Goal: Task Accomplishment & Management: Manage account settings

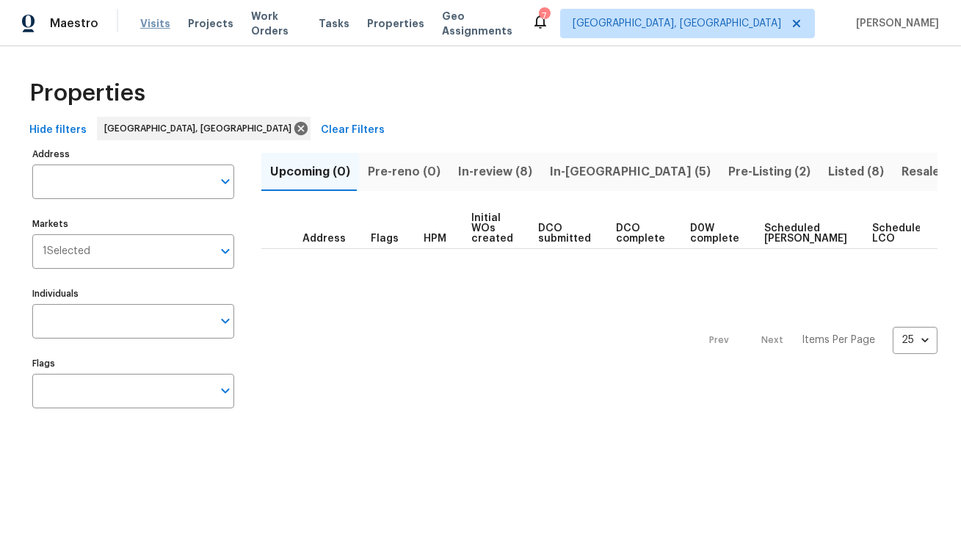
click at [153, 24] on span "Visits" at bounding box center [155, 23] width 30 height 15
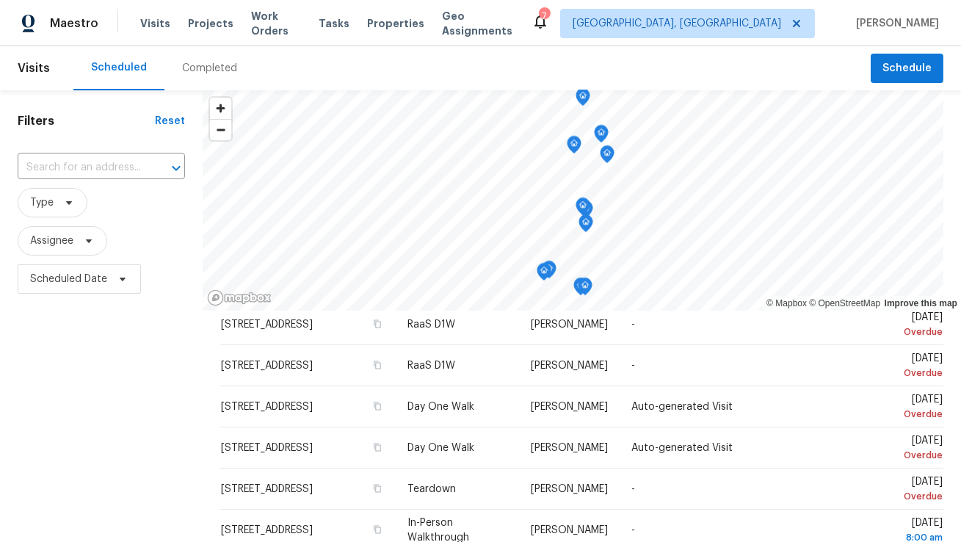
scroll to position [62, 0]
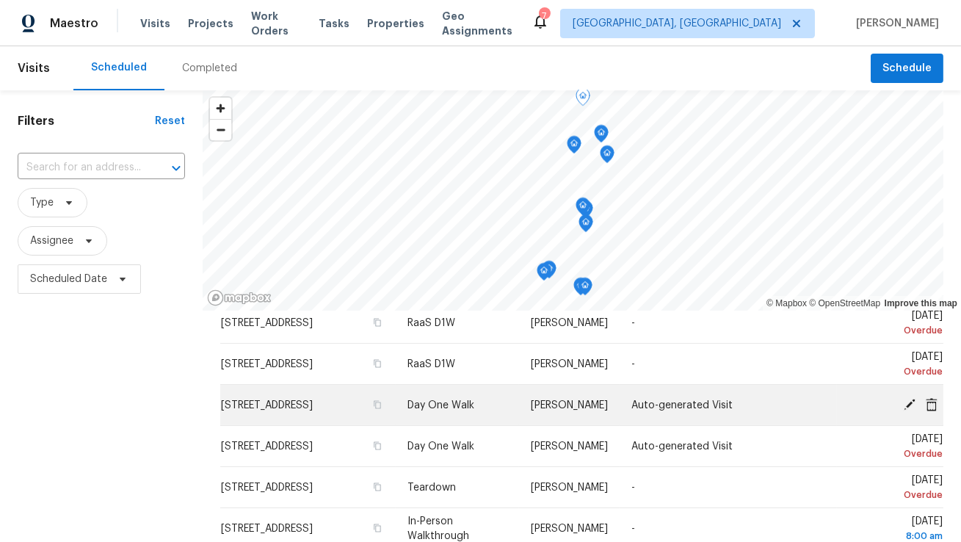
click at [931, 402] on icon at bounding box center [932, 403] width 12 height 13
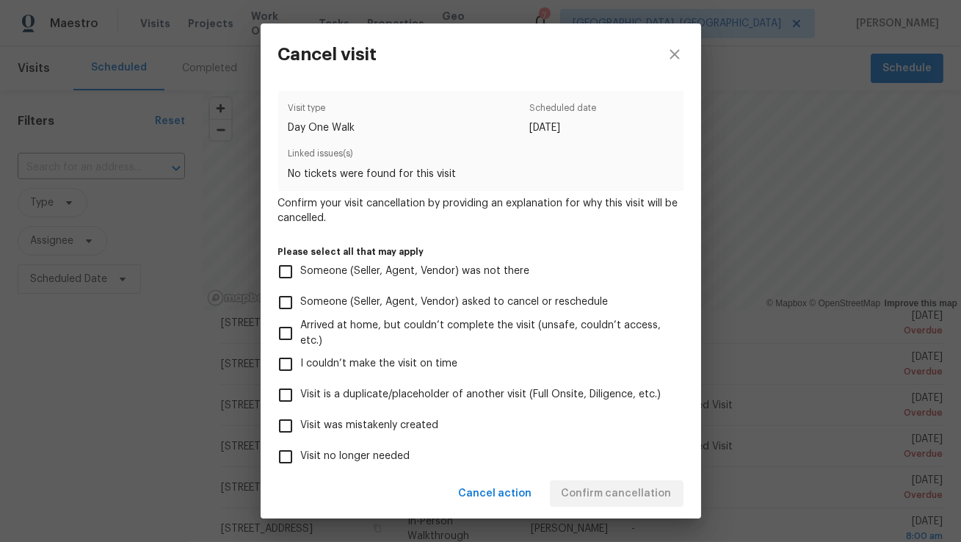
click at [427, 435] on label "Visit was mistakenly created" at bounding box center [471, 426] width 402 height 31
click at [301, 435] on input "Visit was mistakenly created" at bounding box center [285, 426] width 31 height 31
checkbox input "true"
click at [608, 490] on span "Confirm cancellation" at bounding box center [617, 494] width 110 height 18
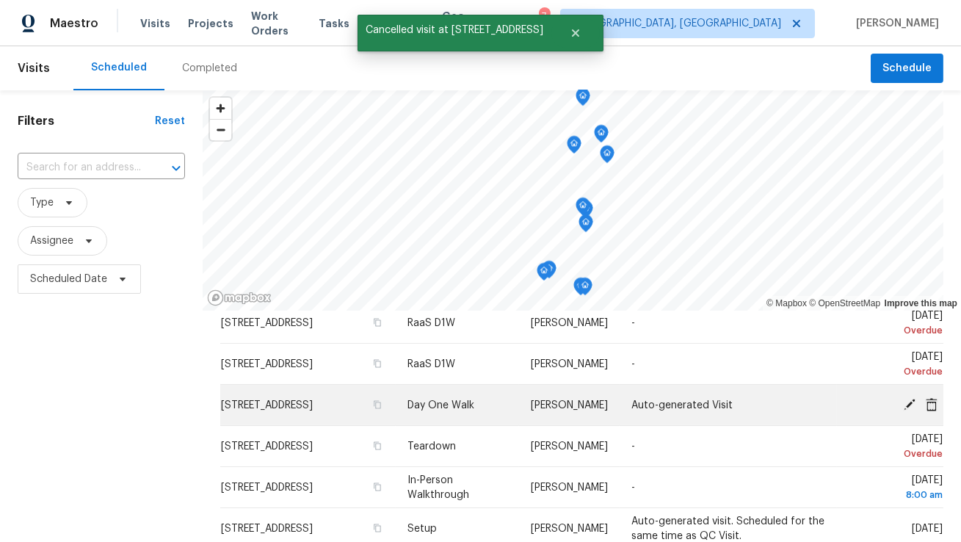
click at [931, 402] on icon at bounding box center [932, 403] width 12 height 13
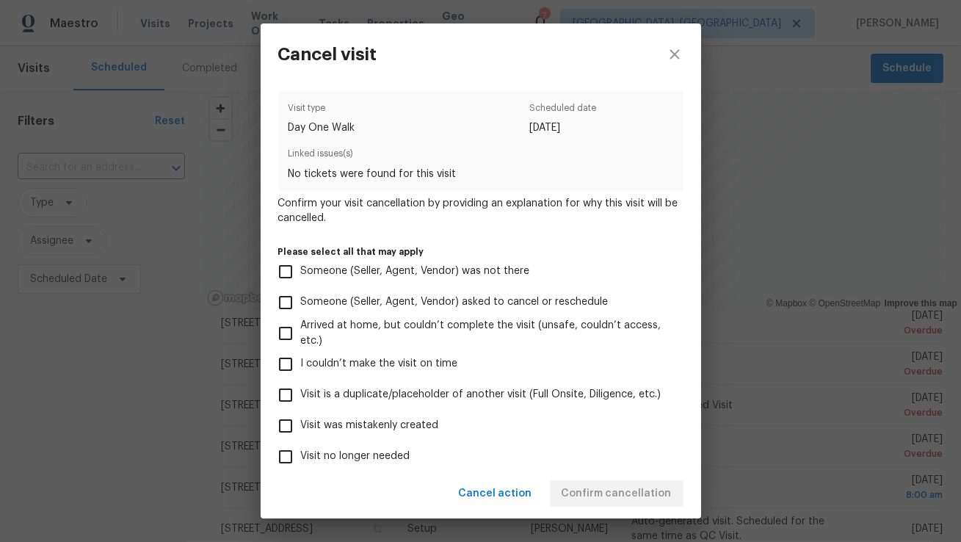
click at [413, 429] on span "Visit was mistakenly created" at bounding box center [370, 425] width 138 height 15
click at [301, 429] on input "Visit was mistakenly created" at bounding box center [285, 426] width 31 height 31
checkbox input "true"
click at [614, 497] on span "Confirm cancellation" at bounding box center [617, 494] width 110 height 18
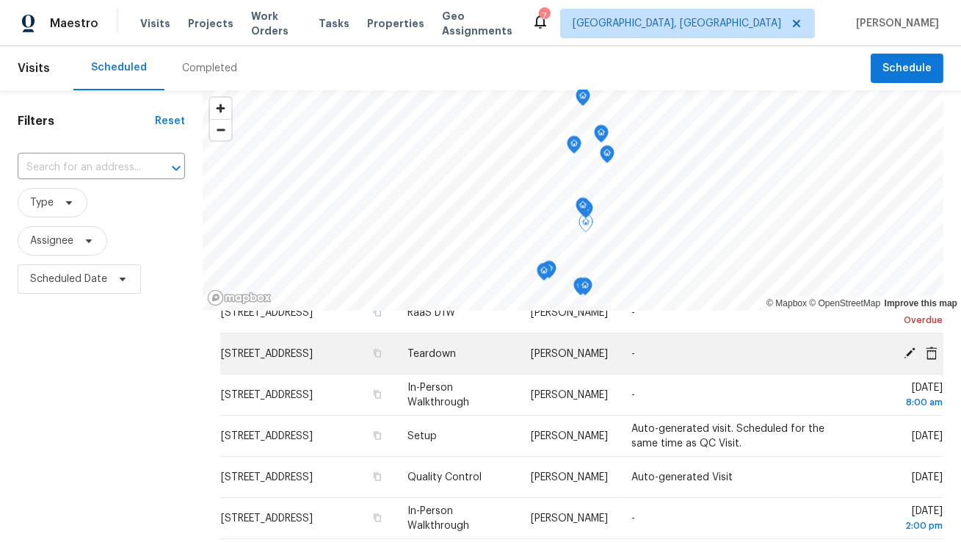
scroll to position [121, 0]
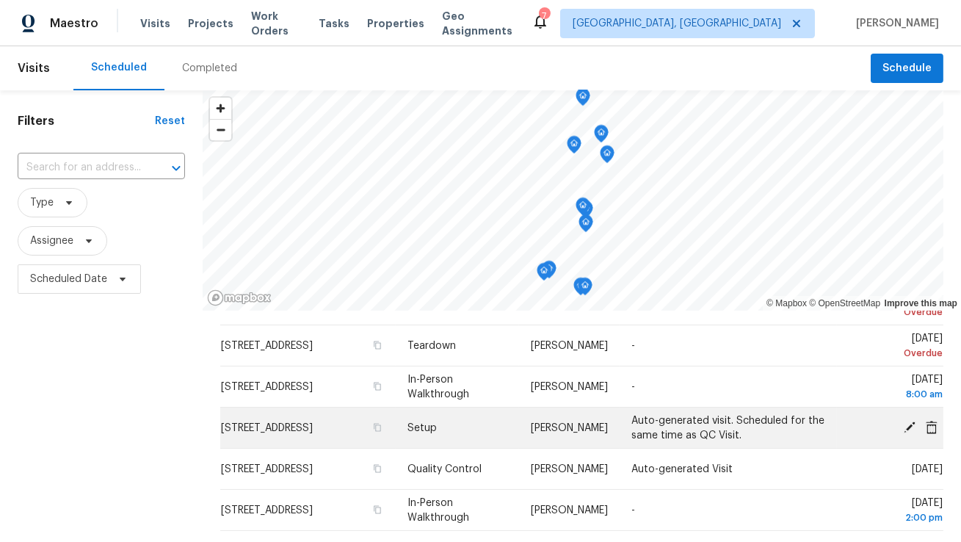
click at [936, 425] on icon at bounding box center [932, 426] width 12 height 13
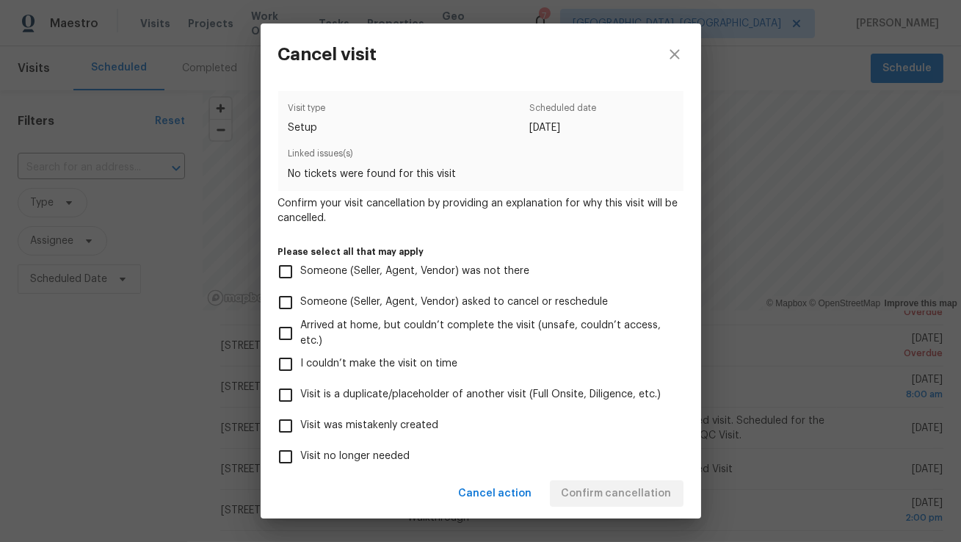
click at [416, 424] on span "Visit was mistakenly created" at bounding box center [370, 425] width 138 height 15
click at [301, 424] on input "Visit was mistakenly created" at bounding box center [285, 426] width 31 height 31
checkbox input "true"
click at [619, 489] on span "Confirm cancellation" at bounding box center [617, 494] width 110 height 18
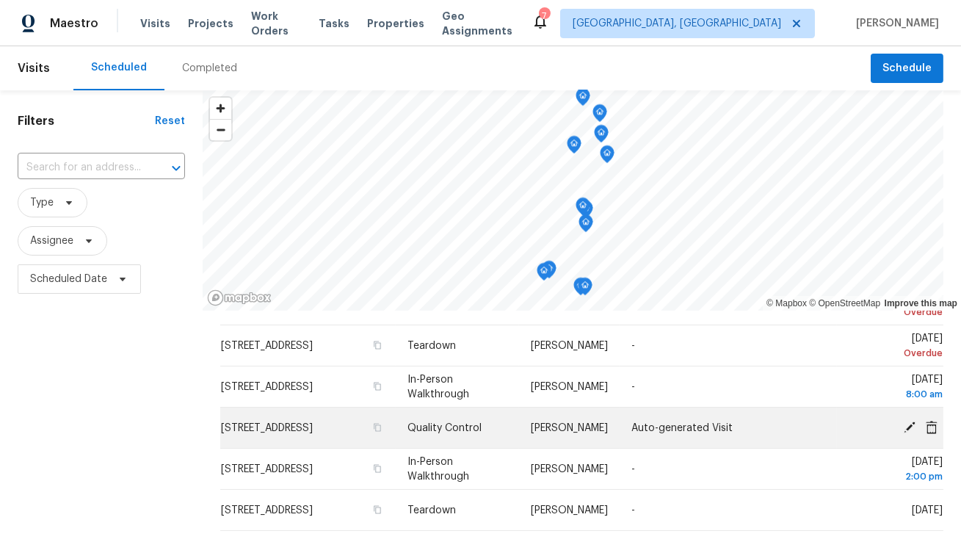
click at [936, 424] on icon at bounding box center [932, 426] width 12 height 13
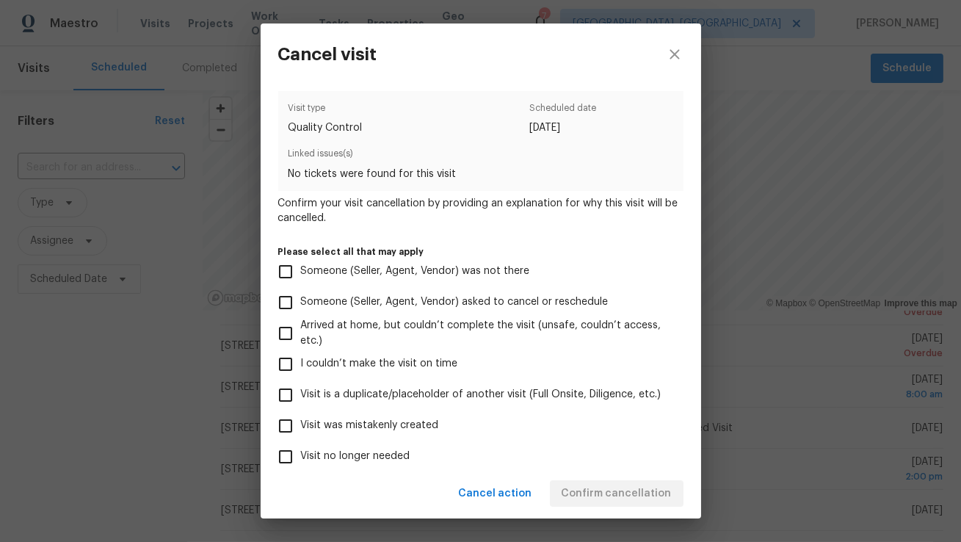
click at [406, 424] on span "Visit was mistakenly created" at bounding box center [370, 425] width 138 height 15
click at [301, 424] on input "Visit was mistakenly created" at bounding box center [285, 426] width 31 height 31
checkbox input "true"
click at [602, 491] on span "Confirm cancellation" at bounding box center [617, 494] width 110 height 18
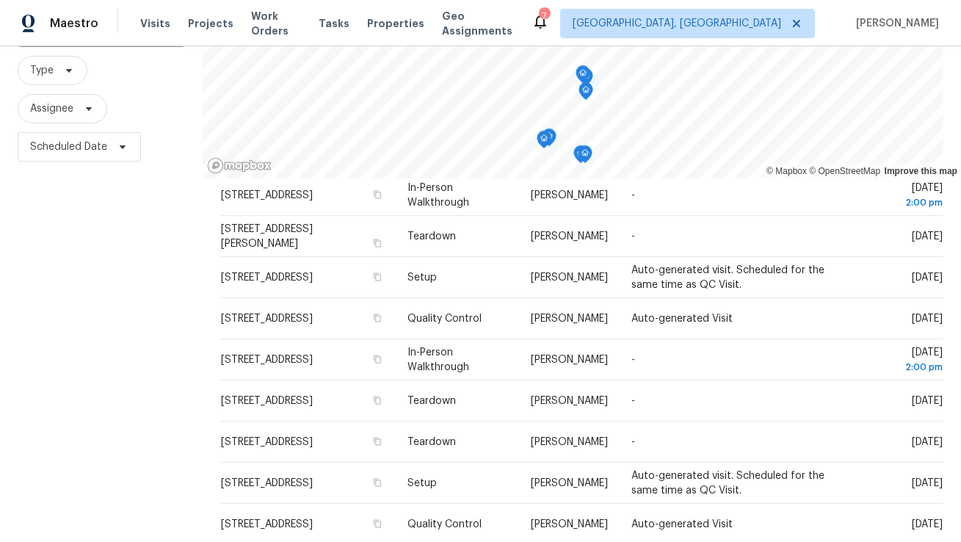
scroll to position [338, 0]
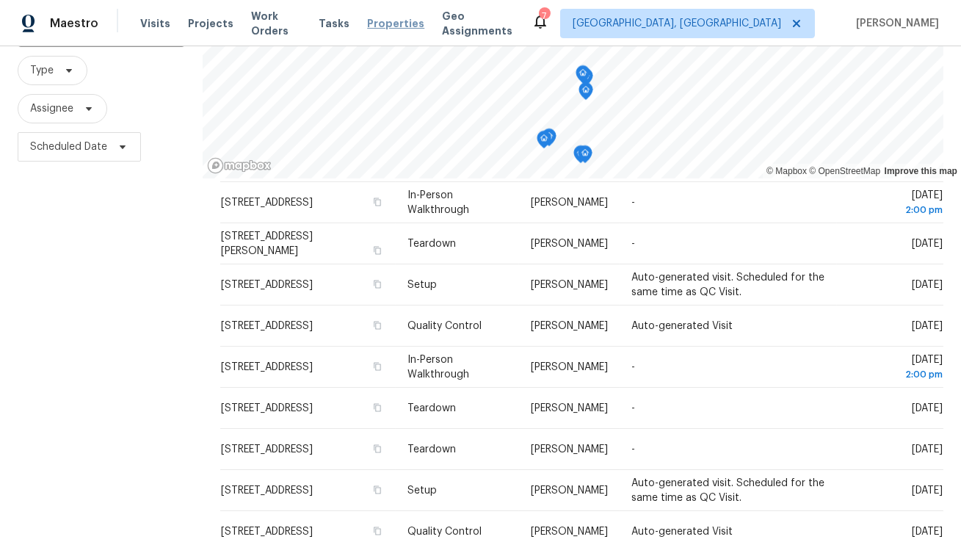
click at [396, 24] on span "Properties" at bounding box center [395, 23] width 57 height 15
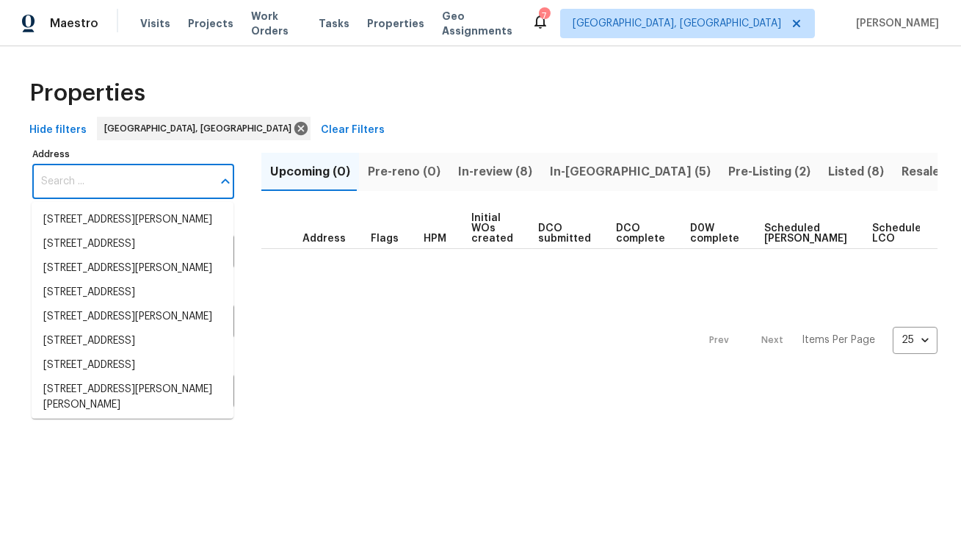
click at [128, 185] on input "Address" at bounding box center [122, 182] width 180 height 35
paste input "7110 Ravenwood Ln, Lithonia, GA 30038"
type input "7110 Ravenwood Ln, Lithonia, GA 30038"
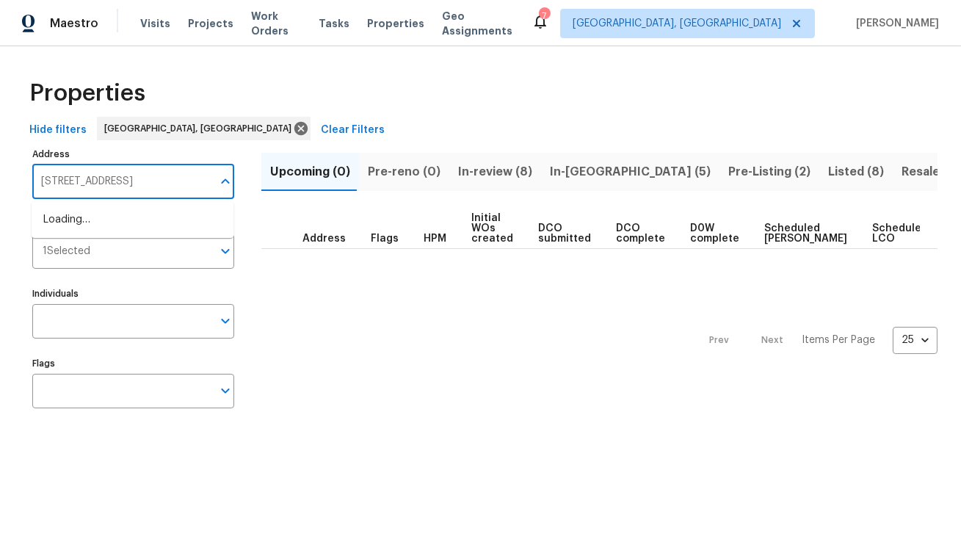
scroll to position [0, 22]
click at [129, 215] on li "7110 Ravenwood Ln Lithonia GA 30038" at bounding box center [133, 220] width 202 height 24
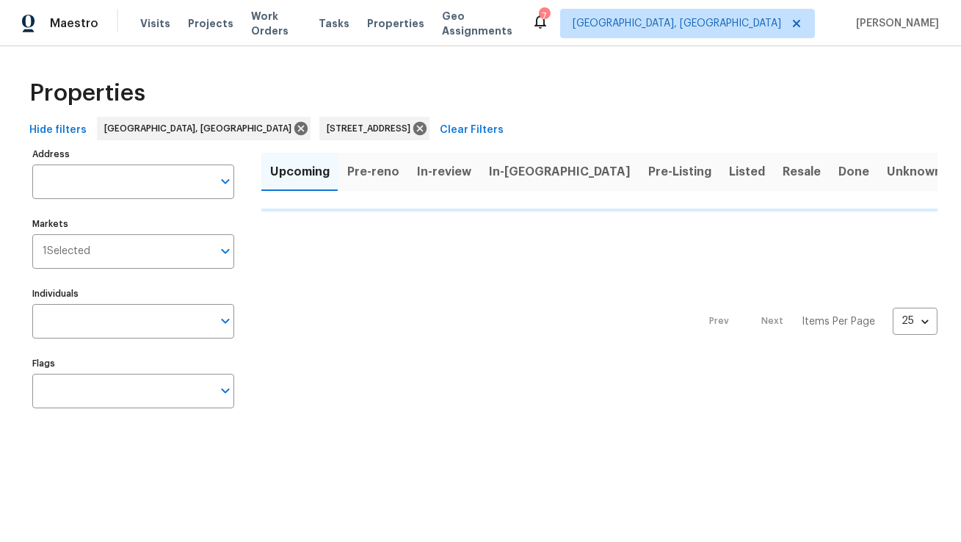
type input "7110 Ravenwood Ln Lithonia GA 30038"
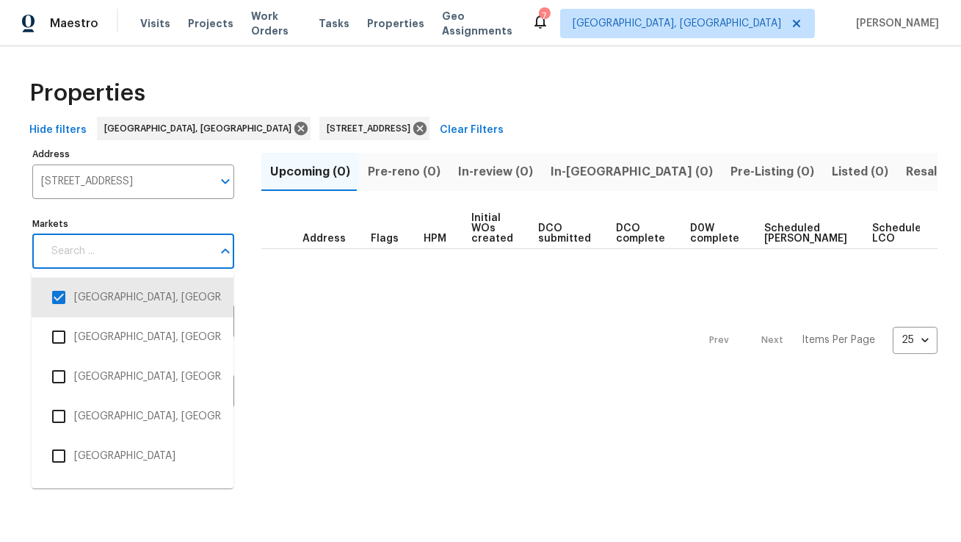
click at [123, 258] on input "Markets" at bounding box center [128, 251] width 170 height 35
type input "TL"
click at [116, 293] on li "Atlanta" at bounding box center [132, 297] width 178 height 31
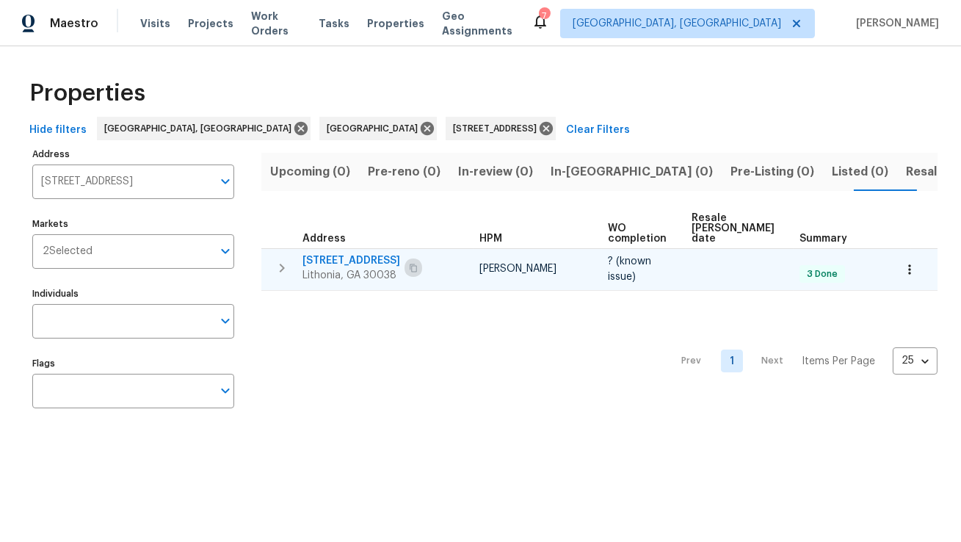
click at [411, 264] on icon "button" at bounding box center [413, 268] width 7 height 8
click at [363, 253] on span "7110 Ravenwood Ln" at bounding box center [352, 260] width 98 height 15
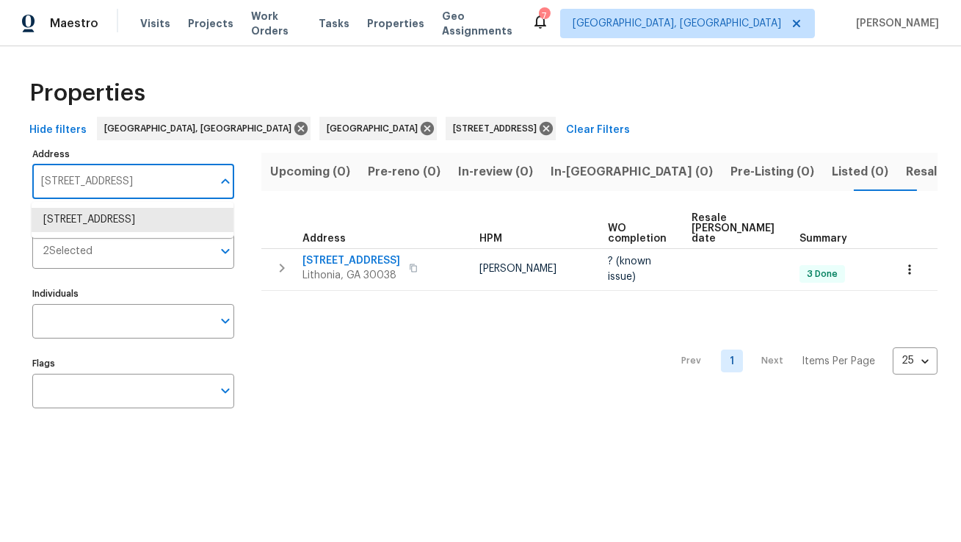
click at [159, 178] on input "7110 Ravenwood Ln Lithonia GA 30038" at bounding box center [122, 182] width 180 height 35
paste input "18502 Huron Park Trl, Humble, TX 77346"
type input "18502 Huron Park Trl, Humble, TX 77346"
click at [126, 231] on li "18502 Huron Park Trl Humble TX 77346" at bounding box center [133, 220] width 202 height 24
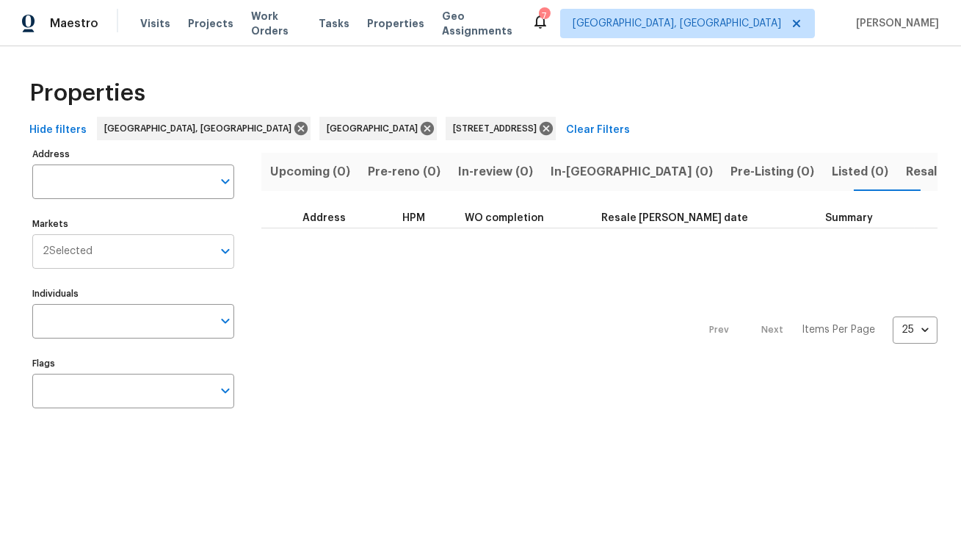
type input "18502 Huron Park Trl Humble TX 77346"
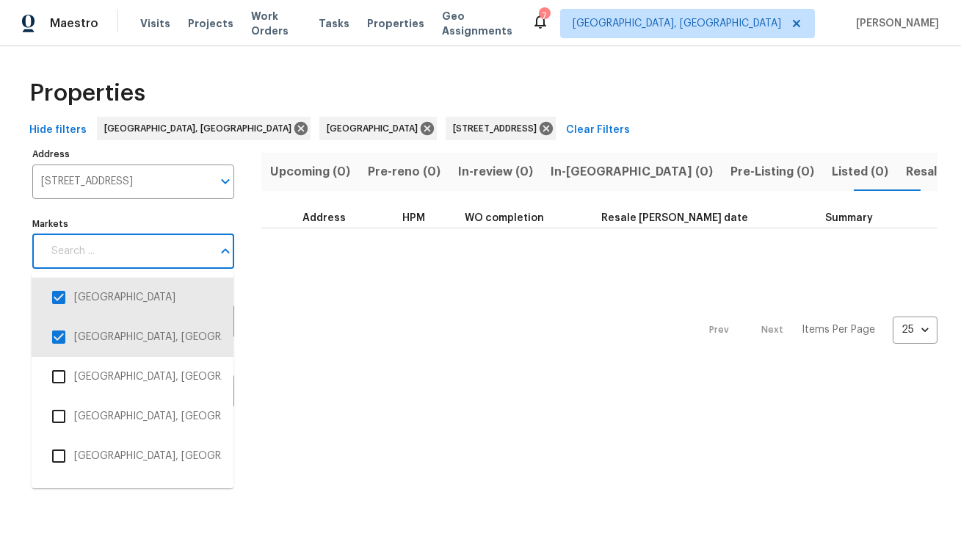
click at [110, 248] on input "Markets" at bounding box center [128, 251] width 170 height 35
type input "hou"
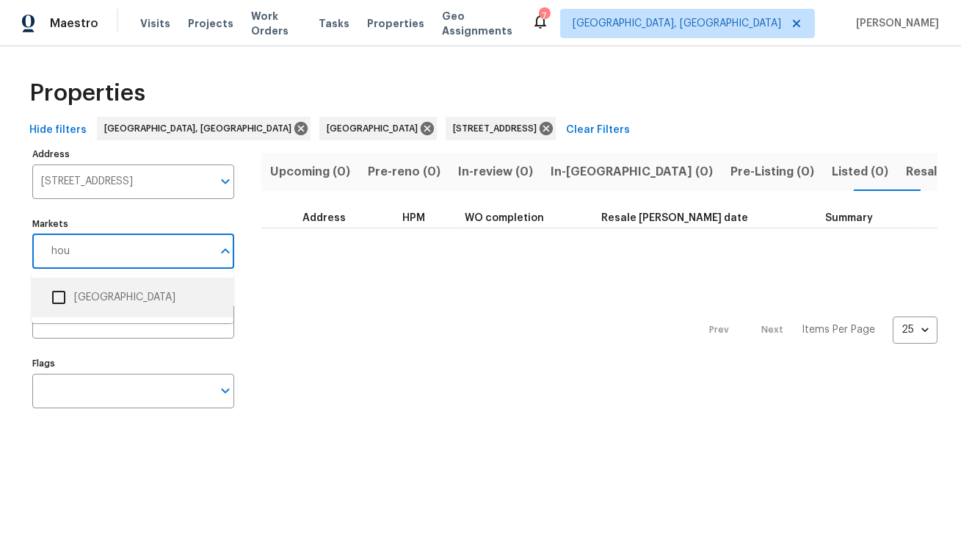
click at [99, 300] on li "[GEOGRAPHIC_DATA]" at bounding box center [132, 297] width 178 height 31
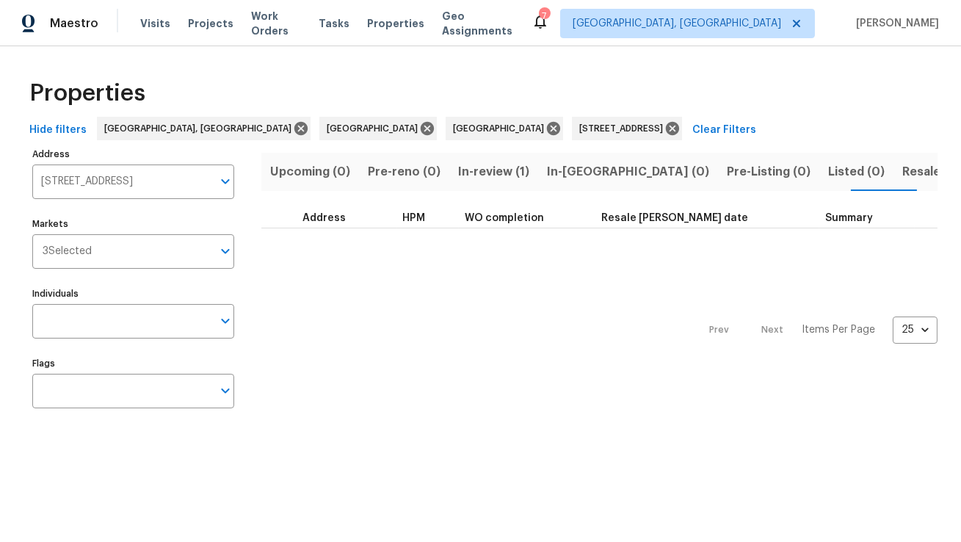
click at [480, 173] on span "In-review (1)" at bounding box center [493, 172] width 71 height 21
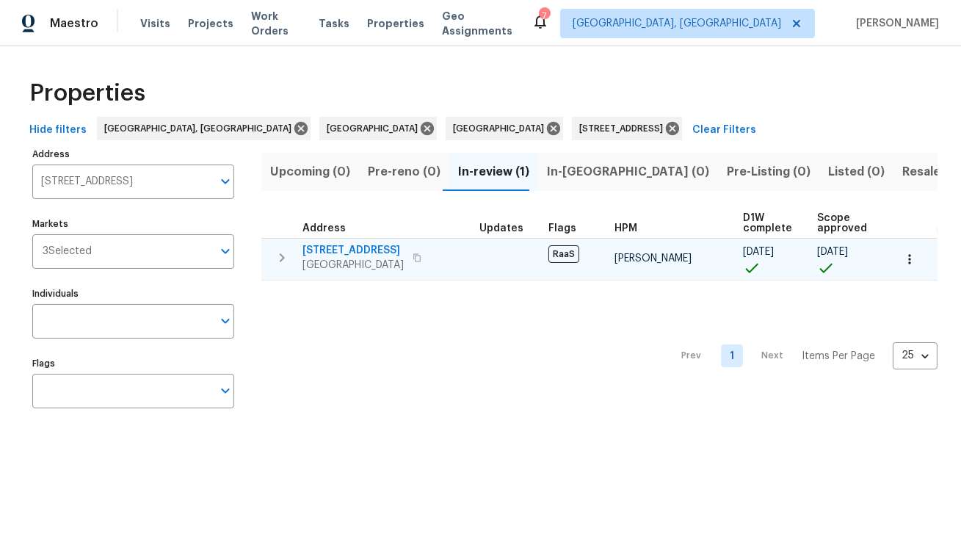
click at [339, 245] on span "18502 Huron Park Trl" at bounding box center [353, 250] width 101 height 15
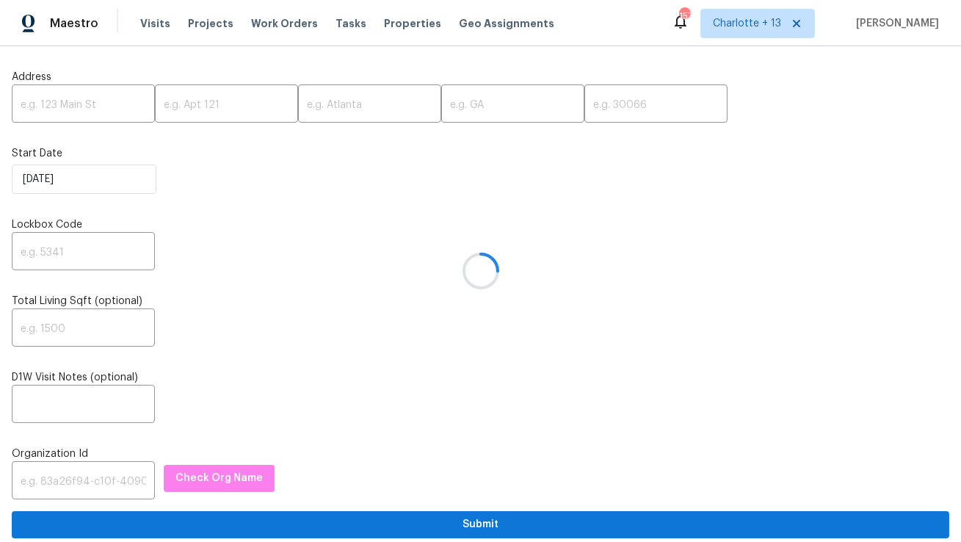
click at [89, 104] on div at bounding box center [480, 271] width 961 height 542
click at [78, 106] on input "text" at bounding box center [83, 105] width 143 height 35
paste input "[STREET_ADDRESS][PERSON_NAME]"
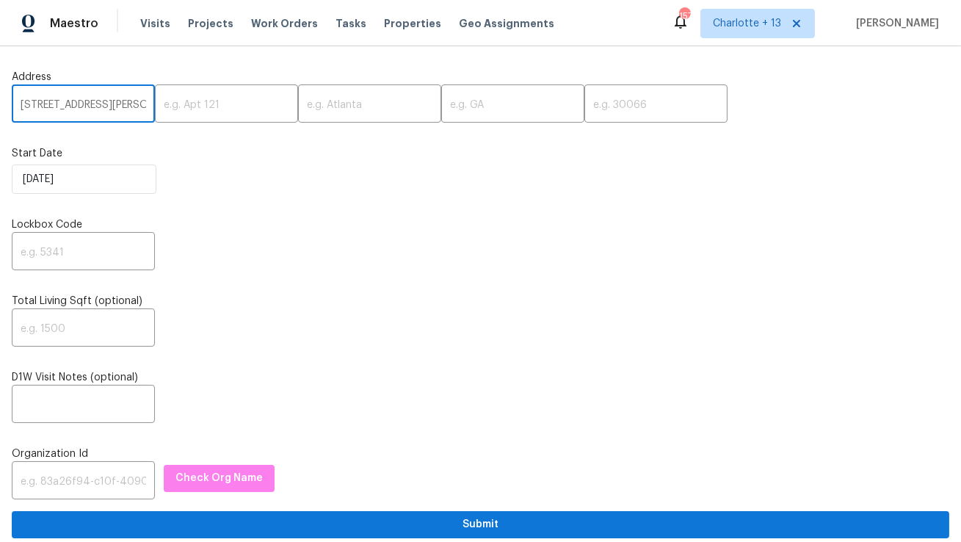
scroll to position [0, 115]
click at [118, 106] on input "[STREET_ADDRESS][PERSON_NAME]" at bounding box center [83, 105] width 143 height 35
type input "3730 Douglas Ridge Trl, Douglasville, GA"
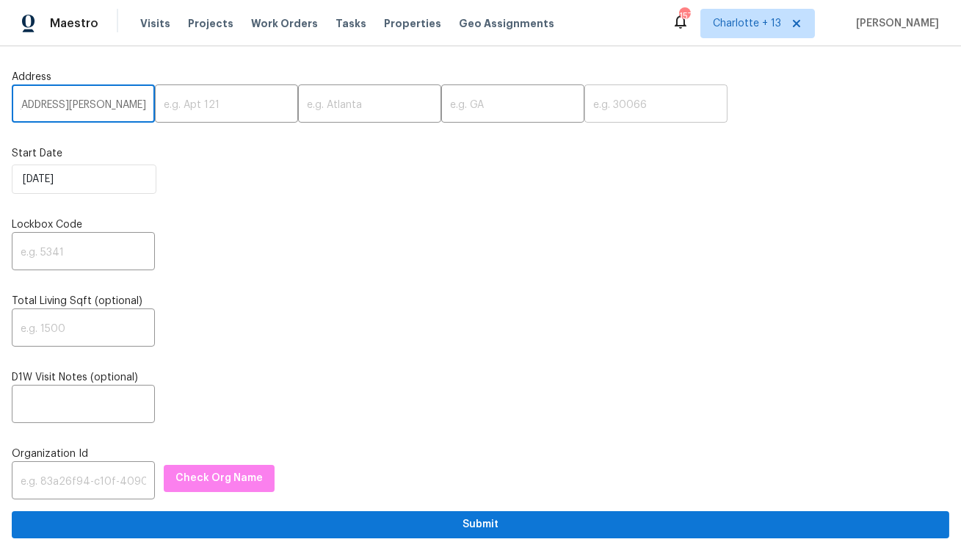
scroll to position [0, 0]
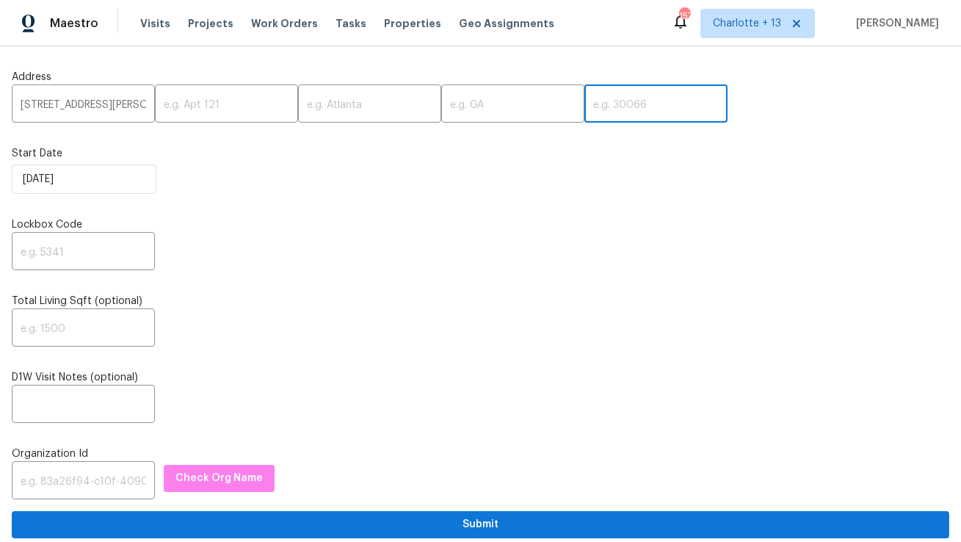
click at [585, 112] on input "text" at bounding box center [656, 105] width 143 height 35
paste input "30135"
type input "30135"
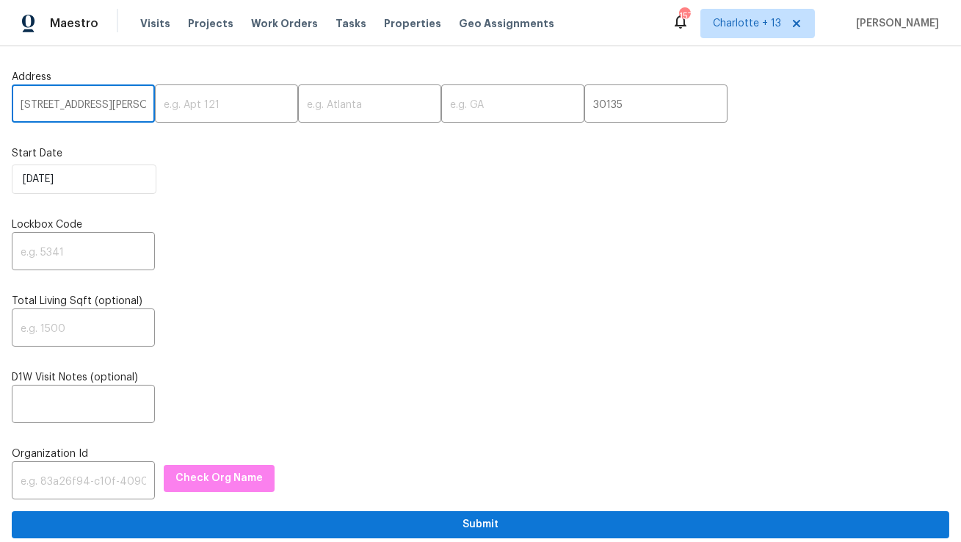
click at [115, 112] on input "3730 Douglas Ridge Trl, Douglasville, GA" at bounding box center [83, 105] width 143 height 35
click at [126, 106] on input "3730 Douglas Ridge Trl, Douglasville, GA" at bounding box center [83, 105] width 143 height 35
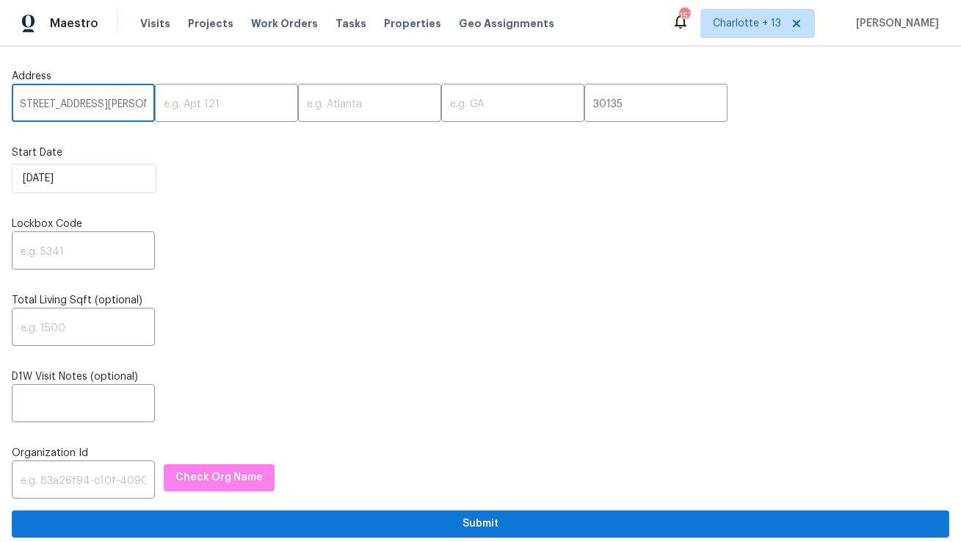
drag, startPoint x: 132, startPoint y: 101, endPoint x: 79, endPoint y: 101, distance: 52.9
click at [79, 101] on input "3730 Douglas Ridge Trl, Douglasville, GA" at bounding box center [83, 104] width 143 height 35
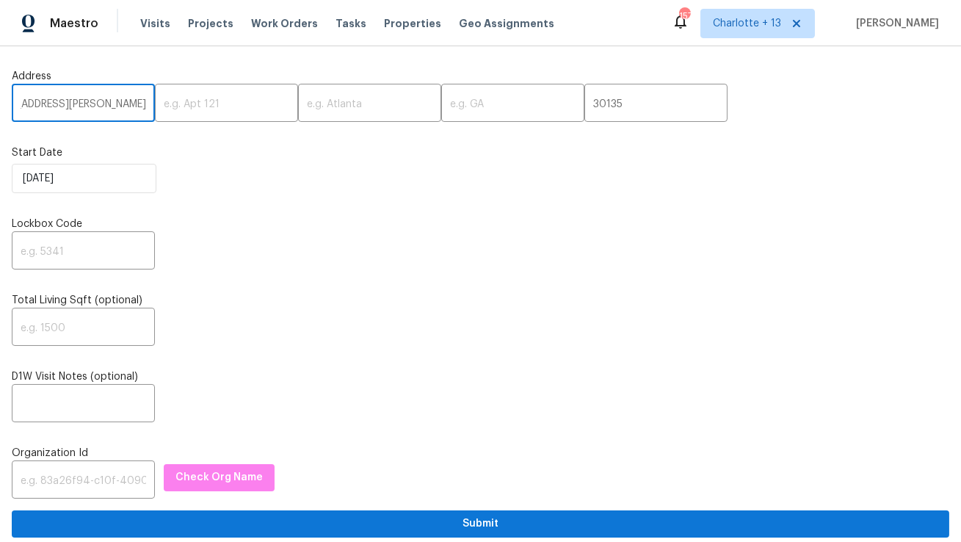
scroll to position [0, 22]
type input "3730 Douglas Ridge Trl,, GA"
click at [336, 106] on input "text" at bounding box center [369, 104] width 143 height 35
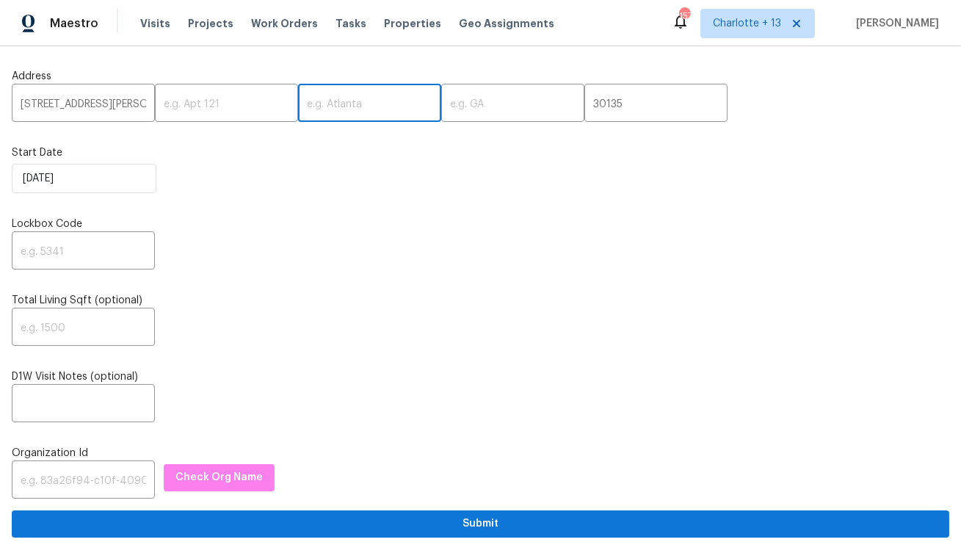
paste input "Douglasville"
type input "Douglasville"
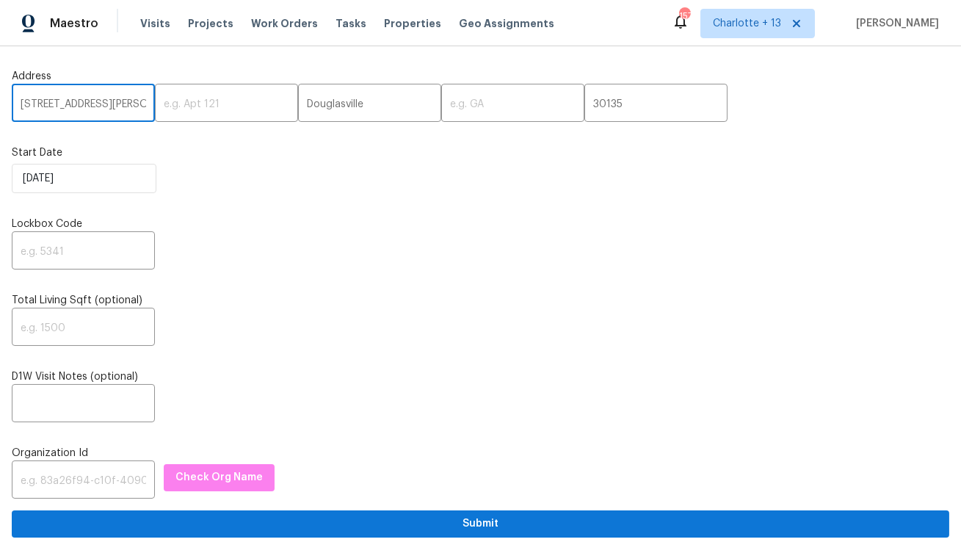
click at [131, 101] on input "3730 Douglas Ridge Trl,, GA" at bounding box center [83, 104] width 143 height 35
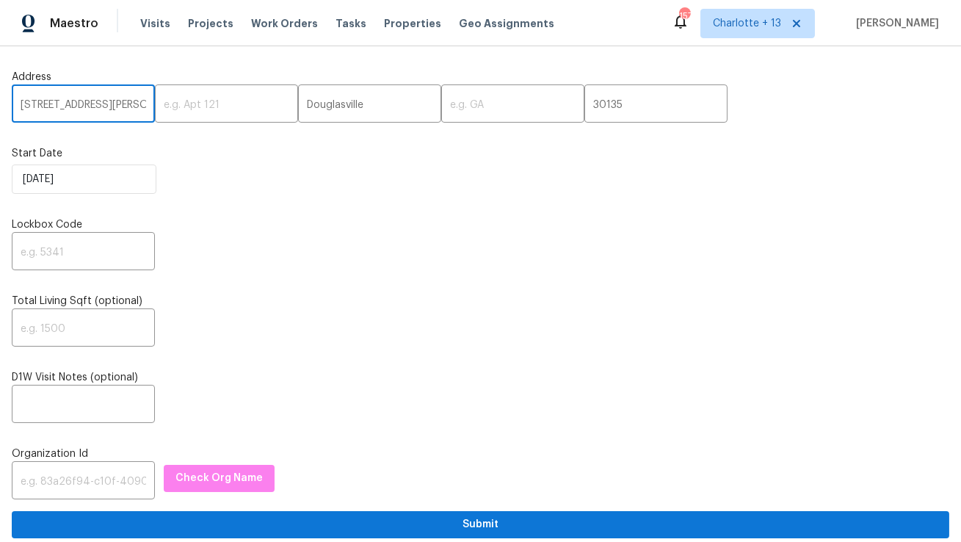
scroll to position [0, 22]
click at [131, 101] on input "3730 Douglas Ridge Trl,, GA" at bounding box center [83, 105] width 143 height 35
type input "3730 Douglas Ridge Trl"
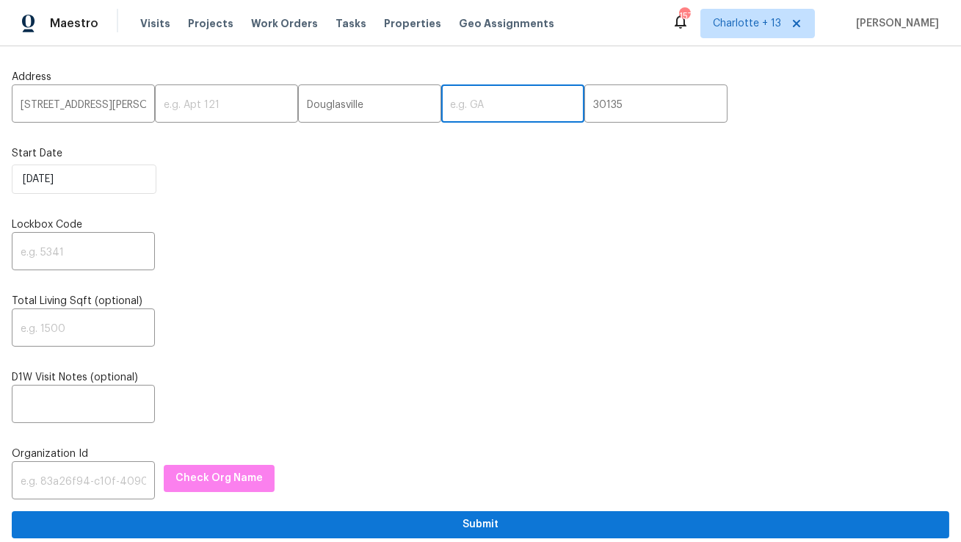
click at [441, 104] on input "text" at bounding box center [512, 105] width 143 height 35
paste input "GA"
type input "GA"
click at [71, 253] on input "text" at bounding box center [83, 253] width 143 height 35
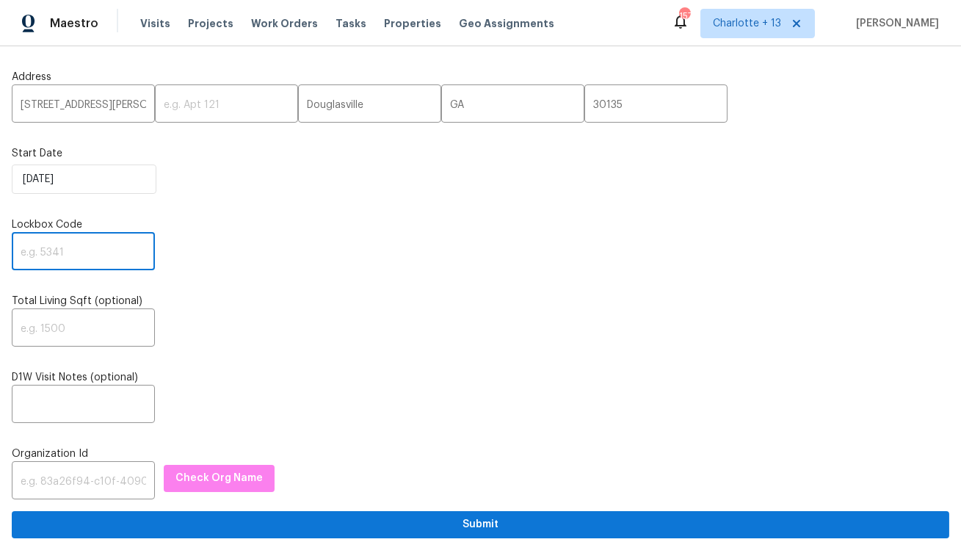
paste input "3326"
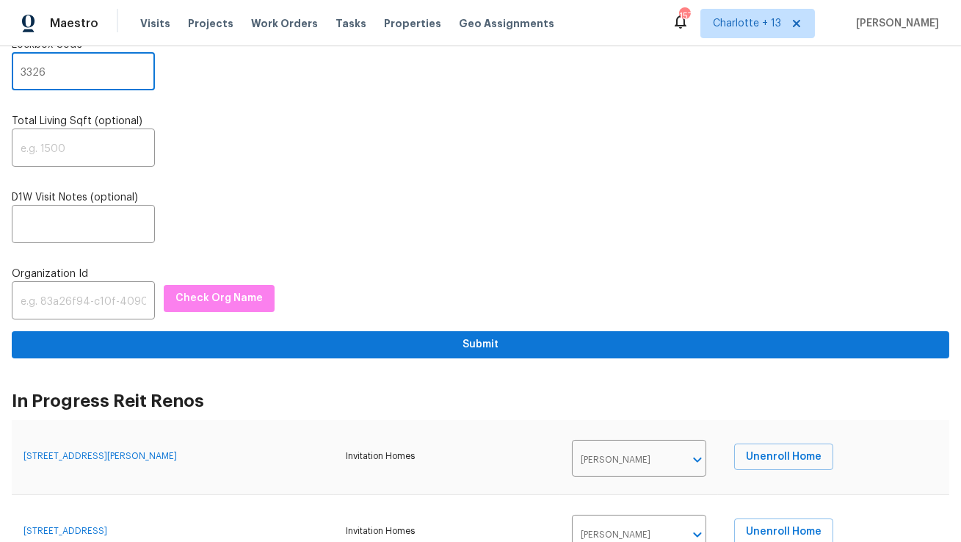
type input "3326"
click at [98, 299] on input "text" at bounding box center [83, 302] width 143 height 35
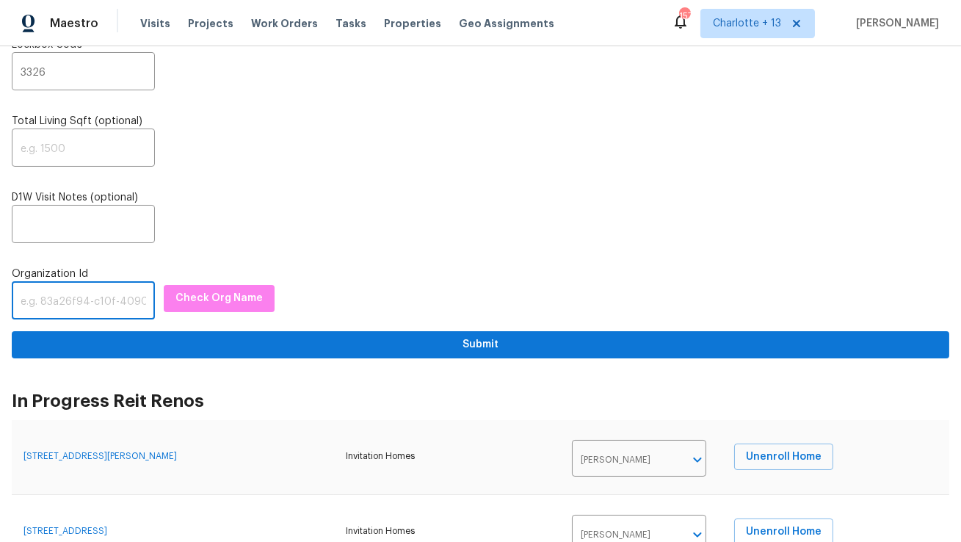
paste input "1349d153-b359-4f9b-b4dd-758ff939cc37"
type input "1349d153-b359-4f9b-b4dd-758ff939cc37"
click at [214, 289] on button "Check Org Name" at bounding box center [219, 298] width 111 height 27
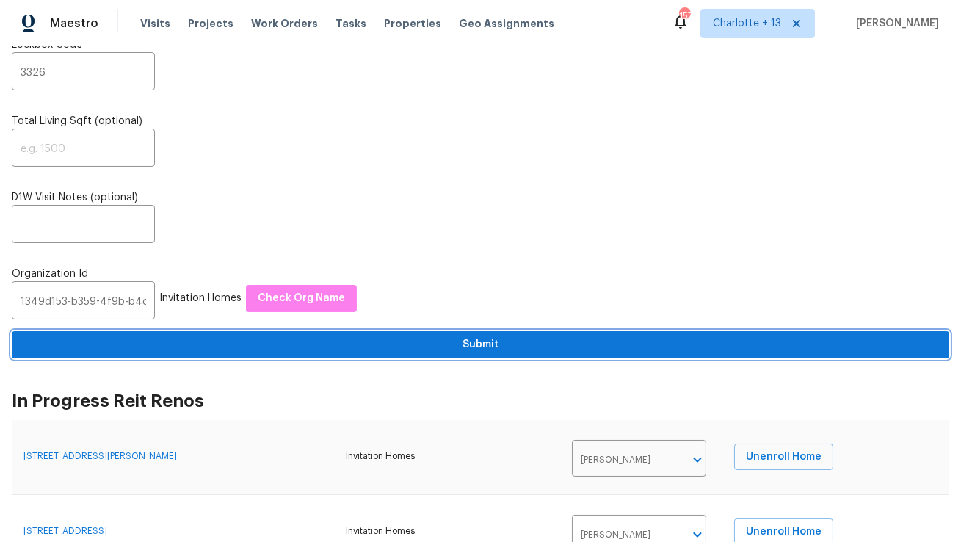
click at [286, 342] on span "Submit" at bounding box center [481, 345] width 914 height 18
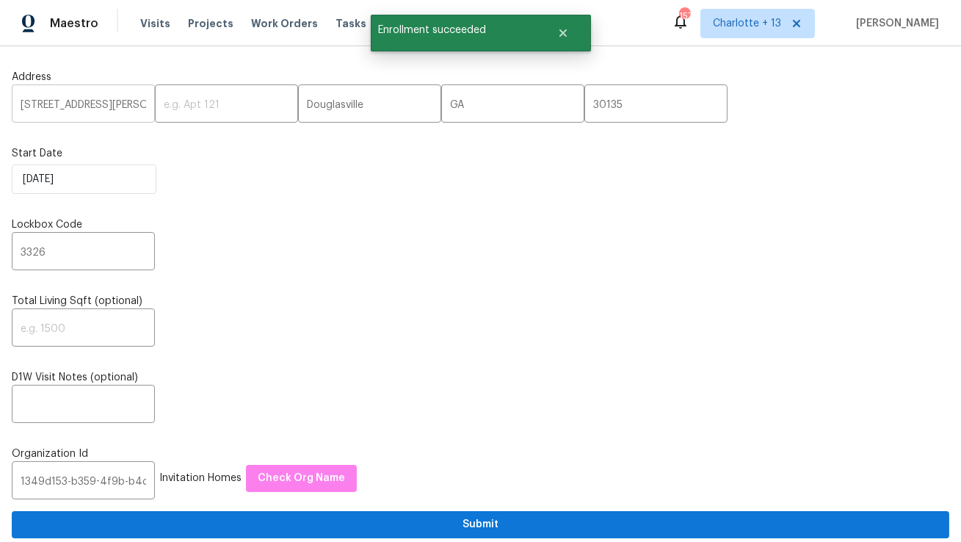
click at [68, 104] on input "3730 Douglas Ridge Trl" at bounding box center [83, 105] width 143 height 35
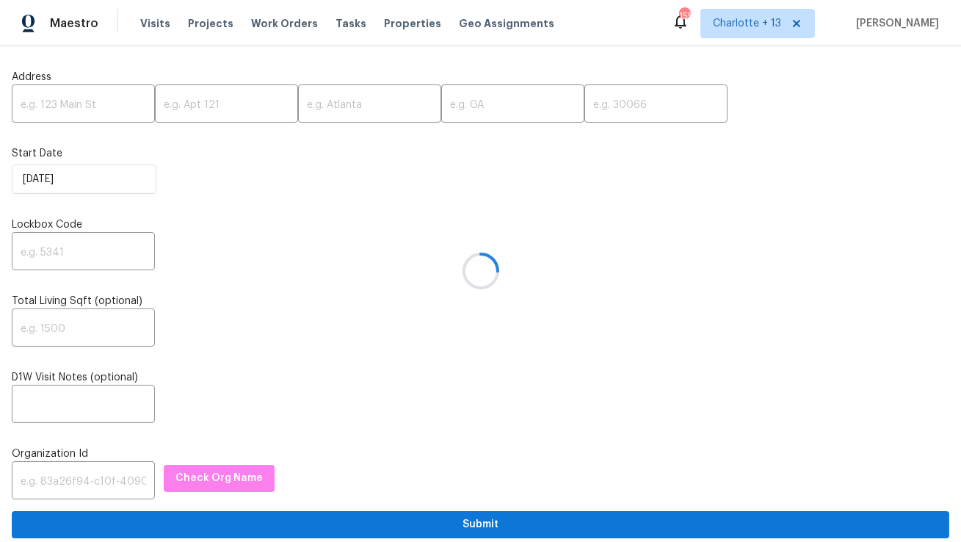
click at [76, 113] on div at bounding box center [480, 271] width 961 height 542
click at [78, 102] on input "text" at bounding box center [83, 105] width 143 height 35
paste input "2919 Alameda Trl, Decatur, GA 30034"
click at [109, 108] on input "2919 Alameda Trl, Decatur, GA 30034" at bounding box center [83, 105] width 143 height 35
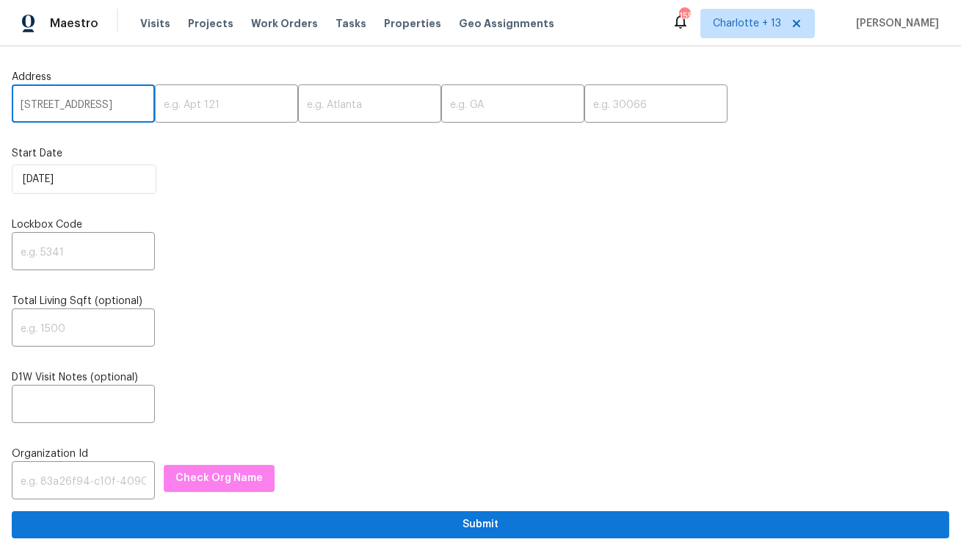
click at [109, 108] on input "2919 Alameda Trl, Decatur, GA 30034" at bounding box center [83, 105] width 143 height 35
type input "2919 Alameda Trl, Decatur, GA"
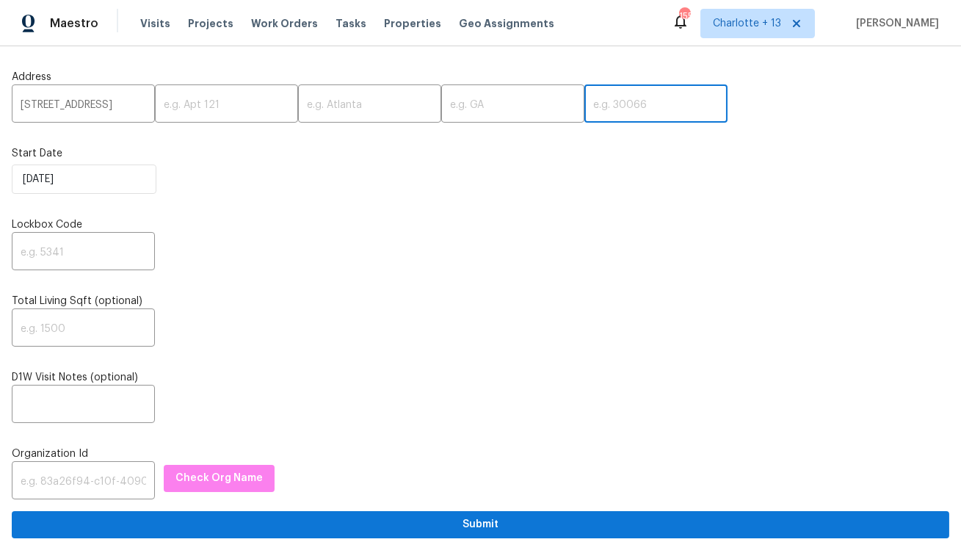
scroll to position [0, 0]
click at [585, 99] on input "text" at bounding box center [656, 105] width 143 height 35
paste input "30034"
type input "30034"
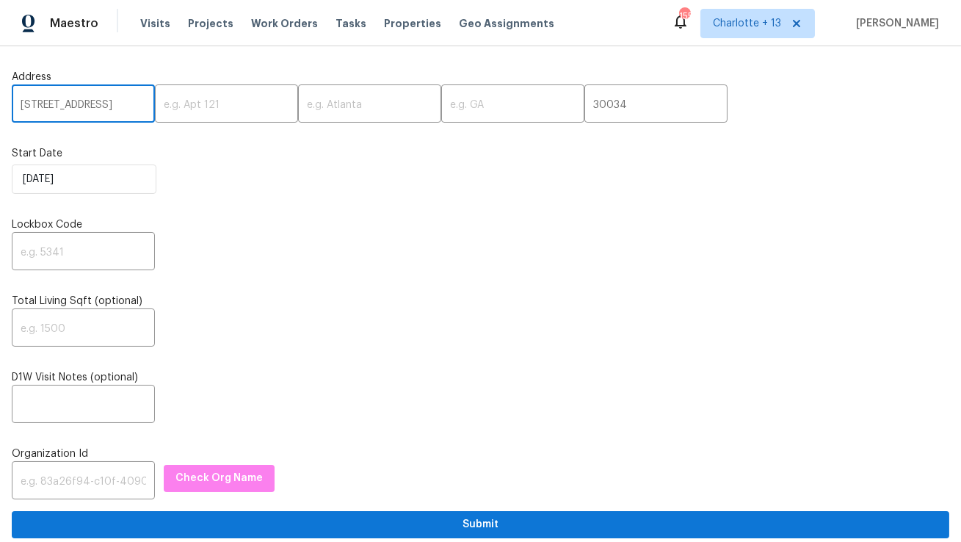
click at [121, 105] on input "2919 Alameda Trl, Decatur, GA" at bounding box center [83, 105] width 143 height 35
type input "2919 Alameda Trl,, GA"
click at [304, 103] on input "text" at bounding box center [369, 105] width 143 height 35
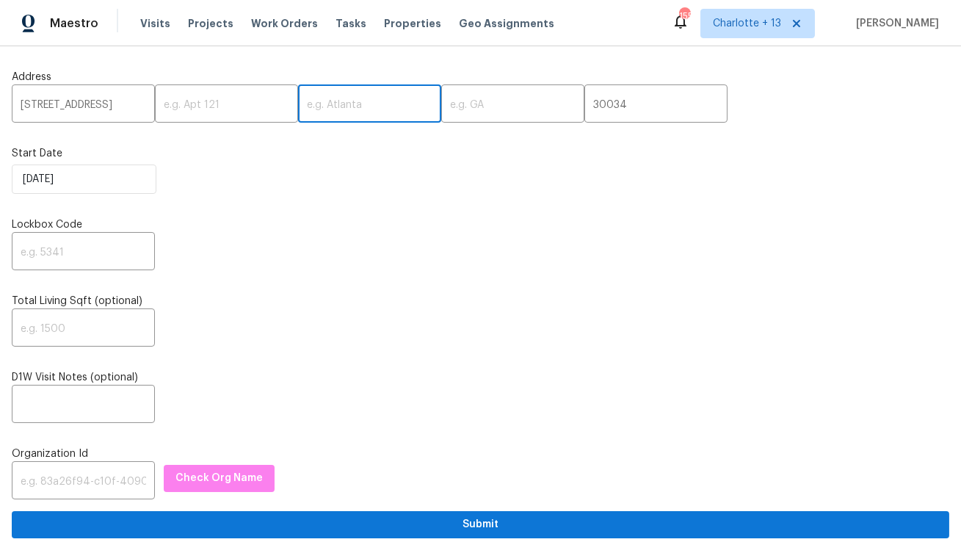
paste input "Decatur"
type input "Decatur"
click at [121, 107] on input "2919 Alameda Trl,, GA" at bounding box center [83, 105] width 143 height 35
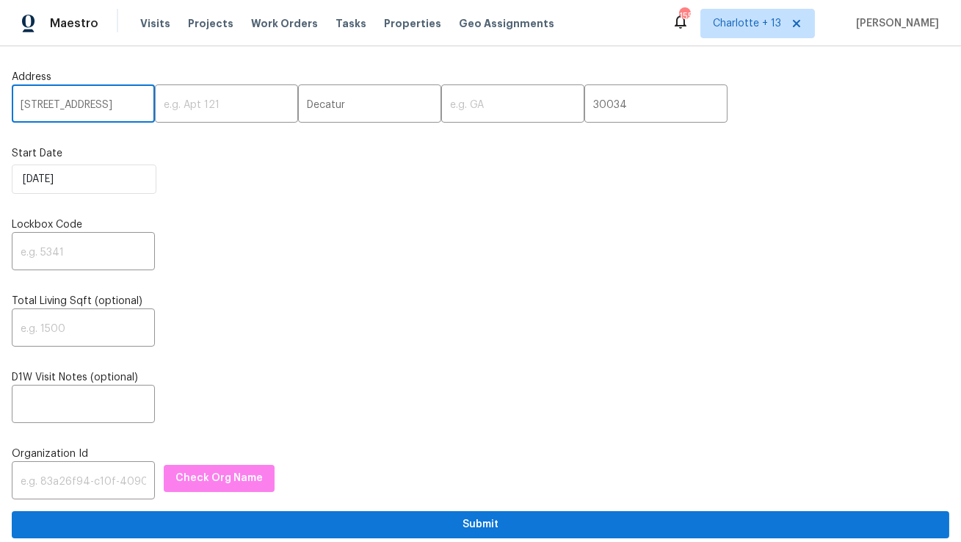
click at [121, 107] on input "2919 Alameda Trl,, GA" at bounding box center [83, 105] width 143 height 35
type input "2919 Alameda Trl,,"
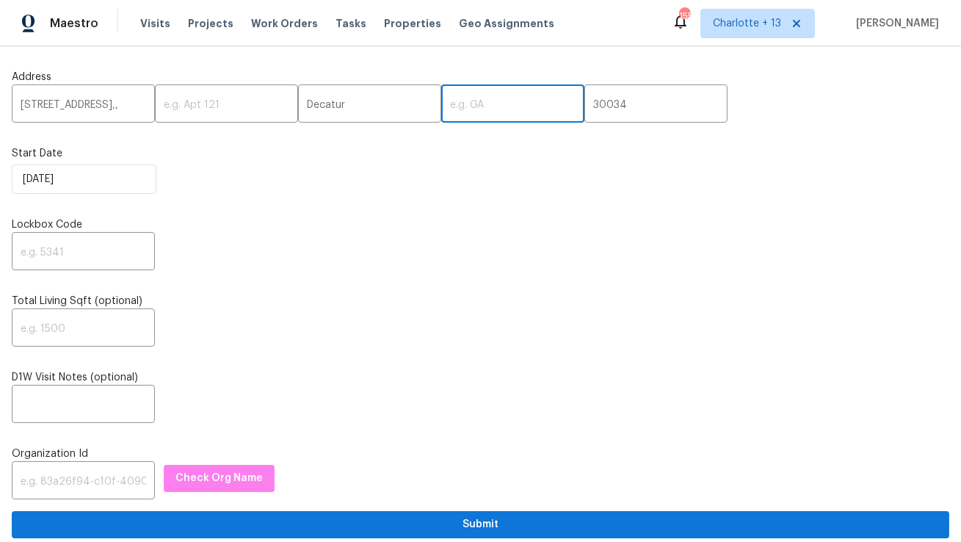
click at [441, 106] on input "text" at bounding box center [512, 105] width 143 height 35
paste input "GA"
type input "GA"
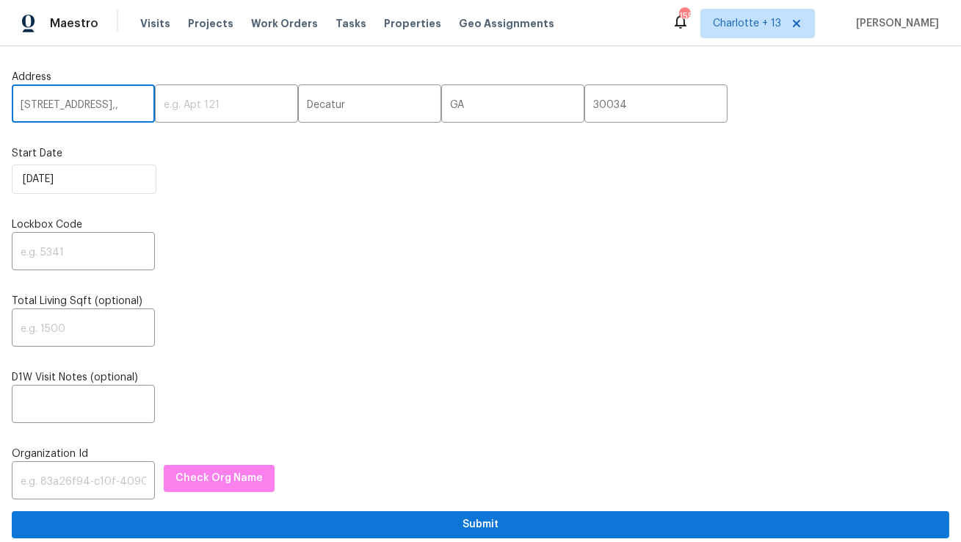
click at [130, 104] on input "2919 Alameda Trl,," at bounding box center [83, 105] width 143 height 35
type input "2919 Alameda Trl"
click at [73, 257] on input "text" at bounding box center [83, 253] width 143 height 35
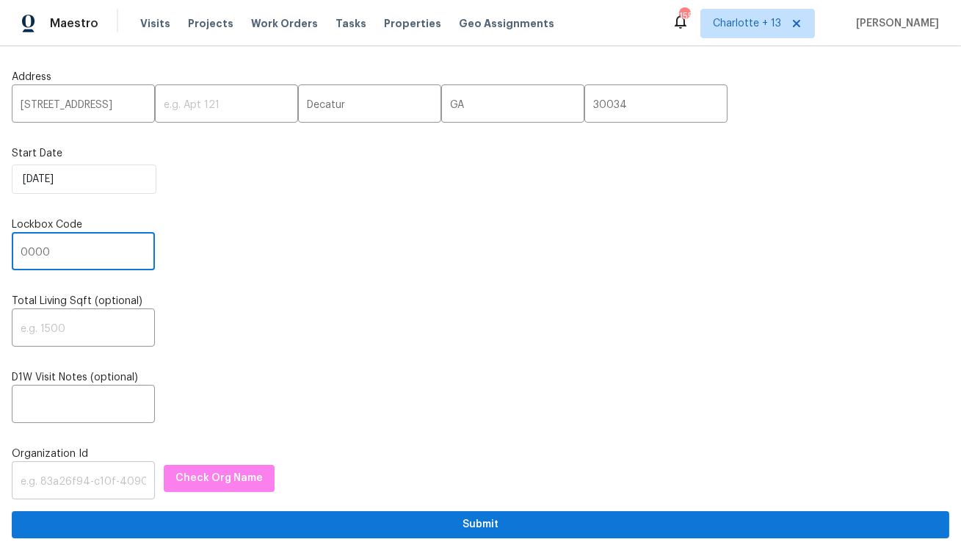
type input "0000"
click at [74, 491] on input "text" at bounding box center [83, 482] width 143 height 35
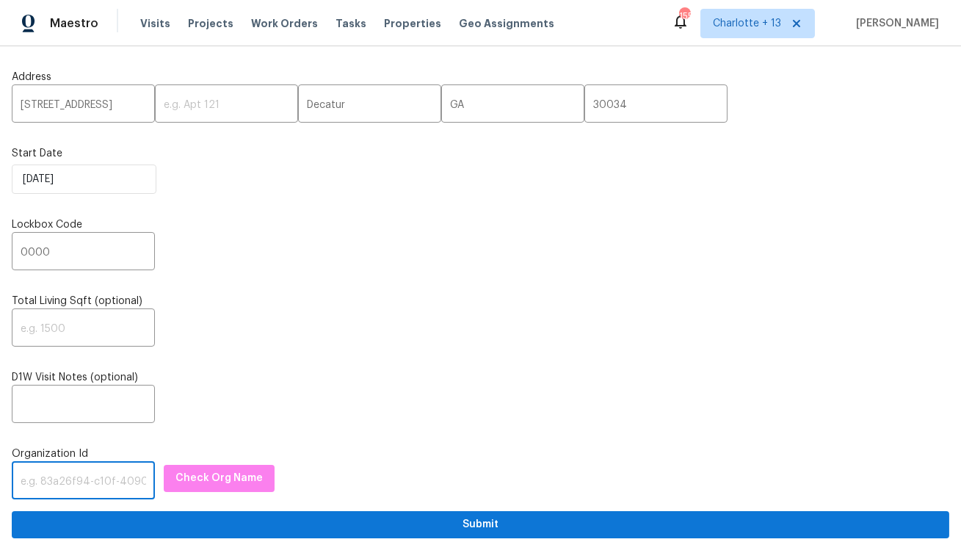
paste input "1349d153-b359-4f9b-b4dd-758ff939cc37"
type input "1349d153-b359-4f9b-b4dd-758ff939cc37"
click at [189, 476] on span "Check Org Name" at bounding box center [219, 478] width 87 height 18
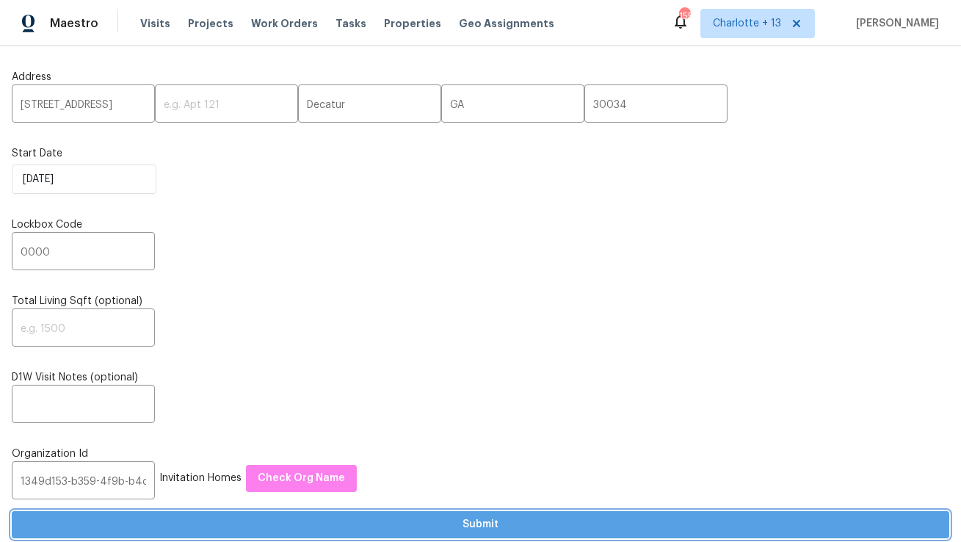
click at [313, 530] on span "Submit" at bounding box center [481, 525] width 914 height 18
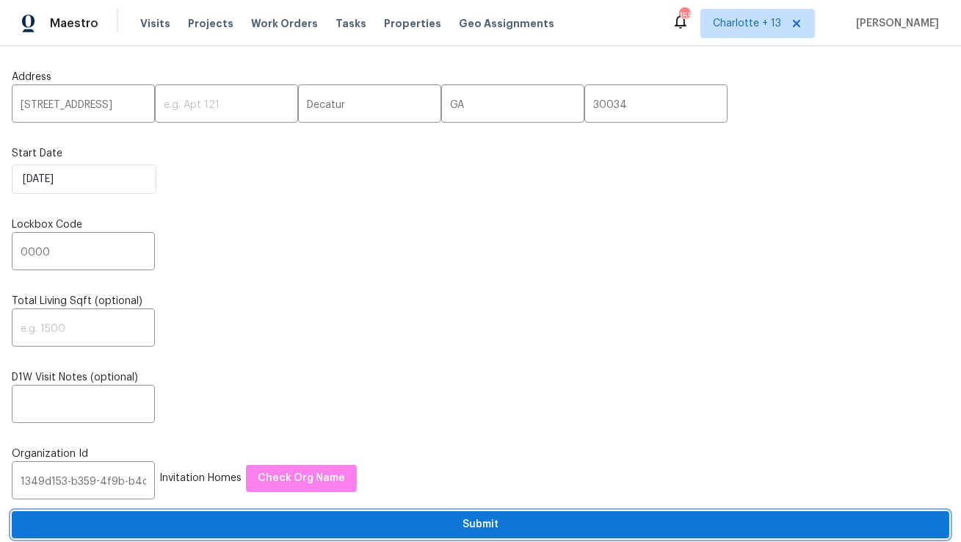
click at [319, 525] on span "Submit" at bounding box center [481, 525] width 914 height 18
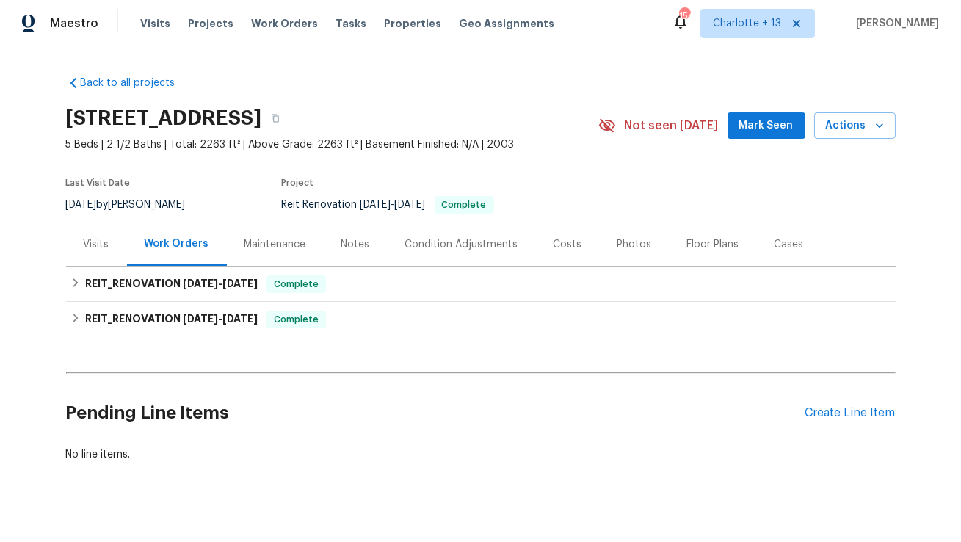
click at [567, 243] on div "Costs" at bounding box center [568, 244] width 29 height 15
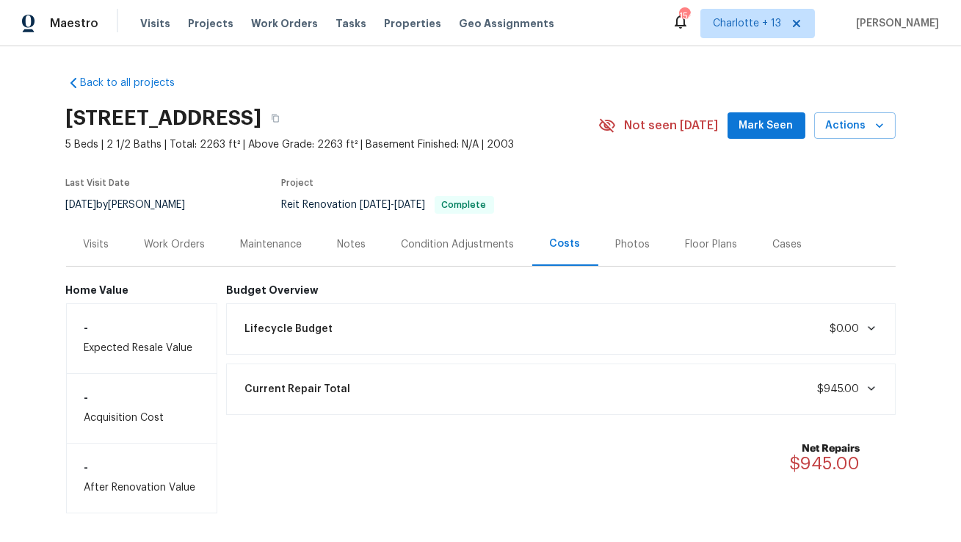
click at [182, 243] on div "Work Orders" at bounding box center [175, 244] width 61 height 15
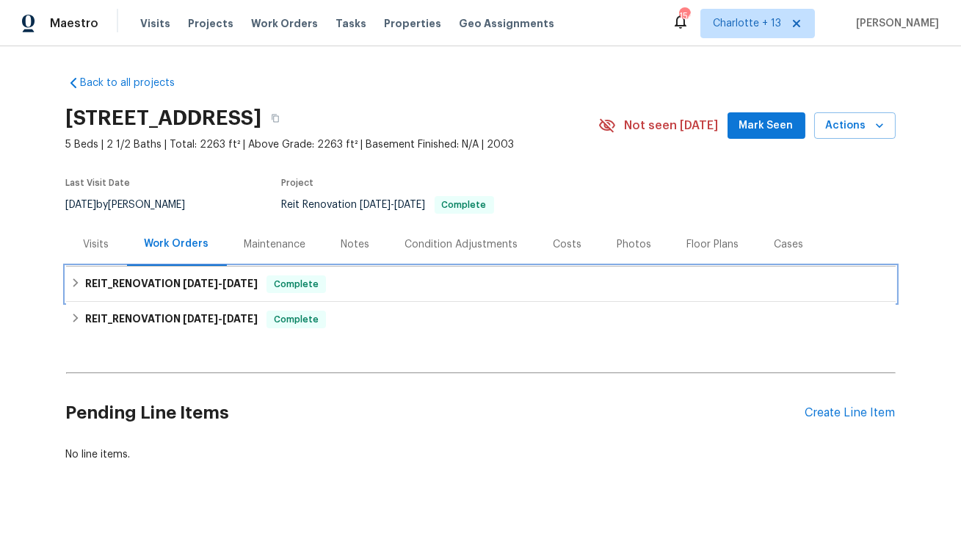
click at [183, 284] on span "9/11/25" at bounding box center [200, 283] width 35 height 10
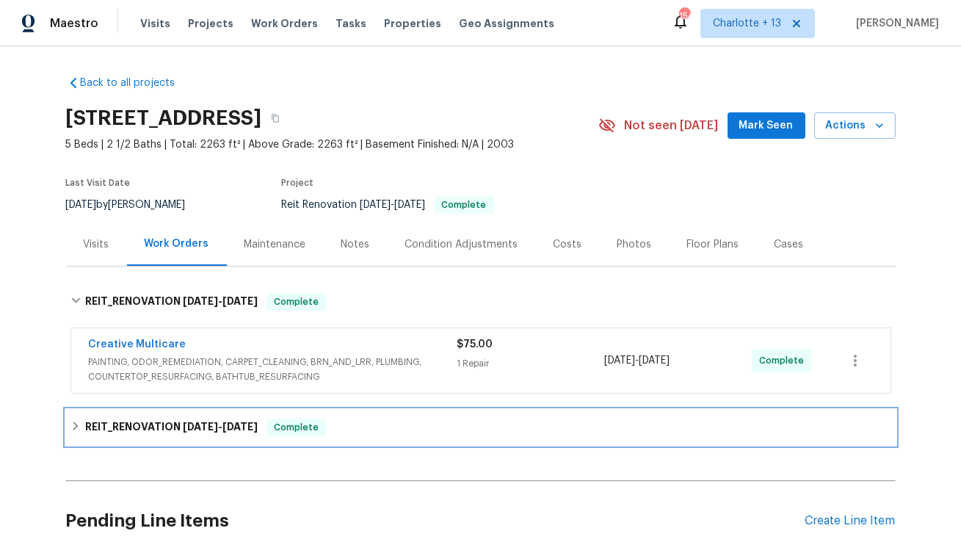
click at [177, 420] on h6 "REIT_RENOVATION 8/26/25 - 9/3/25" at bounding box center [171, 428] width 173 height 18
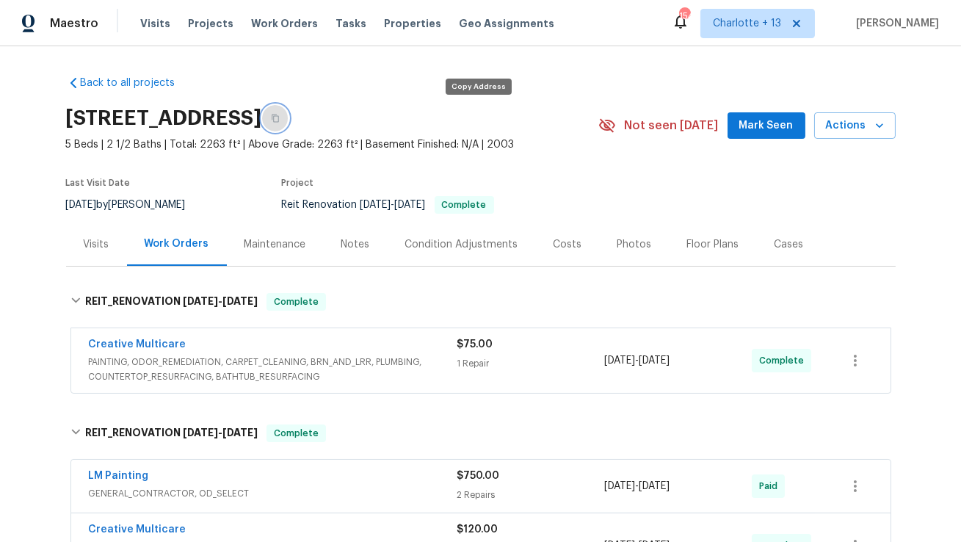
click at [289, 113] on button "button" at bounding box center [275, 118] width 26 height 26
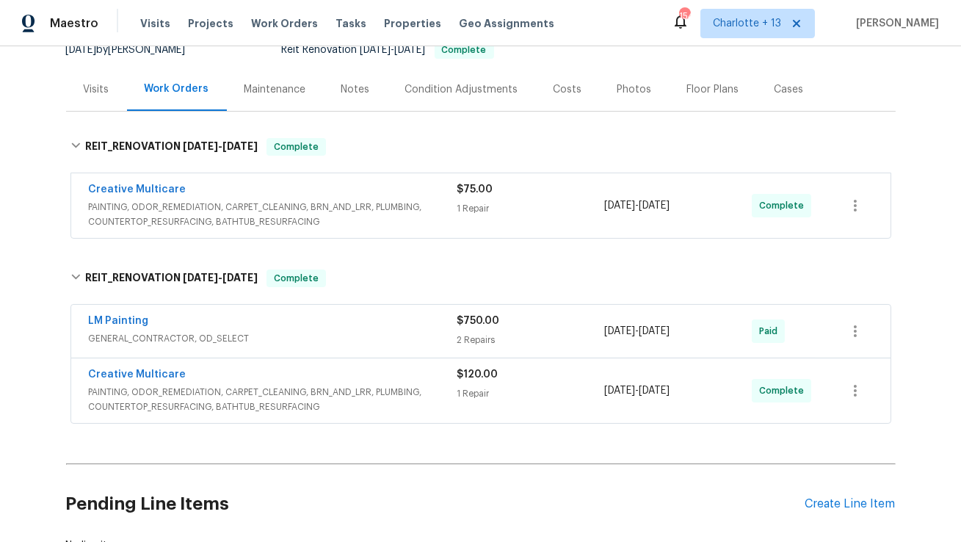
scroll to position [146, 0]
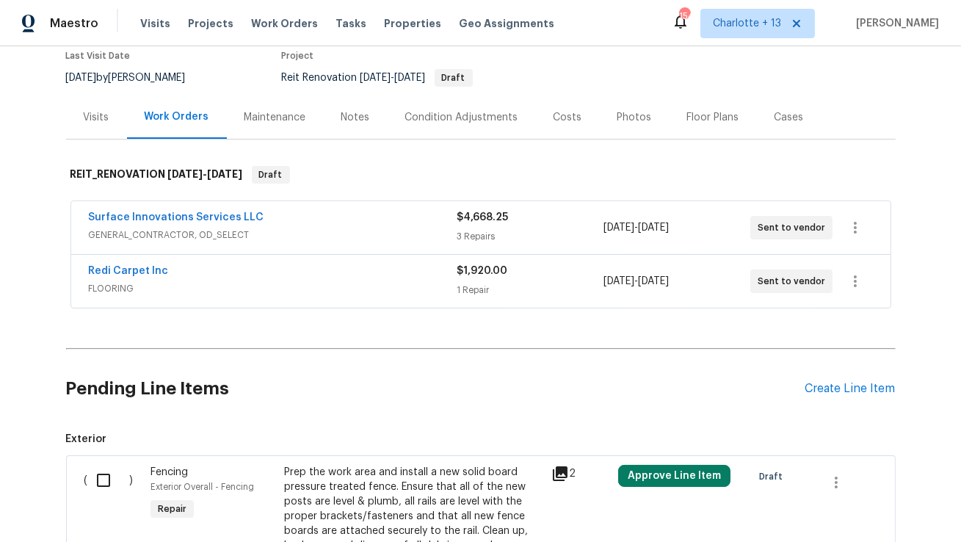
scroll to position [191, 0]
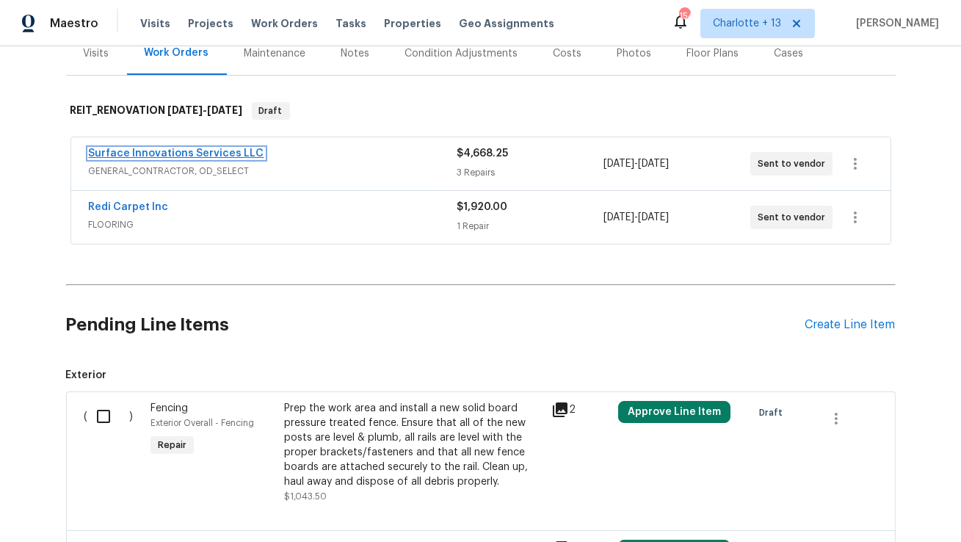
click at [214, 148] on link "Surface Innovations Services LLC" at bounding box center [177, 153] width 176 height 10
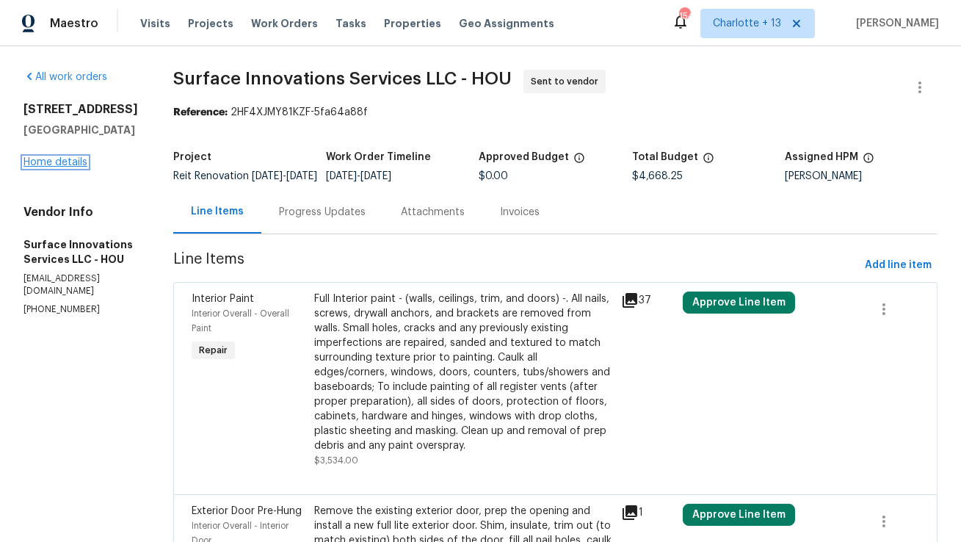
click at [76, 157] on link "Home details" at bounding box center [56, 162] width 64 height 10
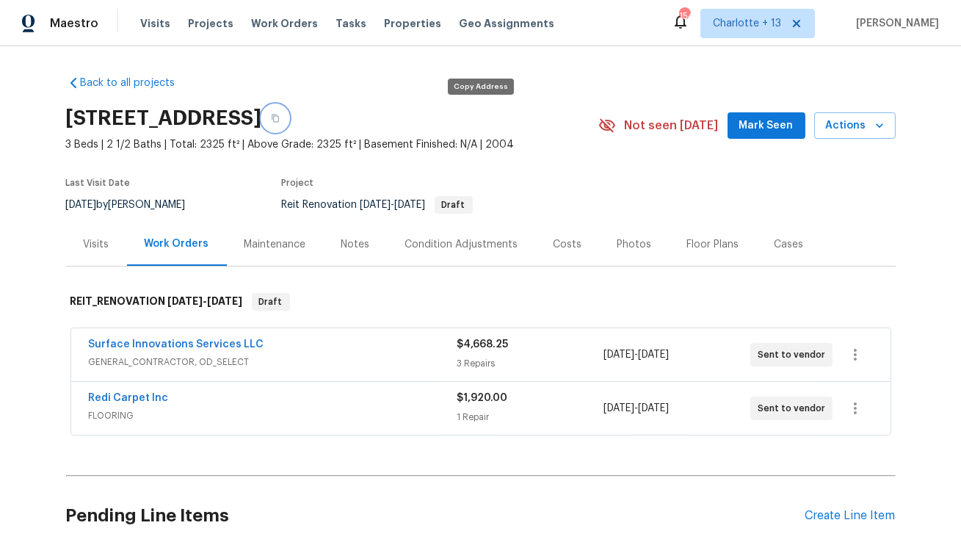
click at [279, 116] on icon "button" at bounding box center [275, 119] width 7 height 8
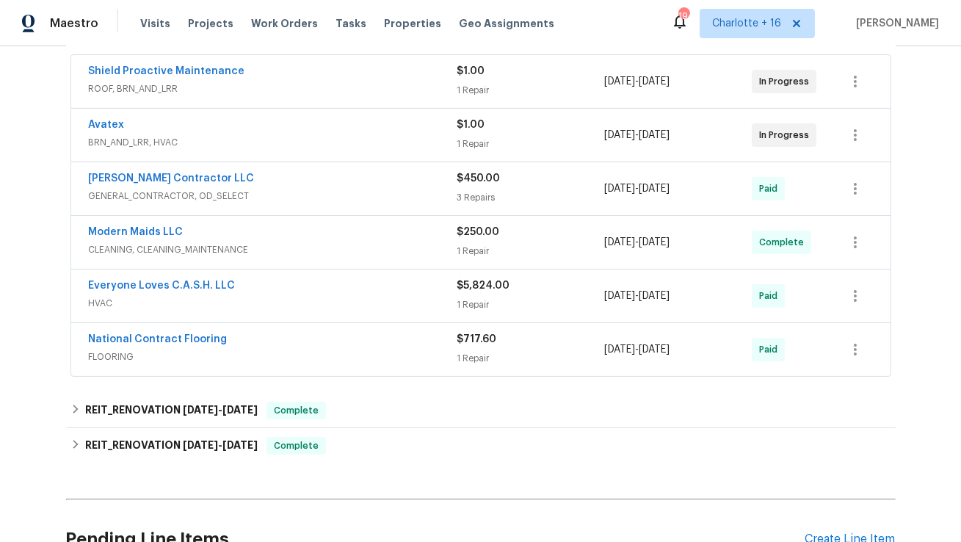
scroll to position [300, 0]
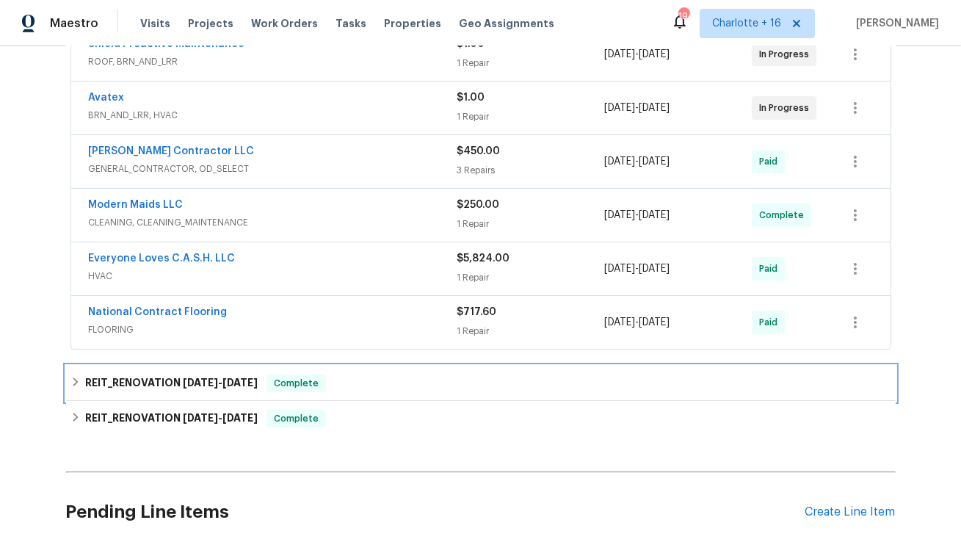
click at [190, 383] on span "[DATE]" at bounding box center [200, 382] width 35 height 10
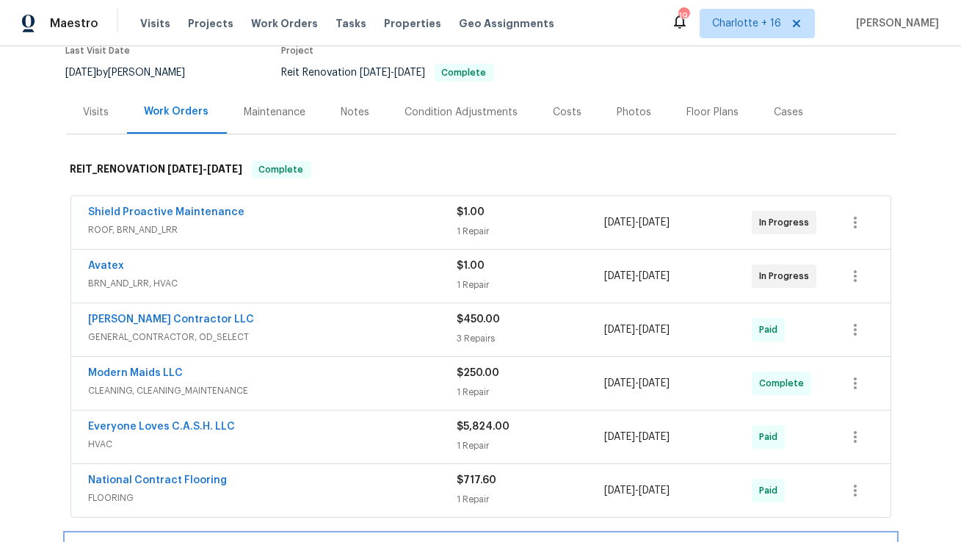
scroll to position [116, 0]
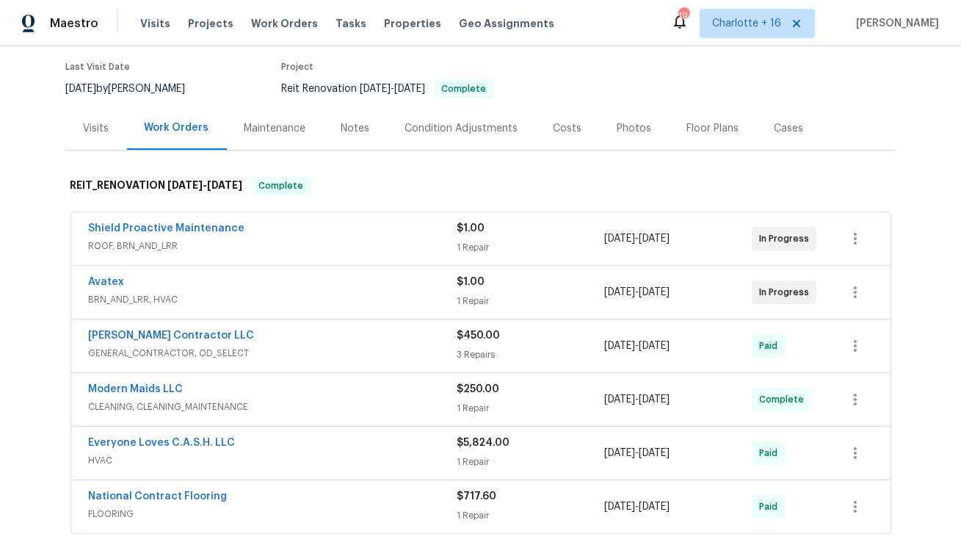
click at [566, 131] on div "Costs" at bounding box center [568, 128] width 29 height 15
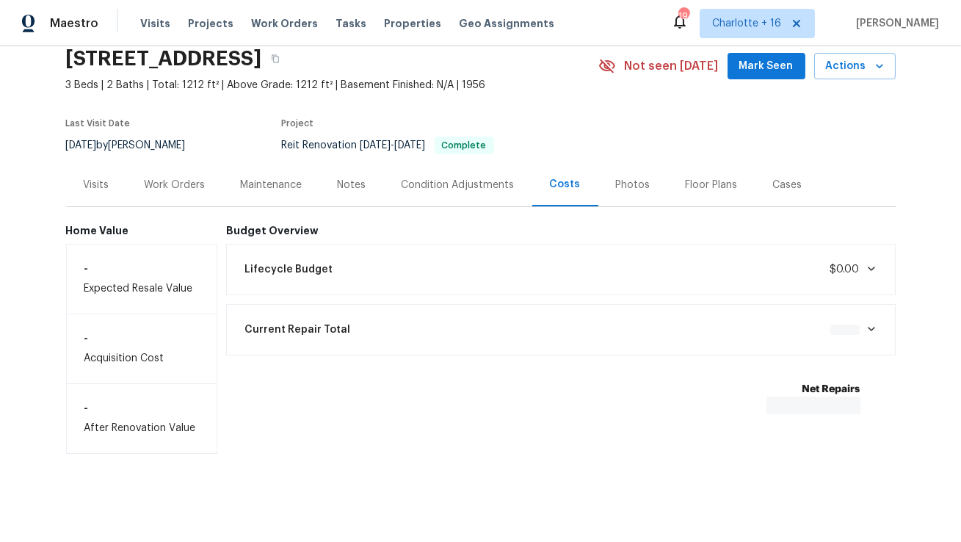
scroll to position [59, 0]
click at [192, 187] on div "Work Orders" at bounding box center [175, 185] width 61 height 15
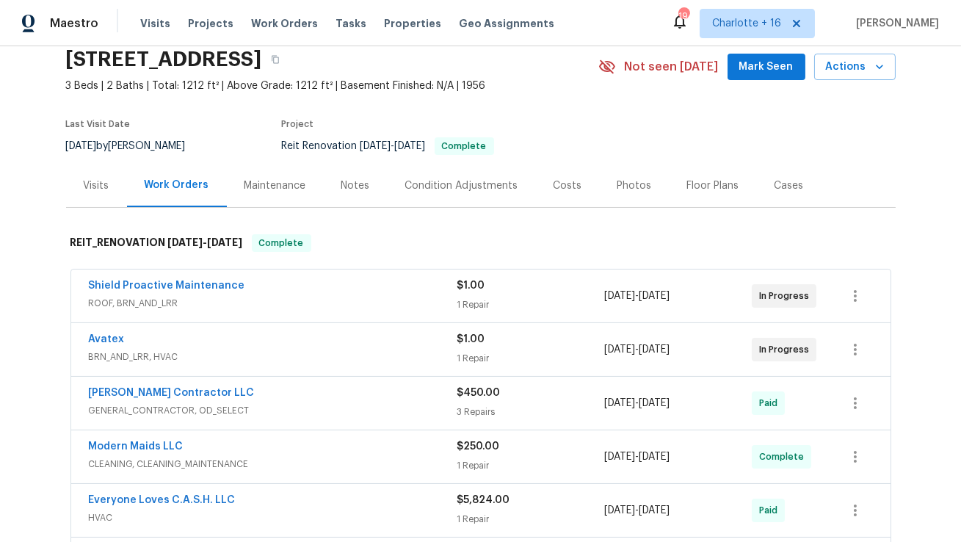
scroll to position [116, 0]
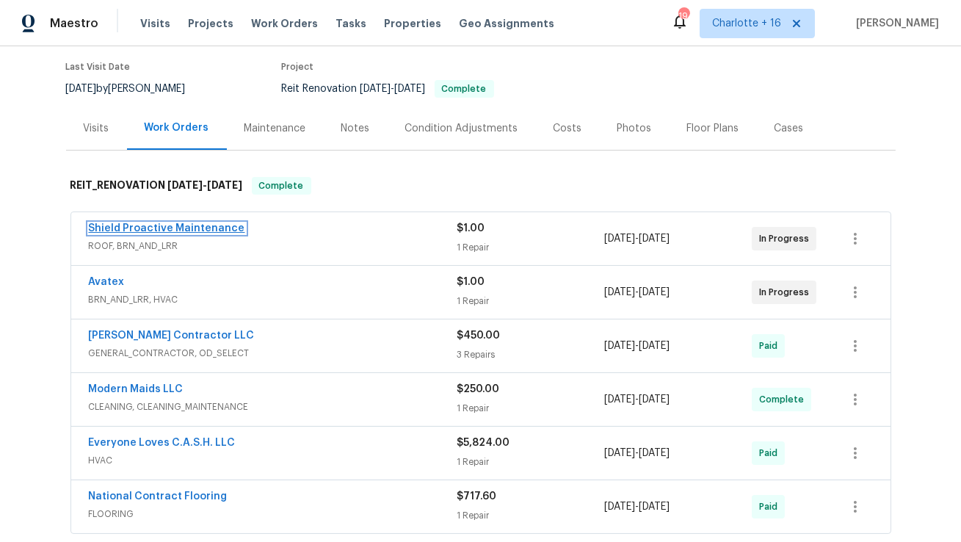
click at [177, 228] on link "Shield Proactive Maintenance" at bounding box center [167, 228] width 156 height 10
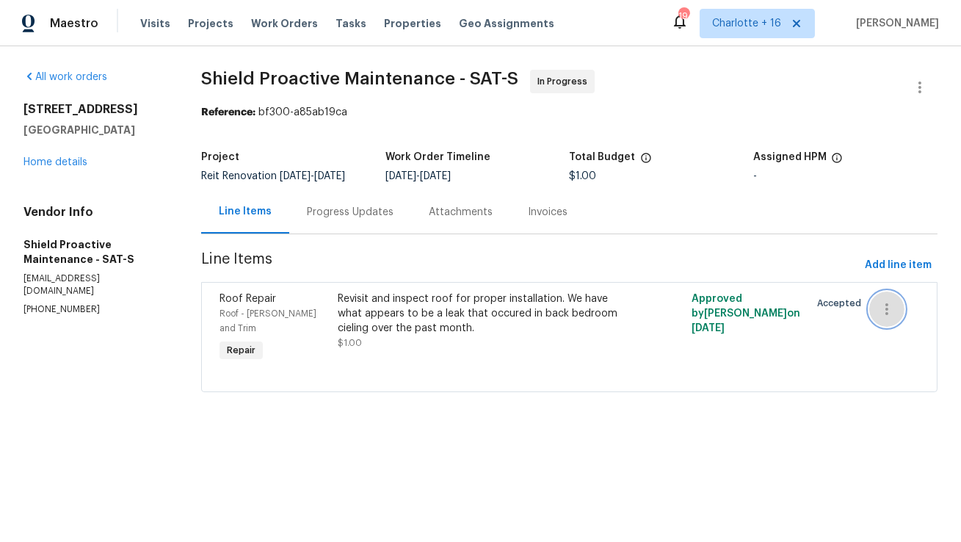
click at [881, 318] on icon "button" at bounding box center [887, 309] width 18 height 18
click at [895, 325] on li "Cancel" at bounding box center [898, 320] width 57 height 24
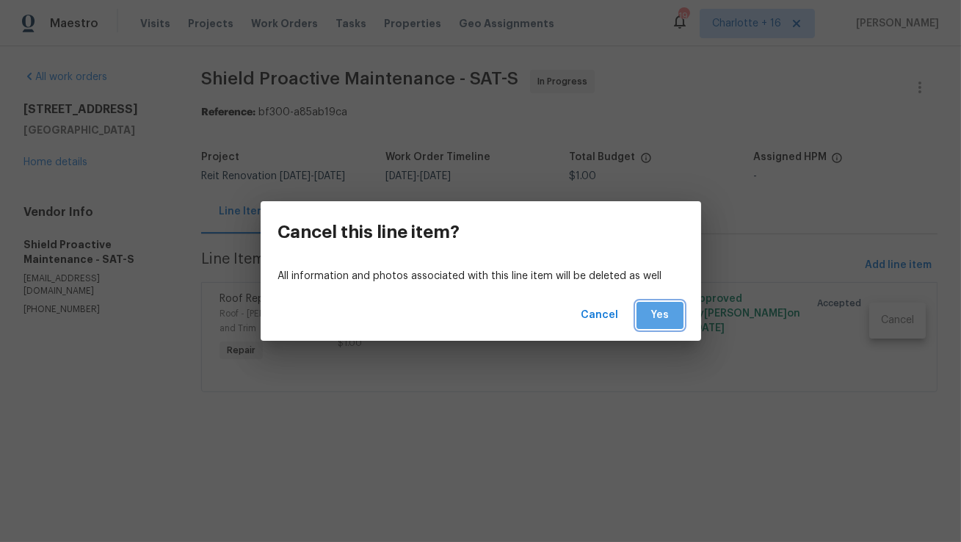
click at [645, 323] on button "Yes" at bounding box center [660, 315] width 47 height 27
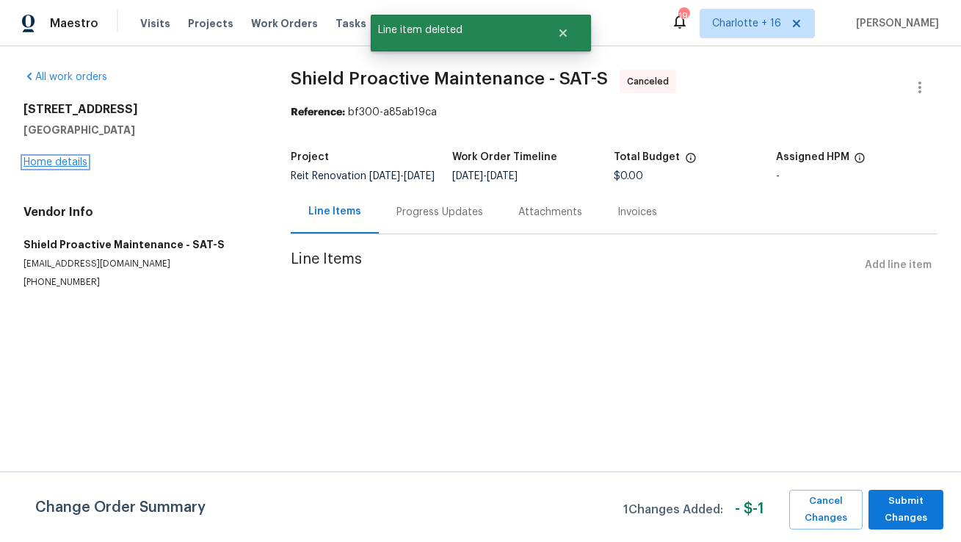
click at [45, 165] on link "Home details" at bounding box center [56, 162] width 64 height 10
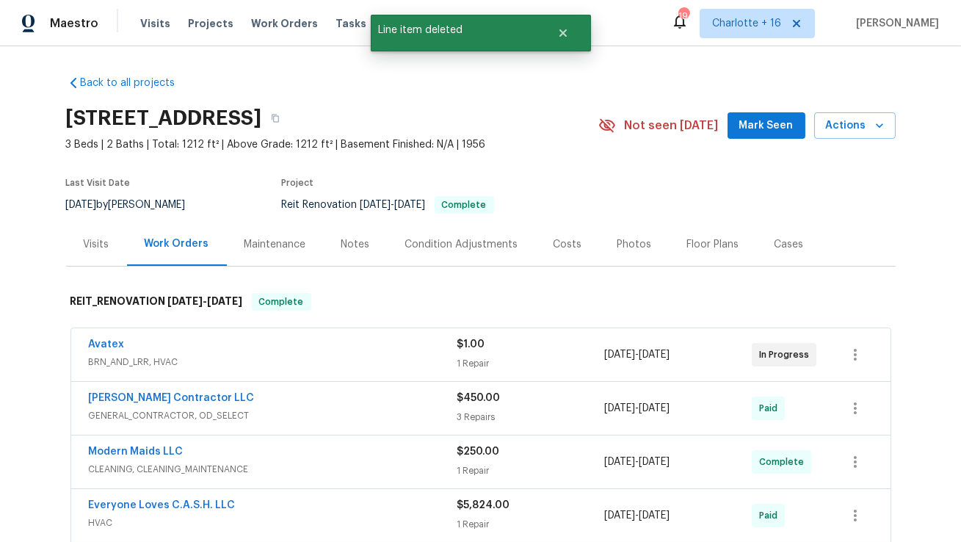
click at [333, 337] on div "Avatex" at bounding box center [273, 346] width 369 height 18
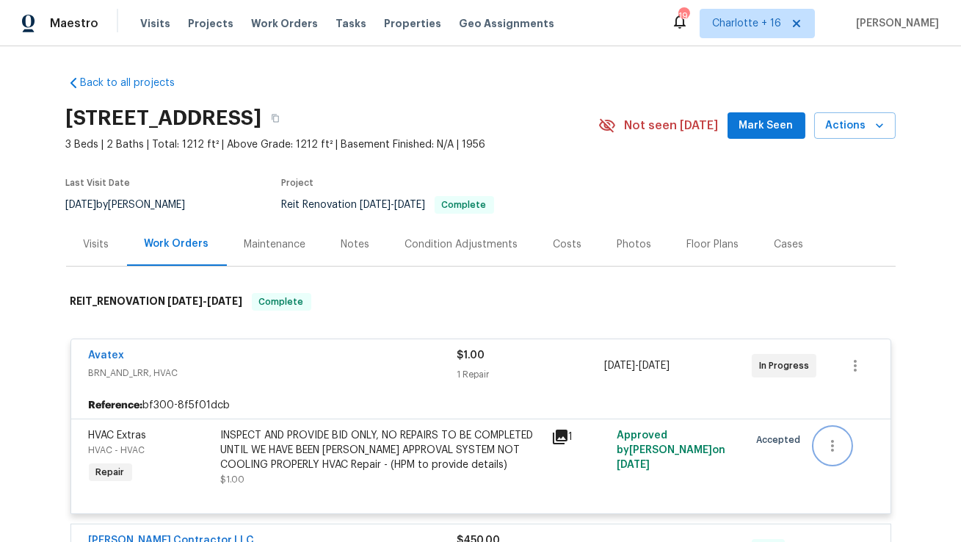
click at [831, 448] on icon "button" at bounding box center [833, 446] width 18 height 18
click at [835, 444] on li "Cancel" at bounding box center [844, 445] width 57 height 24
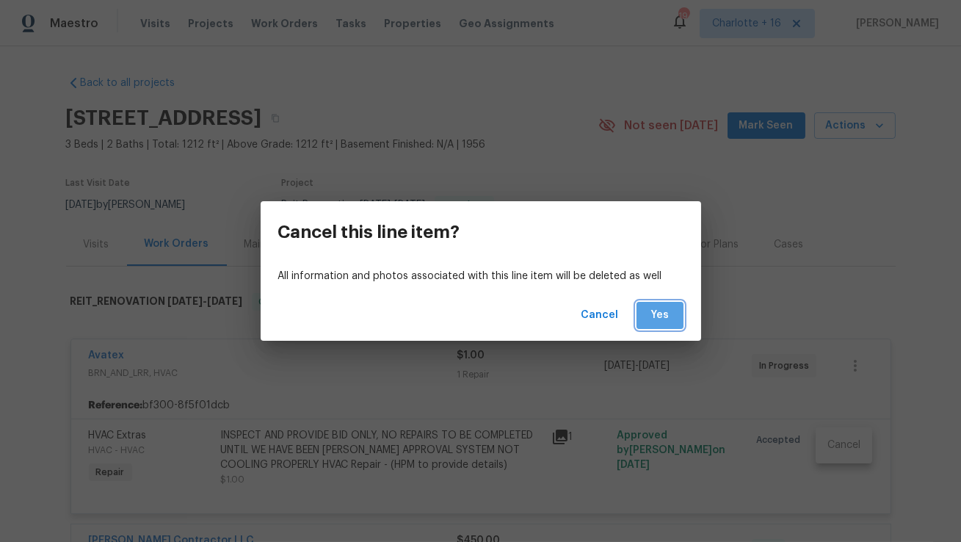
click at [668, 314] on span "Yes" at bounding box center [660, 315] width 24 height 18
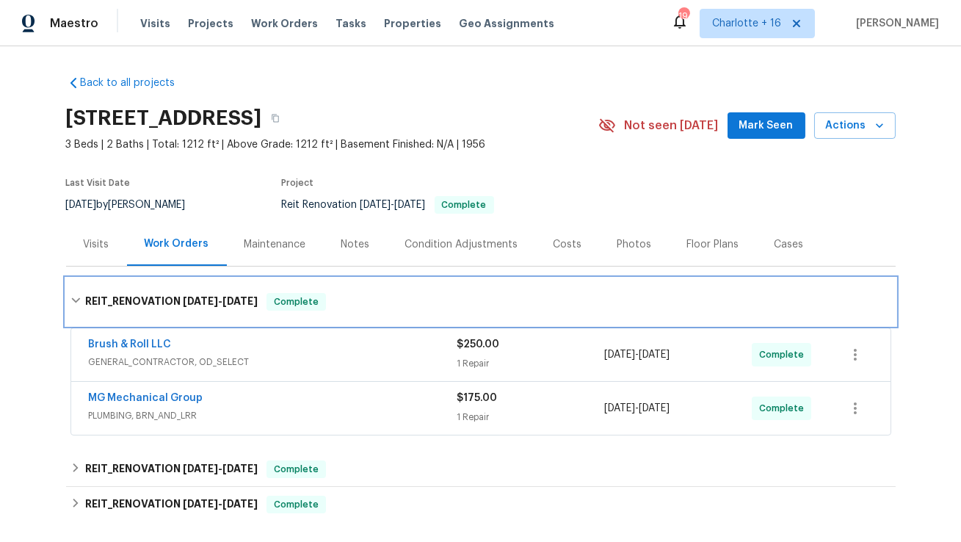
click at [76, 295] on icon at bounding box center [76, 300] width 10 height 10
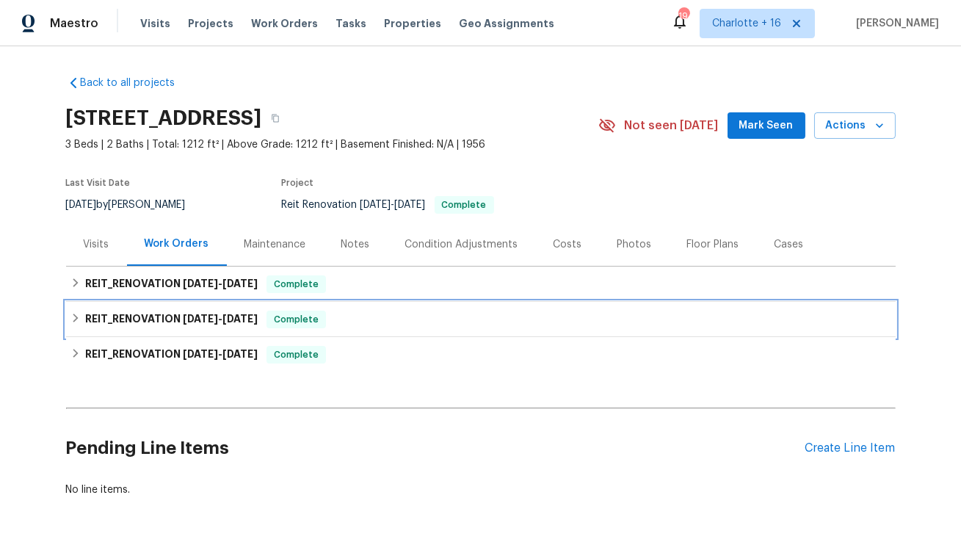
click at [73, 323] on icon at bounding box center [76, 318] width 10 height 10
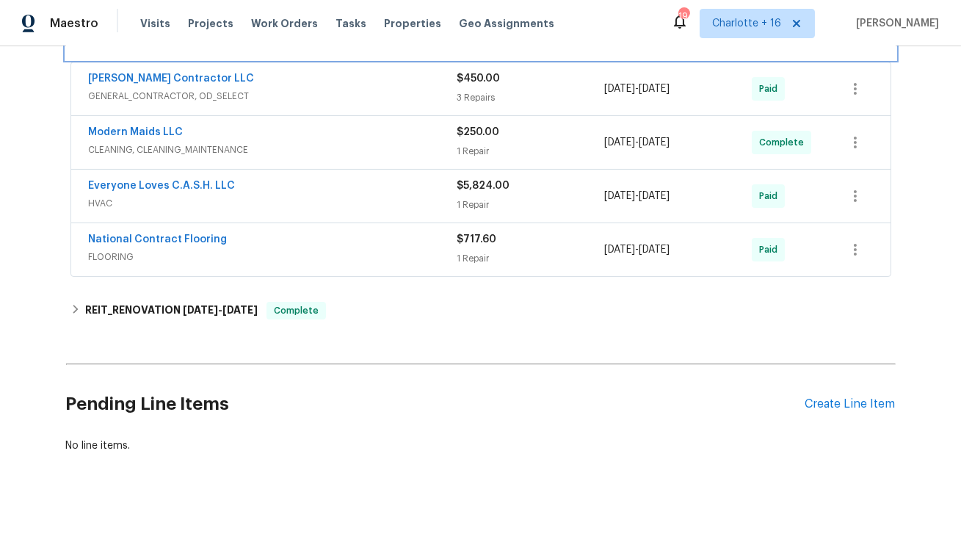
scroll to position [311, 0]
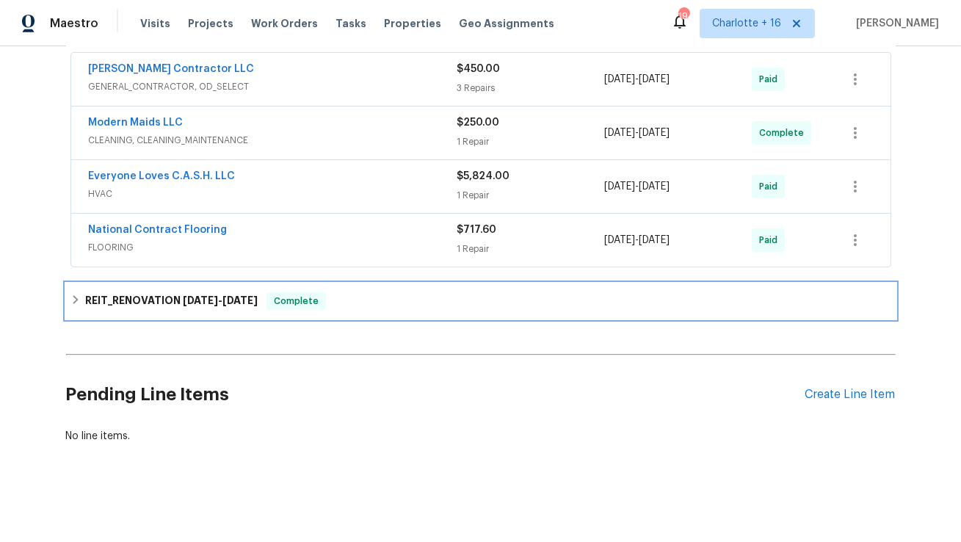
click at [173, 297] on h6 "REIT_RENOVATION 2/11/25 - 5/3/25" at bounding box center [171, 301] width 173 height 18
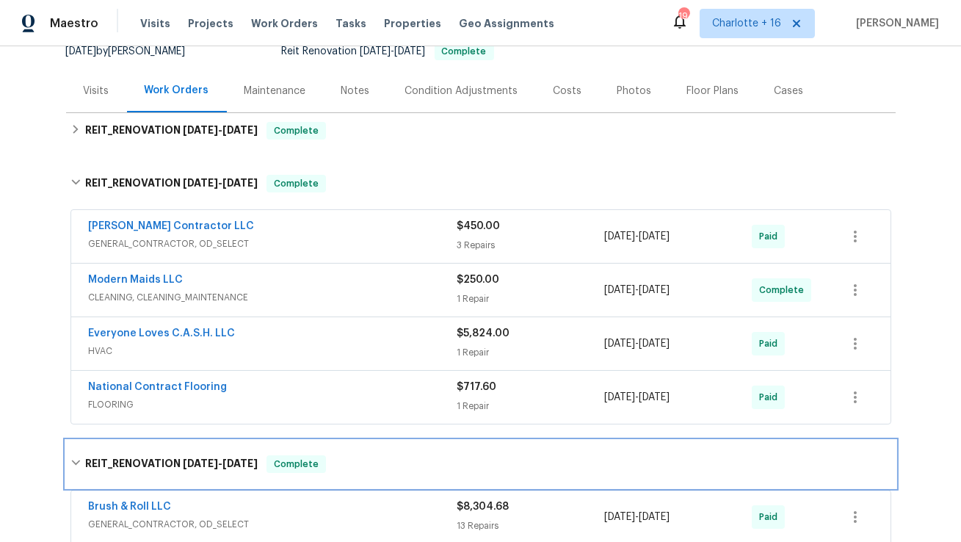
scroll to position [151, 0]
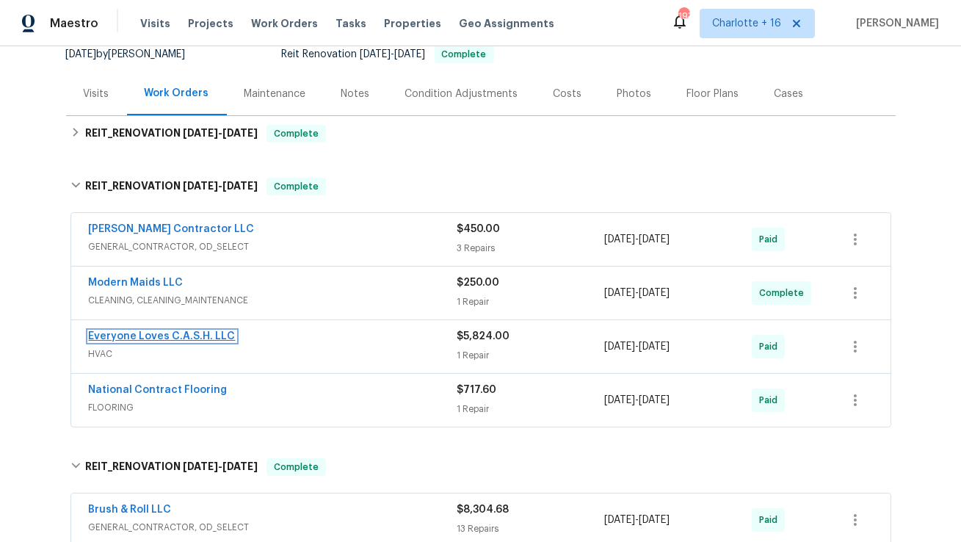
click at [198, 334] on link "Everyone Loves C.A.S.H. LLC" at bounding box center [162, 336] width 147 height 10
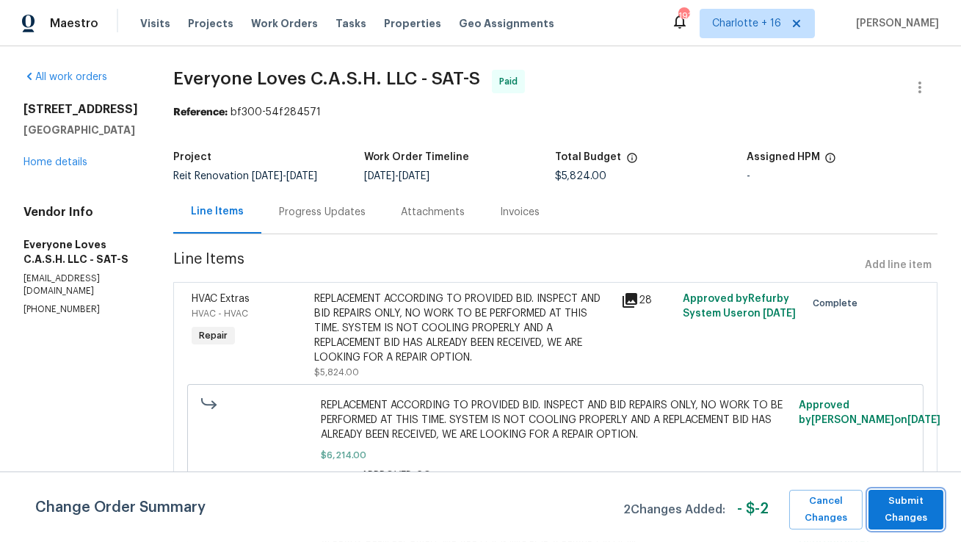
click at [912, 507] on span "Submit Changes" at bounding box center [906, 510] width 60 height 34
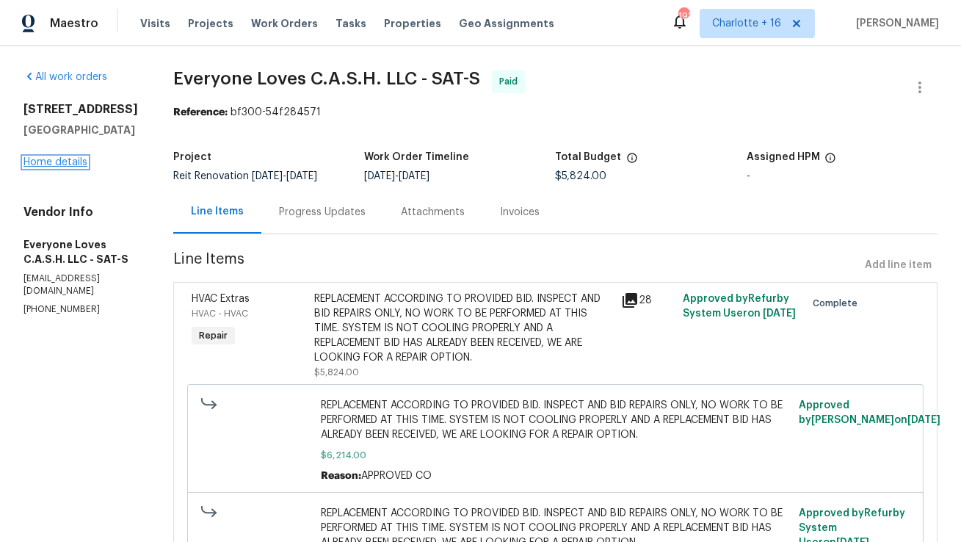
click at [54, 161] on link "Home details" at bounding box center [56, 162] width 64 height 10
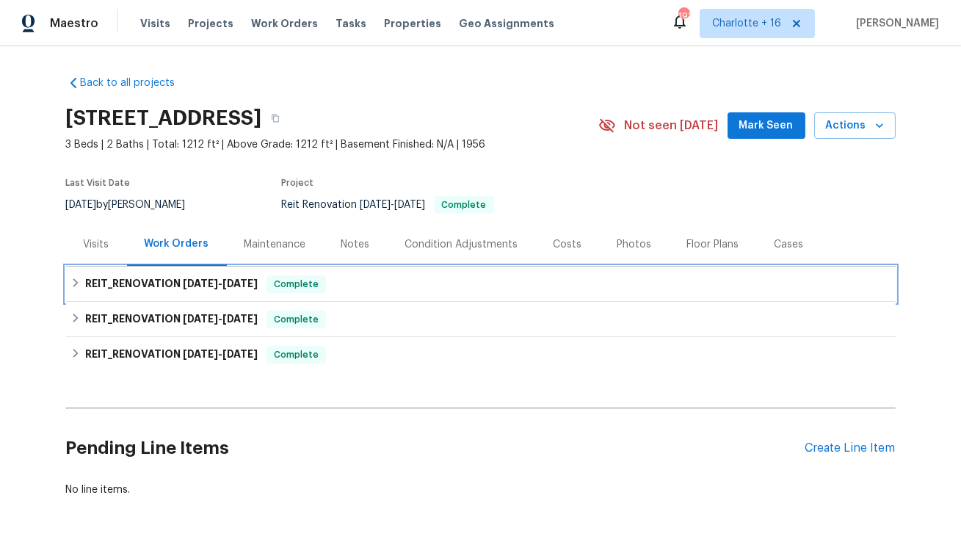
click at [190, 283] on span "9/10/25" at bounding box center [200, 283] width 35 height 10
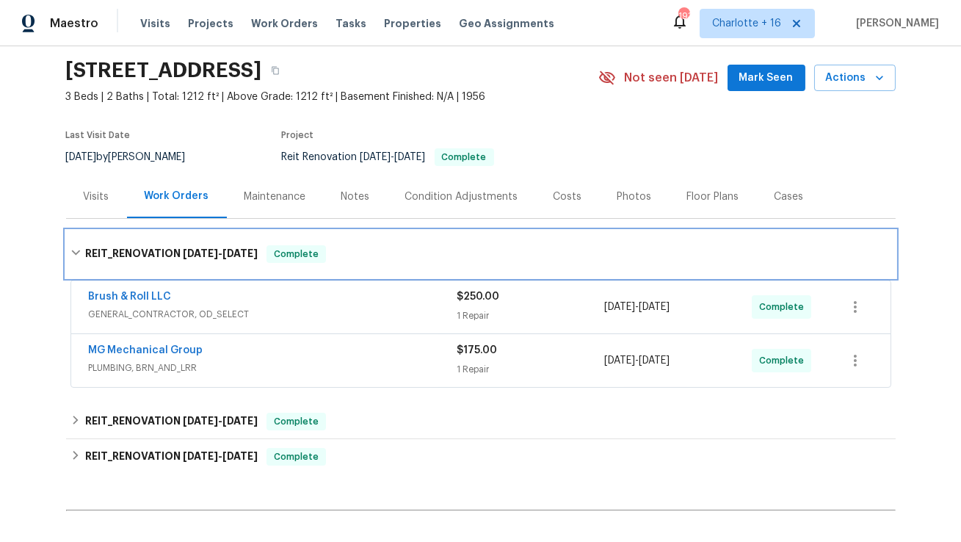
scroll to position [162, 0]
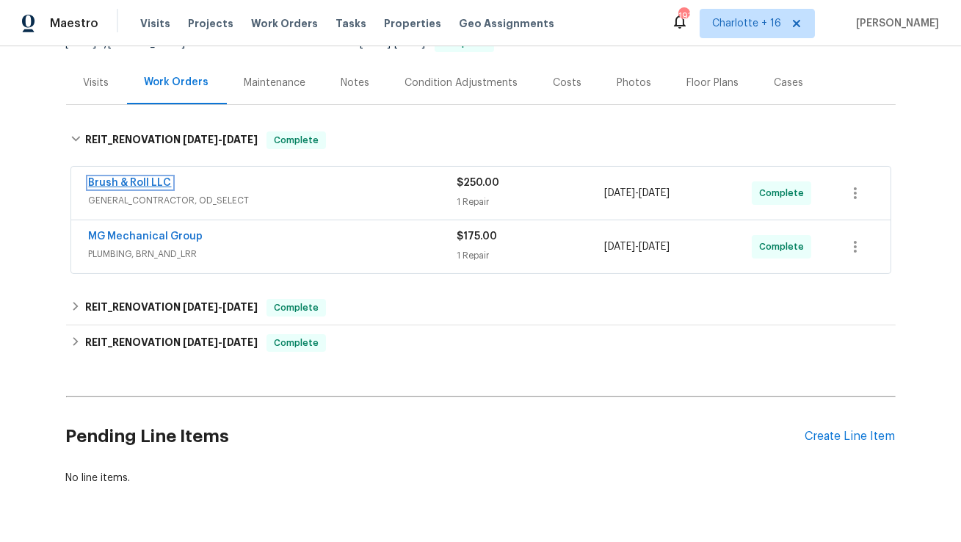
click at [139, 184] on link "Brush & Roll LLC" at bounding box center [130, 183] width 83 height 10
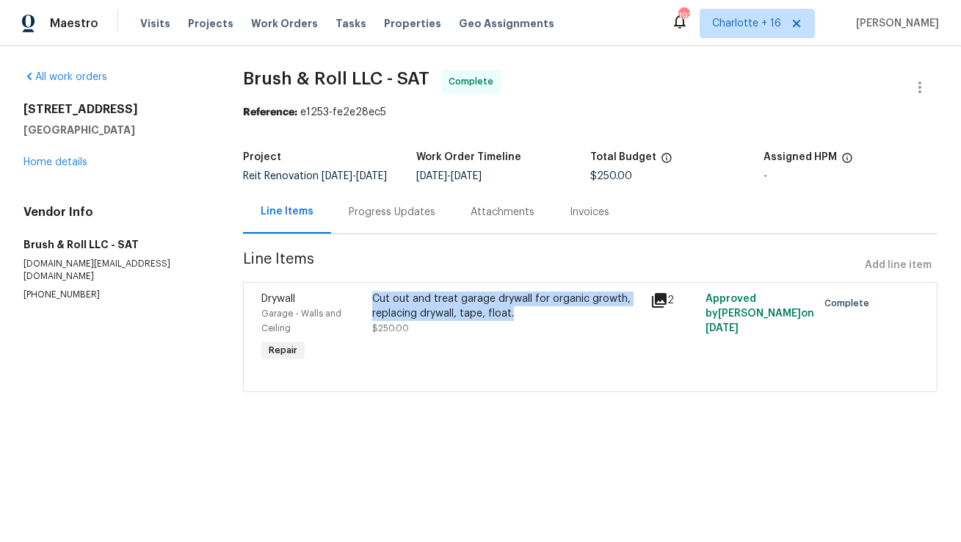
drag, startPoint x: 520, startPoint y: 328, endPoint x: 373, endPoint y: 309, distance: 148.0
click at [373, 309] on div "Cut out and treat garage drywall for organic growth, replacing drywall, tape, f…" at bounding box center [507, 328] width 278 height 82
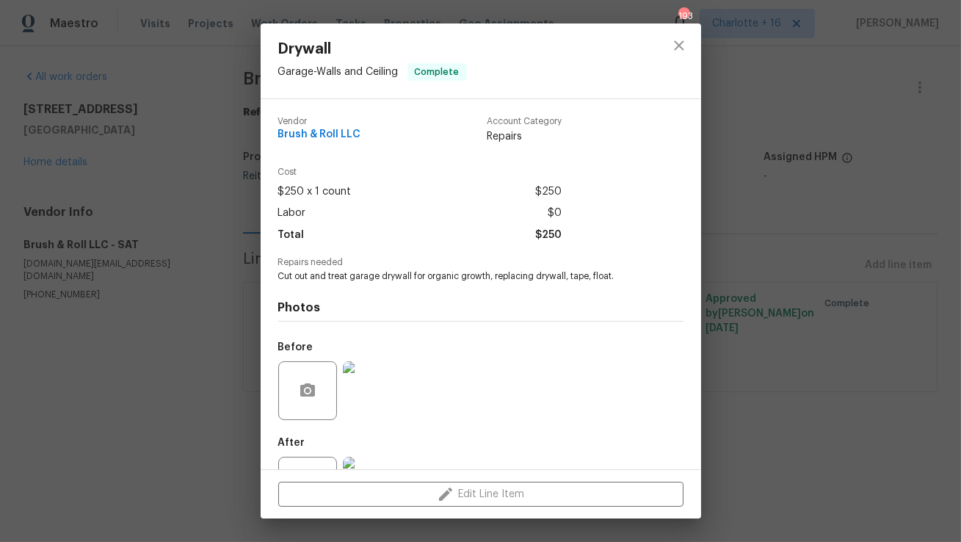
click at [281, 275] on span "Cut out and treat garage drywall for organic growth, replacing drywall, tape, f…" at bounding box center [460, 276] width 365 height 12
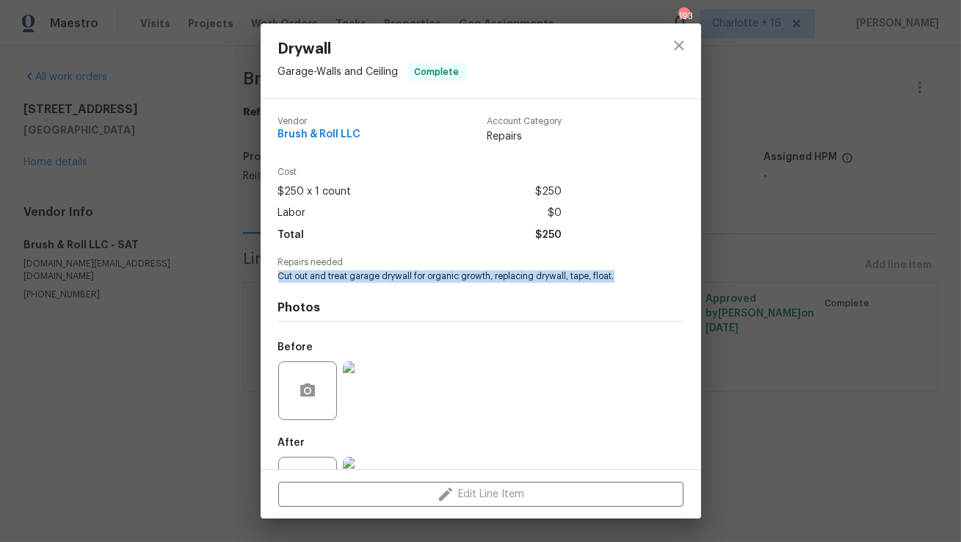
drag, startPoint x: 278, startPoint y: 275, endPoint x: 615, endPoint y: 279, distance: 337.9
click at [615, 279] on div "Vendor Brush & Roll LLC Account Category Repairs Cost $250 x 1 count $250 Labor…" at bounding box center [481, 284] width 441 height 370
copy span "Cut out and treat garage drywall for organic growth, replacing drywall, tape, f…"
click at [679, 44] on icon "close" at bounding box center [679, 45] width 10 height 10
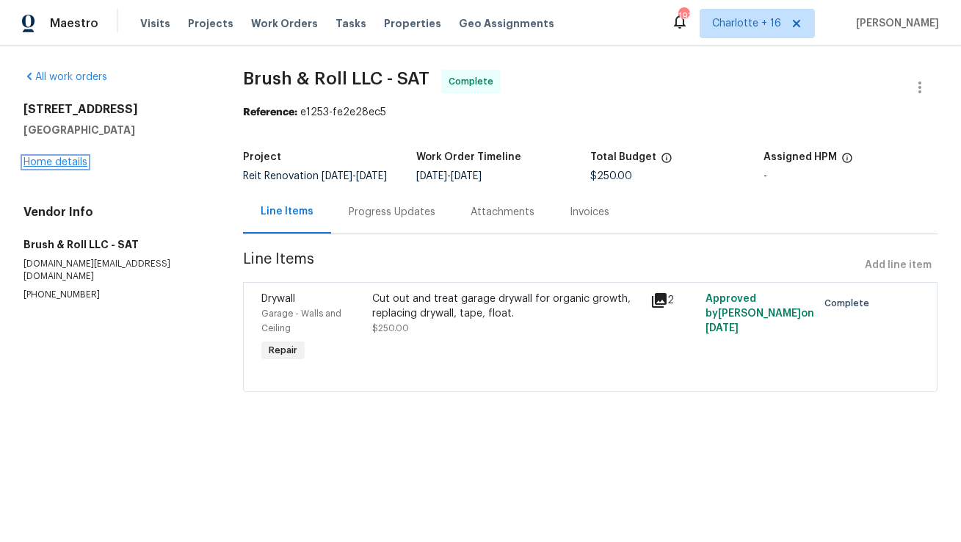
click at [57, 165] on link "Home details" at bounding box center [56, 162] width 64 height 10
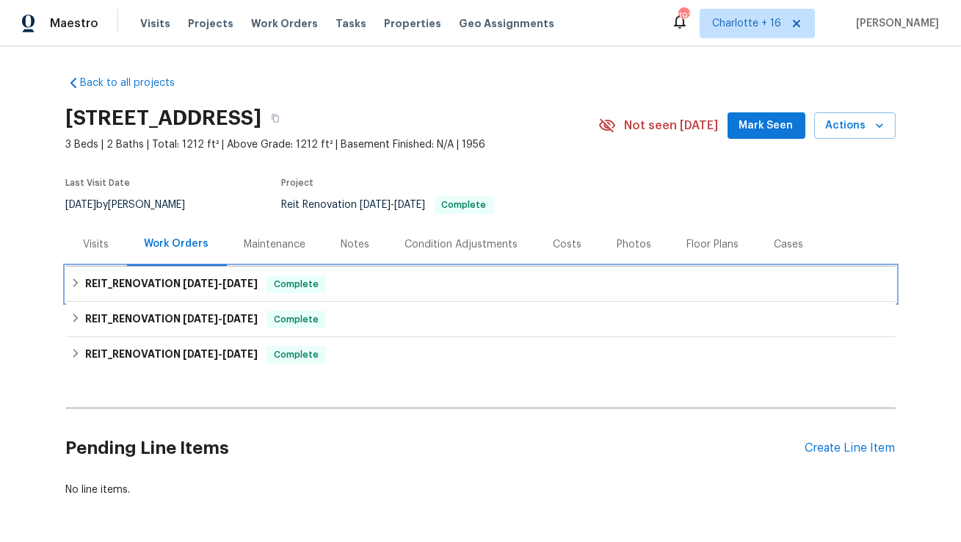
click at [212, 286] on span "9/10/25" at bounding box center [200, 283] width 35 height 10
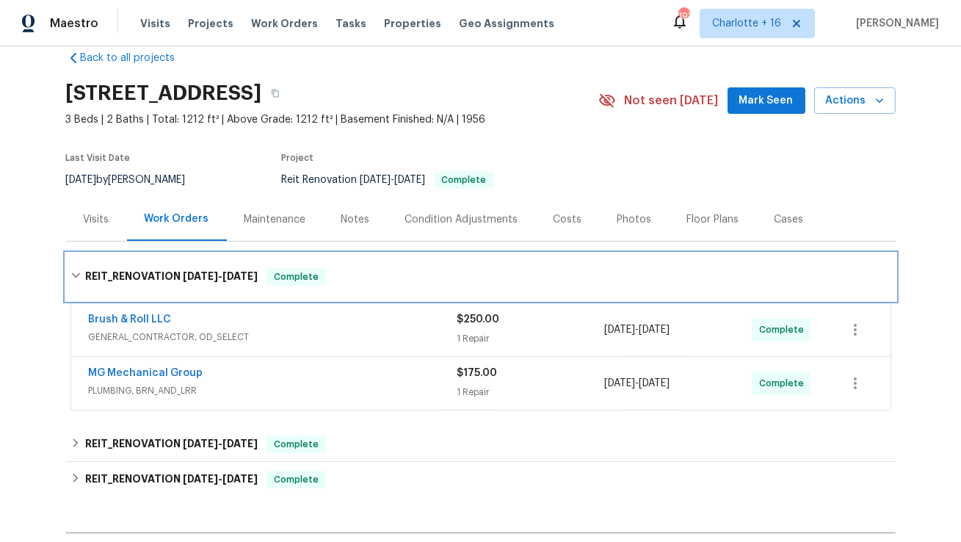
scroll to position [29, 0]
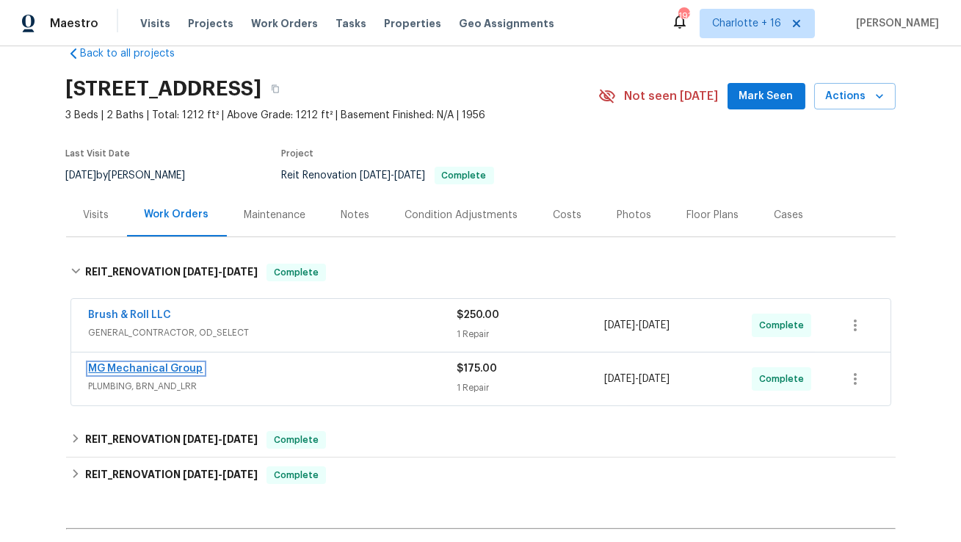
click at [181, 371] on link "MG Mechanical Group" at bounding box center [146, 369] width 115 height 10
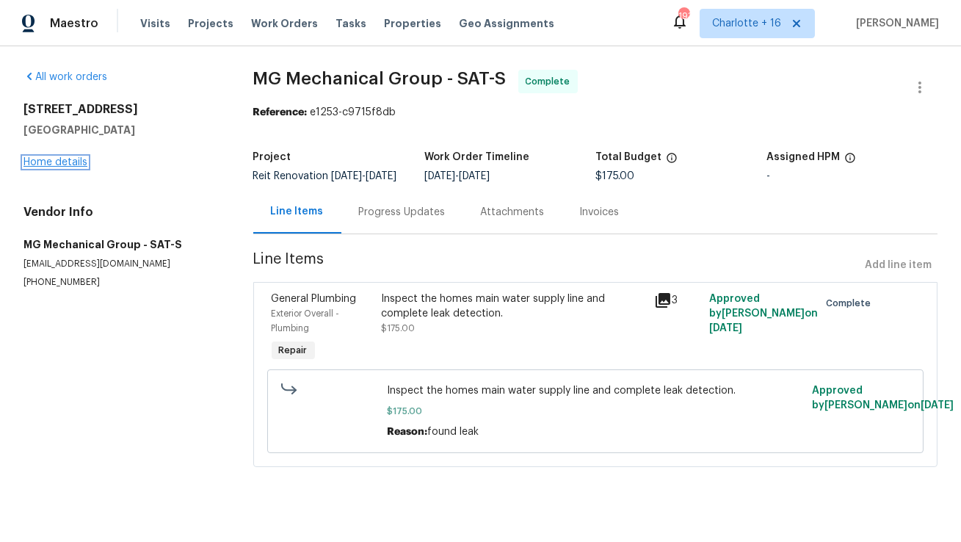
click at [57, 165] on link "Home details" at bounding box center [56, 162] width 64 height 10
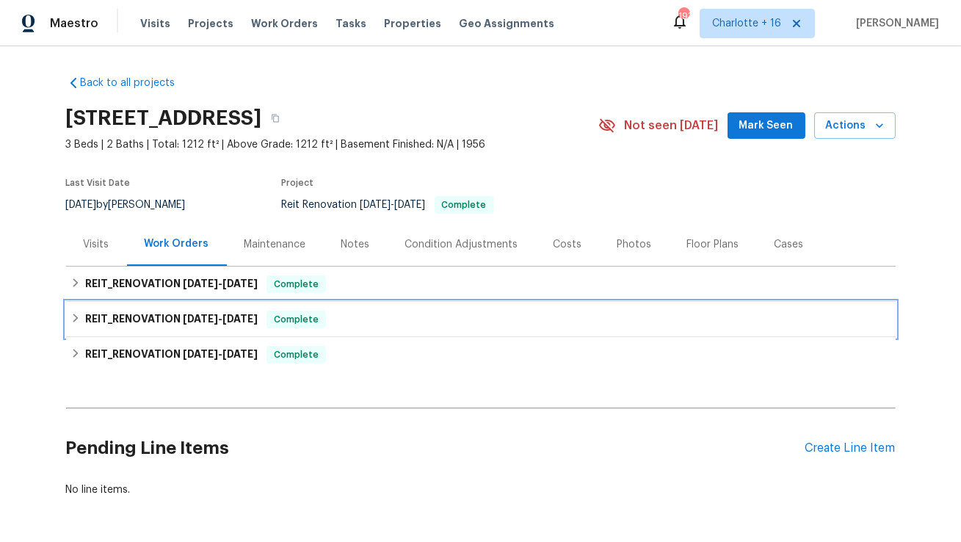
click at [166, 306] on div "REIT_RENOVATION 7/24/25 - 9/22/25 Complete" at bounding box center [481, 319] width 830 height 35
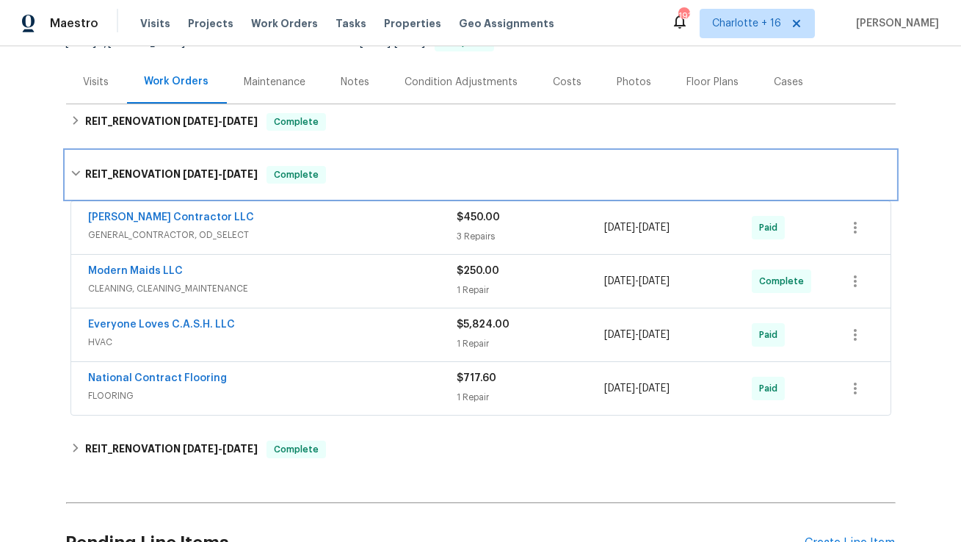
scroll to position [165, 0]
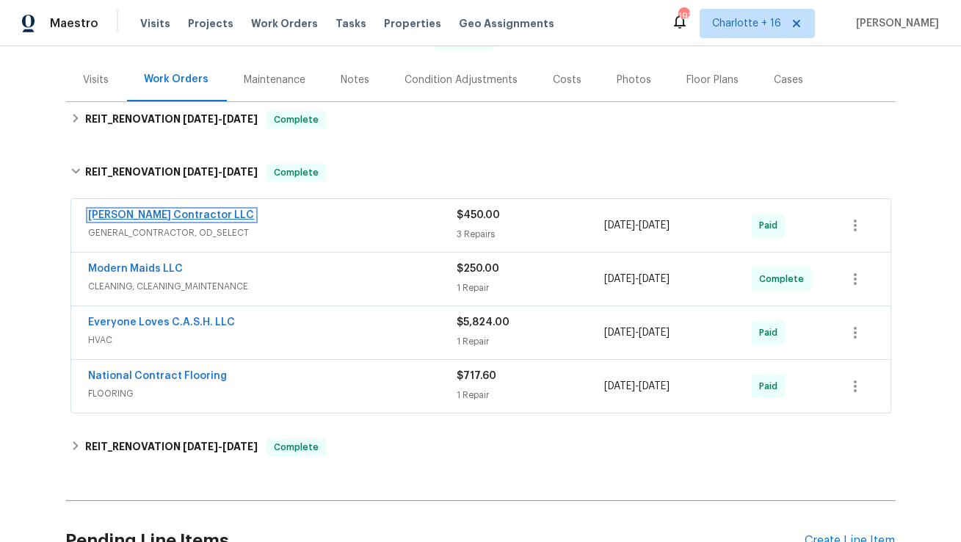
click at [156, 214] on link "Mario Suarez Contractor LLC" at bounding box center [172, 215] width 166 height 10
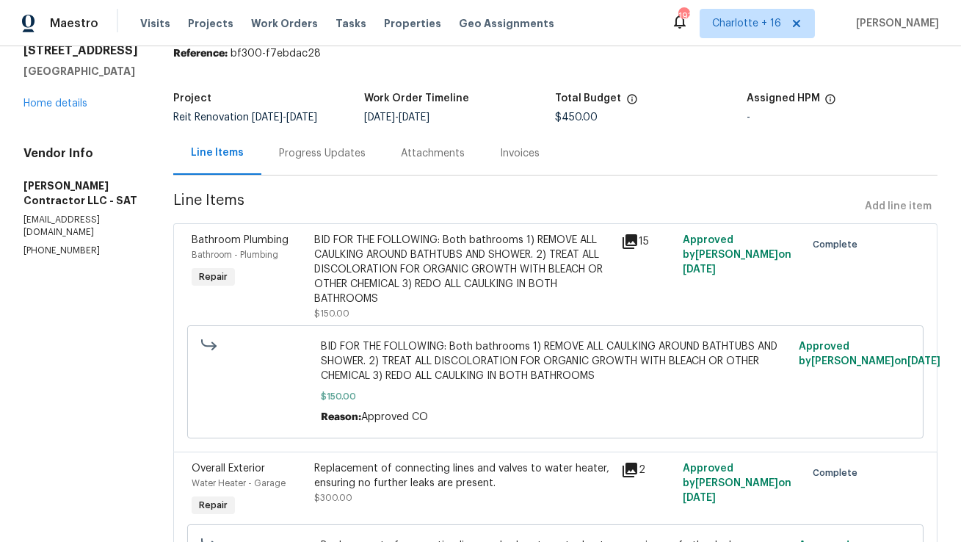
scroll to position [104, 0]
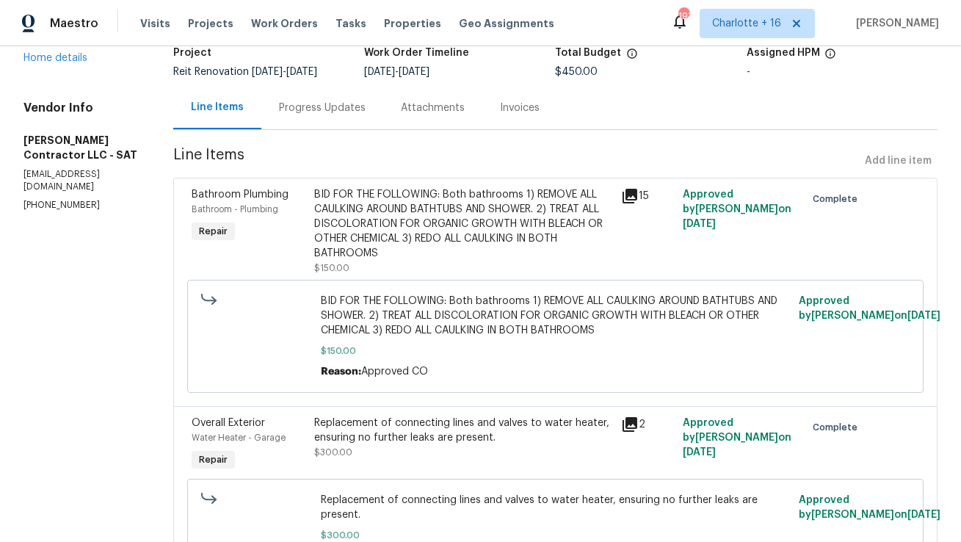
click at [558, 225] on div "BID FOR THE FOLLOWING: Both bathrooms 1) REMOVE ALL CAULKING AROUND BATHTUBS AN…" at bounding box center [463, 223] width 298 height 73
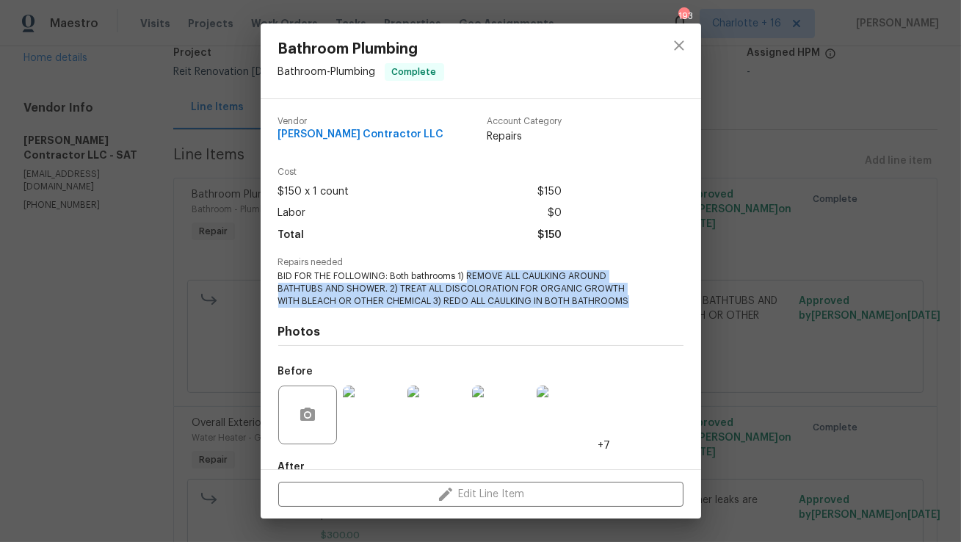
drag, startPoint x: 467, startPoint y: 274, endPoint x: 609, endPoint y: 301, distance: 144.3
click at [609, 301] on span "BID FOR THE FOLLOWING: Both bathrooms 1) REMOVE ALL CAULKING AROUND BATHTUBS AN…" at bounding box center [460, 288] width 365 height 37
copy span "REMOVE ALL CAULKING AROUND BATHTUBS AND SHOWER. 2) TREAT ALL DISCOLORATION FOR …"
click at [671, 47] on icon "close" at bounding box center [680, 46] width 18 height 18
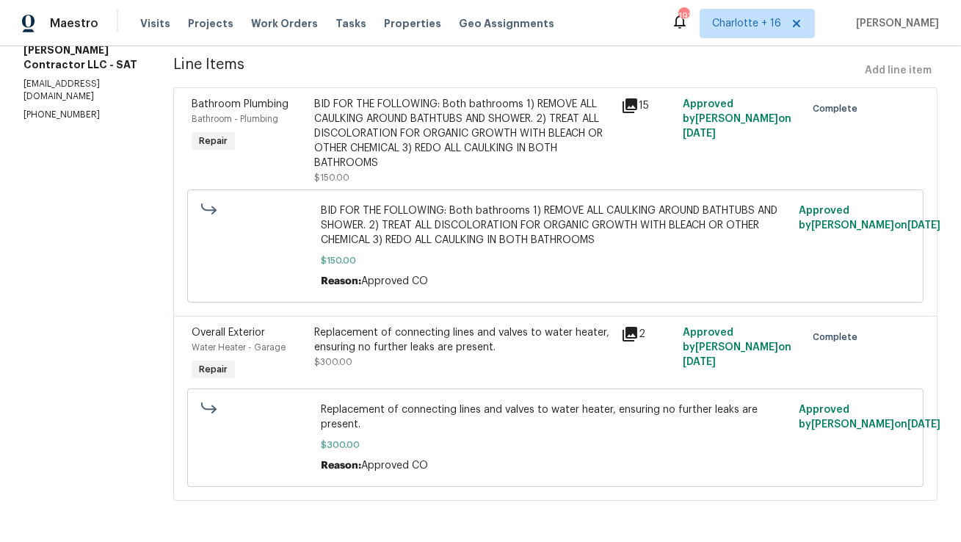
scroll to position [208, 0]
click at [522, 344] on div "Replacement of connecting lines and valves to water heater, ensuring no further…" at bounding box center [463, 339] width 298 height 29
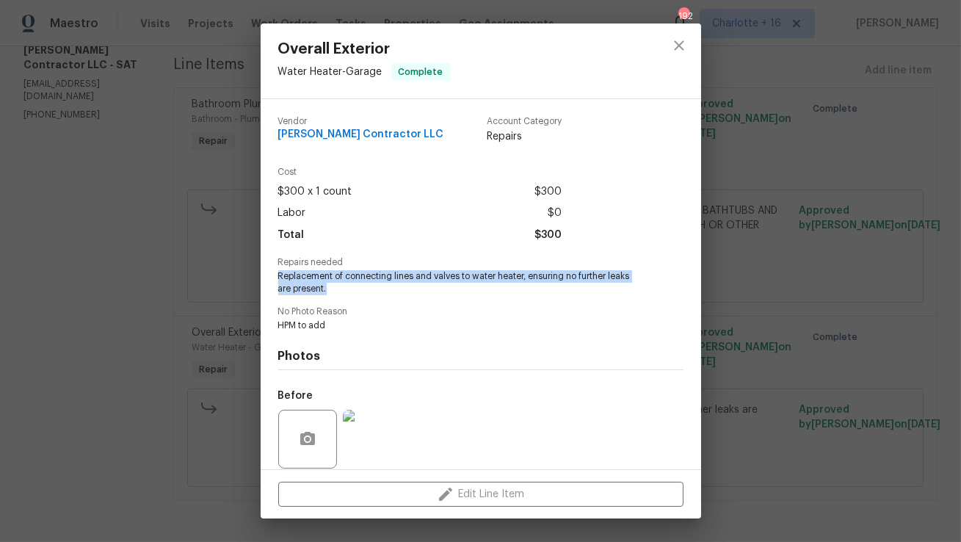
drag, startPoint x: 333, startPoint y: 286, endPoint x: 278, endPoint y: 275, distance: 57.0
click at [278, 275] on span "Replacement of connecting lines and valves to water heater, ensuring no further…" at bounding box center [460, 282] width 365 height 25
copy span "Replacement of connecting lines and valves to water heater, ensuring no further…"
click at [683, 47] on icon "close" at bounding box center [680, 46] width 18 height 18
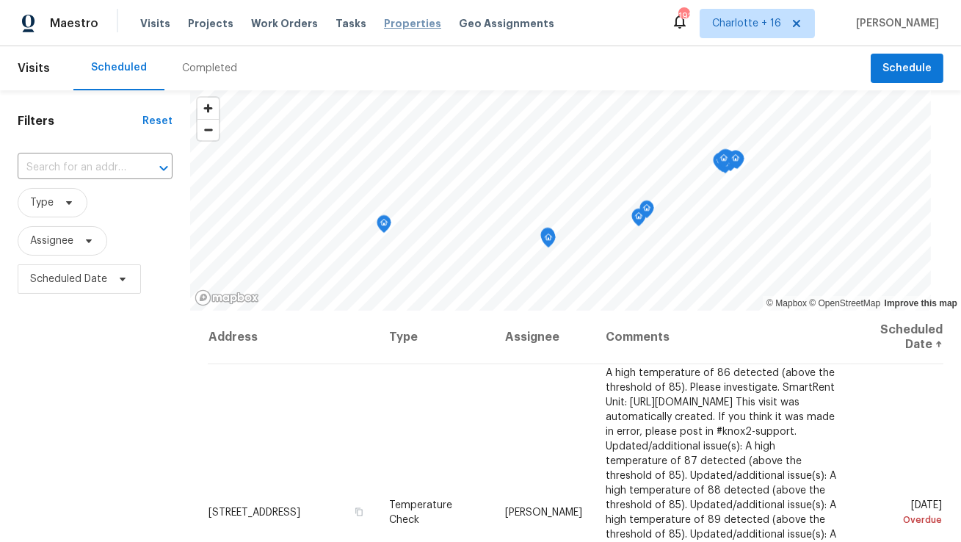
click at [397, 22] on span "Properties" at bounding box center [412, 23] width 57 height 15
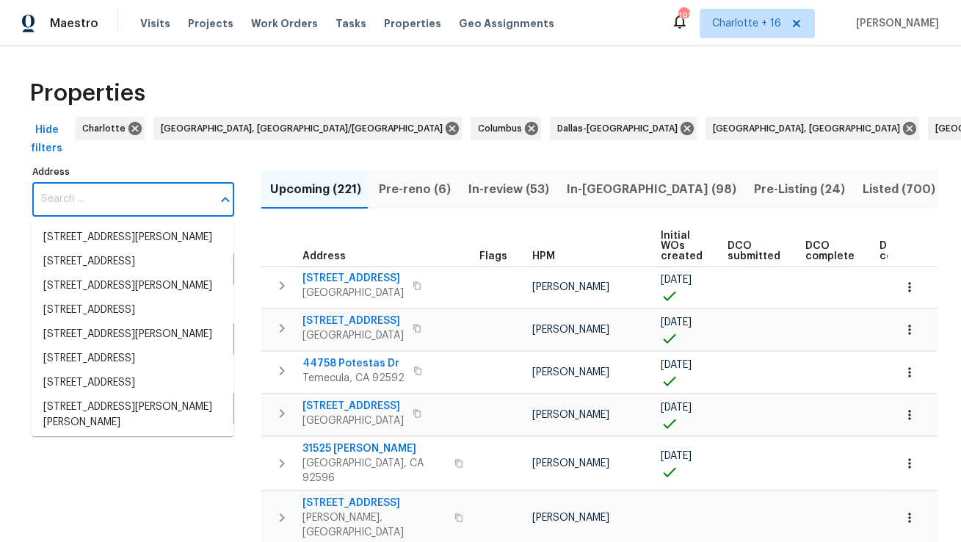
click at [181, 199] on input "Address" at bounding box center [122, 199] width 180 height 35
paste input "[STREET_ADDRESS]"
type input "[STREET_ADDRESS]"
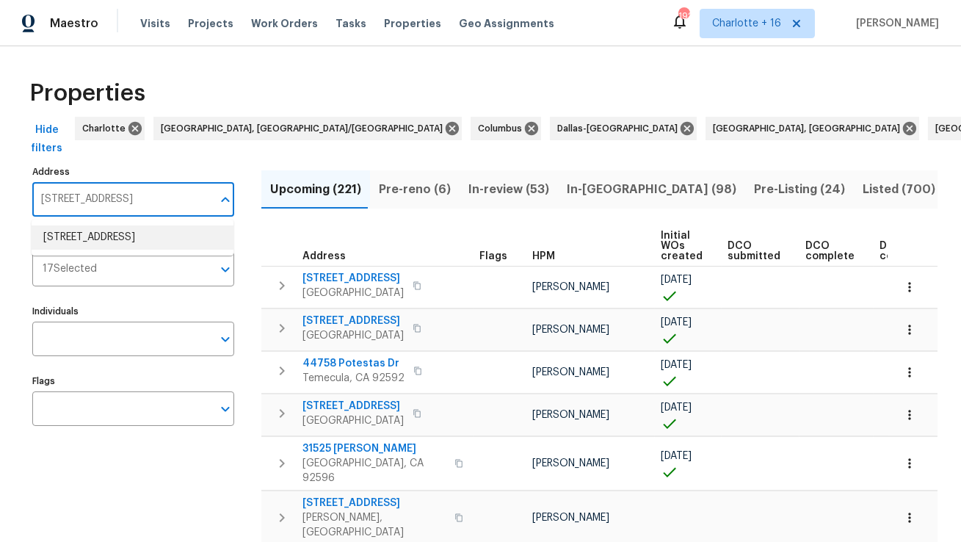
click at [167, 231] on li "[STREET_ADDRESS]" at bounding box center [133, 237] width 202 height 24
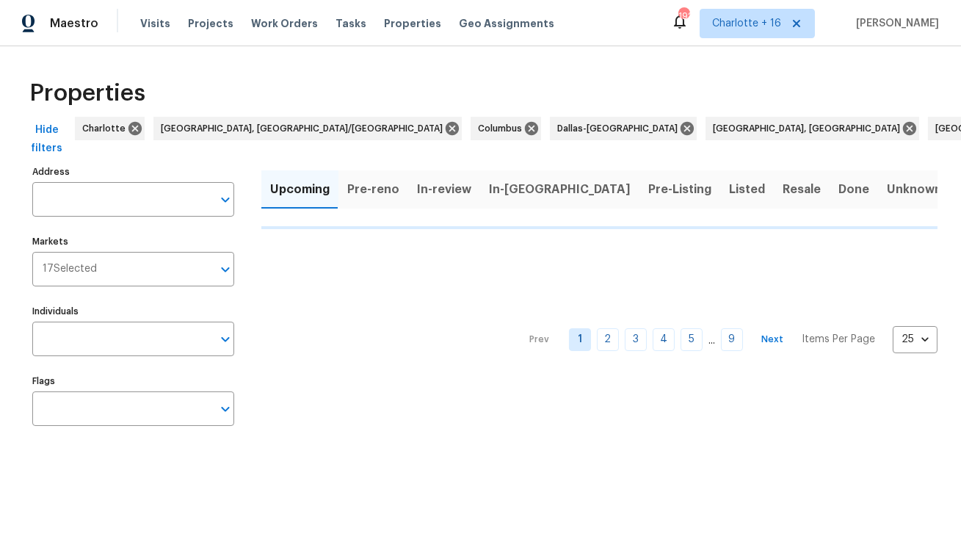
type input "[STREET_ADDRESS]"
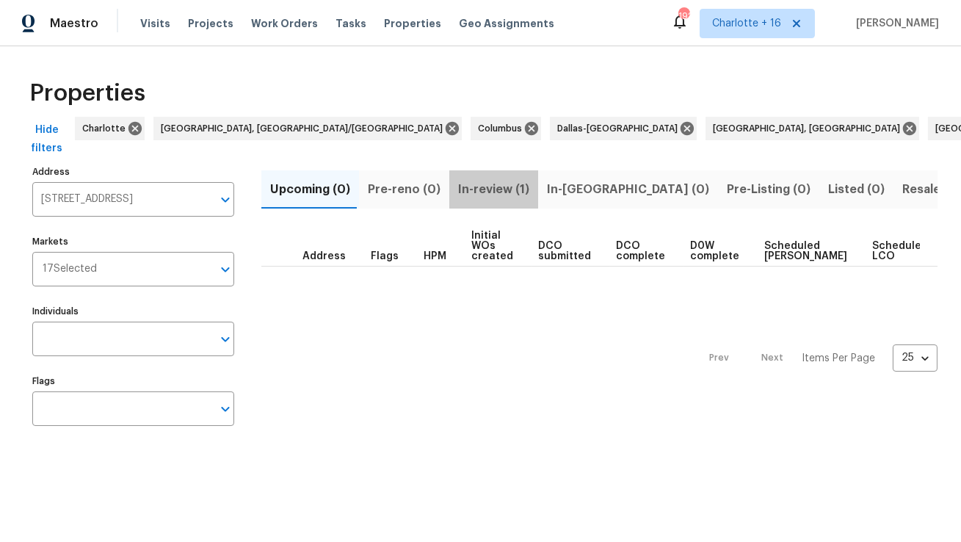
click at [496, 183] on span "In-review (1)" at bounding box center [493, 189] width 71 height 21
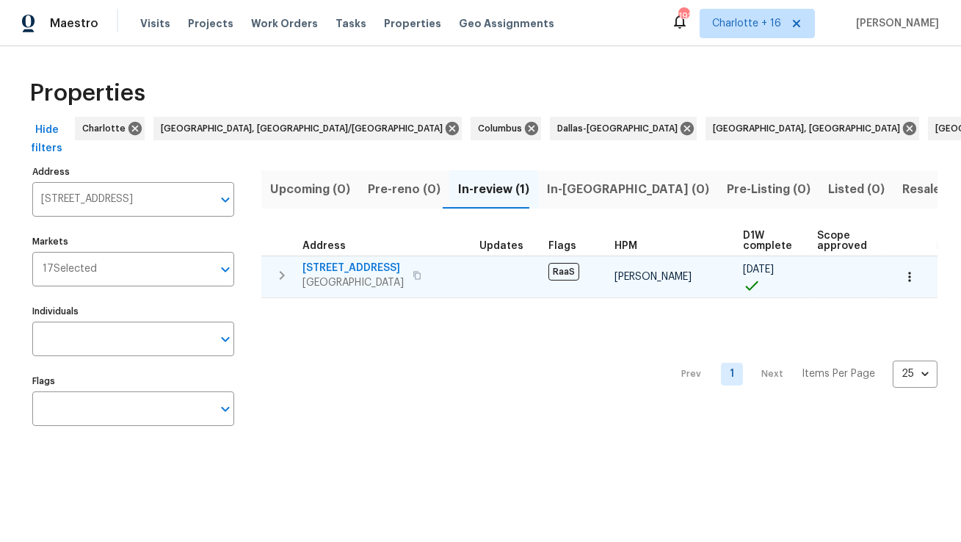
click at [350, 267] on span "44057 7th St E" at bounding box center [353, 268] width 101 height 15
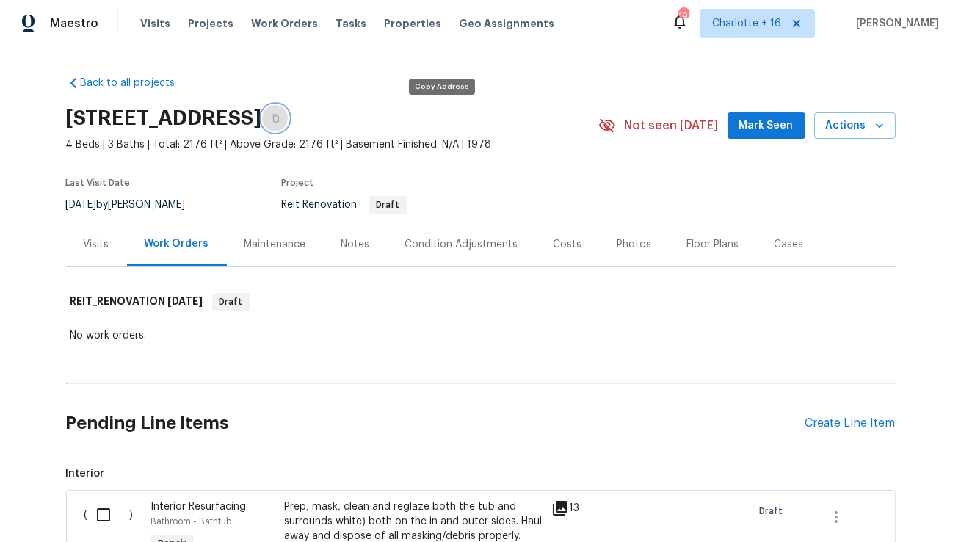
click at [280, 115] on icon "button" at bounding box center [275, 118] width 9 height 9
click at [884, 127] on icon "button" at bounding box center [879, 125] width 15 height 15
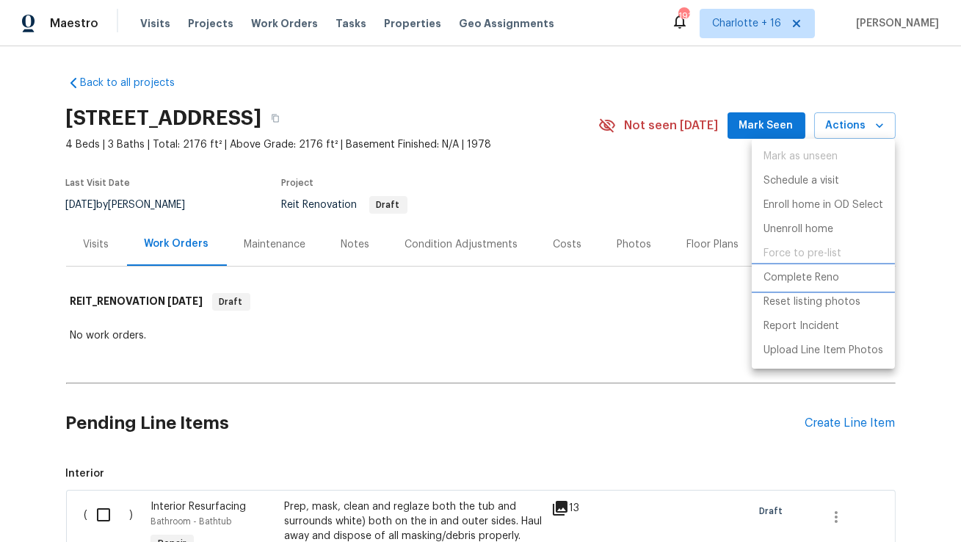
click at [786, 281] on p "Complete Reno" at bounding box center [802, 277] width 76 height 15
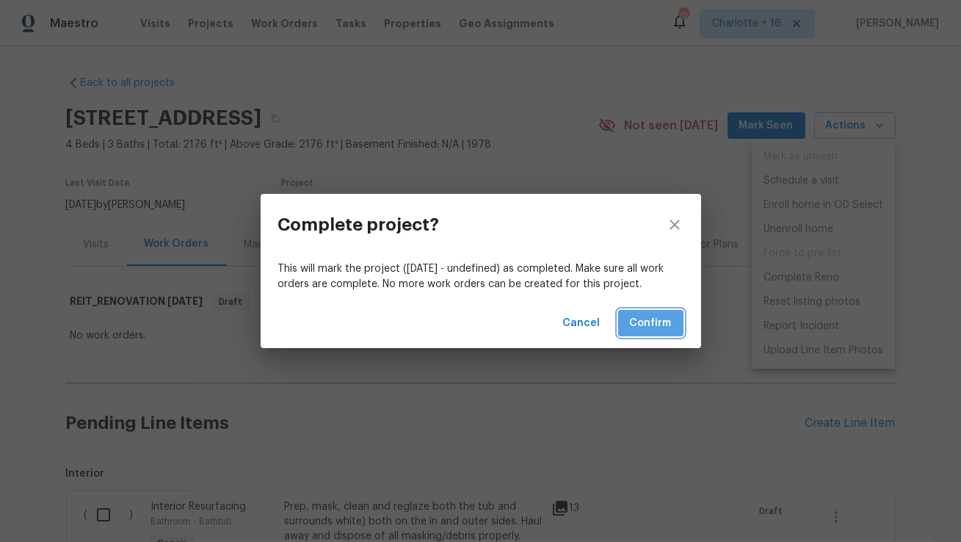
click at [663, 320] on span "Confirm" at bounding box center [651, 323] width 42 height 18
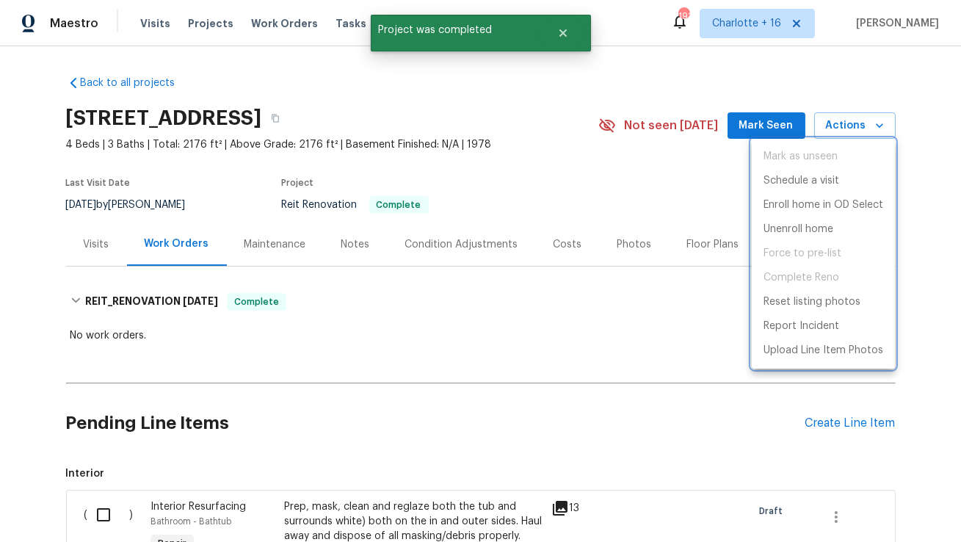
click at [438, 113] on div at bounding box center [480, 271] width 961 height 542
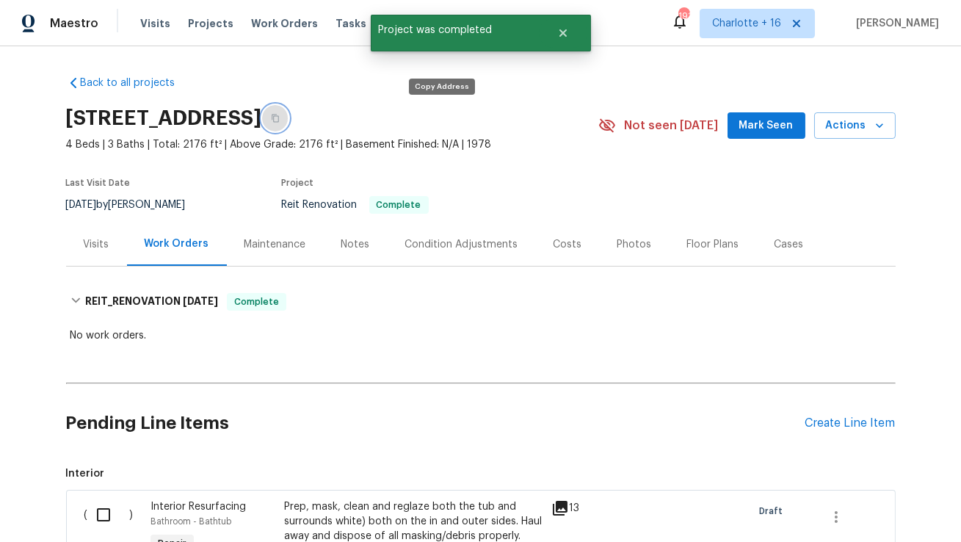
click at [280, 120] on icon "button" at bounding box center [275, 118] width 9 height 9
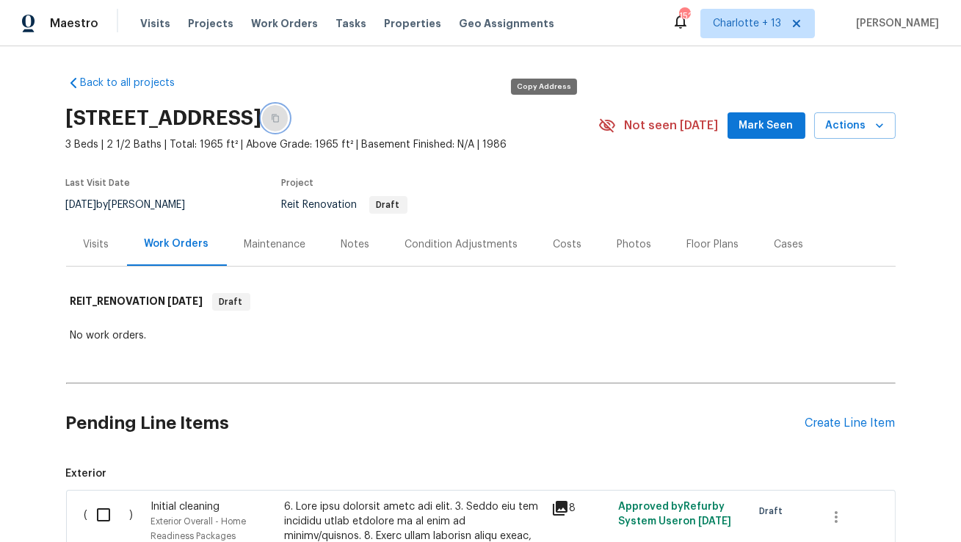
drag, startPoint x: 541, startPoint y: 118, endPoint x: 368, endPoint y: 101, distance: 174.2
click at [280, 118] on icon "button" at bounding box center [275, 118] width 9 height 9
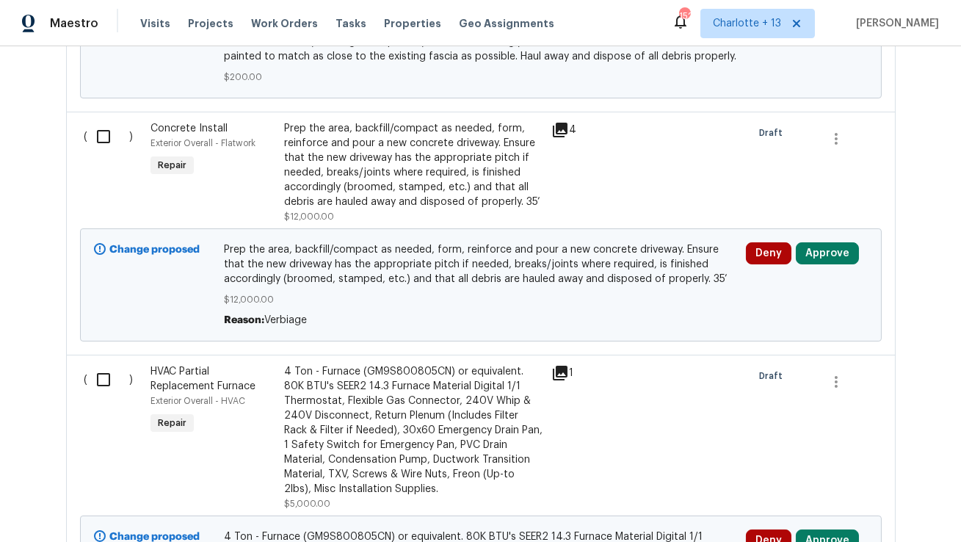
scroll to position [797, 0]
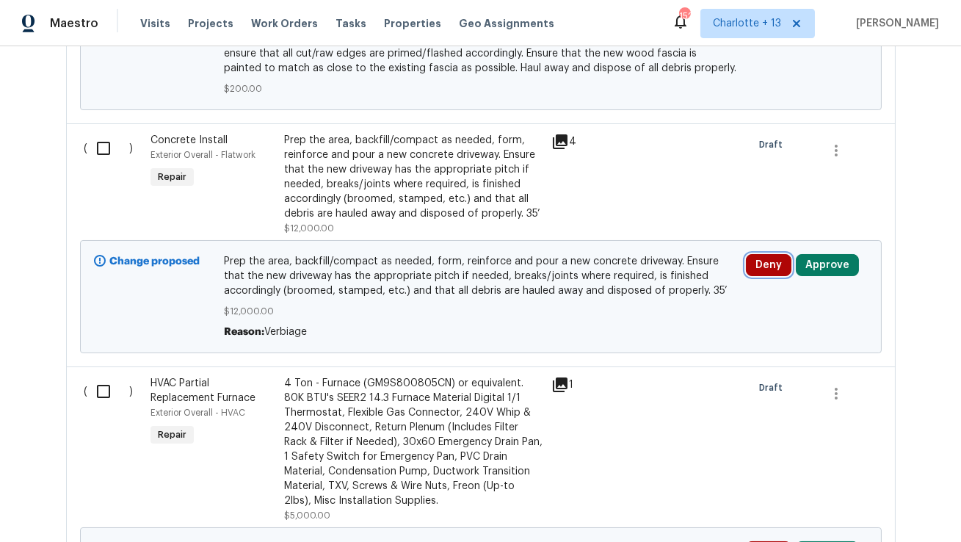
click at [762, 267] on button "Deny" at bounding box center [769, 265] width 46 height 22
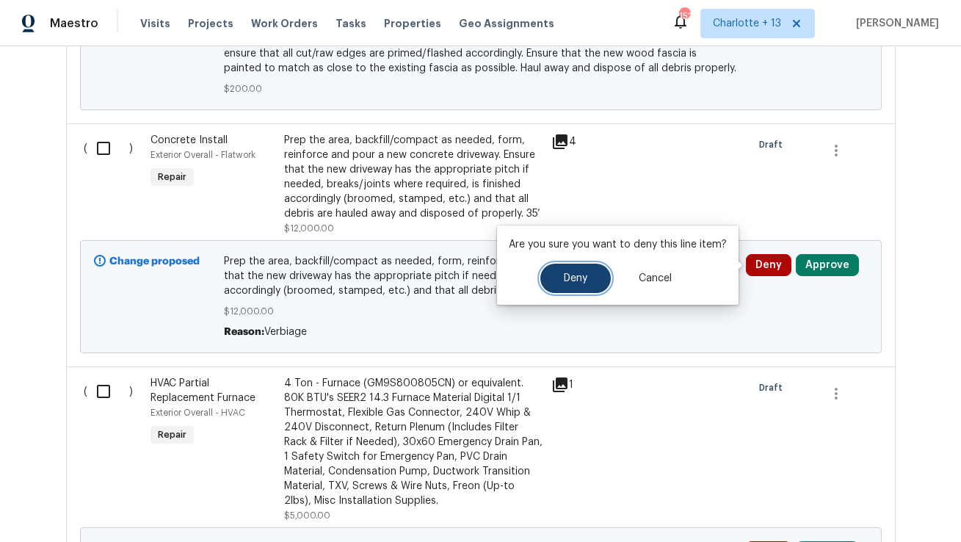
click at [543, 272] on button "Deny" at bounding box center [576, 278] width 71 height 29
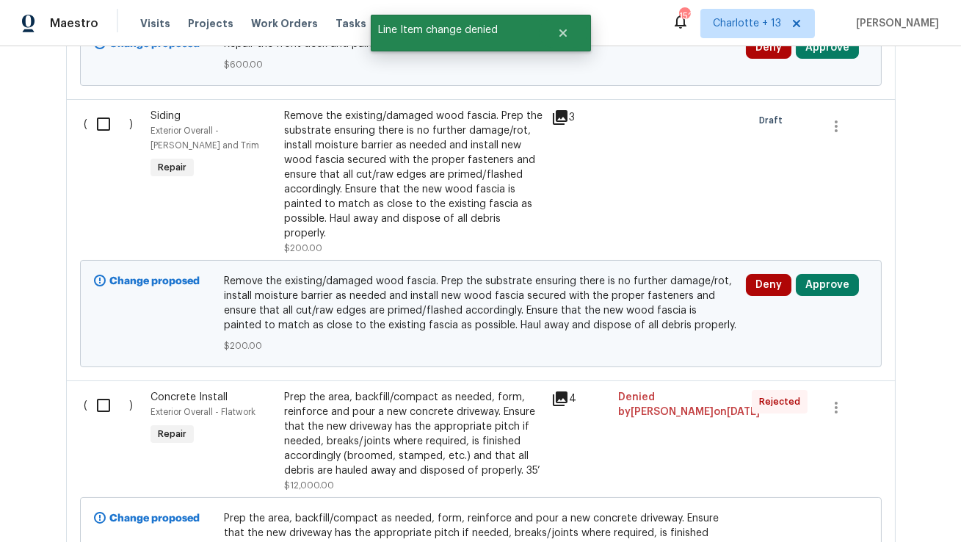
scroll to position [507, 0]
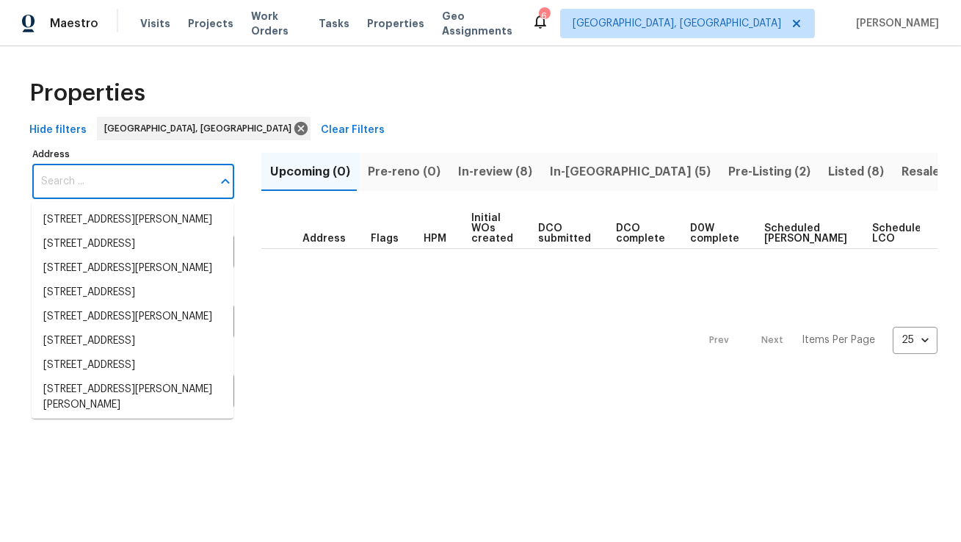
click at [120, 177] on input "Address" at bounding box center [122, 182] width 180 height 35
paste input "[STREET_ADDRESS]"
type input "[STREET_ADDRESS]"
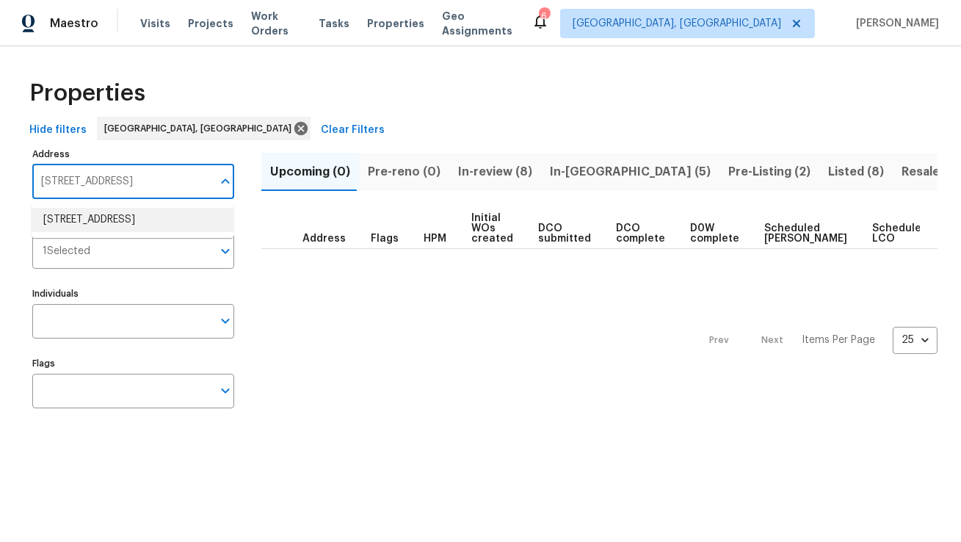
click at [126, 220] on li "[STREET_ADDRESS]" at bounding box center [133, 220] width 202 height 24
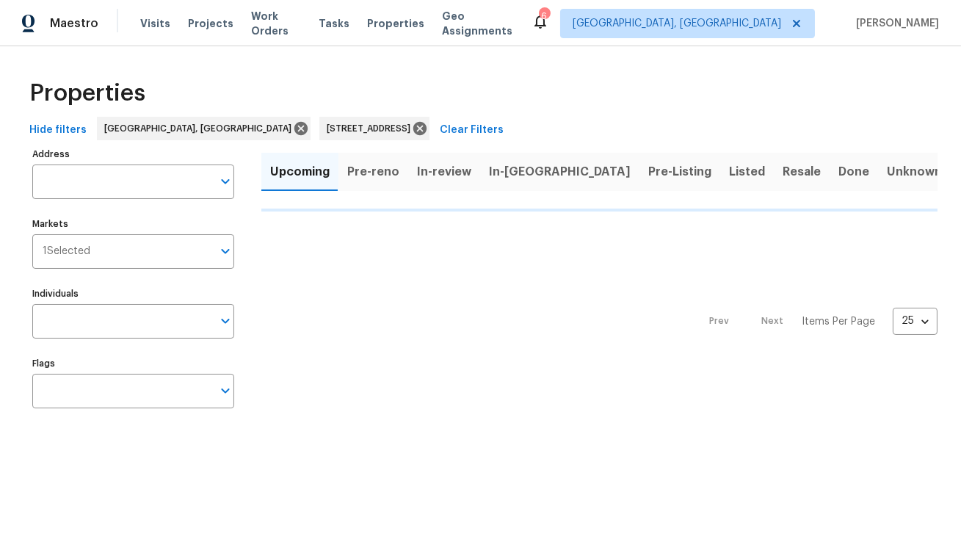
type input "[STREET_ADDRESS]"
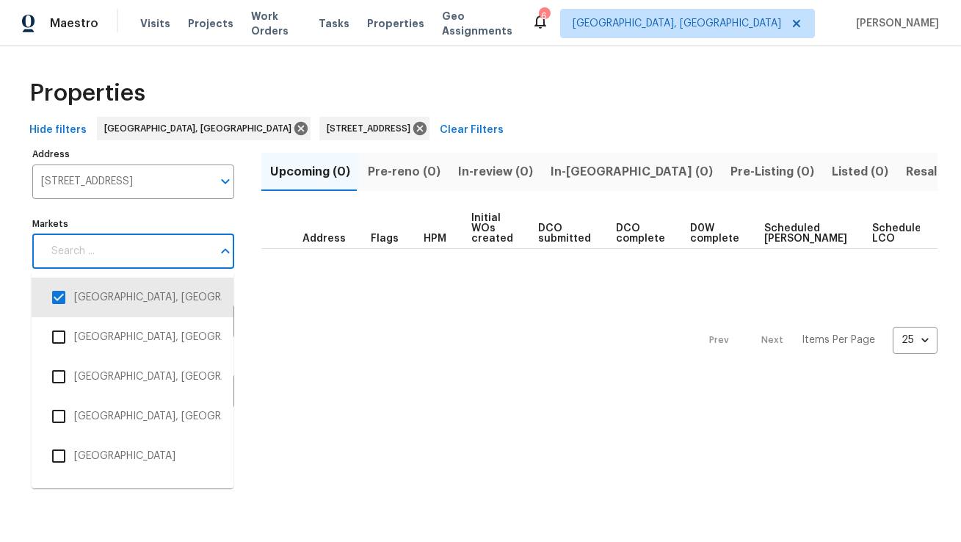
click at [125, 259] on input "Markets" at bounding box center [128, 251] width 170 height 35
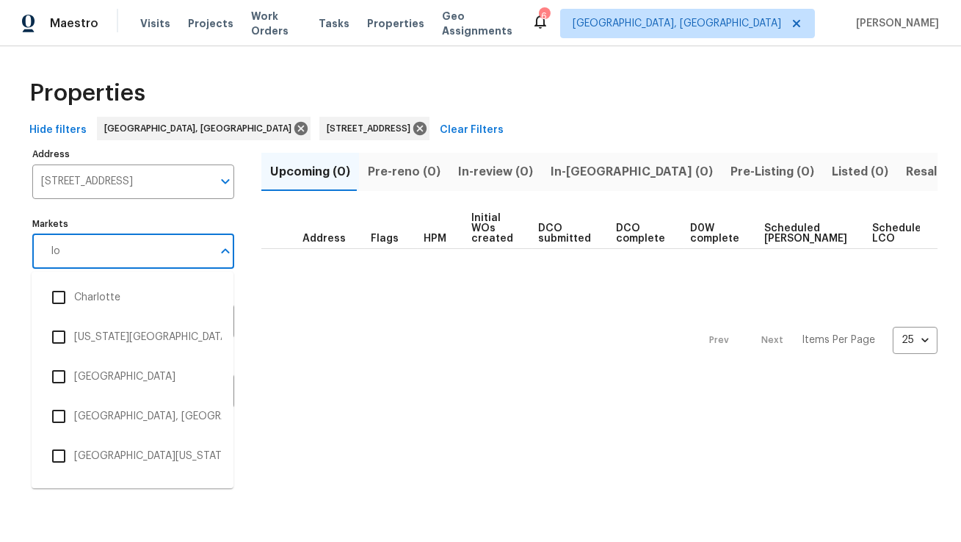
type input "los"
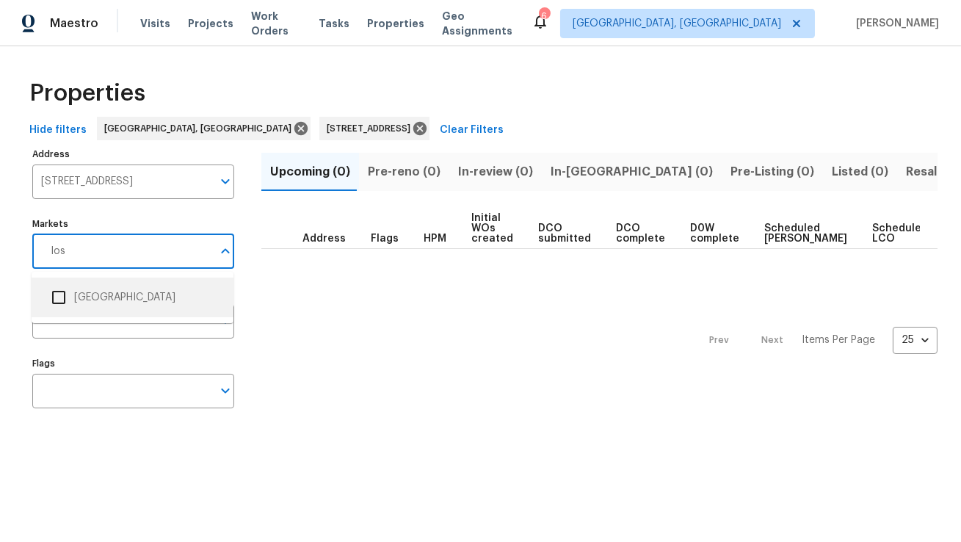
click at [104, 293] on li "Los Angeles" at bounding box center [132, 297] width 178 height 31
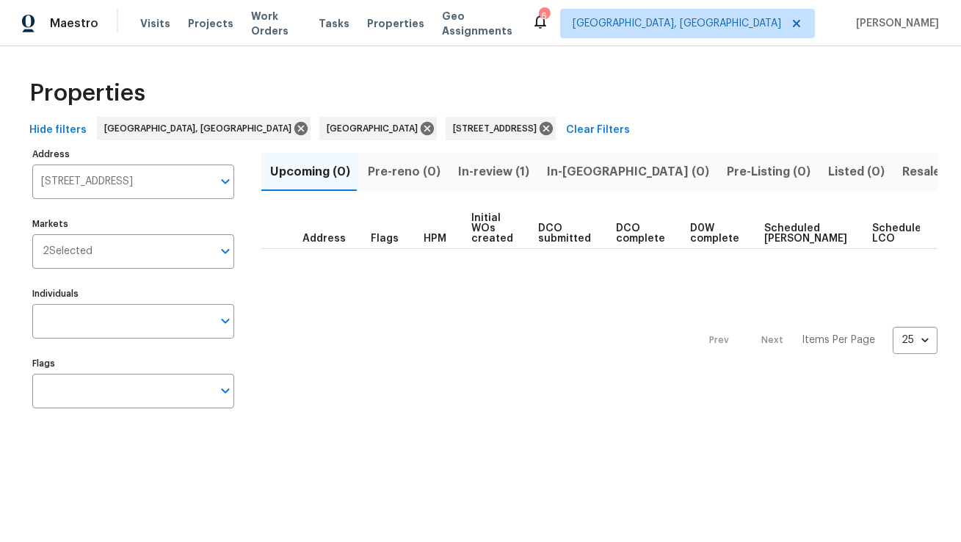
click at [473, 173] on span "In-review (1)" at bounding box center [493, 172] width 71 height 21
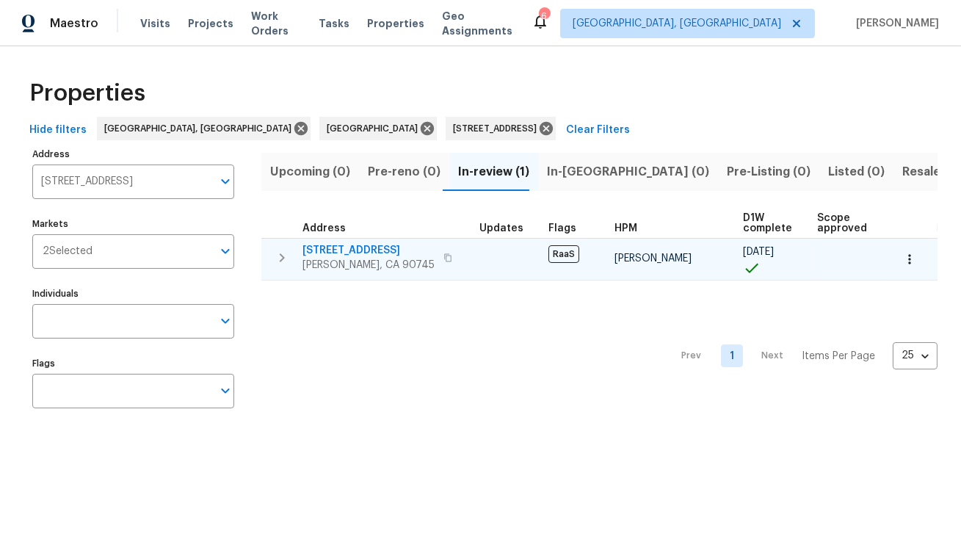
click at [342, 249] on span "639 E Pacific St" at bounding box center [369, 250] width 132 height 15
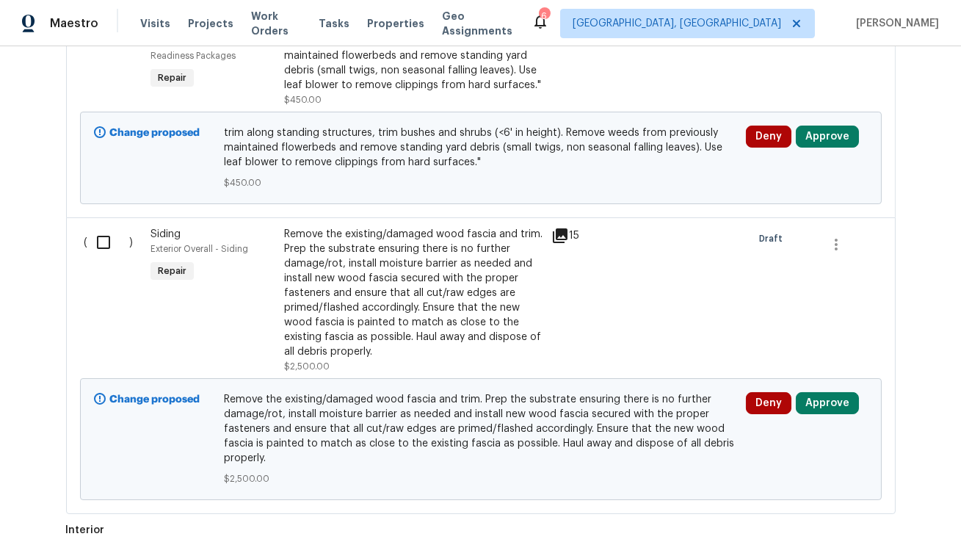
scroll to position [490, 0]
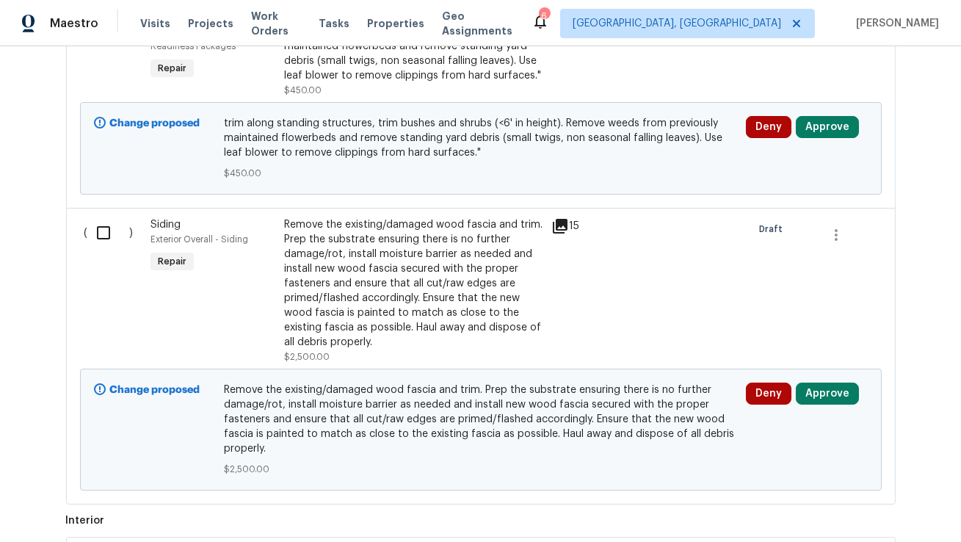
click at [104, 232] on input "checkbox" at bounding box center [109, 232] width 42 height 31
checkbox input "true"
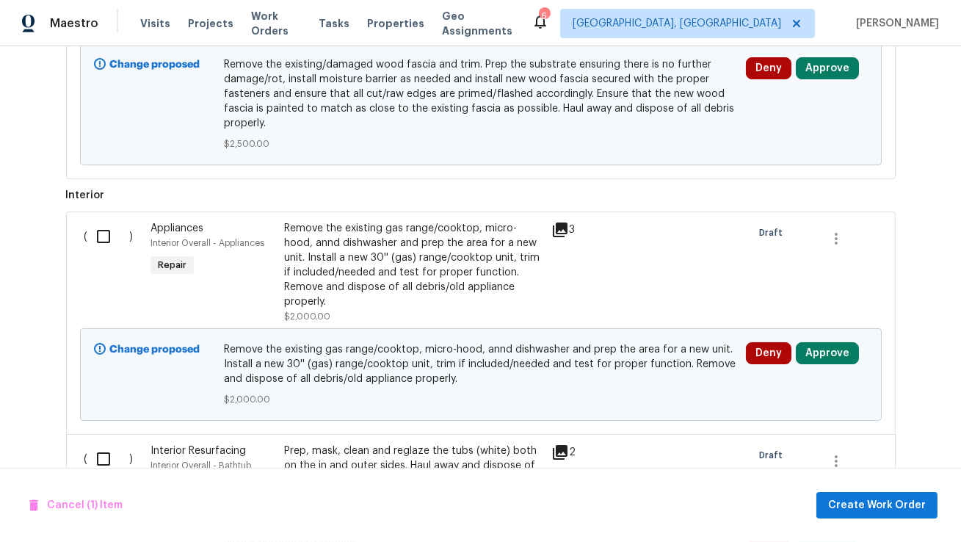
scroll to position [826, 0]
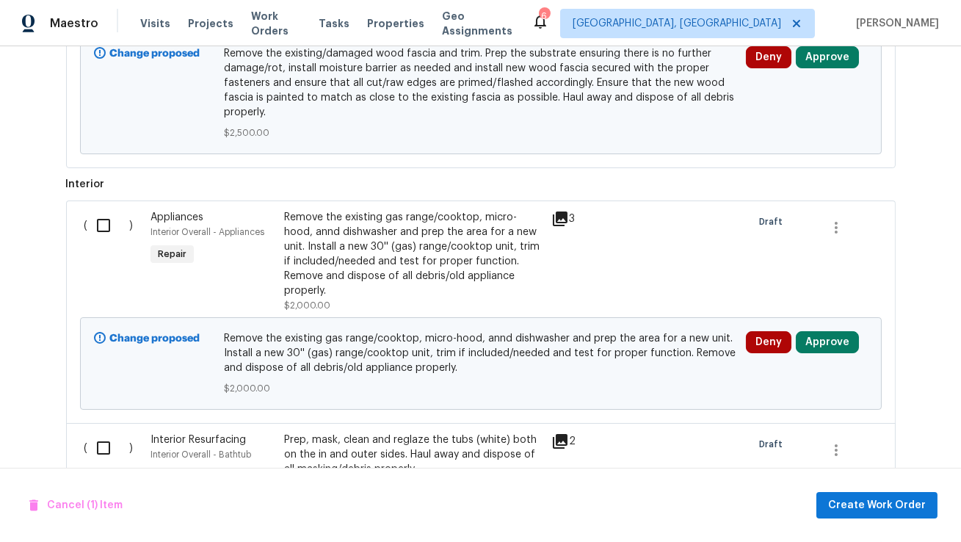
click at [104, 231] on input "checkbox" at bounding box center [109, 225] width 42 height 31
checkbox input "true"
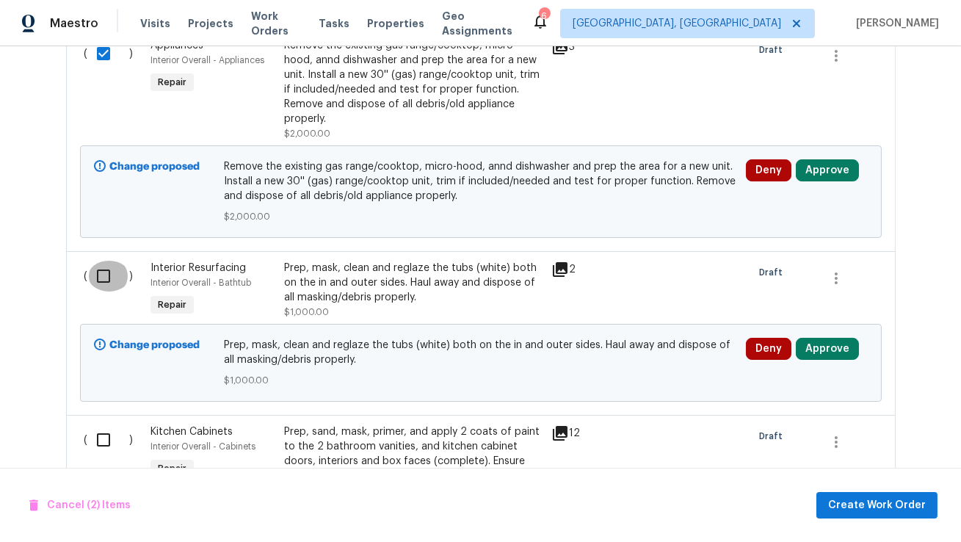
click at [101, 276] on input "checkbox" at bounding box center [109, 276] width 42 height 31
checkbox input "true"
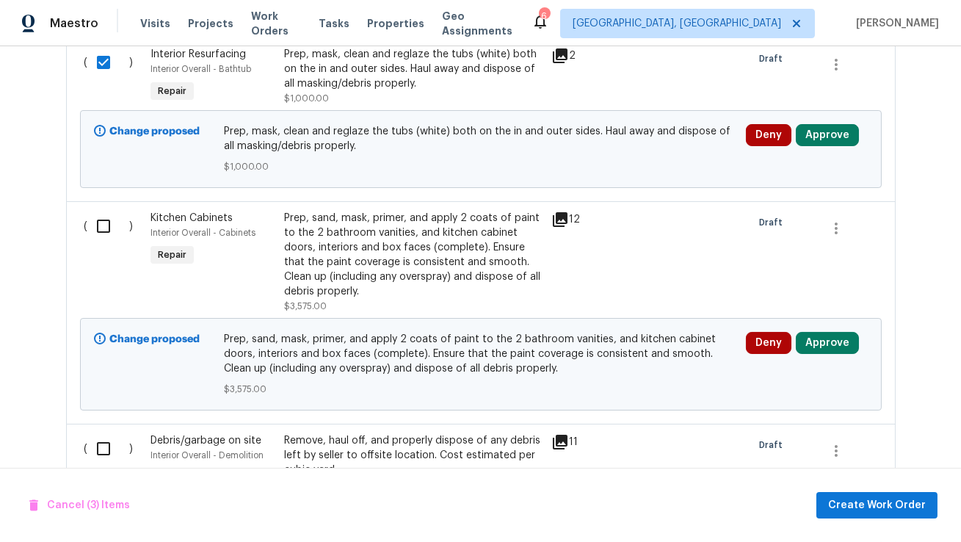
click at [101, 232] on input "checkbox" at bounding box center [109, 226] width 42 height 31
checkbox input "true"
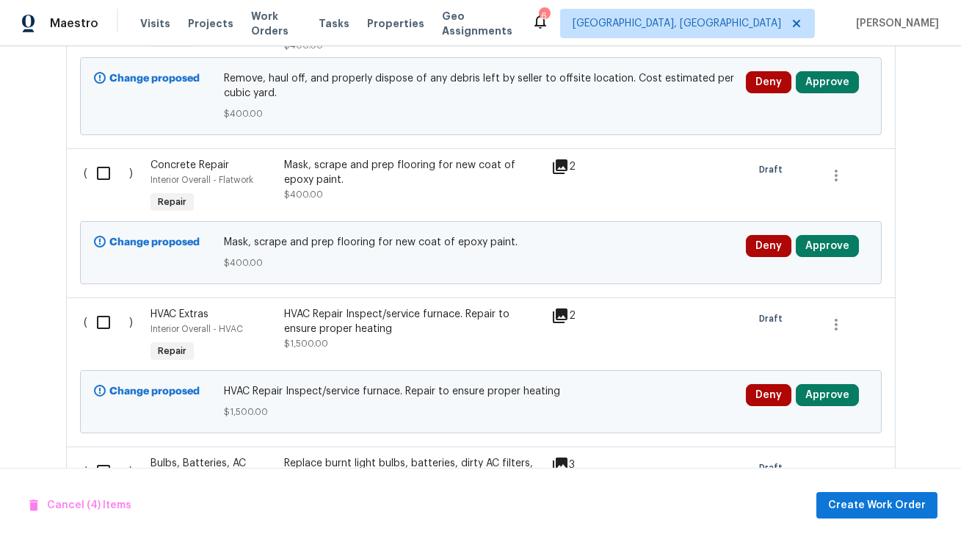
scroll to position [1676, 0]
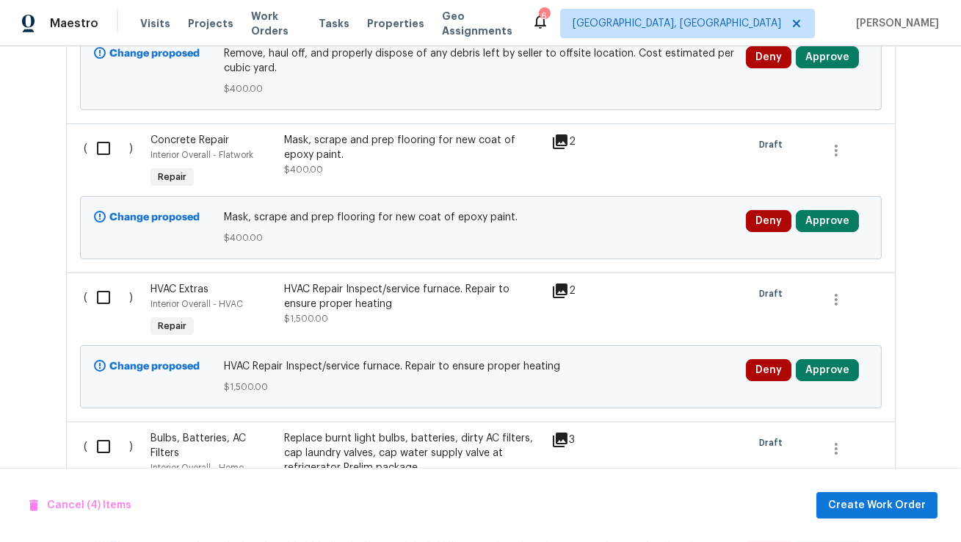
click at [101, 152] on input "checkbox" at bounding box center [109, 148] width 42 height 31
checkbox input "true"
click at [98, 301] on input "checkbox" at bounding box center [109, 297] width 42 height 31
checkbox input "true"
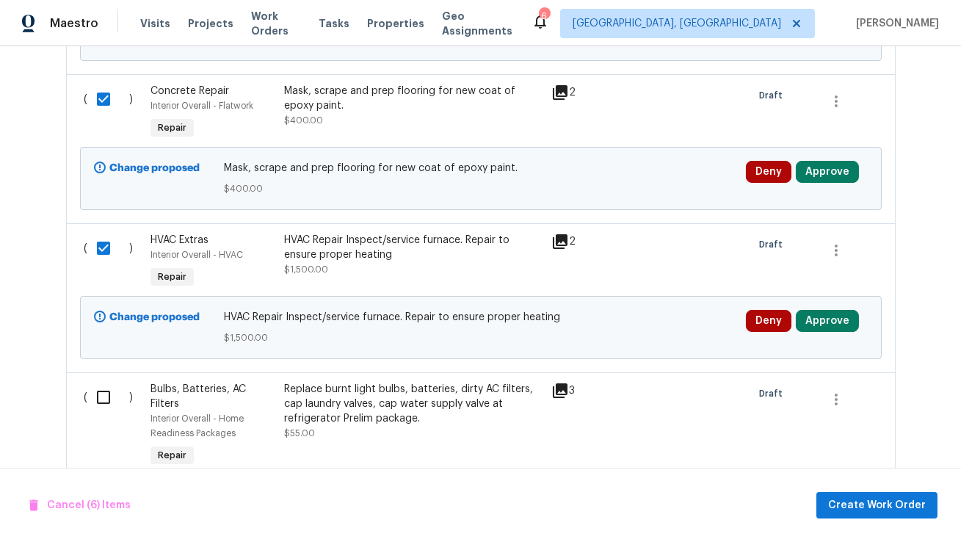
scroll to position [1881, 0]
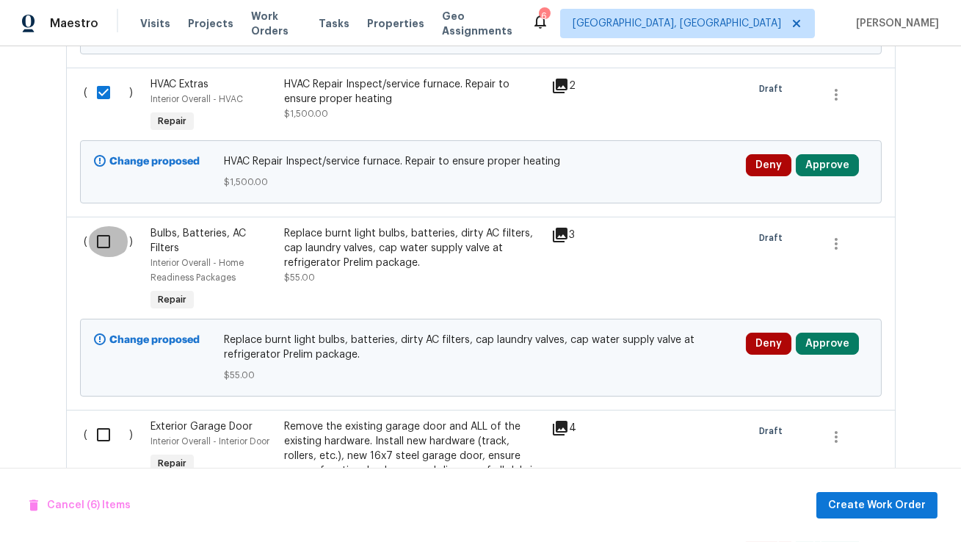
click at [106, 241] on input "checkbox" at bounding box center [109, 241] width 42 height 31
checkbox input "true"
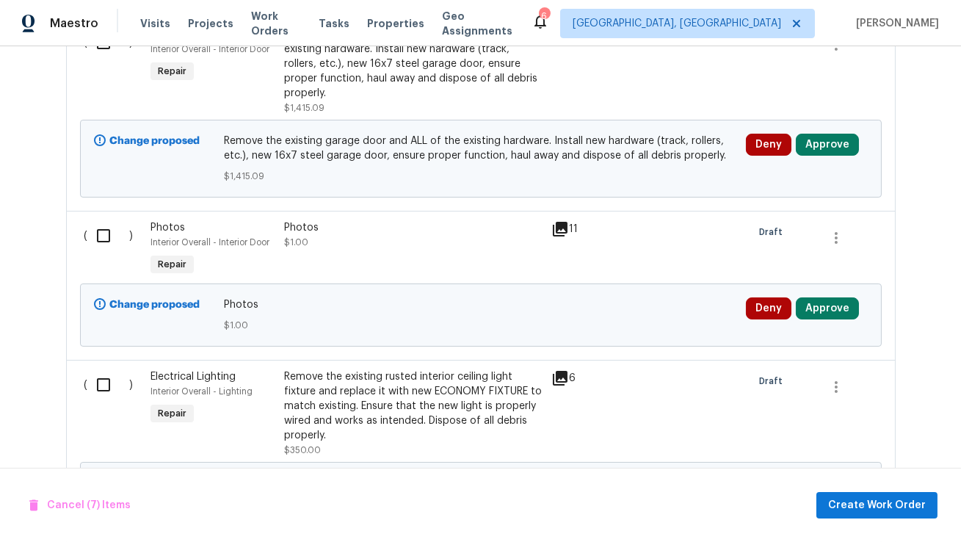
scroll to position [2277, 0]
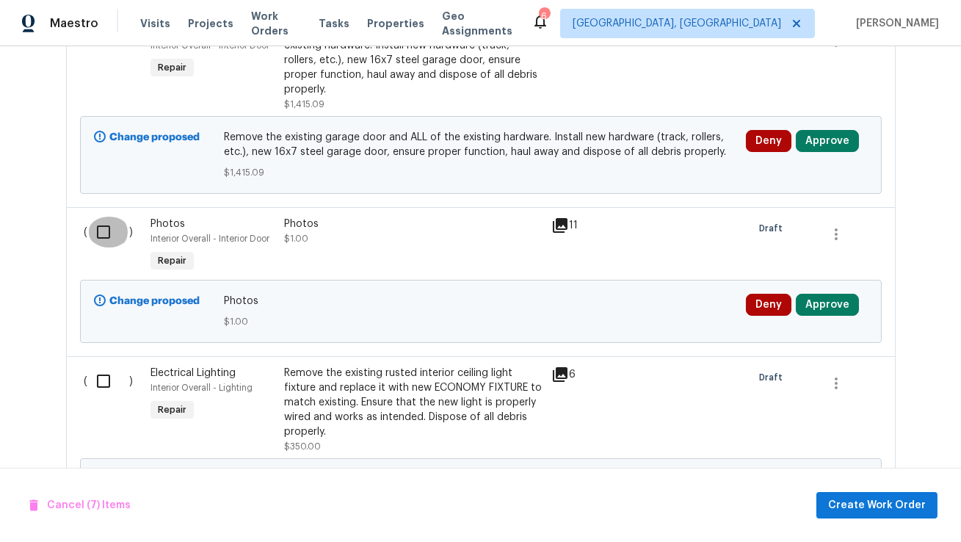
click at [107, 229] on input "checkbox" at bounding box center [109, 232] width 42 height 31
checkbox input "true"
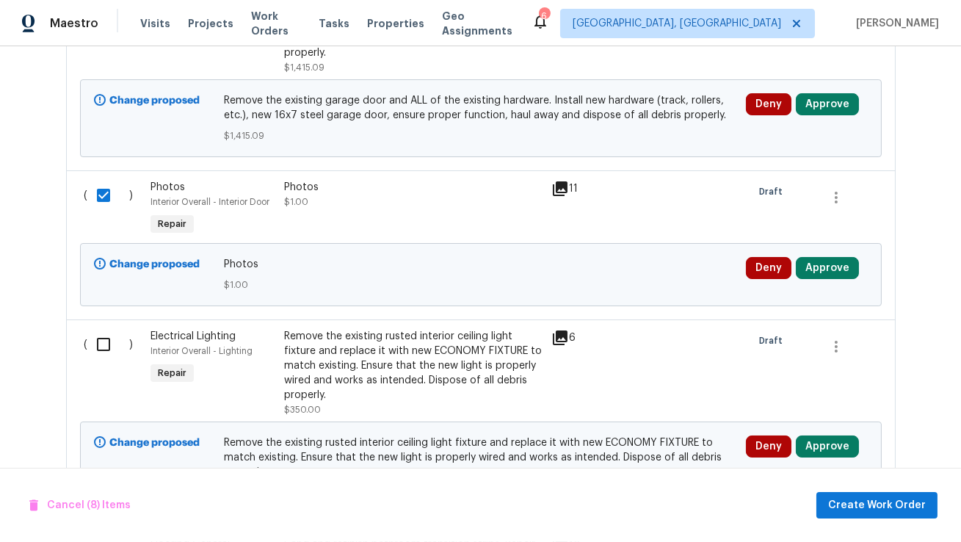
scroll to position [2346, 0]
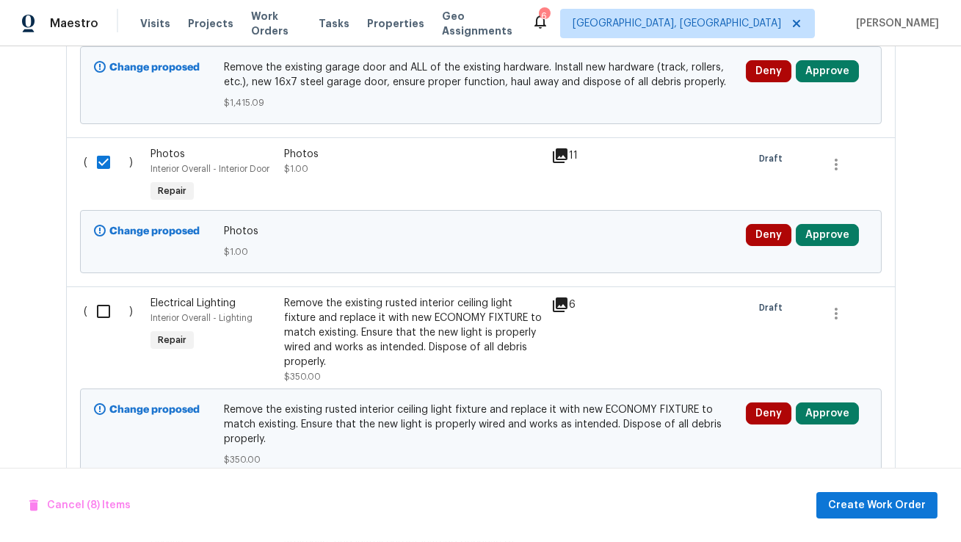
click at [95, 310] on input "checkbox" at bounding box center [109, 311] width 42 height 31
checkbox input "true"
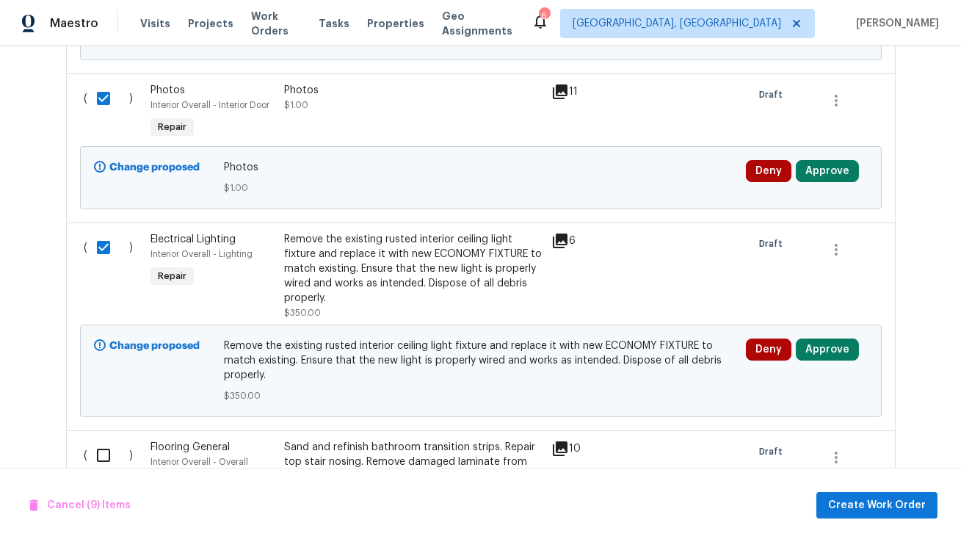
scroll to position [2388, 0]
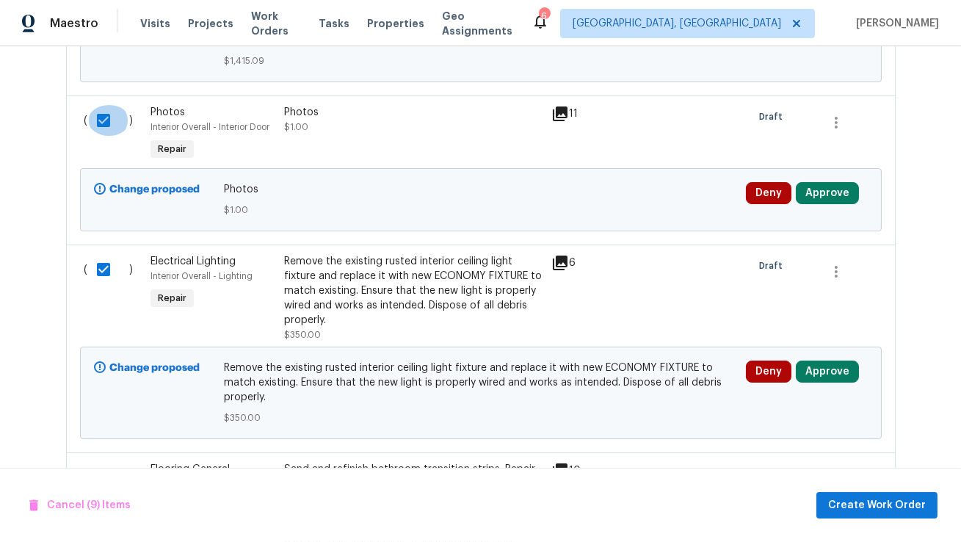
click at [101, 123] on input "checkbox" at bounding box center [109, 120] width 42 height 31
checkbox input "false"
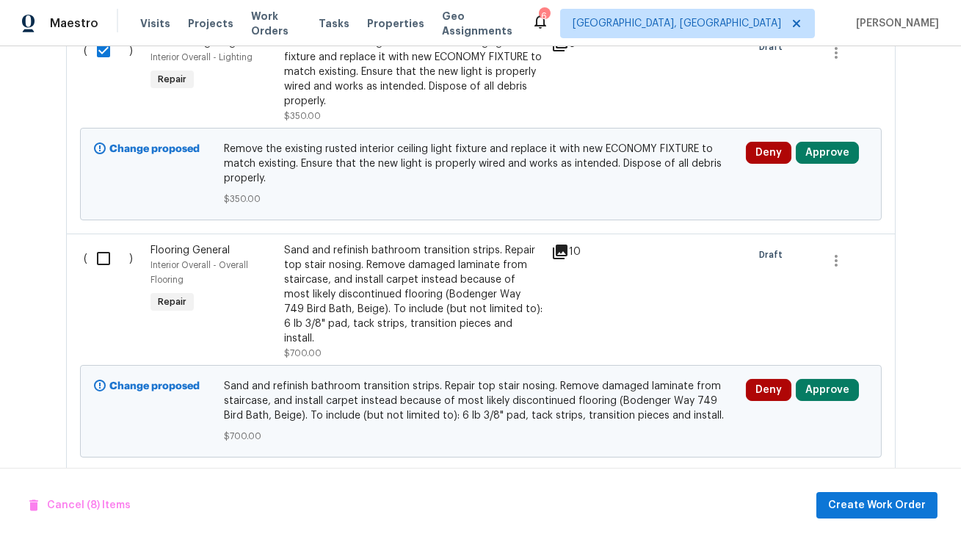
scroll to position [2620, 0]
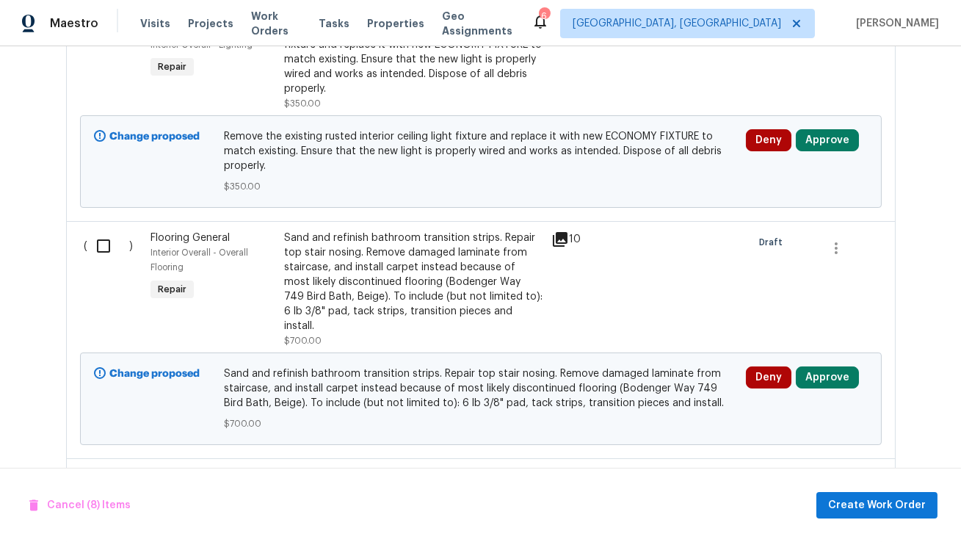
click at [98, 248] on input "checkbox" at bounding box center [109, 246] width 42 height 31
checkbox input "true"
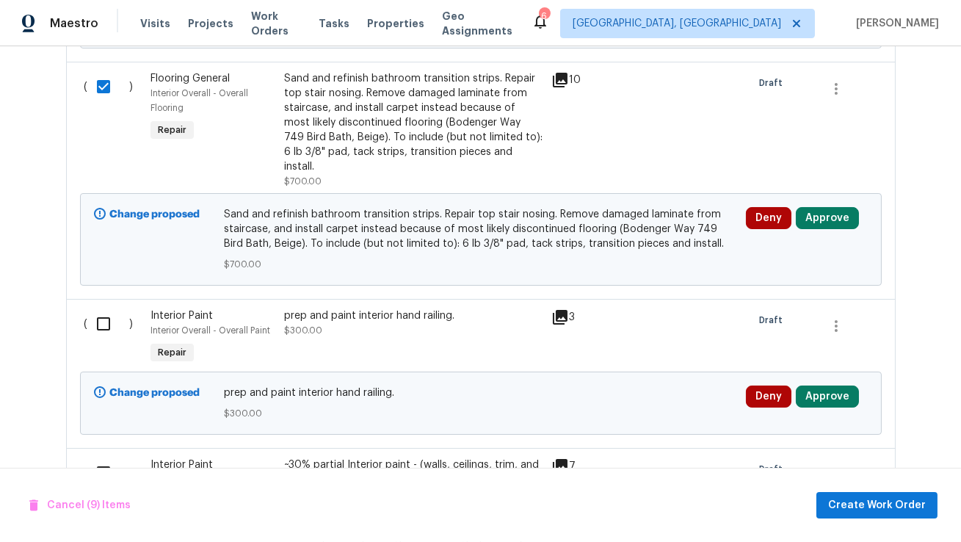
scroll to position [2791, 0]
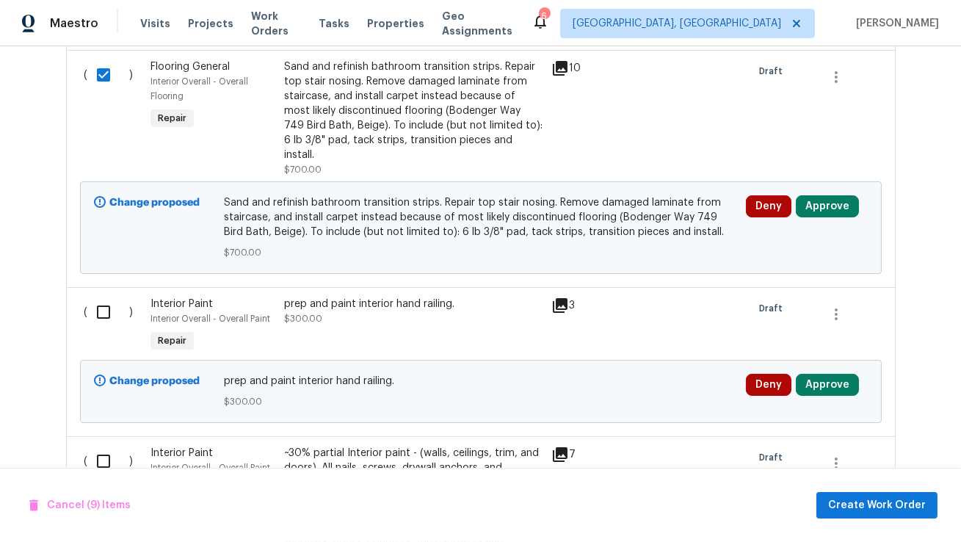
click at [101, 300] on input "checkbox" at bounding box center [109, 312] width 42 height 31
checkbox input "true"
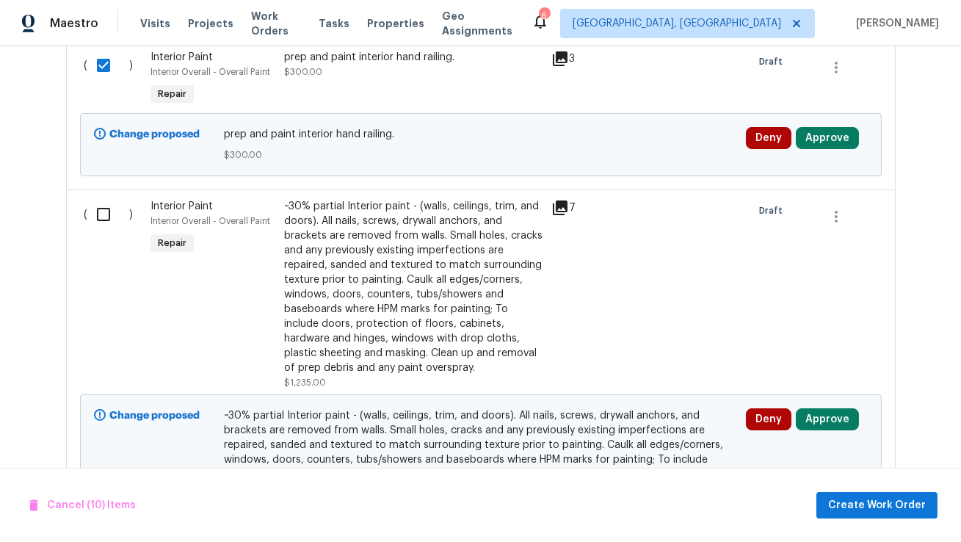
click at [95, 208] on input "checkbox" at bounding box center [109, 214] width 42 height 31
checkbox input "true"
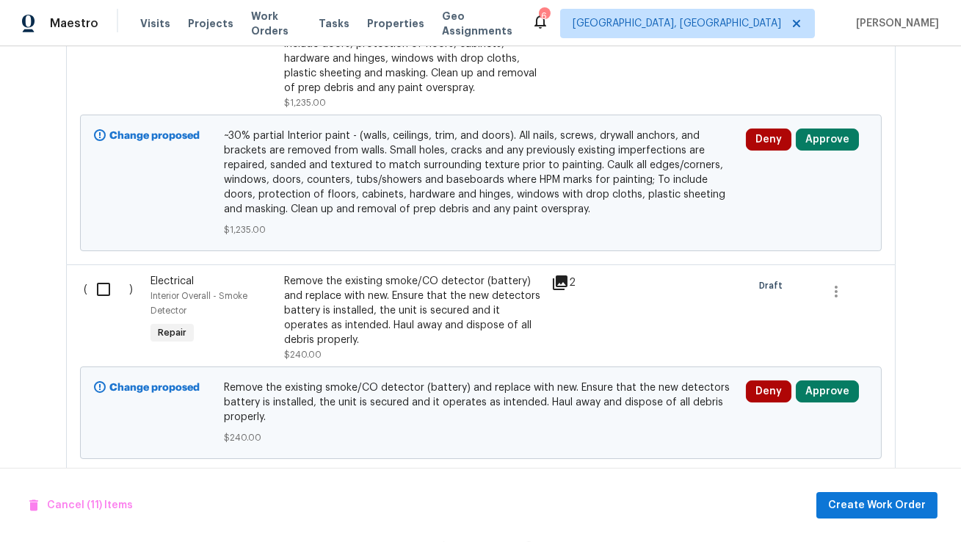
scroll to position [3340, 0]
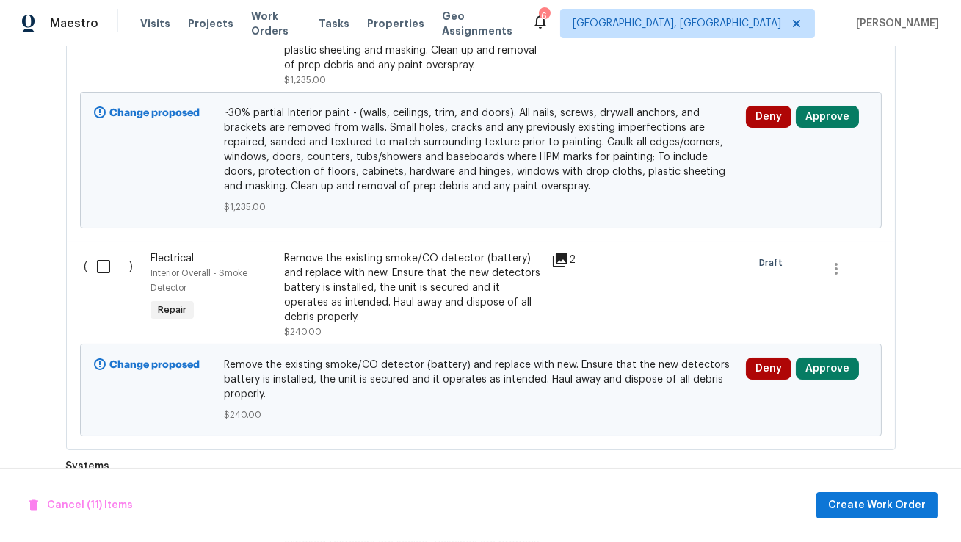
click at [96, 251] on input "checkbox" at bounding box center [109, 266] width 42 height 31
checkbox input "true"
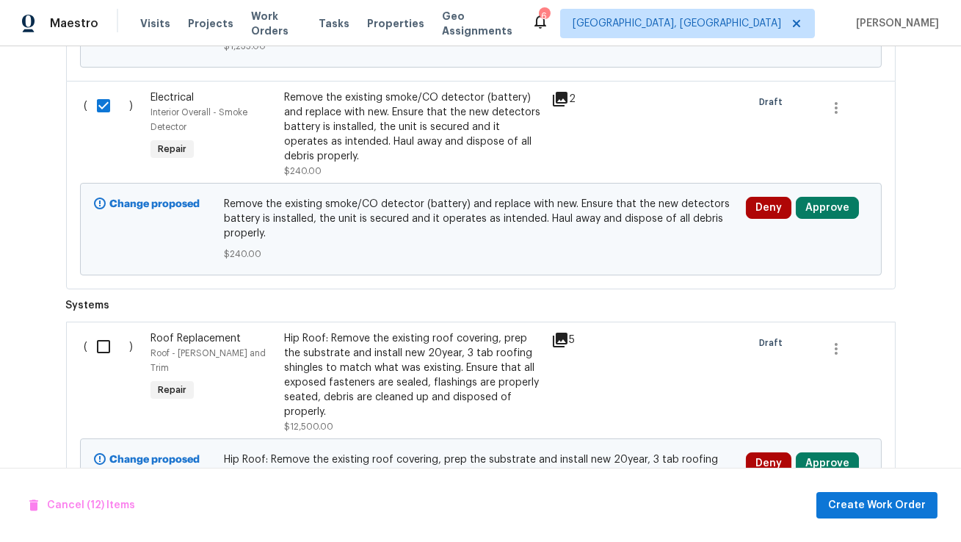
scroll to position [3553, 0]
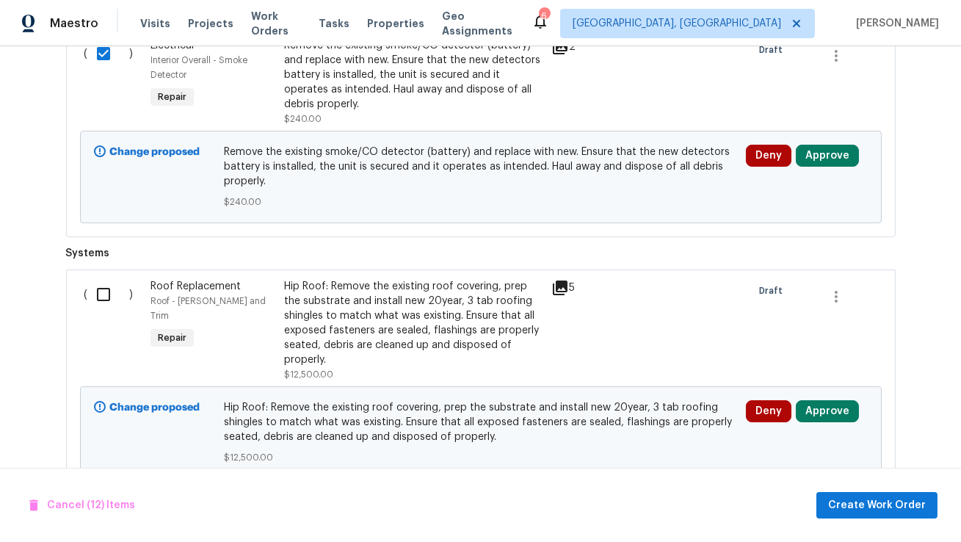
click at [96, 287] on input "checkbox" at bounding box center [109, 294] width 42 height 31
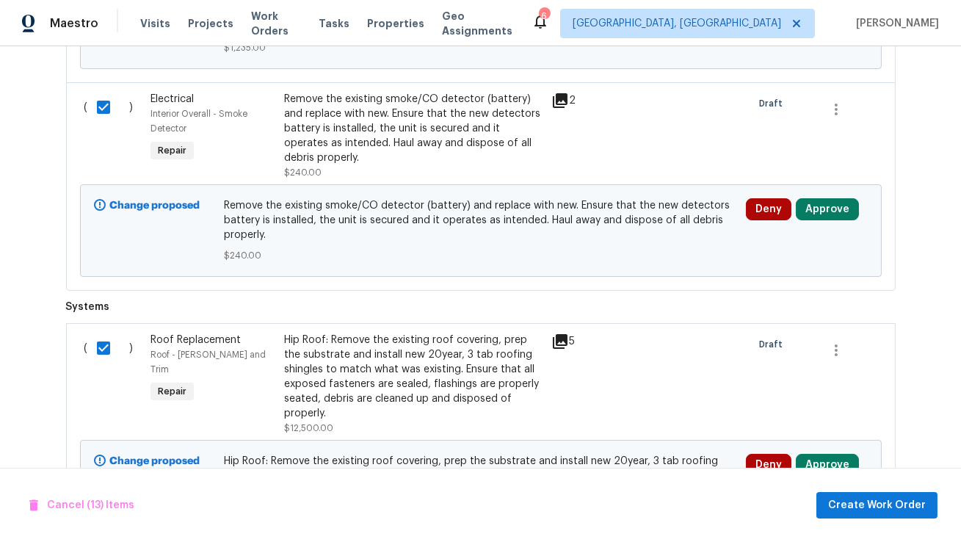
scroll to position [3590, 0]
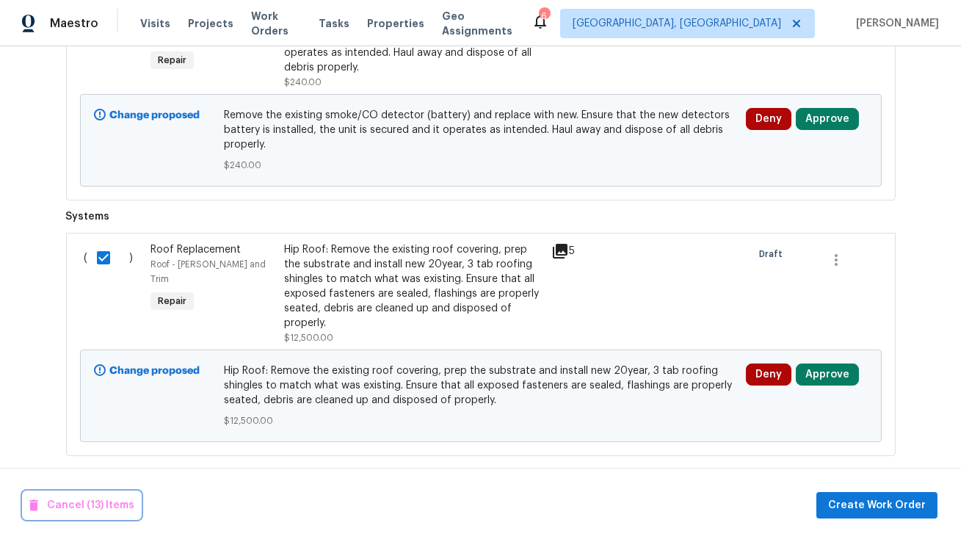
click at [81, 505] on span "Cancel (13) Items" at bounding box center [81, 505] width 105 height 18
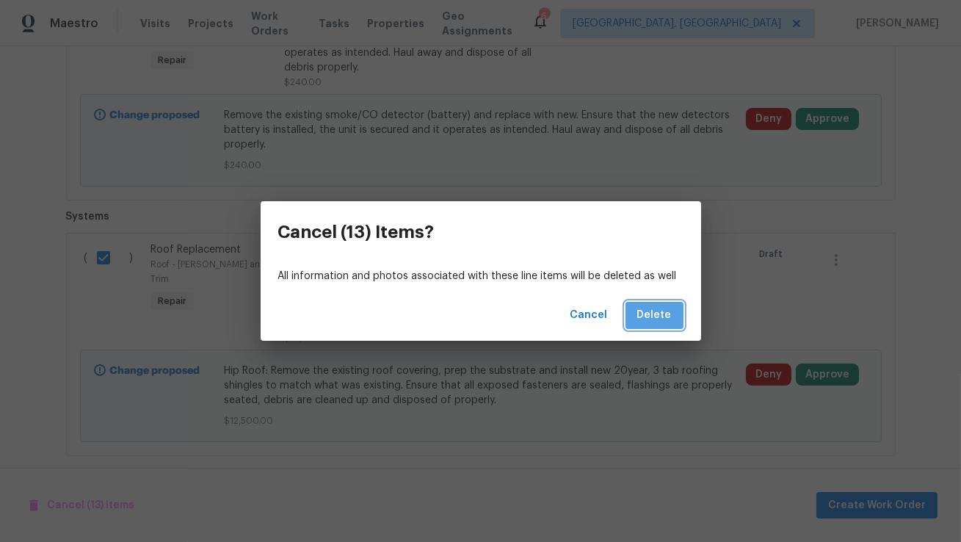
click at [663, 319] on span "Delete" at bounding box center [654, 315] width 35 height 18
checkbox input "false"
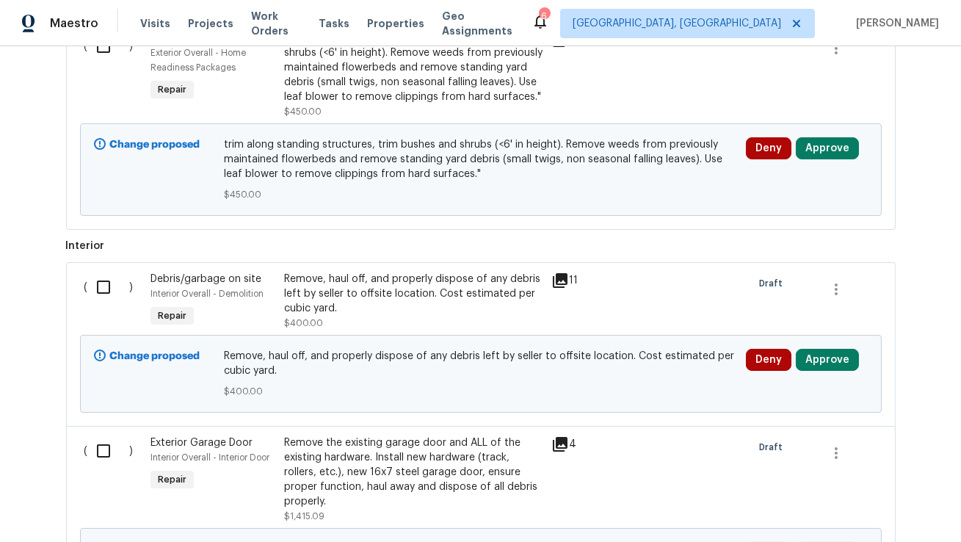
scroll to position [500, 0]
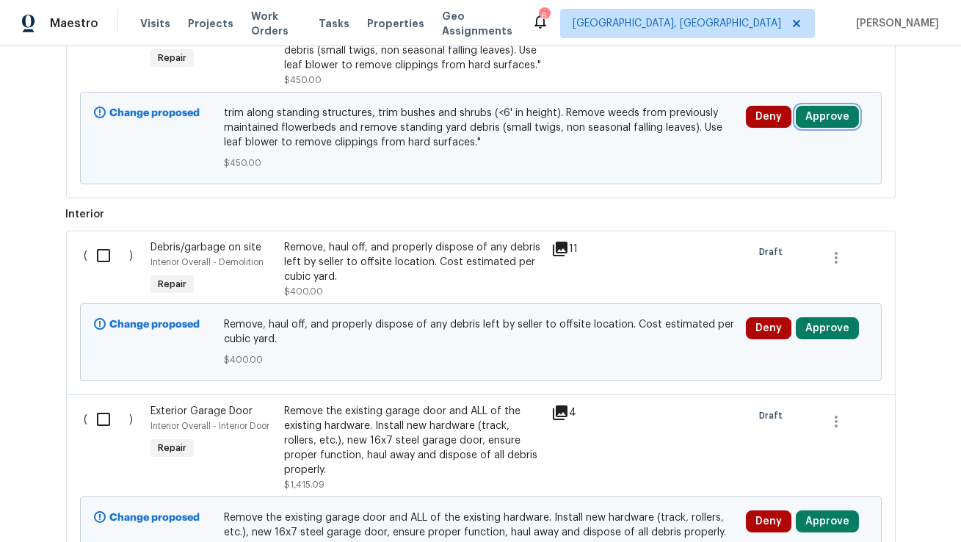
click at [831, 114] on button "Approve" at bounding box center [827, 117] width 63 height 22
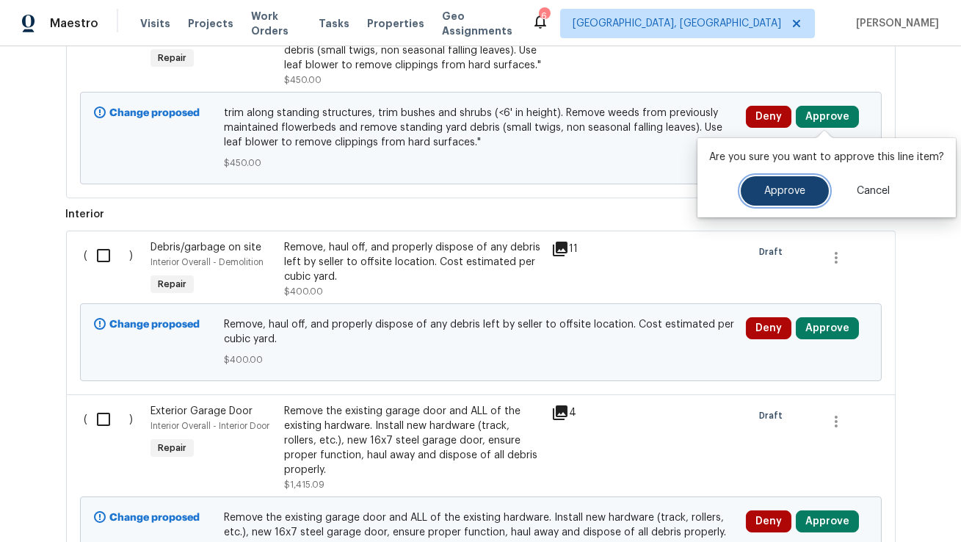
click at [760, 191] on button "Approve" at bounding box center [785, 190] width 88 height 29
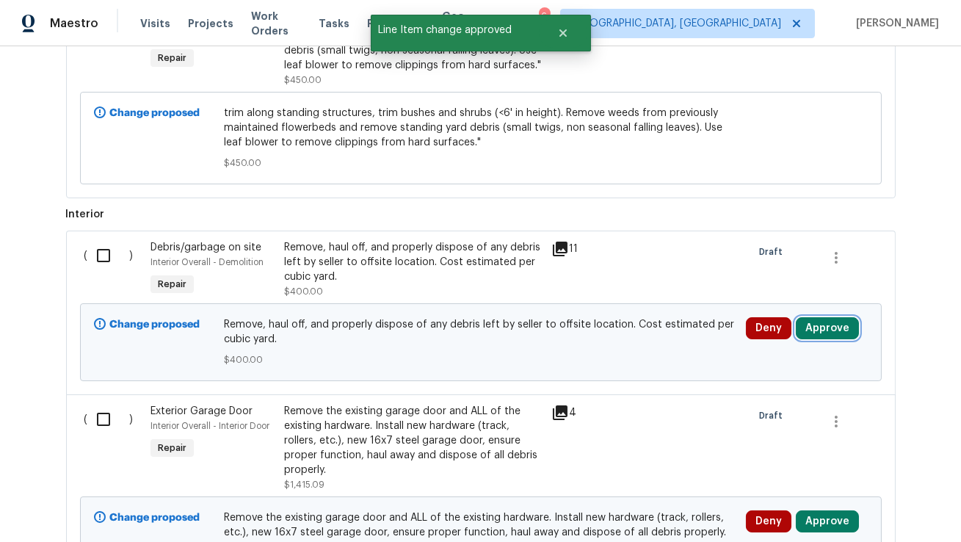
click at [825, 323] on button "Approve" at bounding box center [827, 328] width 63 height 22
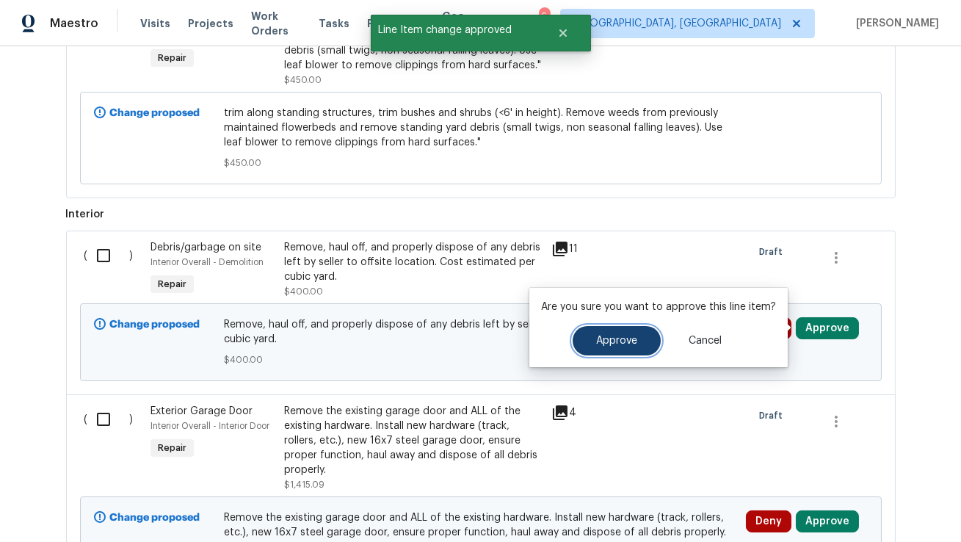
click at [634, 351] on button "Approve" at bounding box center [617, 340] width 88 height 29
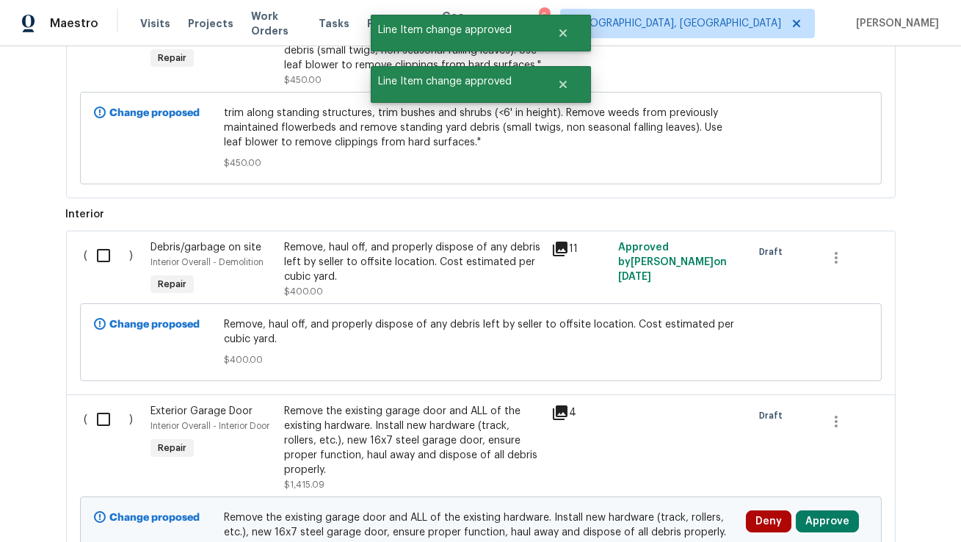
scroll to position [621, 0]
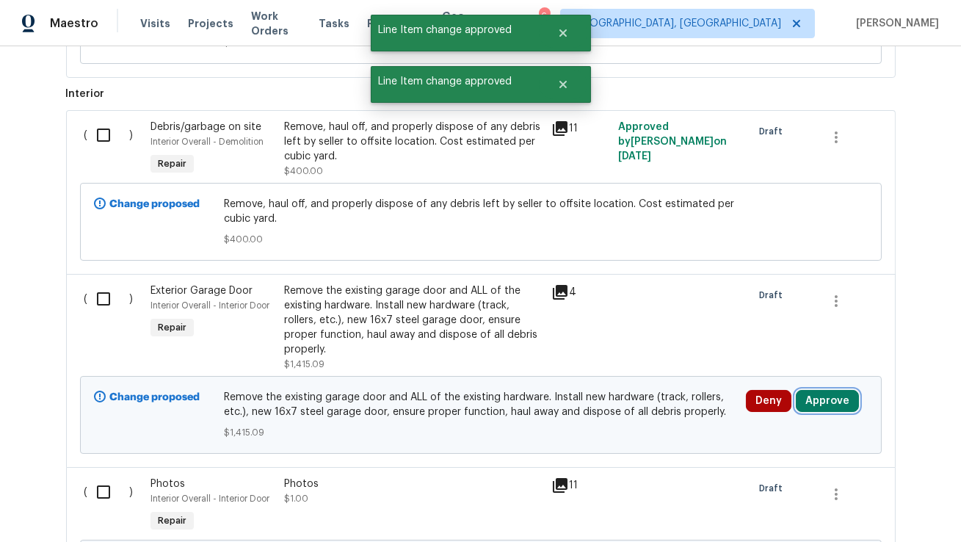
click at [823, 398] on button "Approve" at bounding box center [827, 401] width 63 height 22
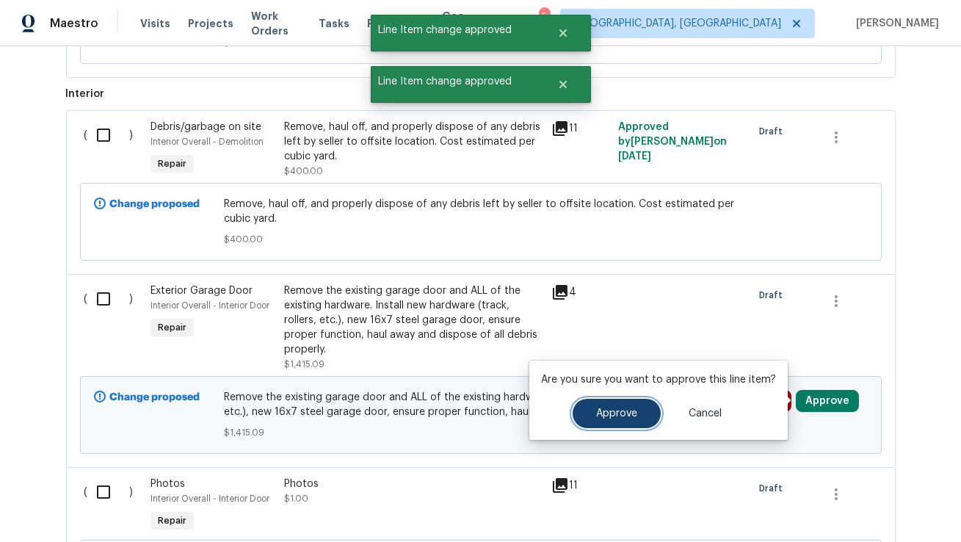
click at [622, 404] on button "Approve" at bounding box center [617, 413] width 88 height 29
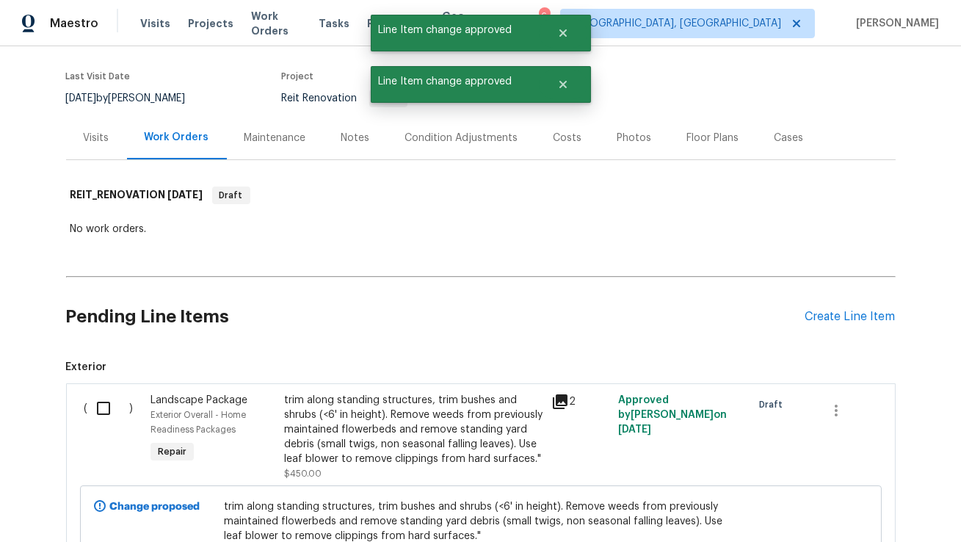
scroll to position [188, 0]
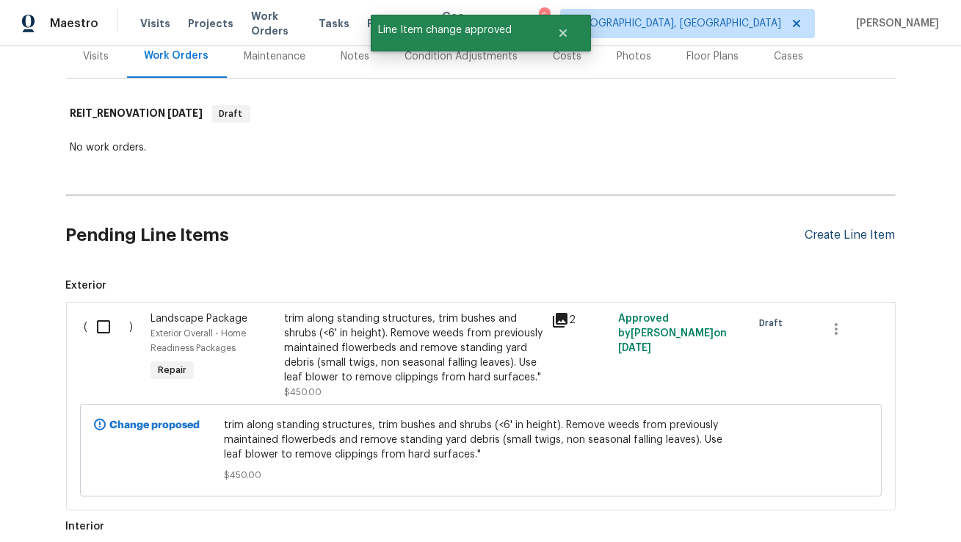
click at [845, 238] on div "Create Line Item" at bounding box center [851, 235] width 90 height 14
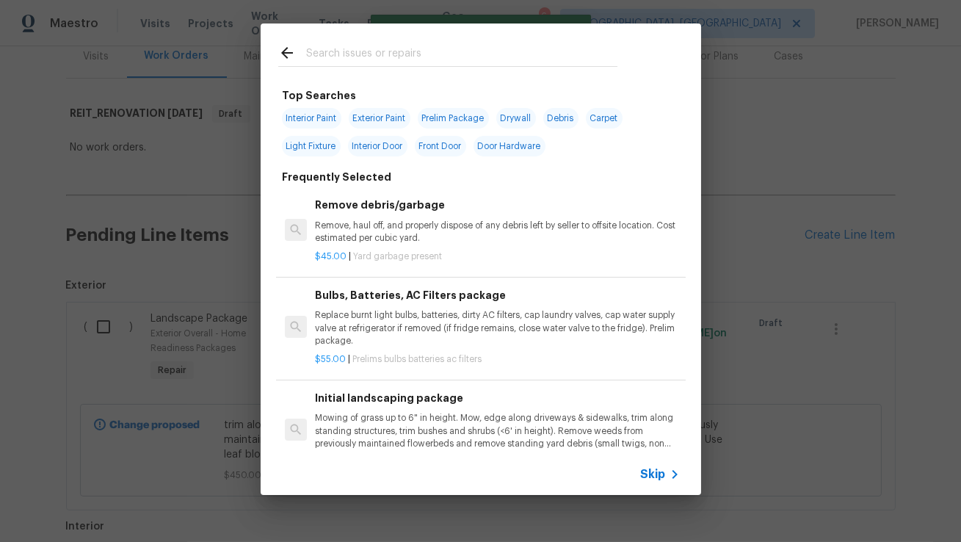
click at [405, 58] on input "text" at bounding box center [461, 55] width 311 height 22
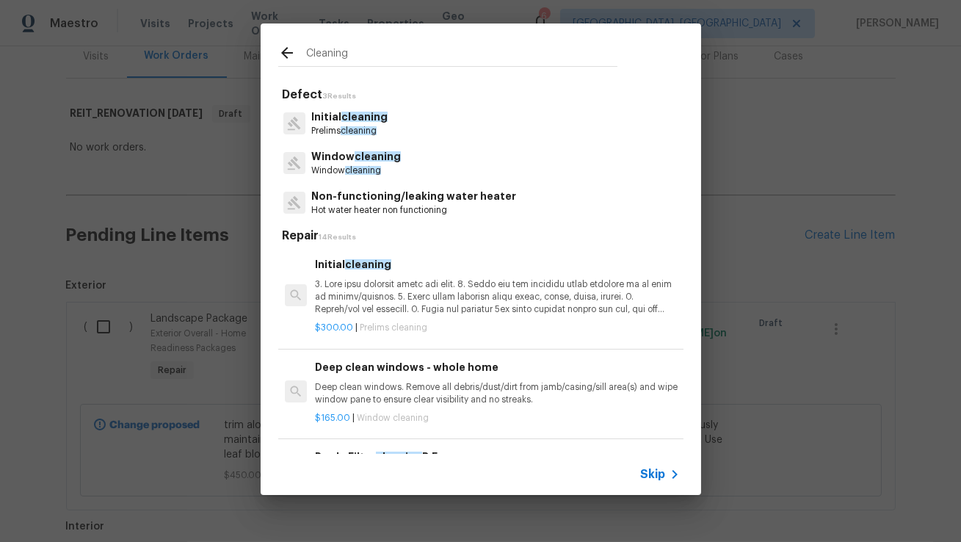
type input "Cleaning"
click at [350, 120] on span "cleaning" at bounding box center [365, 117] width 46 height 10
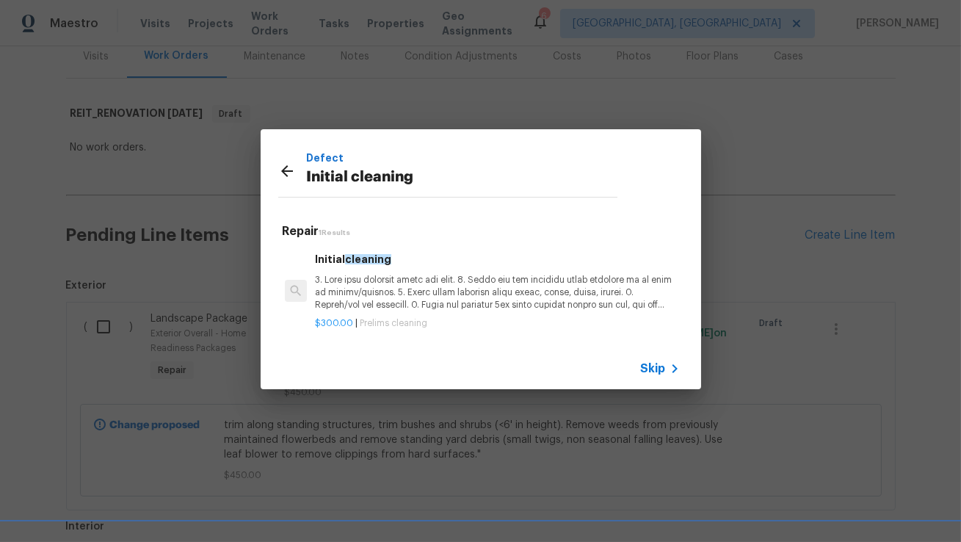
click at [377, 278] on p at bounding box center [497, 292] width 364 height 37
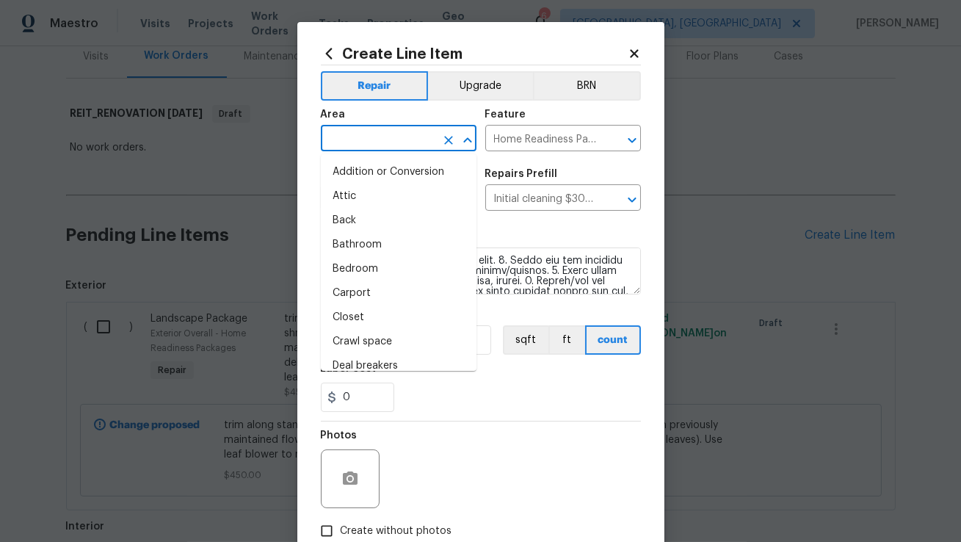
click at [409, 149] on input "text" at bounding box center [378, 140] width 115 height 23
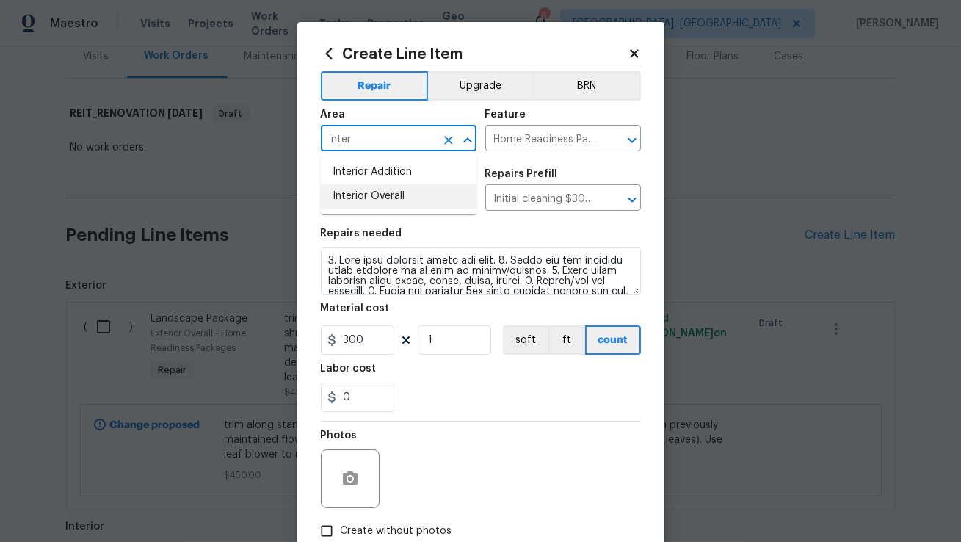
click at [388, 191] on li "Interior Overall" at bounding box center [399, 196] width 156 height 24
type input "Interior Overall"
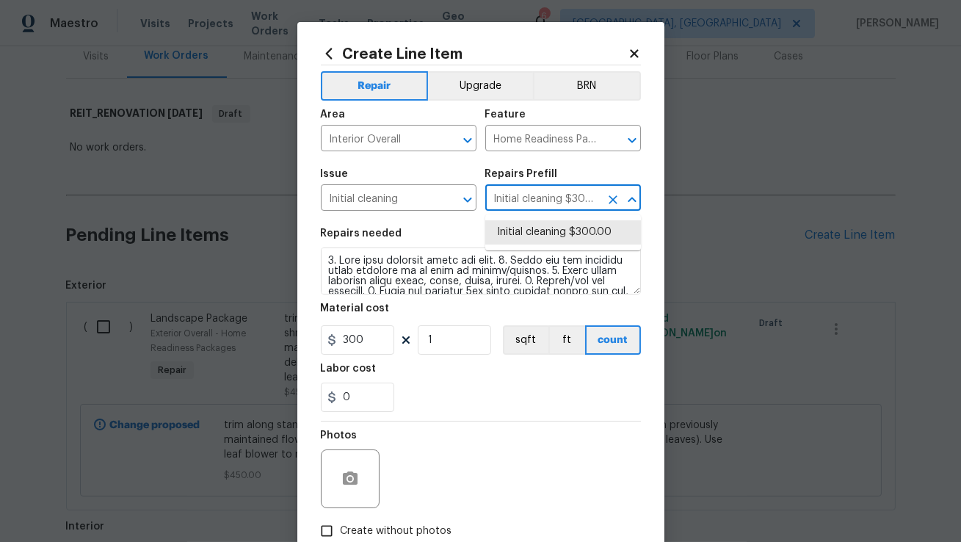
click at [527, 198] on input "Initial cleaning $300.00" at bounding box center [542, 199] width 115 height 23
click at [456, 218] on span "Issue Initial cleaning ​" at bounding box center [399, 189] width 156 height 59
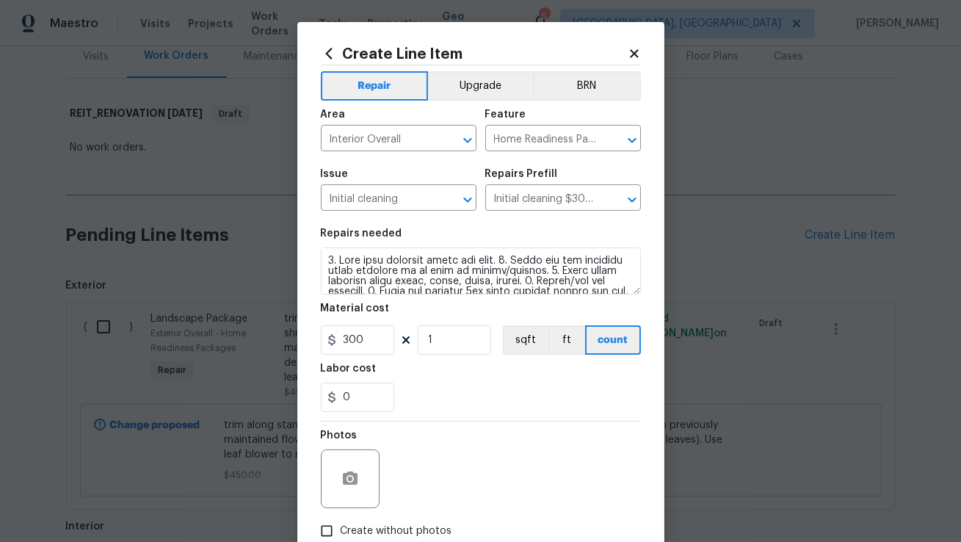
scroll to position [90, 0]
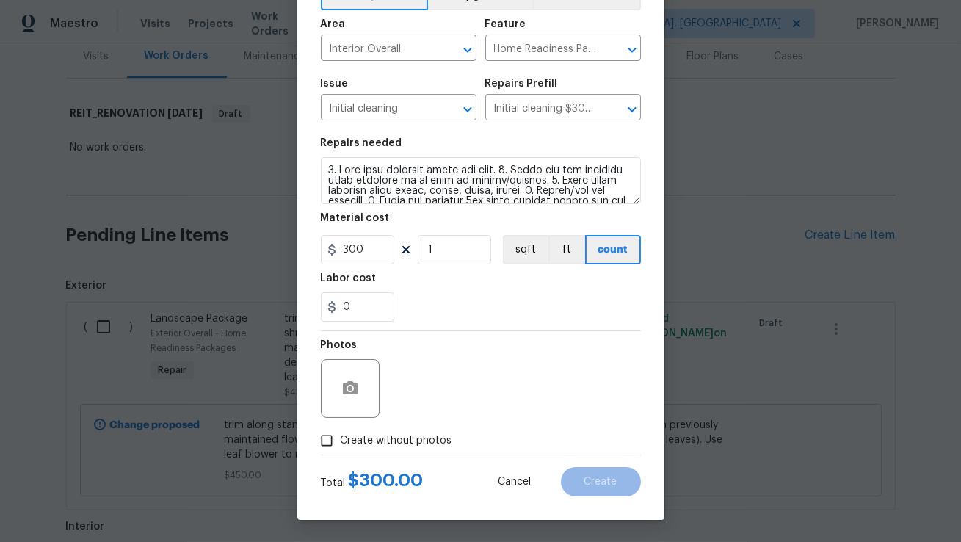
click at [370, 439] on span "Create without photos" at bounding box center [397, 440] width 112 height 15
click at [341, 439] on input "Create without photos" at bounding box center [327, 441] width 28 height 28
checkbox input "true"
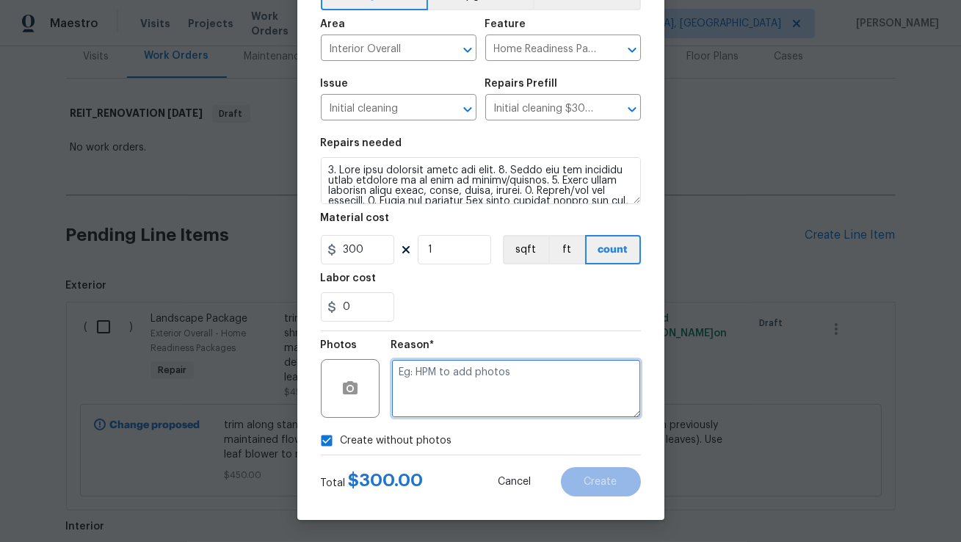
click at [441, 397] on textarea at bounding box center [516, 388] width 250 height 59
type textarea "N/A"
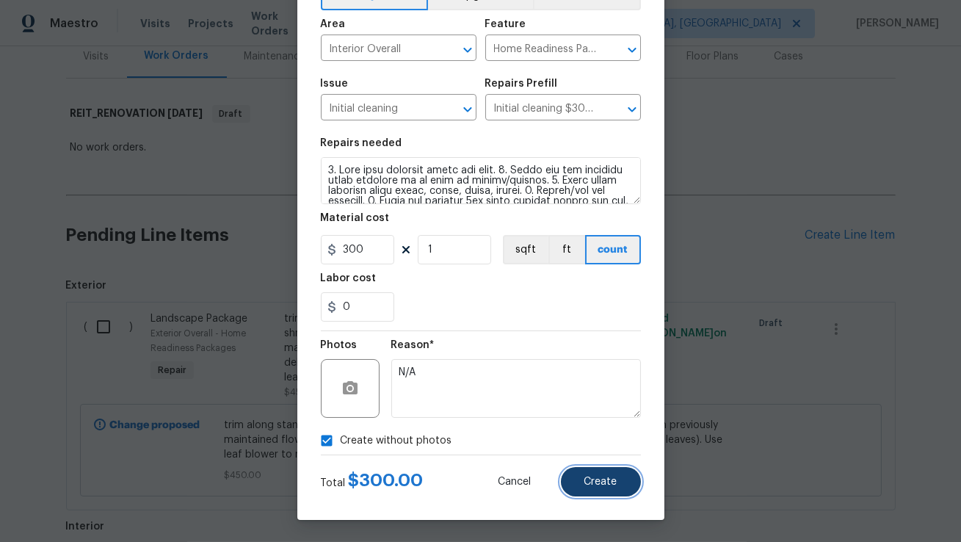
click at [598, 488] on button "Create" at bounding box center [601, 481] width 80 height 29
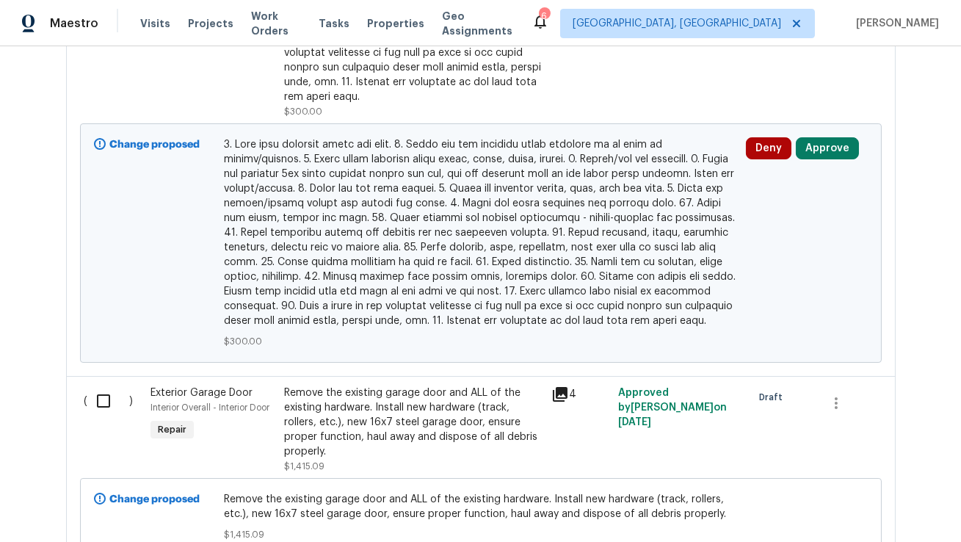
scroll to position [1128, 0]
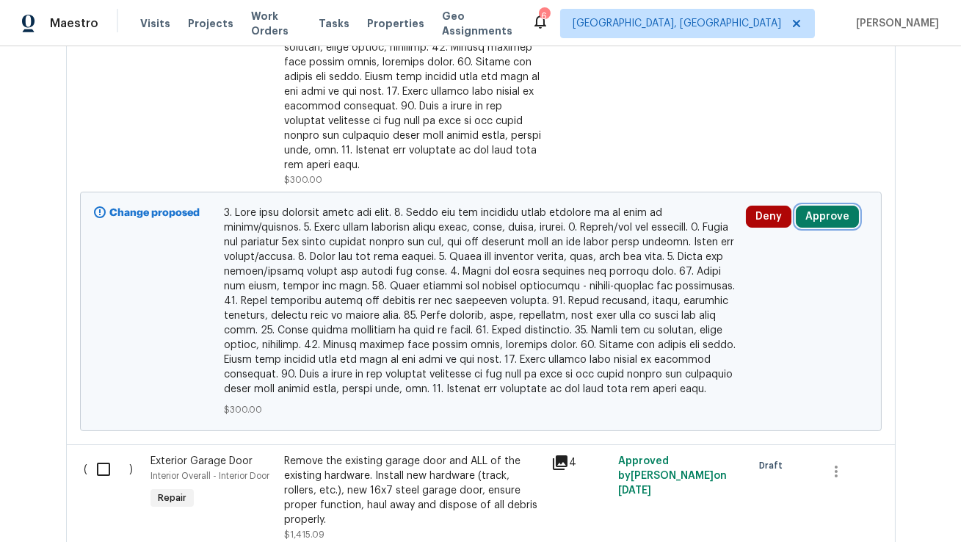
click at [829, 206] on button "Approve" at bounding box center [827, 217] width 63 height 22
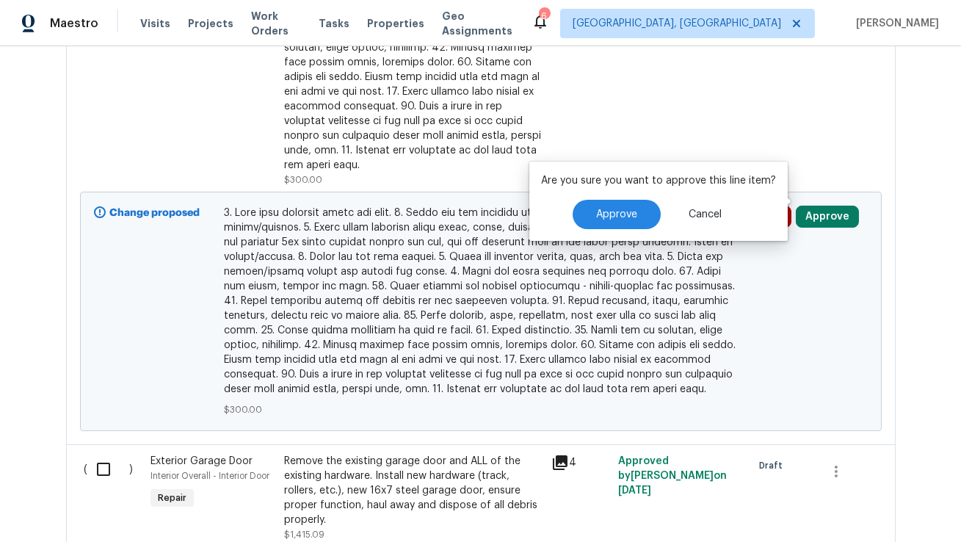
click at [604, 231] on div "Are you sure you want to approve this line item? Approve Cancel" at bounding box center [659, 201] width 259 height 79
click at [608, 216] on span "Approve" at bounding box center [616, 214] width 41 height 11
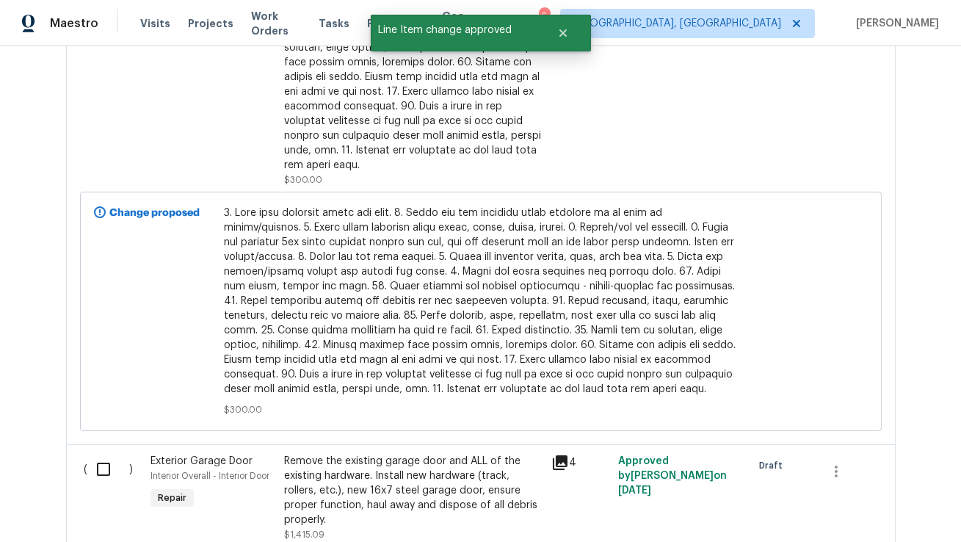
scroll to position [1028, 0]
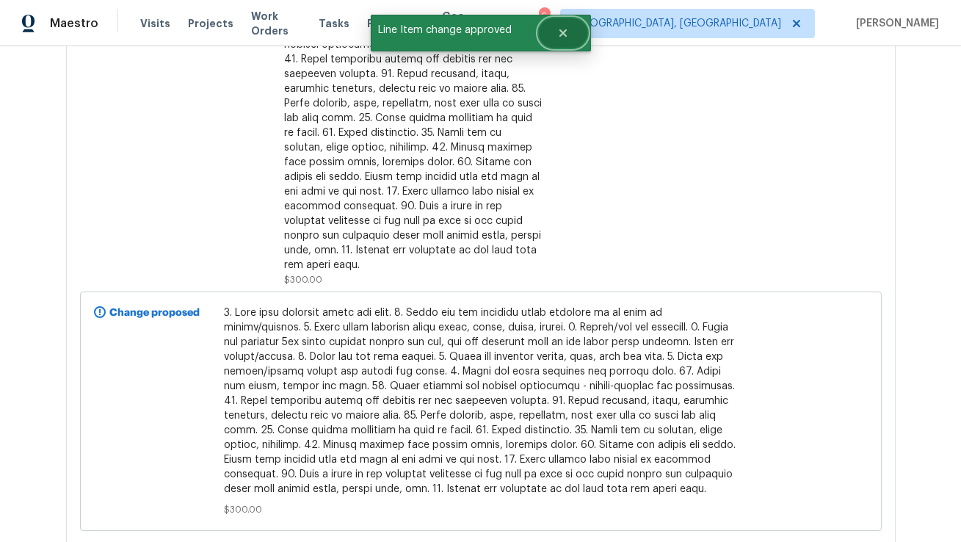
click at [563, 33] on icon "Close" at bounding box center [562, 32] width 7 height 7
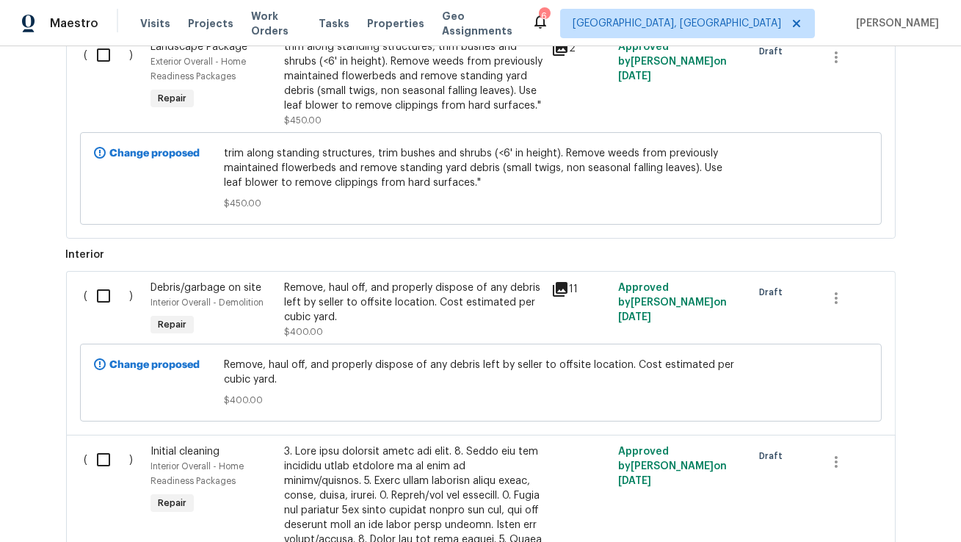
scroll to position [0, 0]
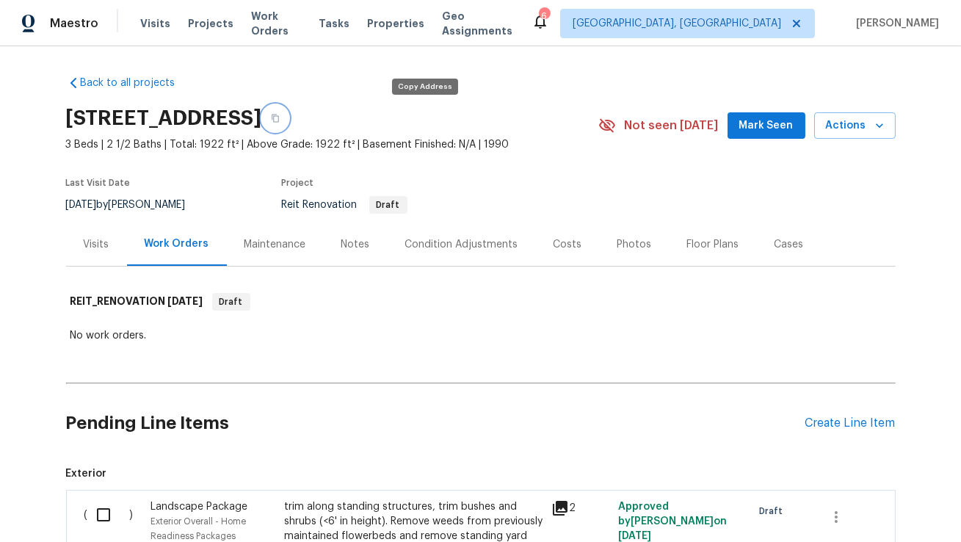
click at [280, 117] on icon "button" at bounding box center [275, 118] width 9 height 9
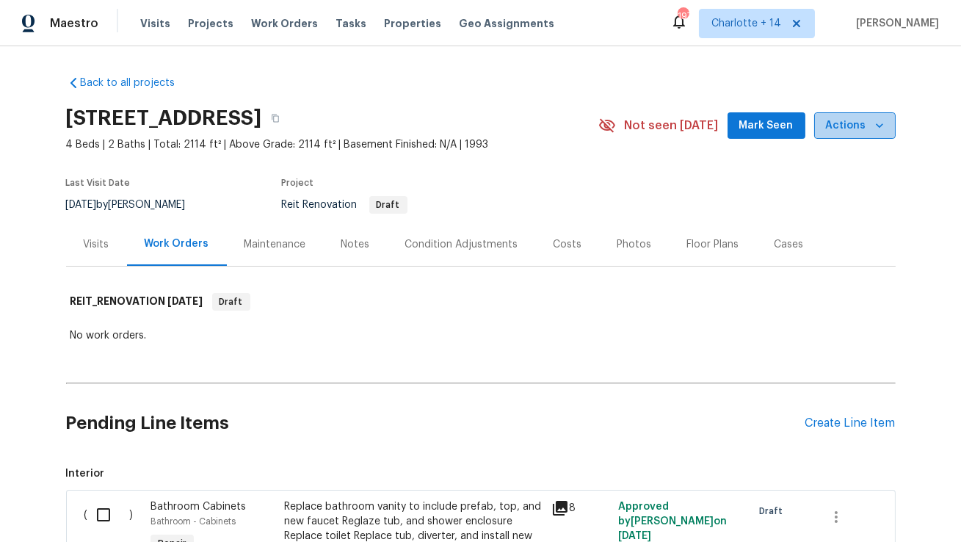
click at [874, 128] on icon "button" at bounding box center [879, 125] width 15 height 15
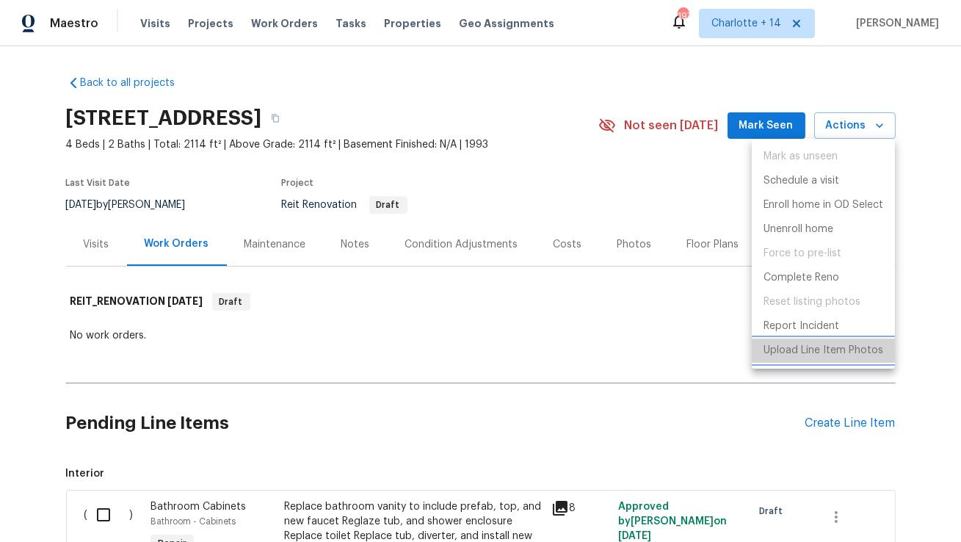
click at [782, 353] on p "Upload Line Item Photos" at bounding box center [824, 350] width 120 height 15
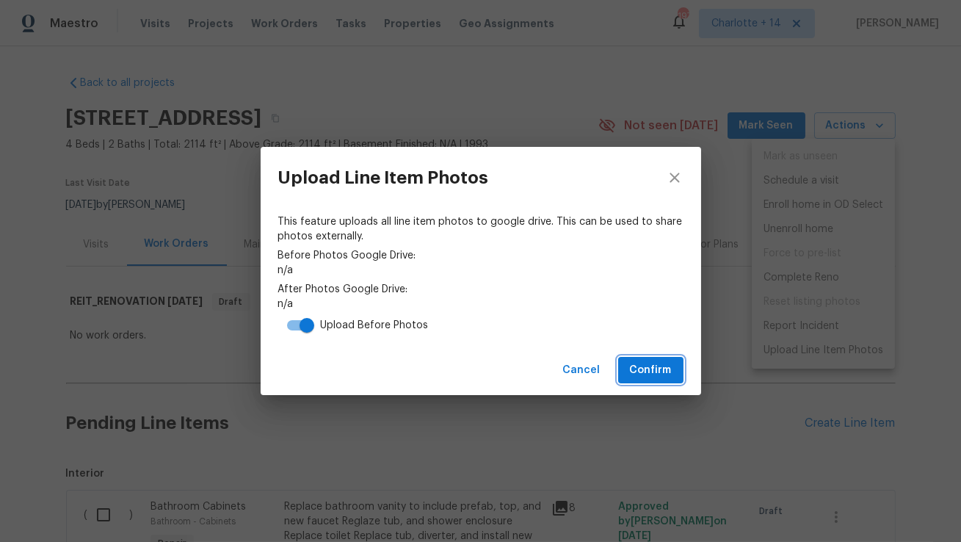
click at [637, 376] on span "Confirm" at bounding box center [651, 370] width 42 height 18
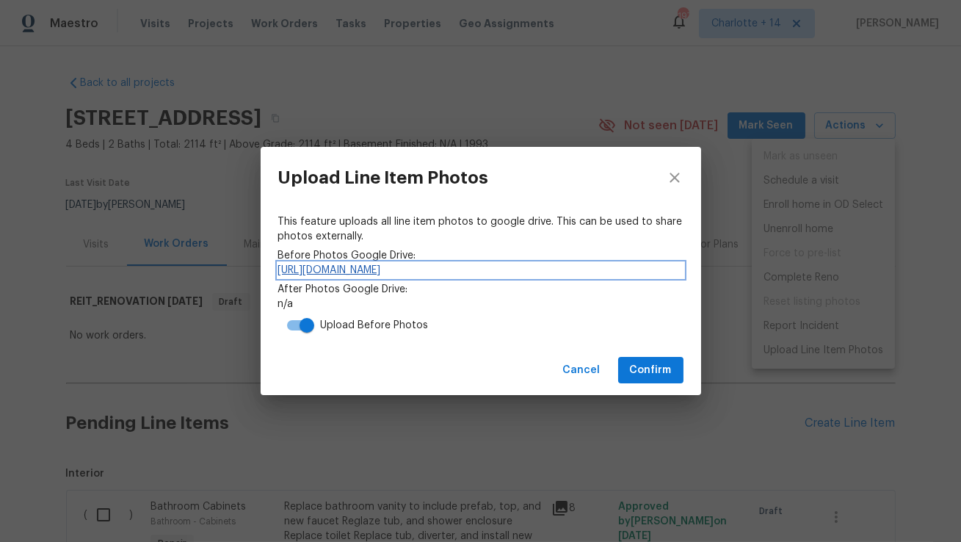
click at [521, 271] on link "https://drive.google.com/drive/folders/1ibKqu8LuD8vHPZeikPbLQ3V6Iv0SoEWz" at bounding box center [480, 270] width 405 height 15
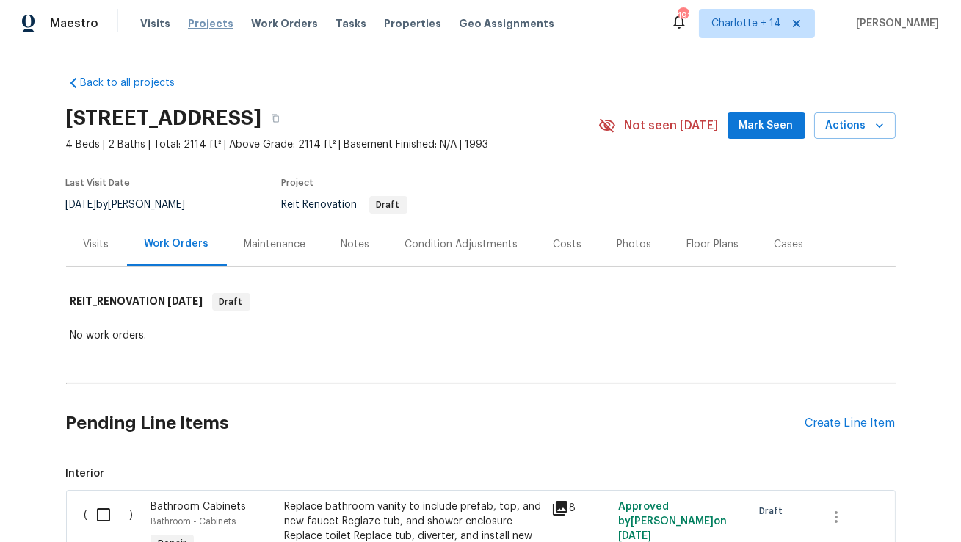
click at [209, 23] on span "Projects" at bounding box center [211, 23] width 46 height 15
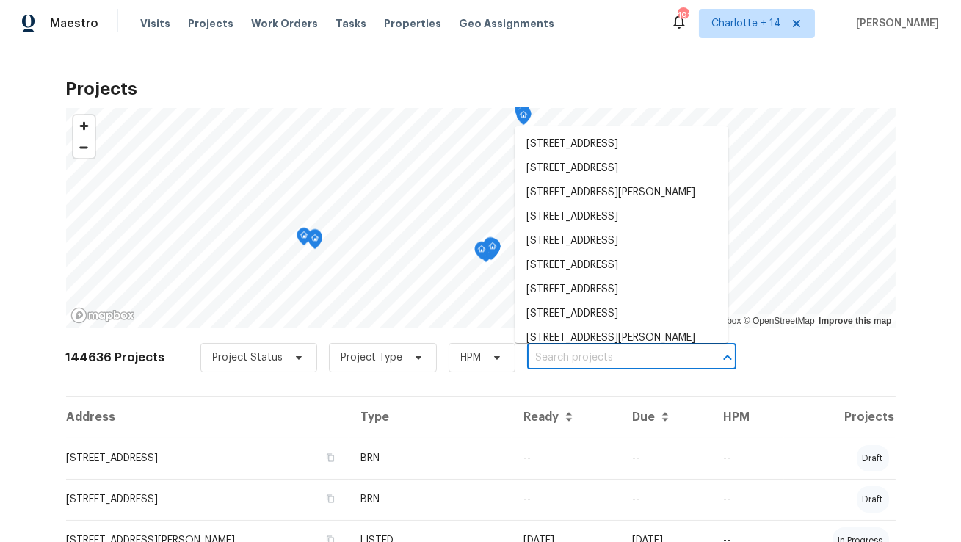
click at [549, 360] on input "text" at bounding box center [611, 358] width 168 height 23
paste input "9220 Arborwood Cir"
type input "9220 Arborwood Cir"
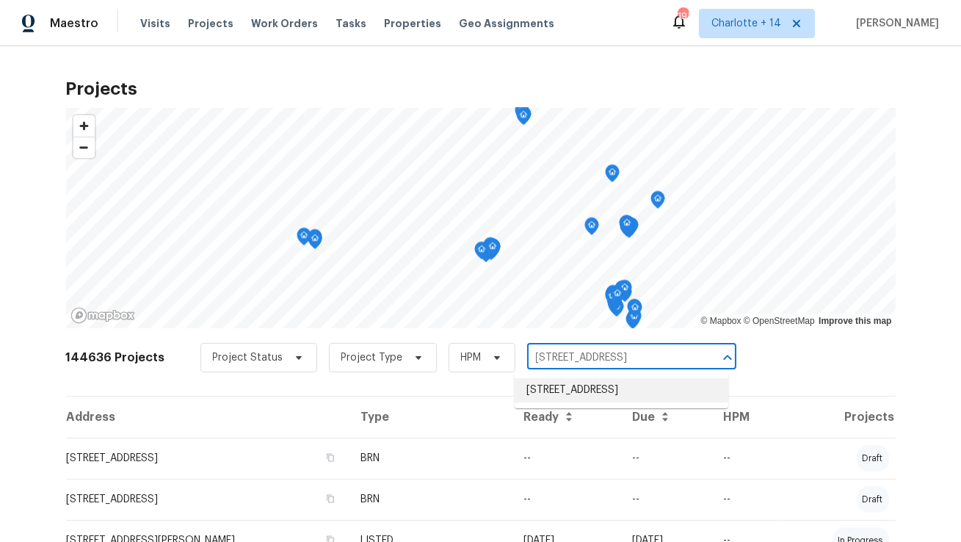
click at [519, 389] on li "9220 Arborwood Cir, Davie, FL 33328" at bounding box center [622, 390] width 214 height 24
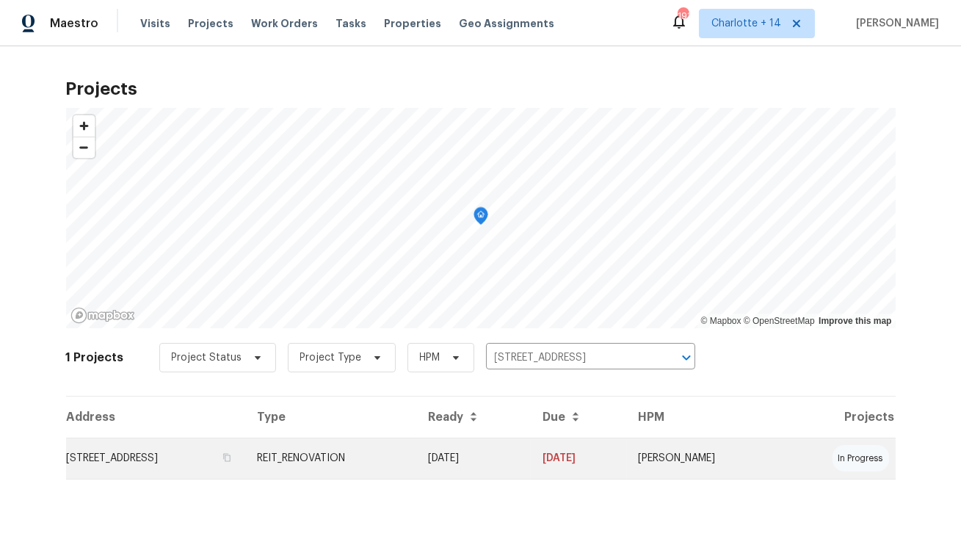
click at [165, 463] on td "9220 Arborwood Cir, Davie, FL 33328" at bounding box center [156, 458] width 180 height 41
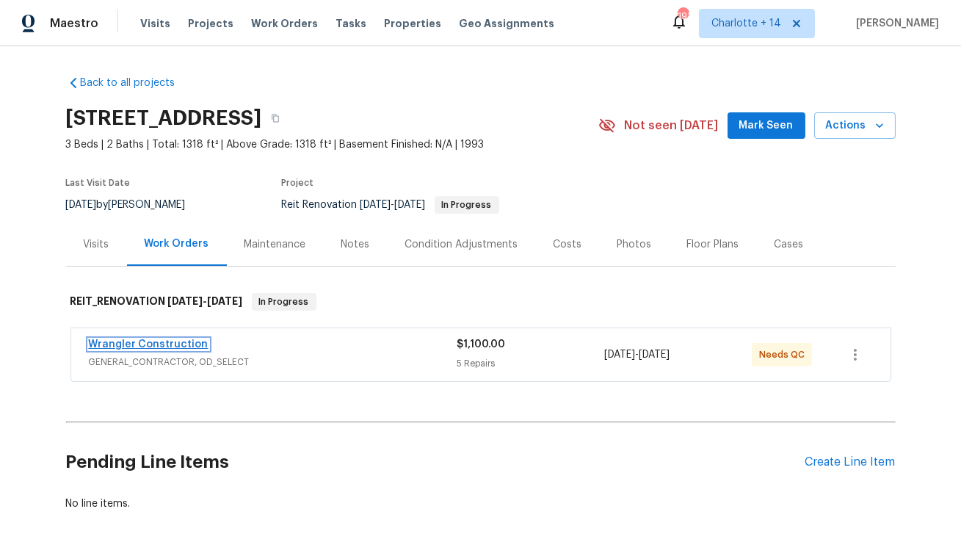
click at [181, 346] on link "Wrangler Construction" at bounding box center [149, 344] width 120 height 10
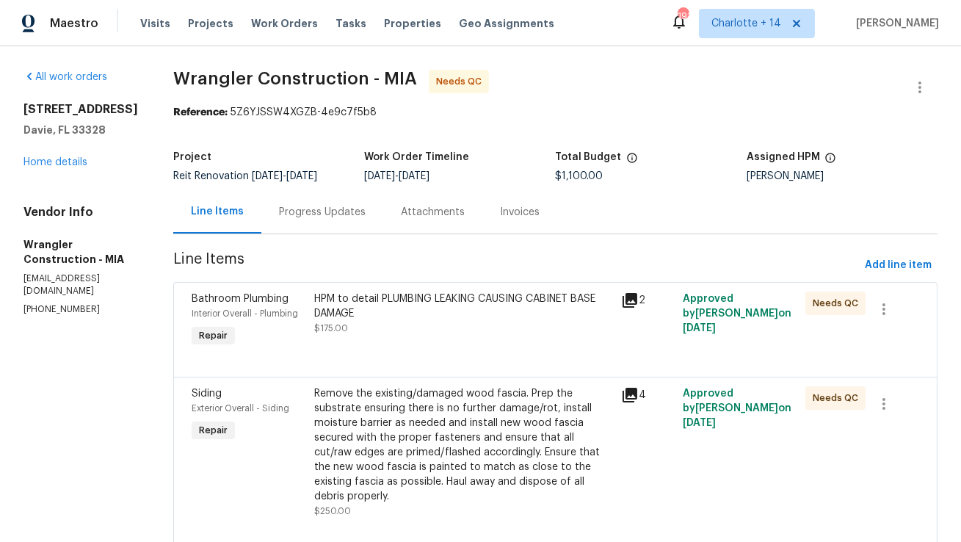
click at [383, 334] on div "HPM to detail PLUMBING LEAKING CAUSING CABINET BASE DAMAGE $175.00" at bounding box center [463, 314] width 298 height 44
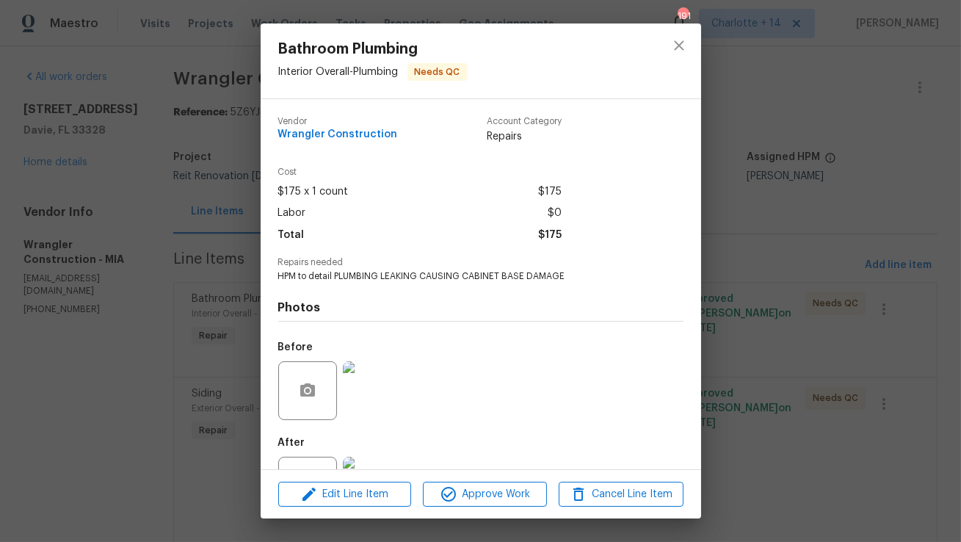
scroll to position [62, 0]
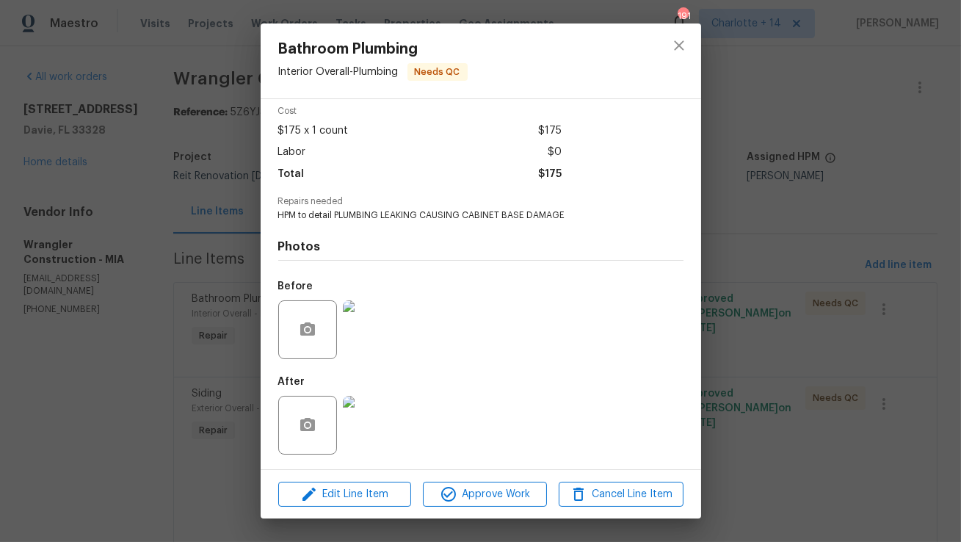
click at [376, 333] on img at bounding box center [372, 329] width 59 height 59
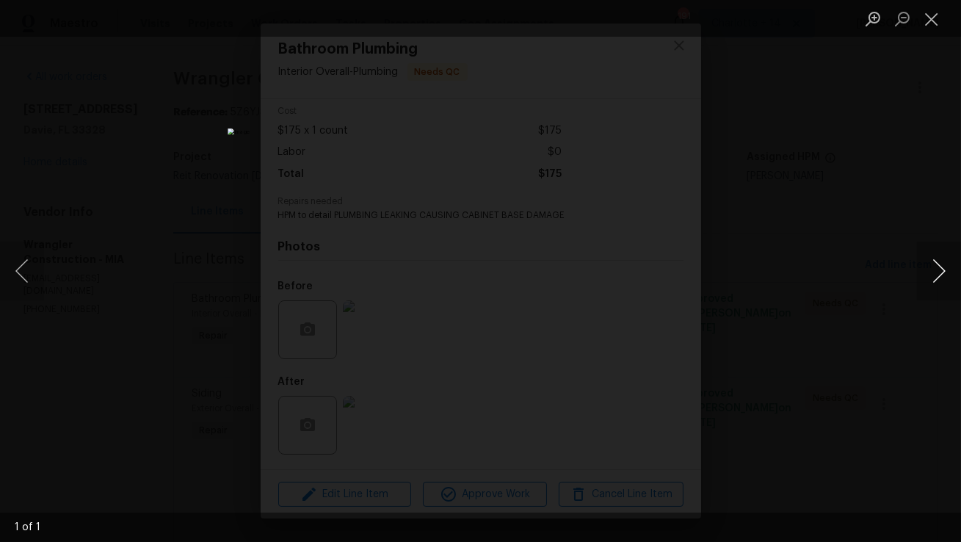
click at [940, 268] on button "Next image" at bounding box center [939, 271] width 44 height 59
click at [939, 272] on button "Next image" at bounding box center [939, 271] width 44 height 59
click at [928, 15] on button "Close lightbox" at bounding box center [931, 19] width 29 height 26
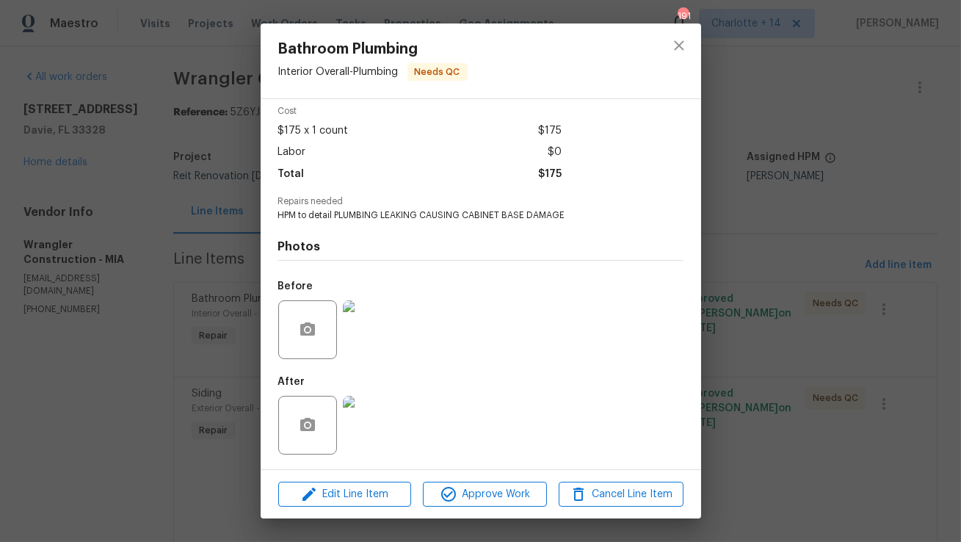
click at [382, 402] on img at bounding box center [372, 425] width 59 height 59
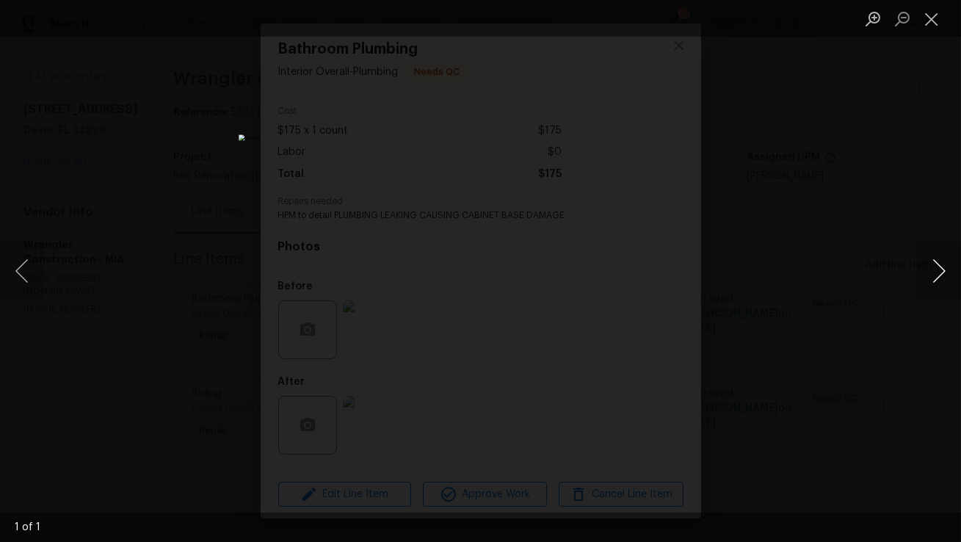
click at [937, 267] on button "Next image" at bounding box center [939, 271] width 44 height 59
click at [946, 277] on button "Next image" at bounding box center [939, 271] width 44 height 59
click at [936, 14] on button "Close lightbox" at bounding box center [931, 19] width 29 height 26
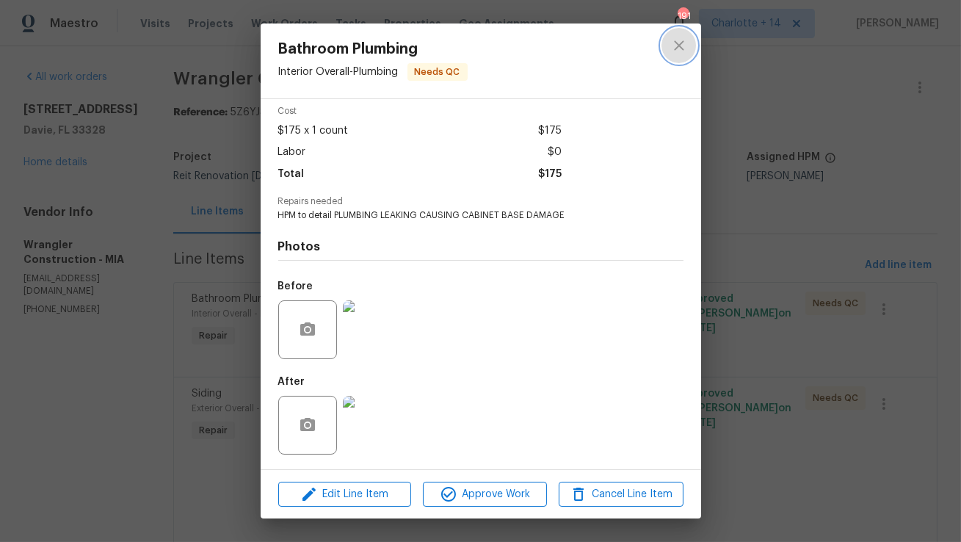
click at [679, 48] on icon "close" at bounding box center [680, 46] width 18 height 18
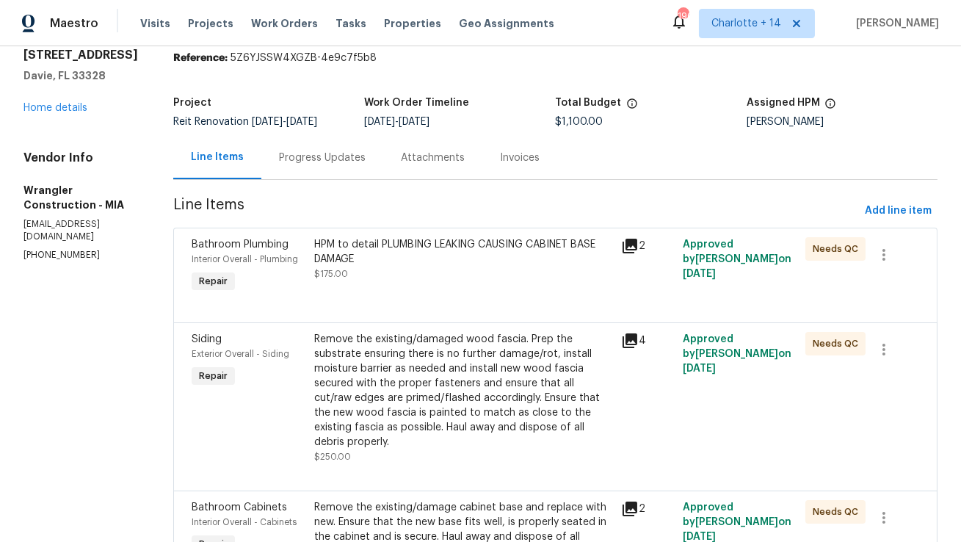
scroll to position [133, 0]
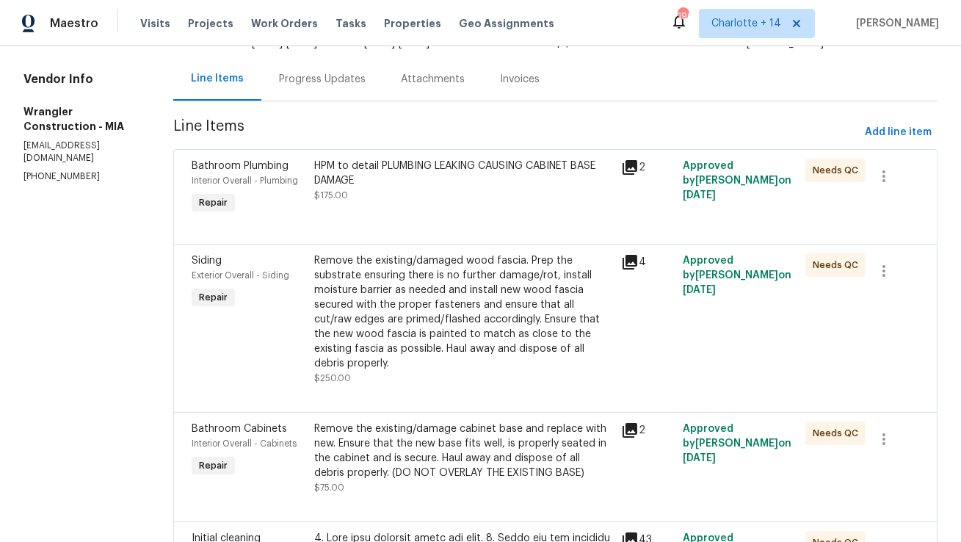
click at [621, 263] on icon at bounding box center [630, 262] width 18 height 18
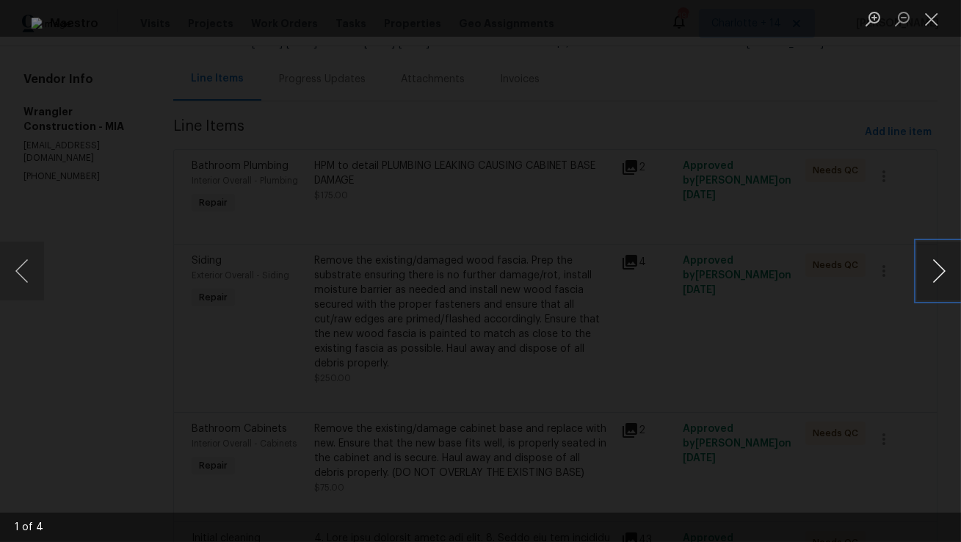
click at [944, 273] on button "Next image" at bounding box center [939, 271] width 44 height 59
click at [938, 19] on button "Close lightbox" at bounding box center [931, 19] width 29 height 26
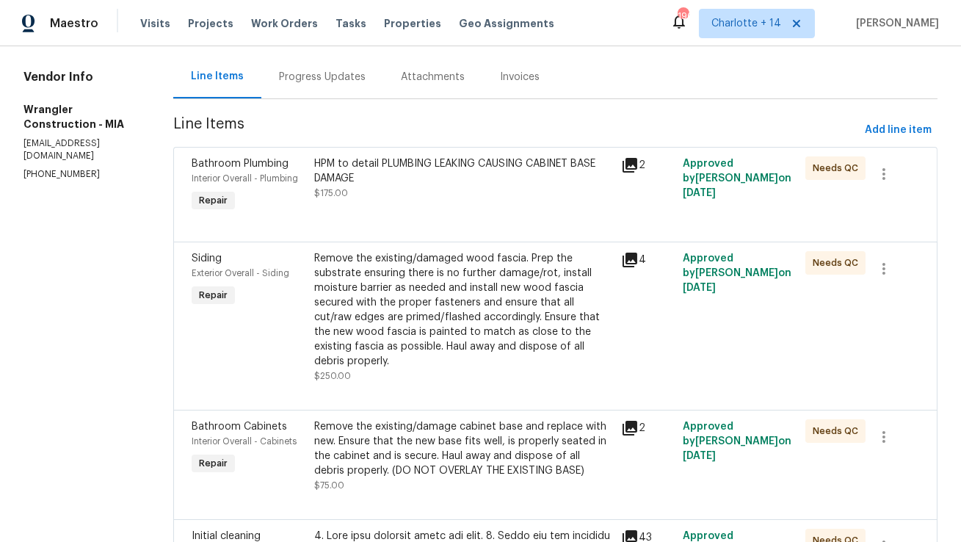
scroll to position [198, 0]
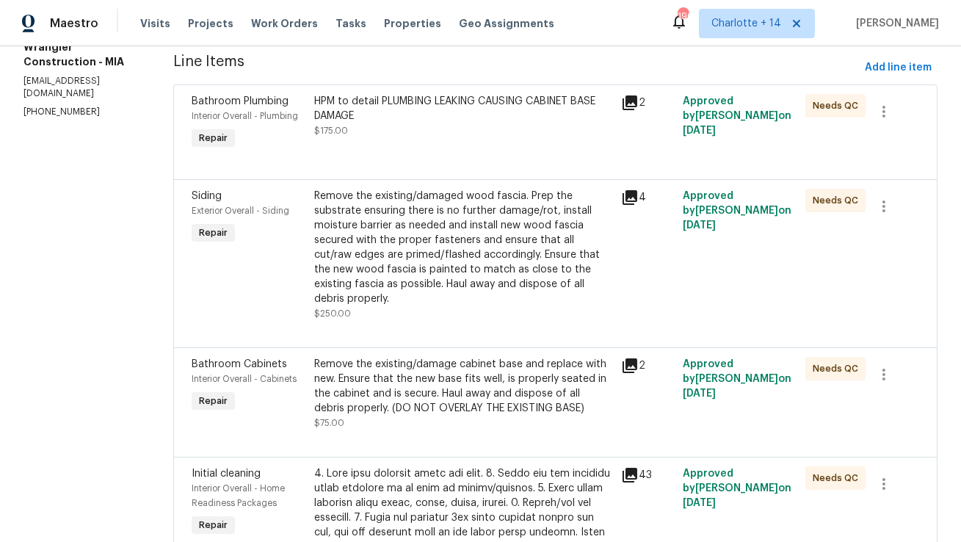
click at [434, 388] on div "Remove the existing/damage cabinet base and replace with new. Ensure that the n…" at bounding box center [463, 386] width 298 height 59
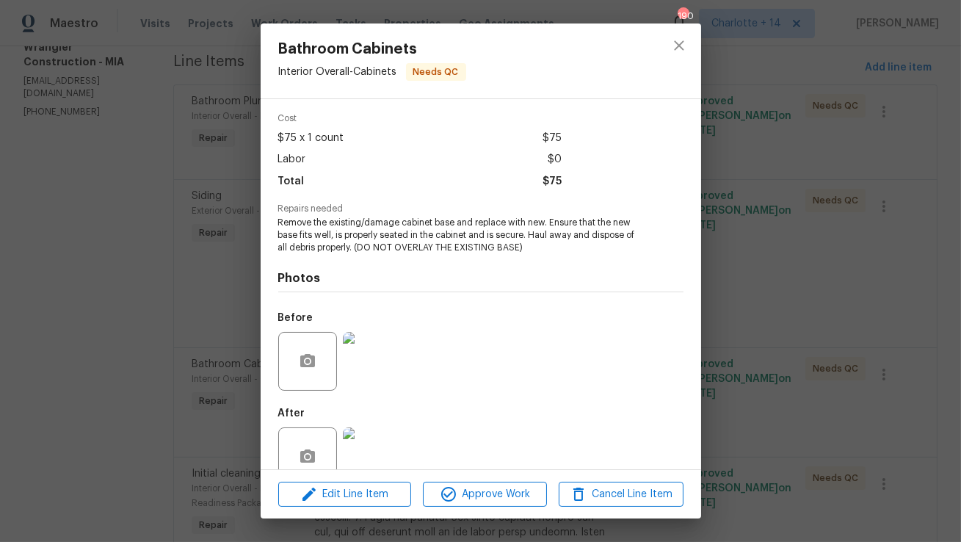
scroll to position [86, 0]
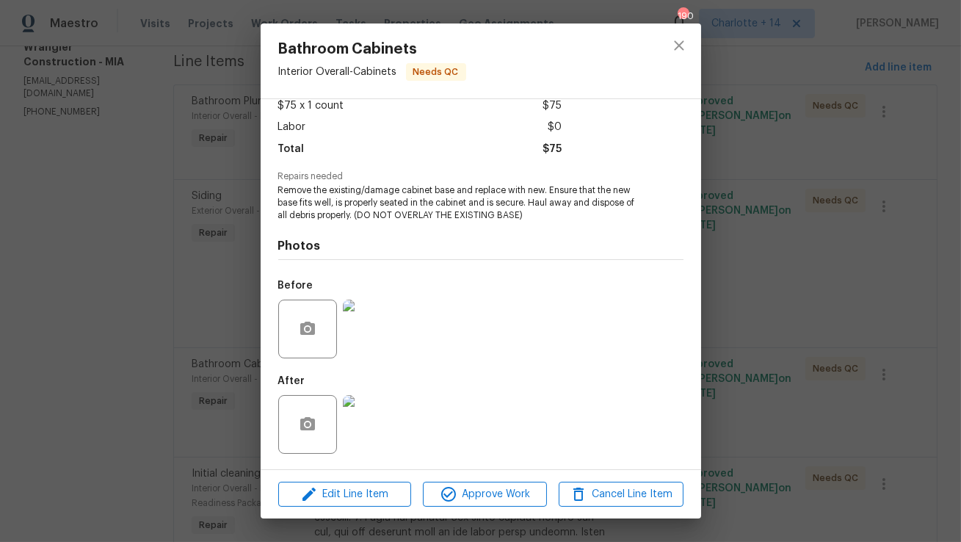
click at [364, 416] on img at bounding box center [372, 424] width 59 height 59
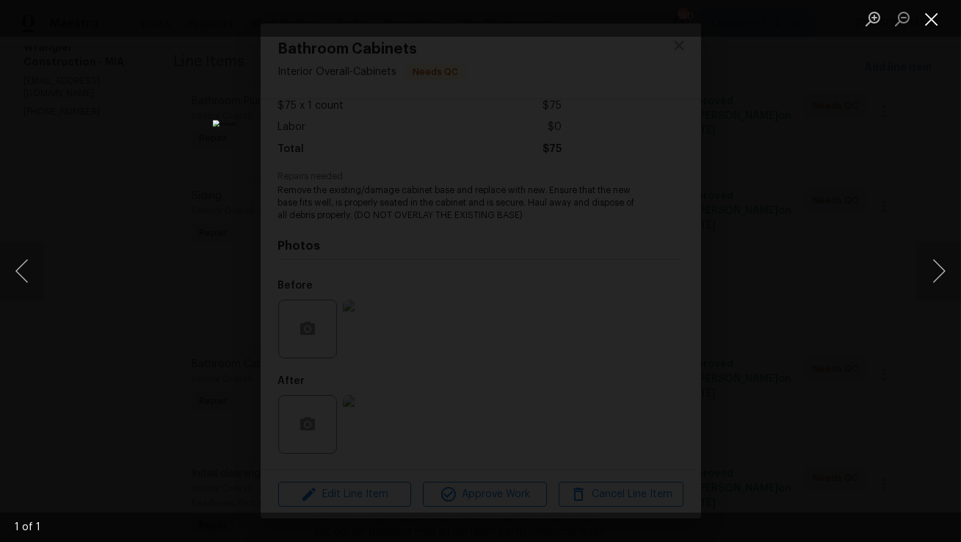
click at [942, 21] on button "Close lightbox" at bounding box center [931, 19] width 29 height 26
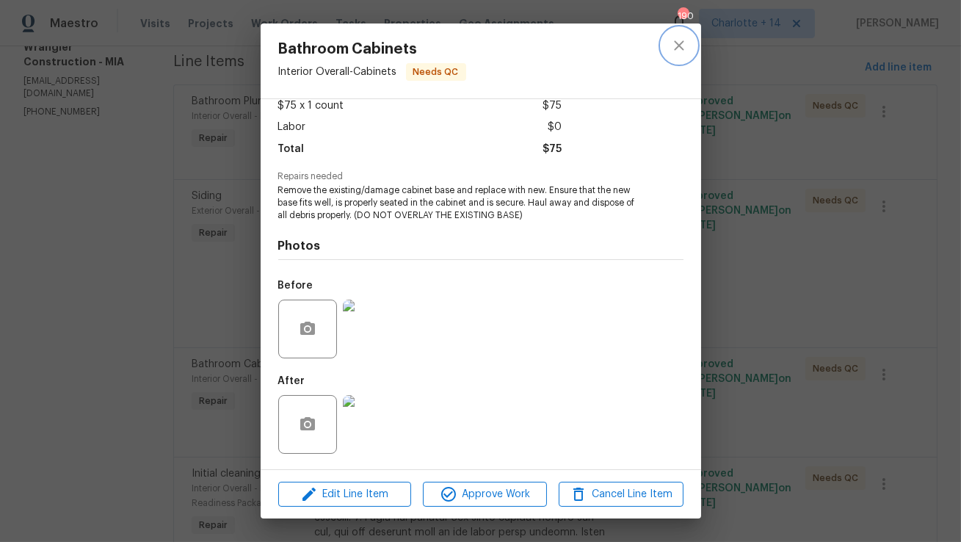
click at [680, 47] on icon "close" at bounding box center [679, 45] width 10 height 10
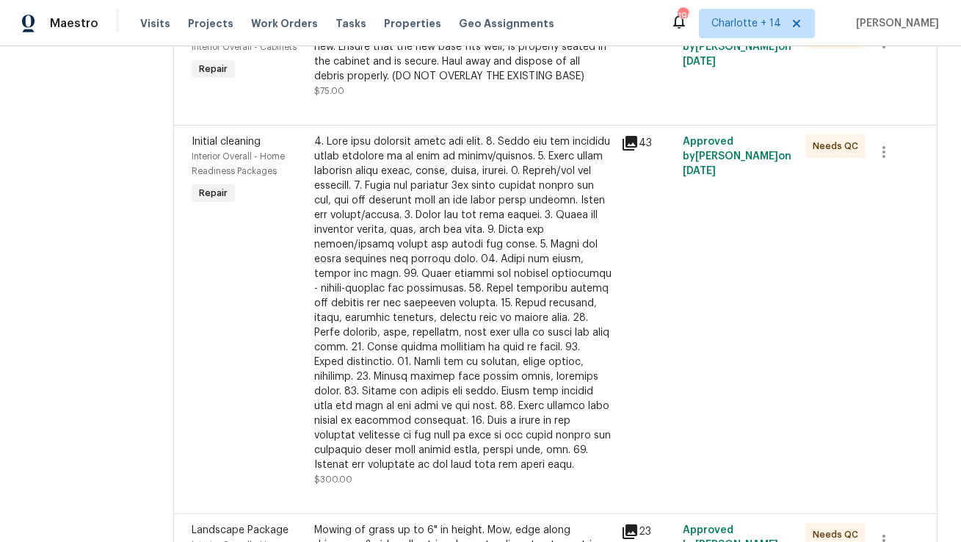
scroll to position [580, 0]
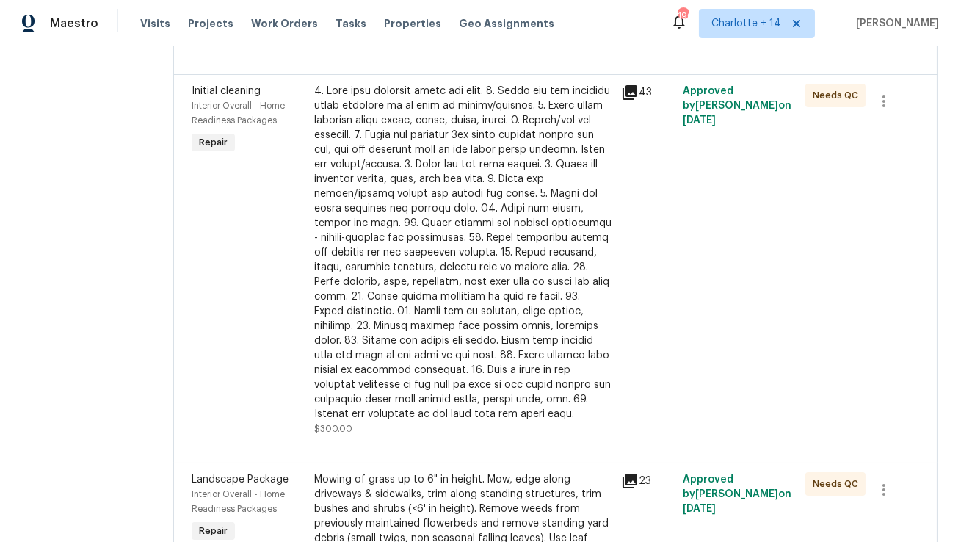
click at [488, 267] on div at bounding box center [463, 253] width 298 height 338
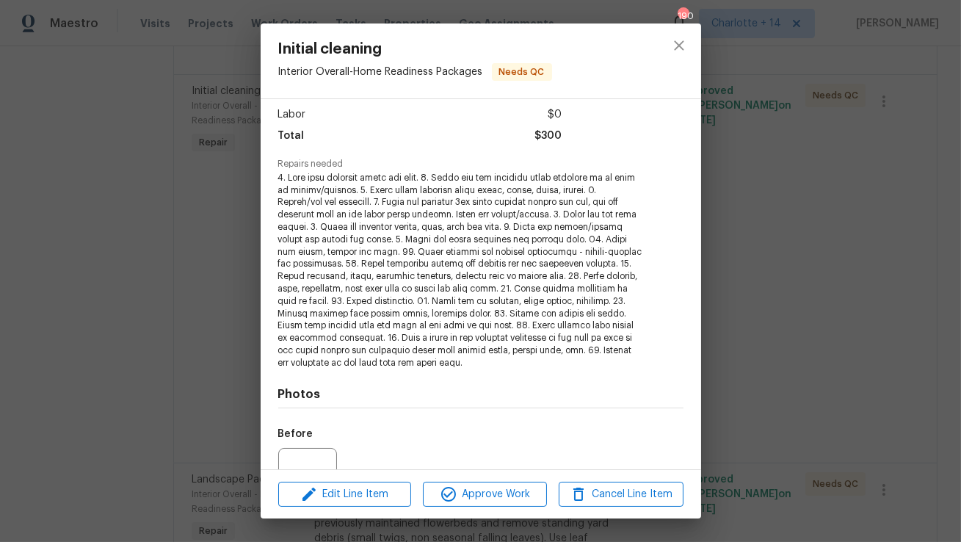
scroll to position [246, 0]
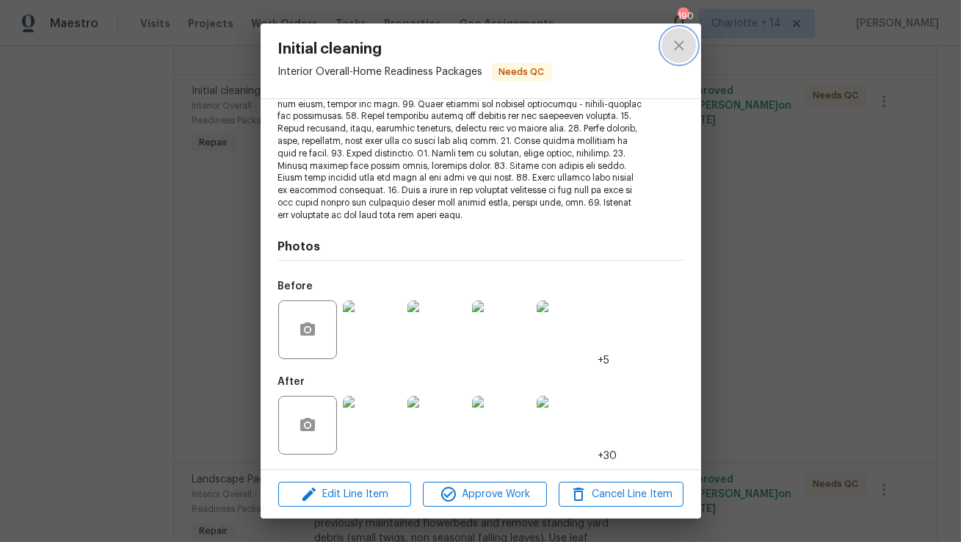
click at [684, 49] on icon "close" at bounding box center [680, 46] width 18 height 18
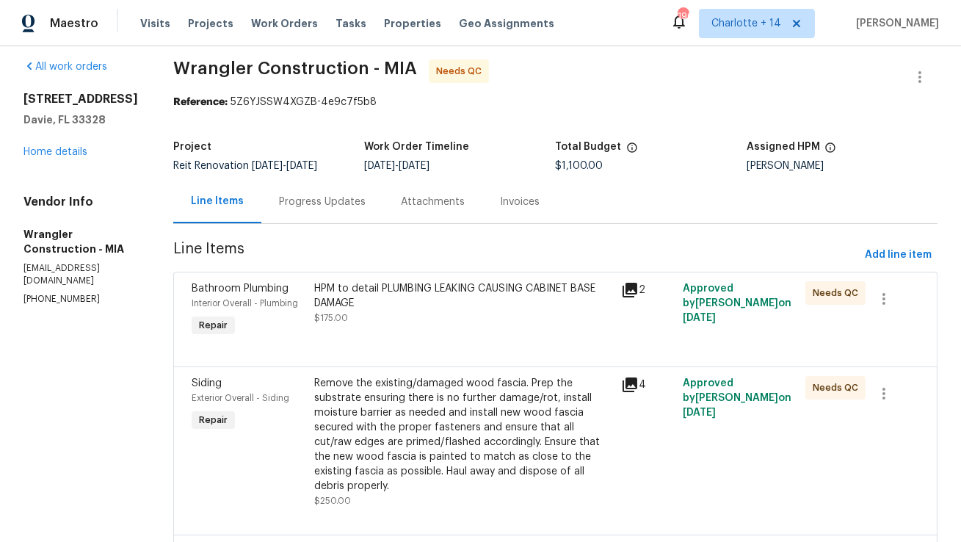
scroll to position [0, 0]
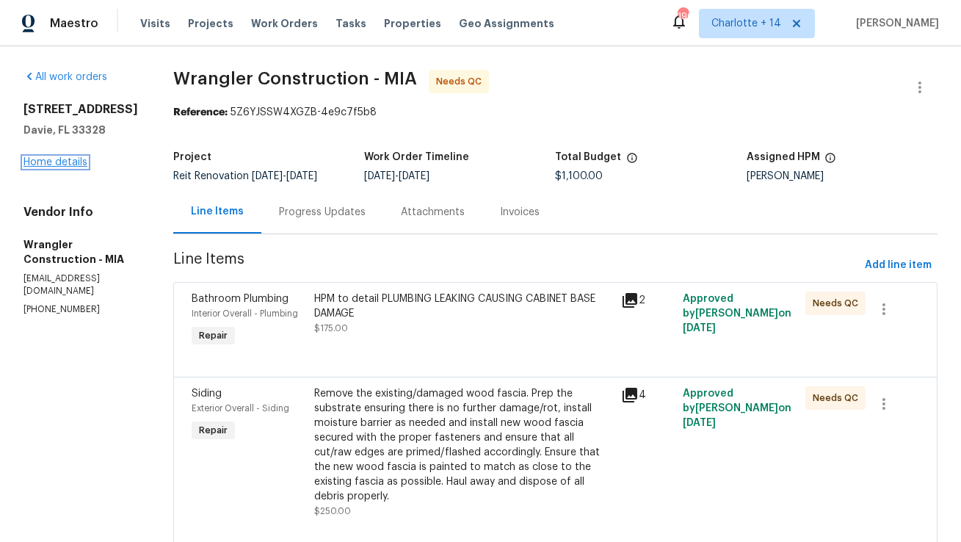
click at [38, 167] on link "Home details" at bounding box center [56, 162] width 64 height 10
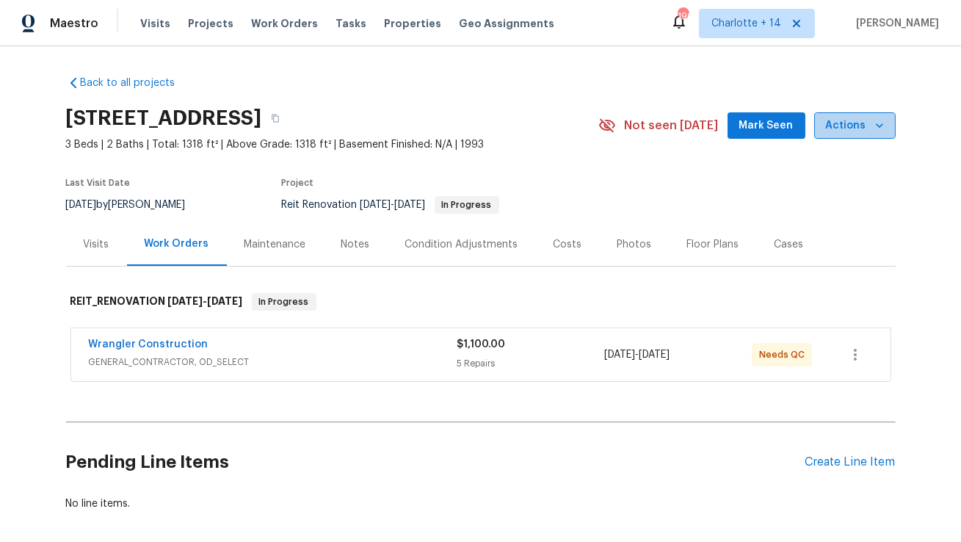
click at [870, 125] on span "Actions" at bounding box center [855, 126] width 58 height 18
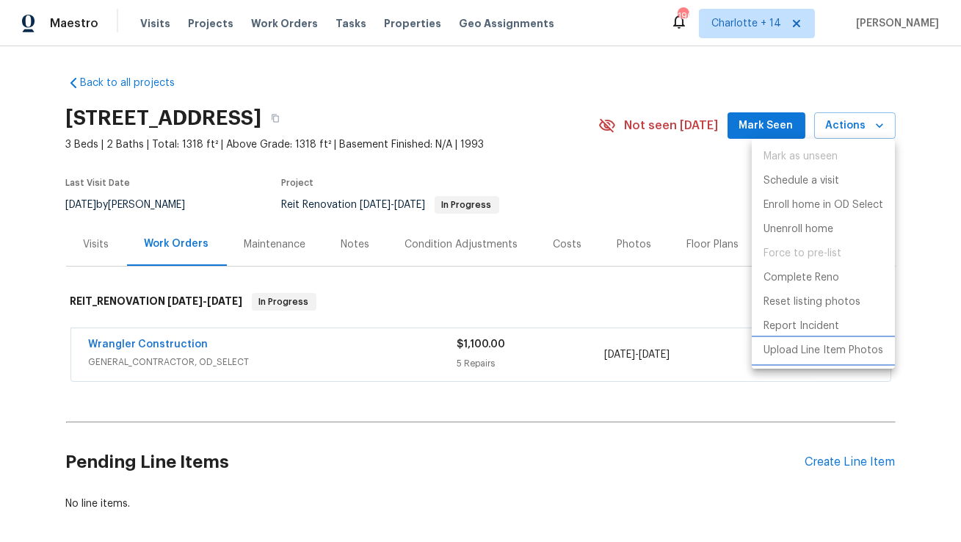
click at [804, 351] on p "Upload Line Item Photos" at bounding box center [824, 350] width 120 height 15
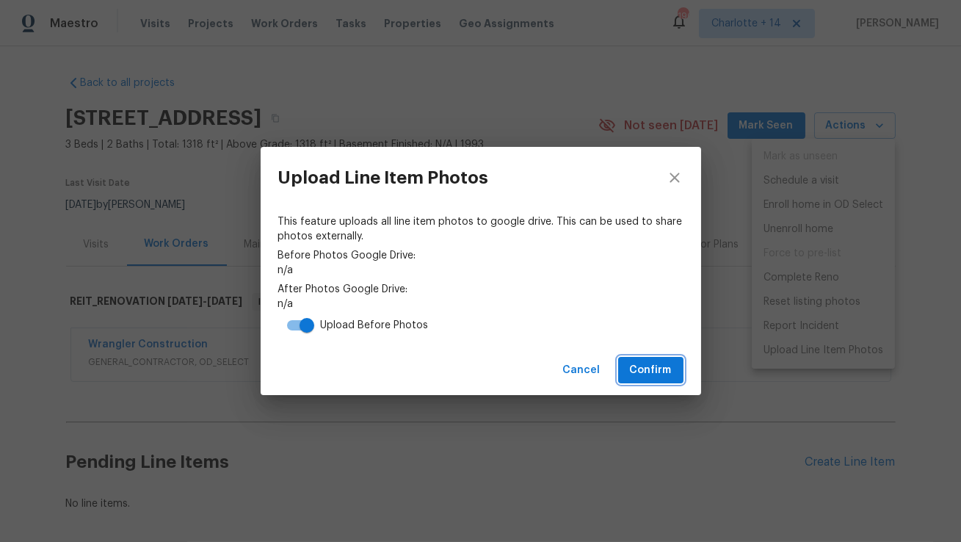
click at [657, 364] on span "Confirm" at bounding box center [651, 370] width 42 height 18
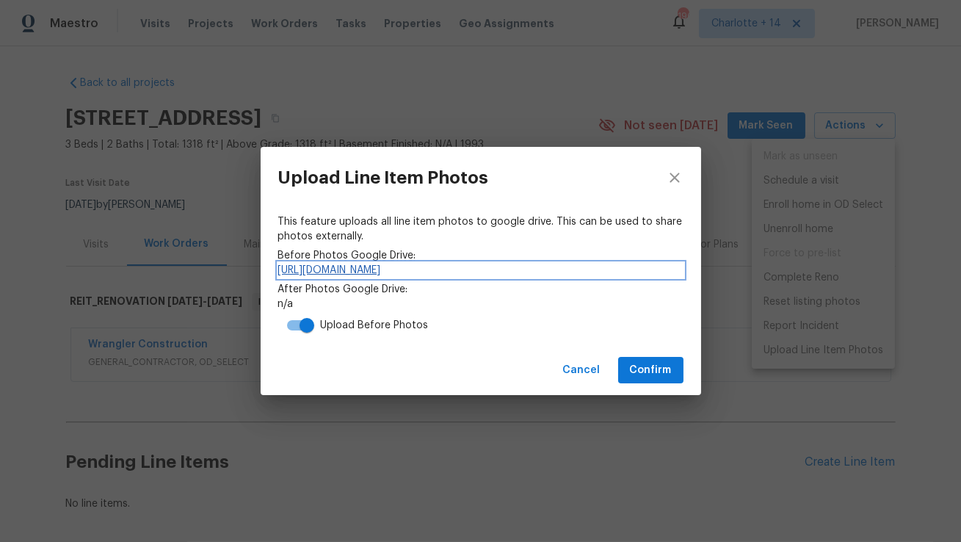
click at [589, 271] on link "https://drive.google.com/drive/folders/1RzxEuY1sumzHePMi5dMPkpXzRLJLtLS6" at bounding box center [480, 270] width 405 height 15
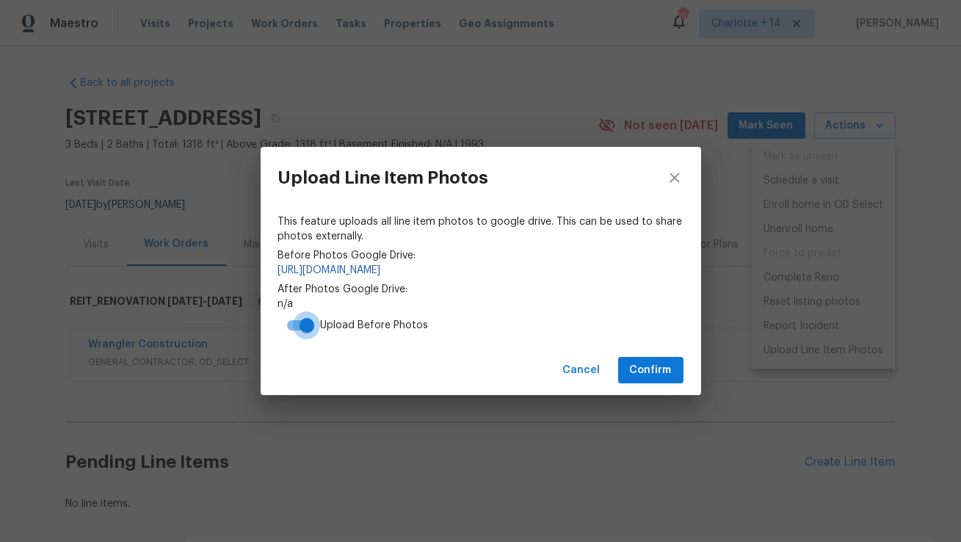
click at [279, 328] on input "checkbox" at bounding box center [307, 325] width 84 height 28
checkbox input "false"
click at [655, 368] on span "Confirm" at bounding box center [651, 370] width 42 height 18
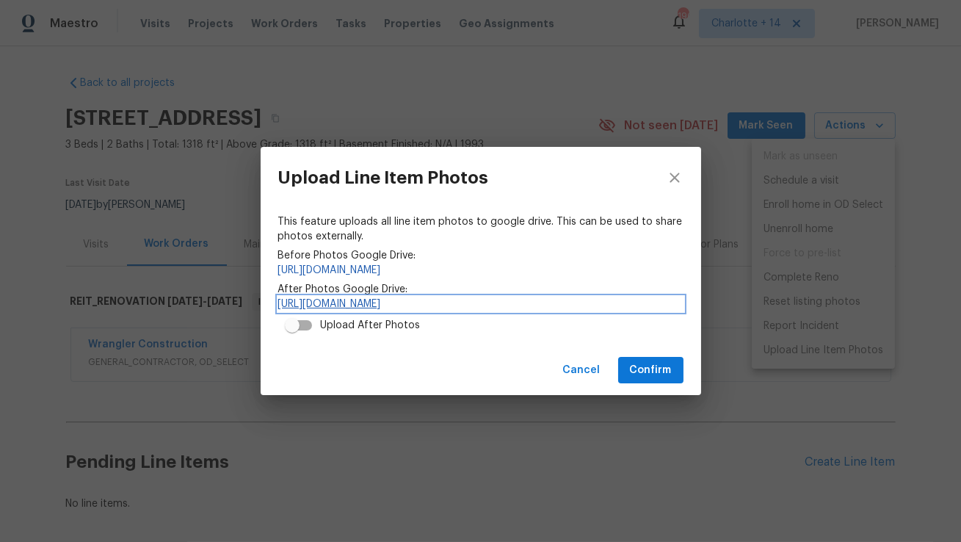
click at [619, 304] on link "https://drive.google.com/drive/folders/1yAnMsuMjgneX1u7CNLNbKdd-bSY-jpKI" at bounding box center [480, 304] width 405 height 15
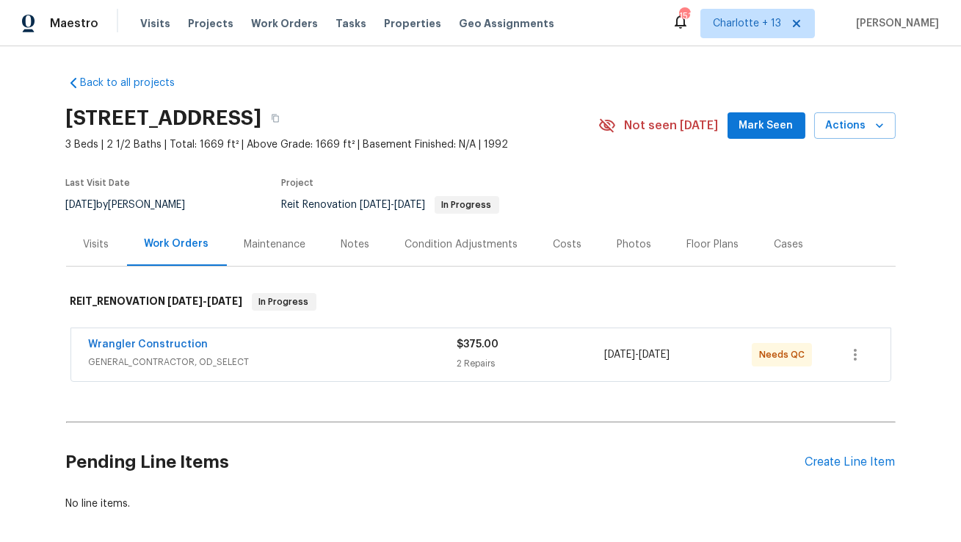
click at [313, 349] on div "Wrangler Construction" at bounding box center [273, 346] width 369 height 18
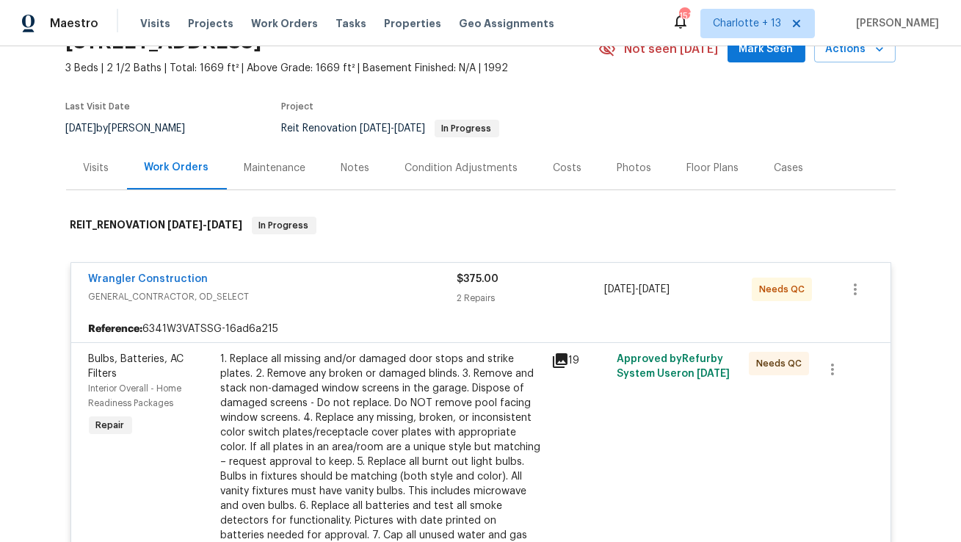
scroll to position [36, 0]
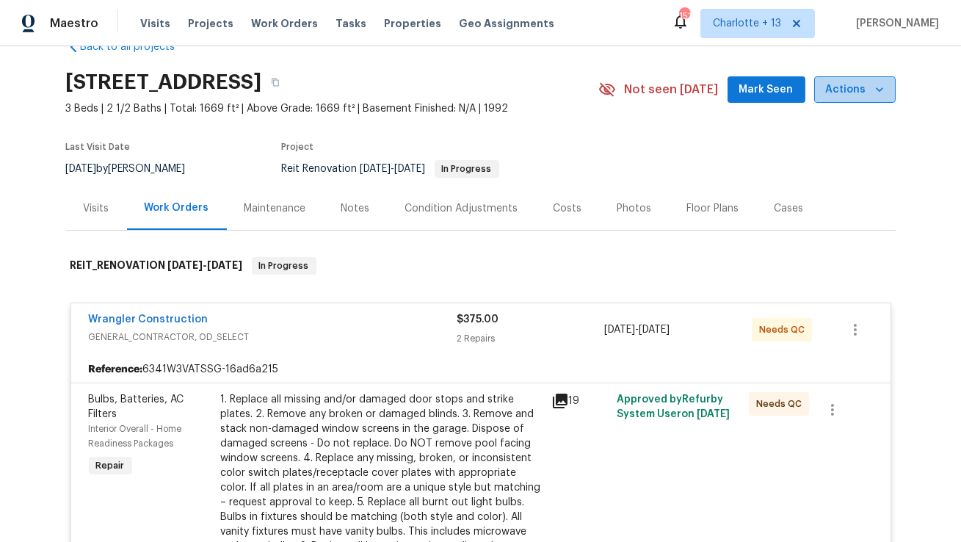
click at [879, 84] on icon "button" at bounding box center [879, 89] width 15 height 15
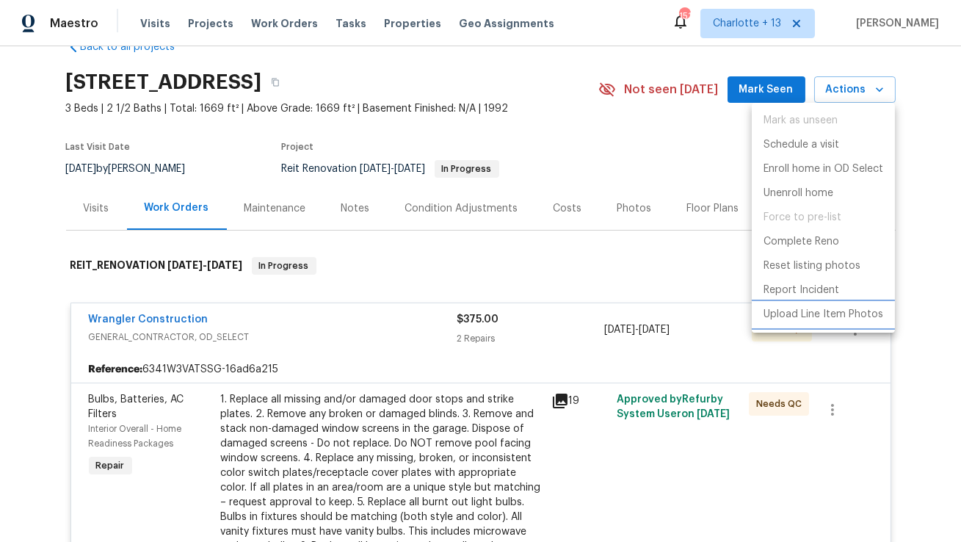
click at [811, 317] on p "Upload Line Item Photos" at bounding box center [824, 314] width 120 height 15
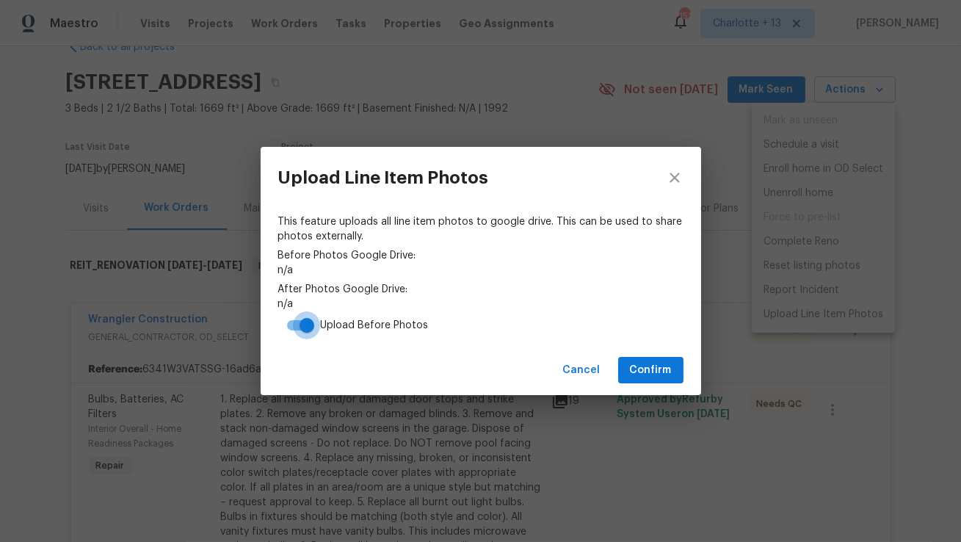
click at [289, 324] on input "checkbox" at bounding box center [307, 325] width 84 height 28
checkbox input "false"
click at [633, 366] on span "Confirm" at bounding box center [651, 370] width 42 height 18
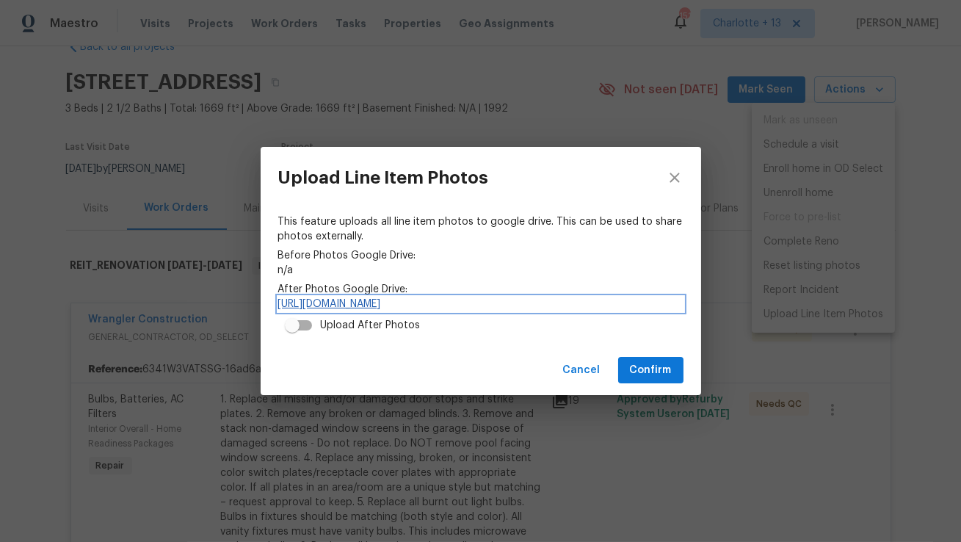
click at [397, 306] on link "https://drive.google.com/drive/folders/1Dm7bHgKud7GzrYiEzitD03t3T2sMZ36p" at bounding box center [480, 304] width 405 height 15
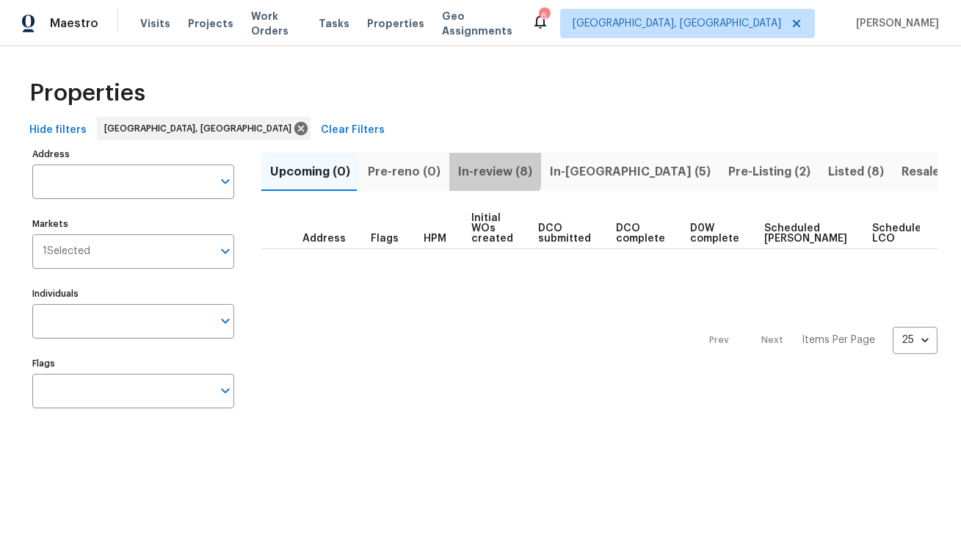
click at [480, 166] on span "In-review (8)" at bounding box center [495, 172] width 74 height 21
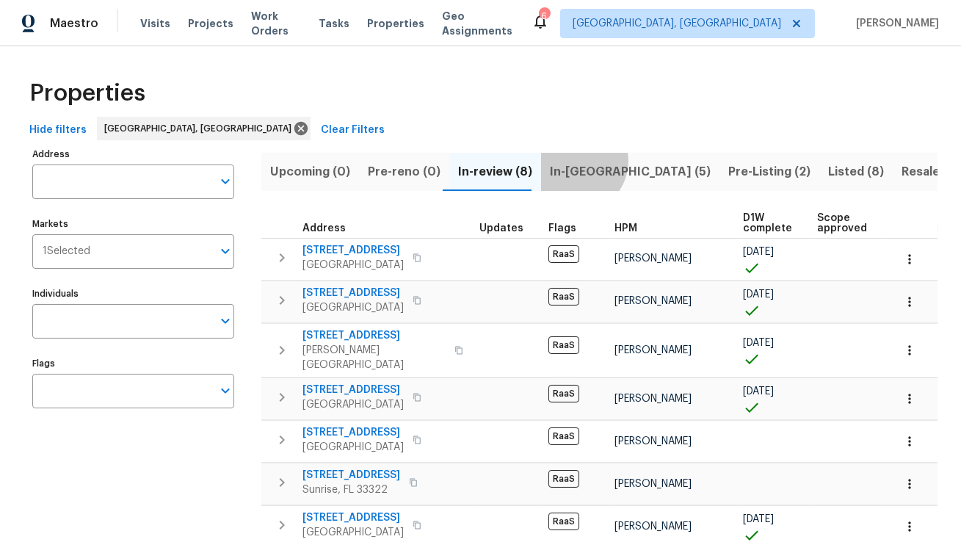
click at [566, 162] on span "In-[GEOGRAPHIC_DATA] (5)" at bounding box center [630, 172] width 161 height 21
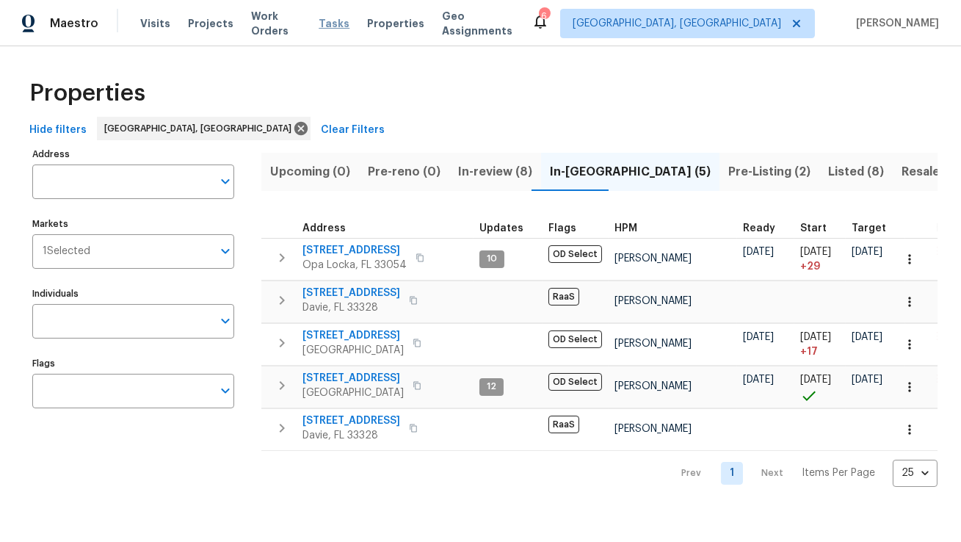
click at [341, 25] on span "Tasks" at bounding box center [334, 23] width 31 height 10
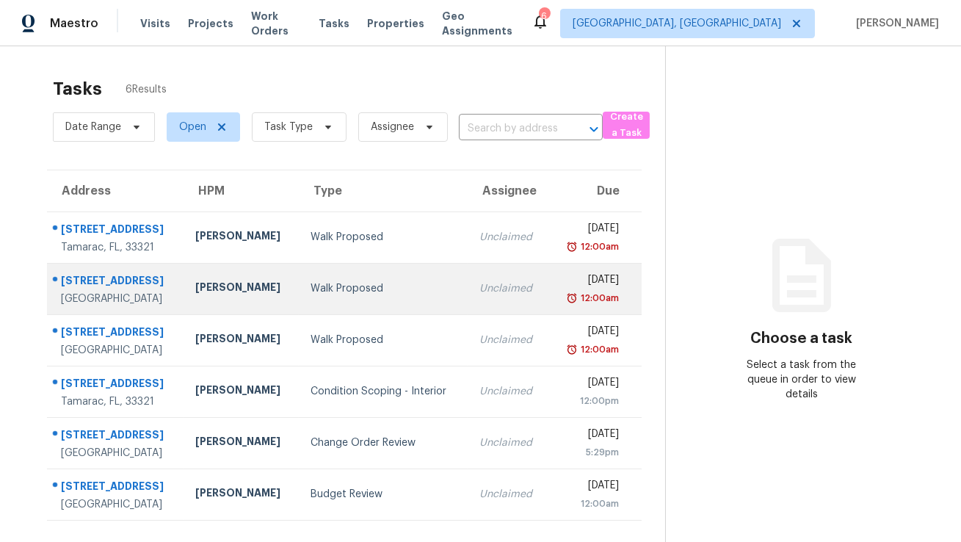
scroll to position [46, 0]
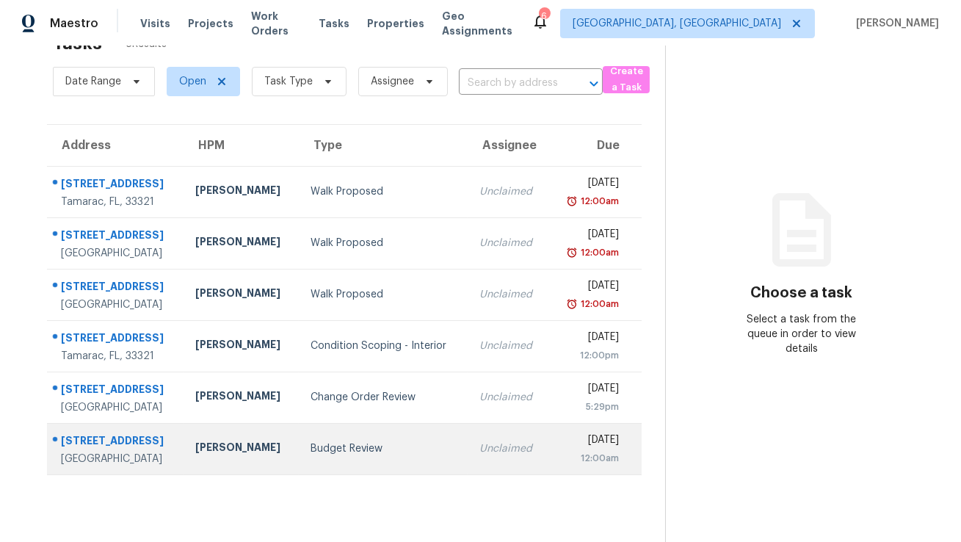
click at [112, 452] on div "Miami Gardens, FL, 33056" at bounding box center [116, 459] width 111 height 15
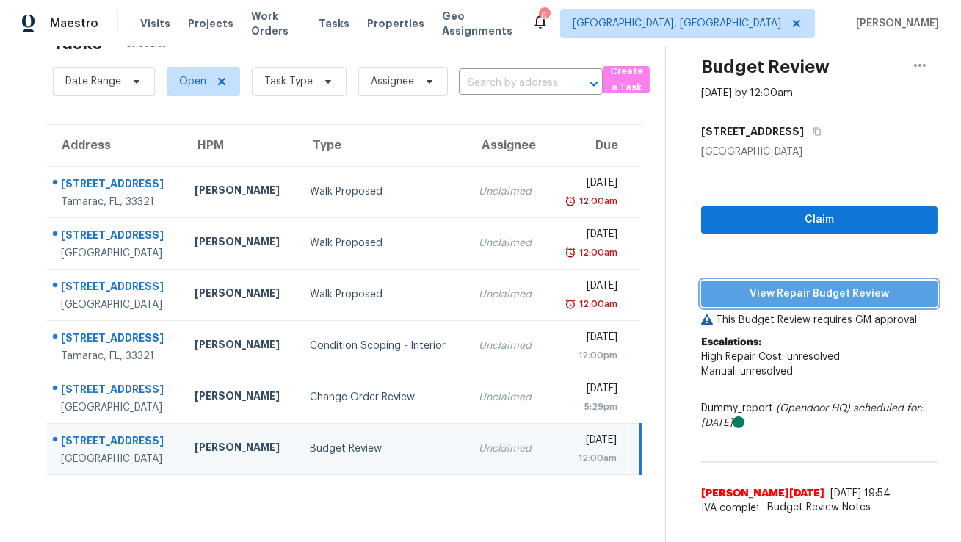
click at [766, 289] on span "View Repair Budget Review" at bounding box center [819, 294] width 213 height 18
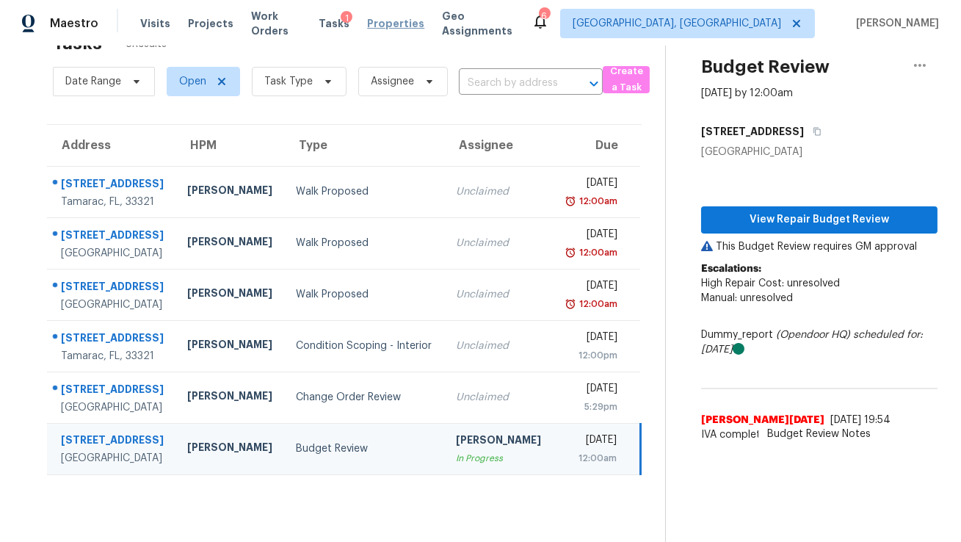
click at [390, 26] on span "Properties" at bounding box center [395, 23] width 57 height 15
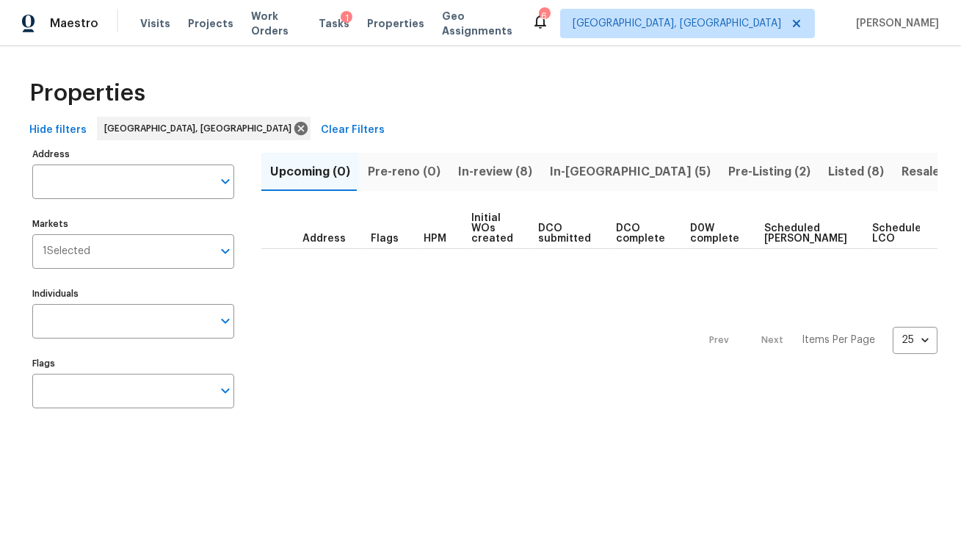
click at [828, 178] on span "Listed (8)" at bounding box center [856, 172] width 56 height 21
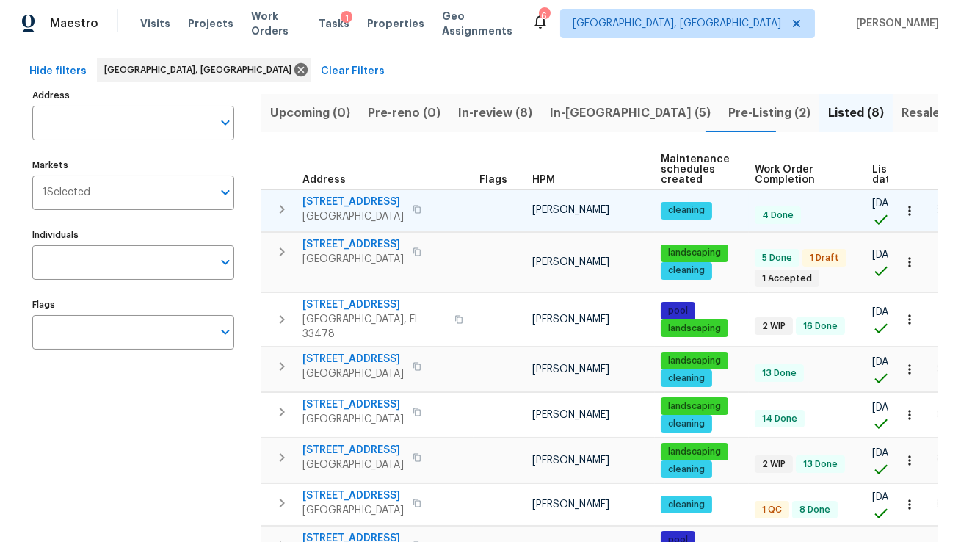
scroll to position [62, 0]
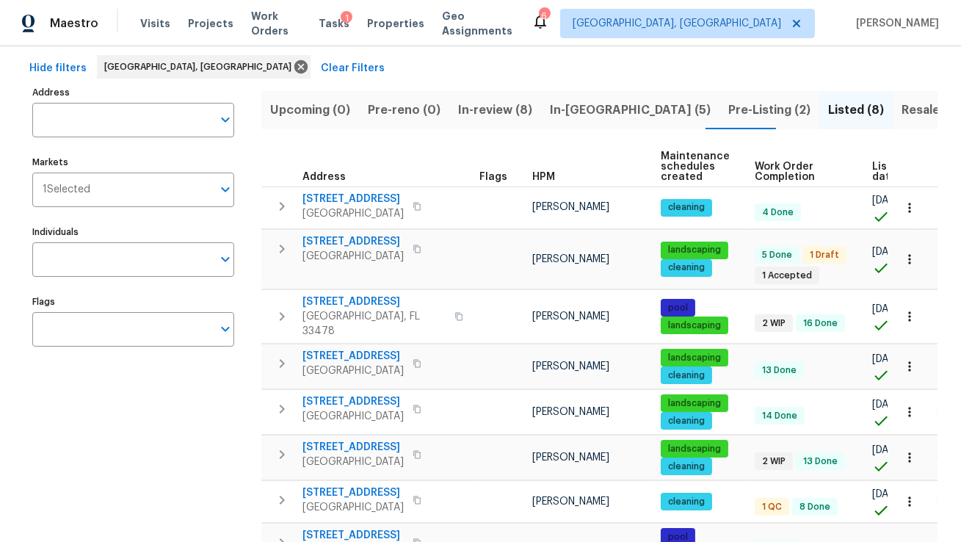
click at [880, 172] on span "List date" at bounding box center [884, 172] width 24 height 21
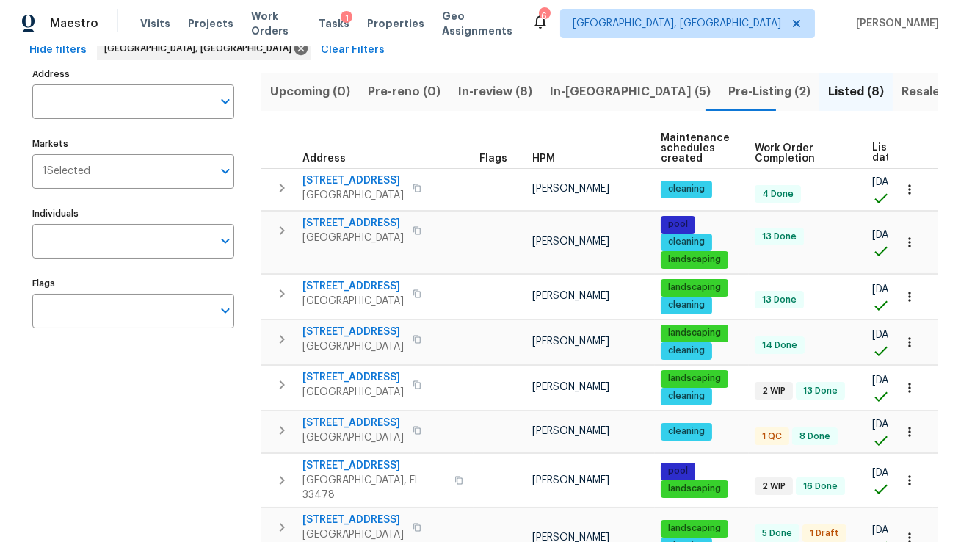
scroll to position [28, 0]
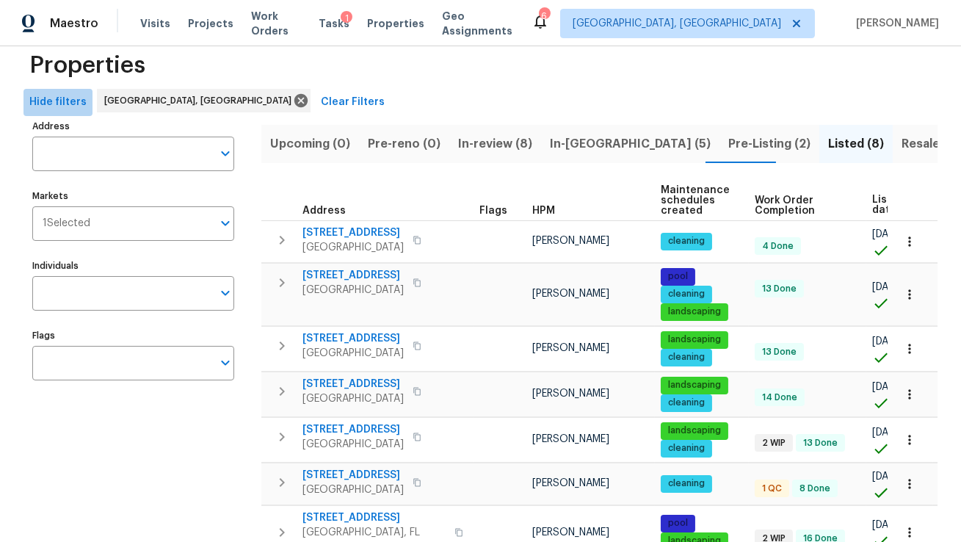
click at [62, 101] on span "Hide filters" at bounding box center [57, 102] width 57 height 18
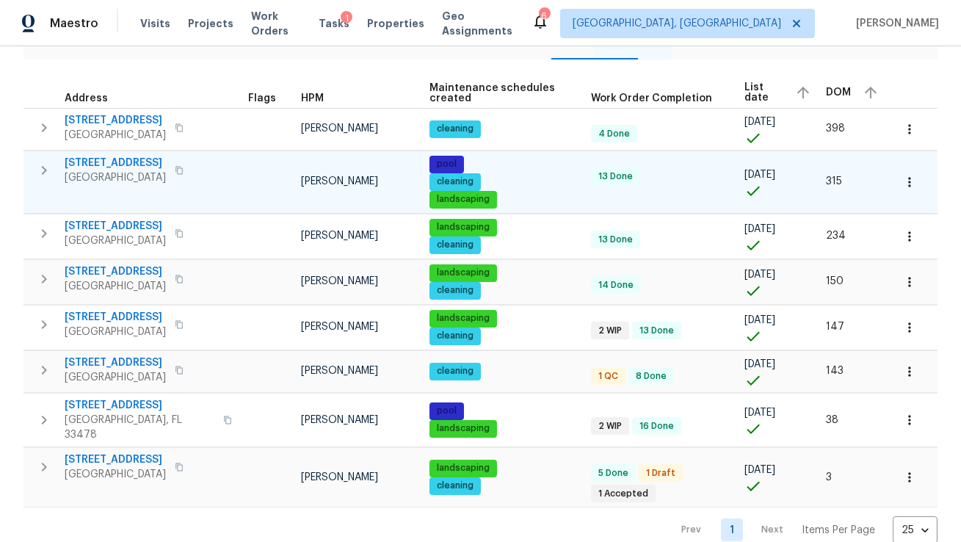
scroll to position [132, 0]
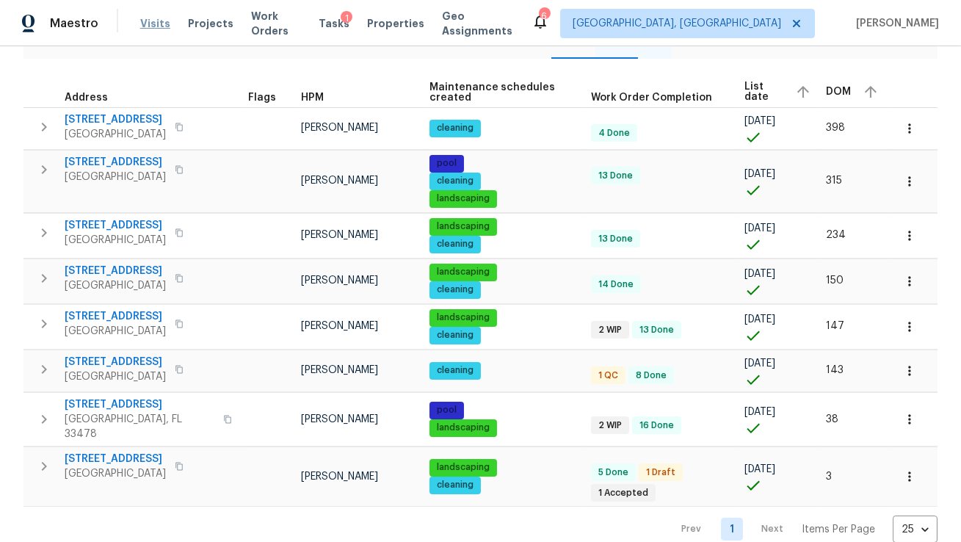
click at [142, 22] on span "Visits" at bounding box center [155, 23] width 30 height 15
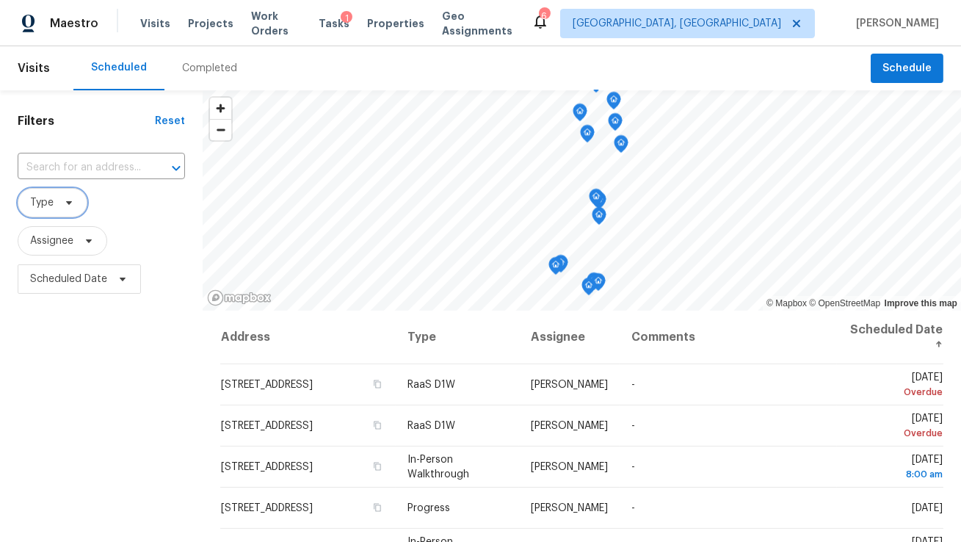
click at [60, 202] on span at bounding box center [67, 203] width 16 height 12
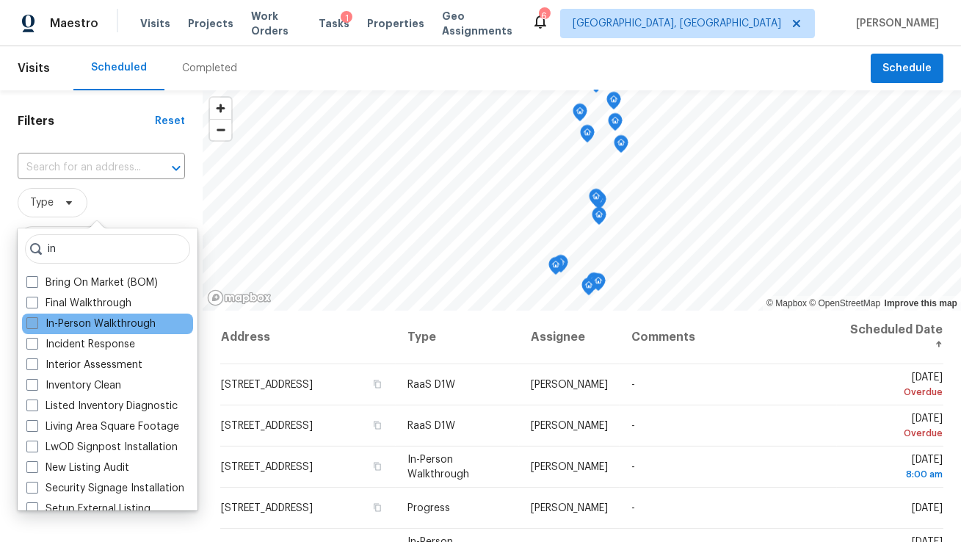
type input "in"
click at [62, 327] on label "In-Person Walkthrough" at bounding box center [90, 324] width 129 height 15
click at [36, 326] on input "In-Person Walkthrough" at bounding box center [31, 322] width 10 height 10
checkbox input "true"
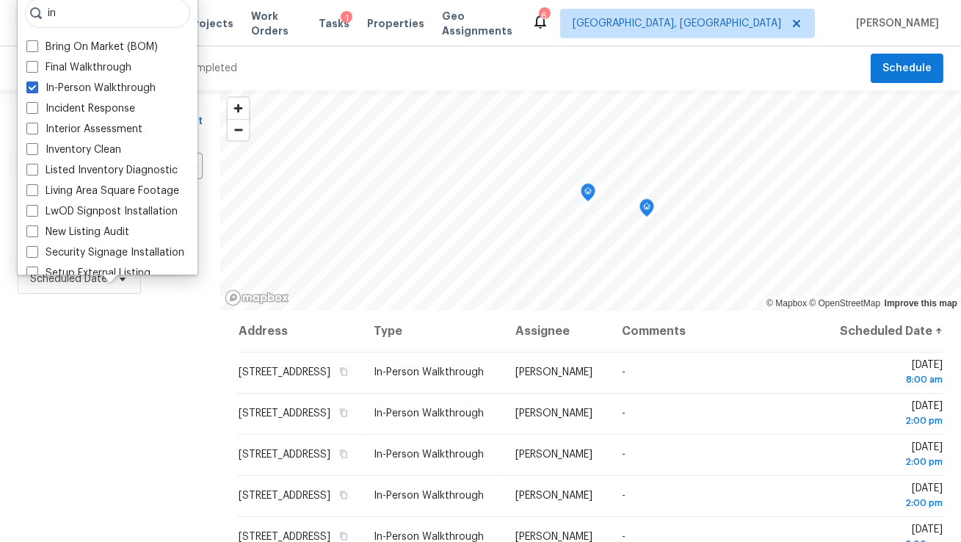
click at [64, 356] on div "Filters Reset ​ In-Person Walkthrough Assignee Scheduled Date" at bounding box center [110, 417] width 220 height 654
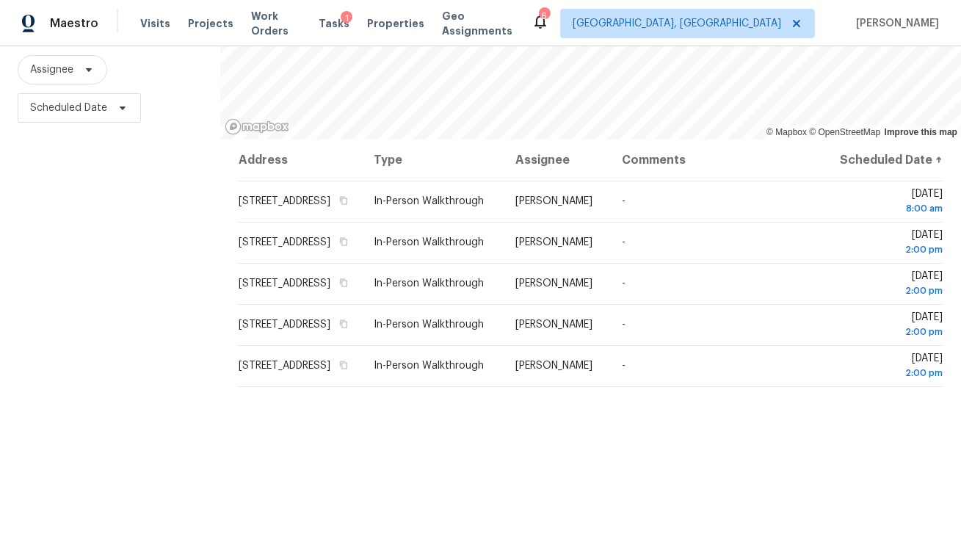
scroll to position [191, 0]
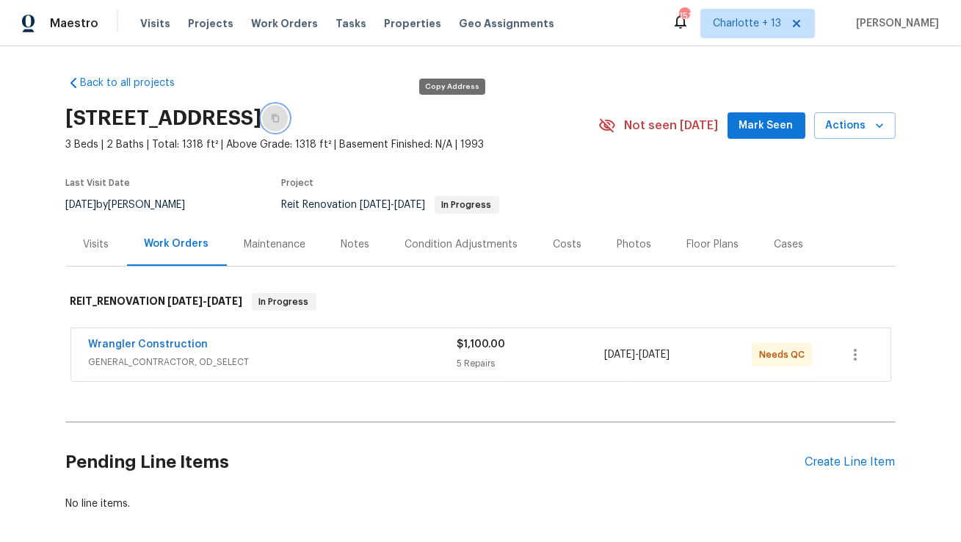
click at [280, 118] on icon "button" at bounding box center [275, 118] width 9 height 9
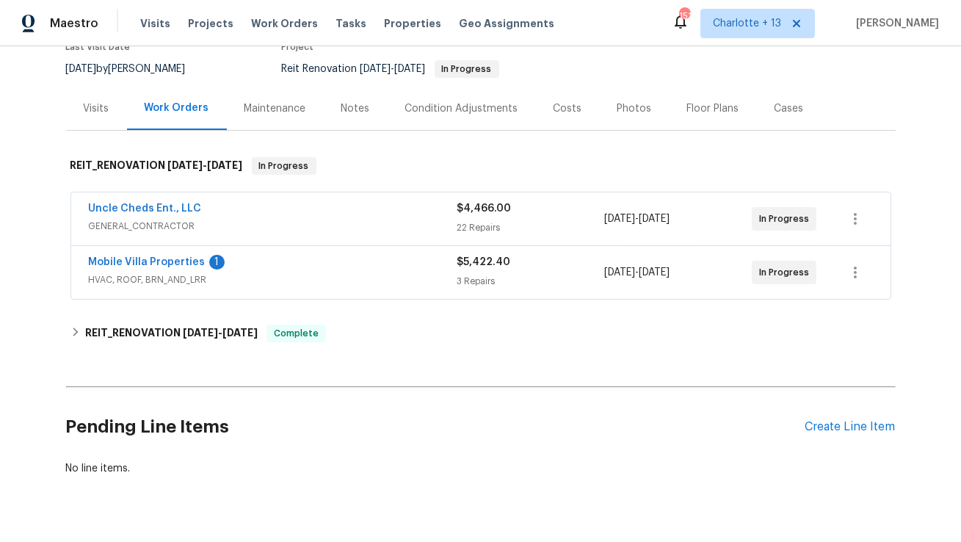
scroll to position [139, 0]
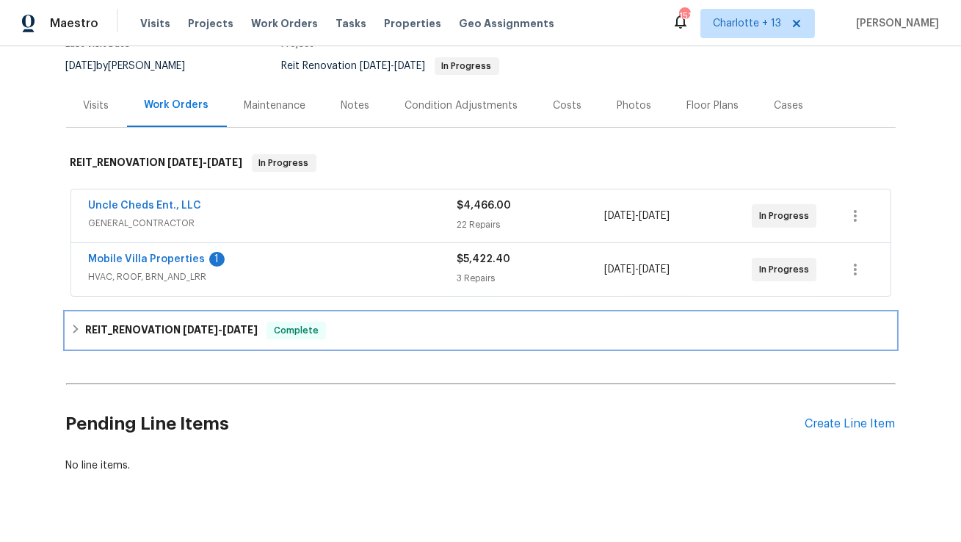
click at [242, 332] on span "[DATE]" at bounding box center [240, 330] width 35 height 10
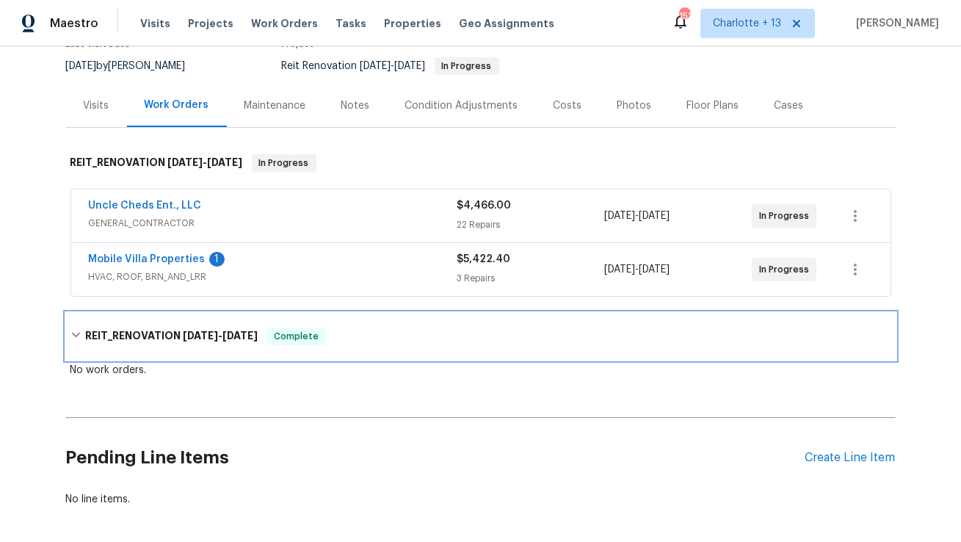
click at [242, 332] on span "[DATE]" at bounding box center [240, 335] width 35 height 10
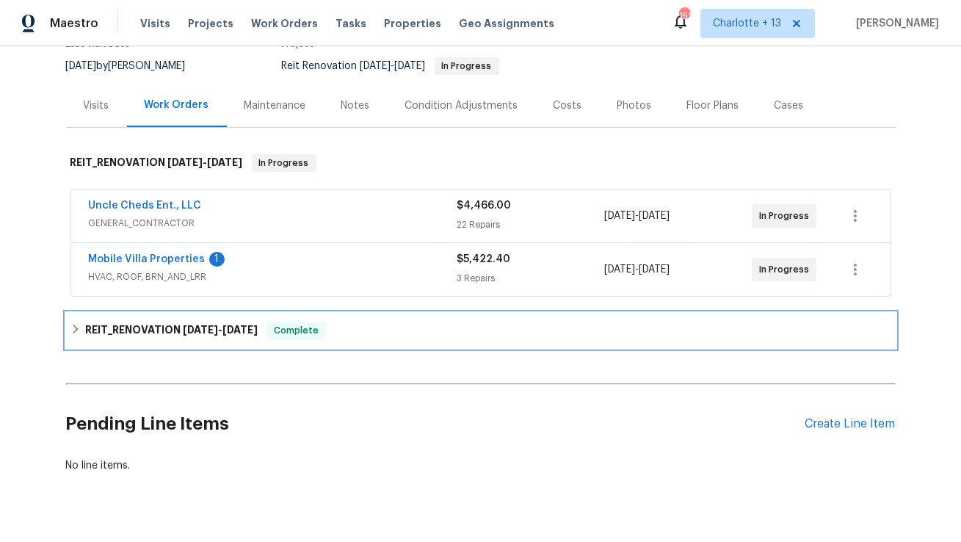
scroll to position [0, 0]
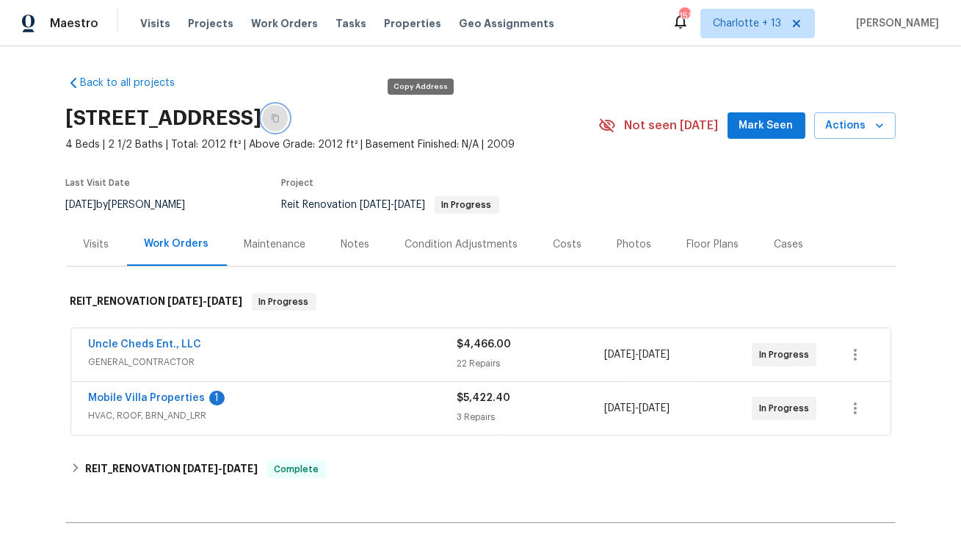
click at [280, 116] on icon "button" at bounding box center [275, 118] width 9 height 9
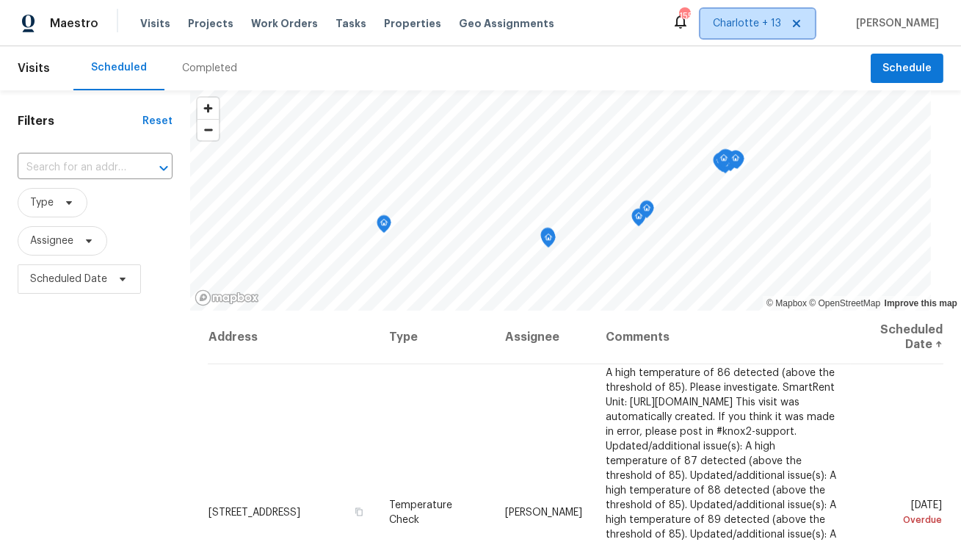
click at [803, 28] on icon at bounding box center [797, 24] width 12 height 12
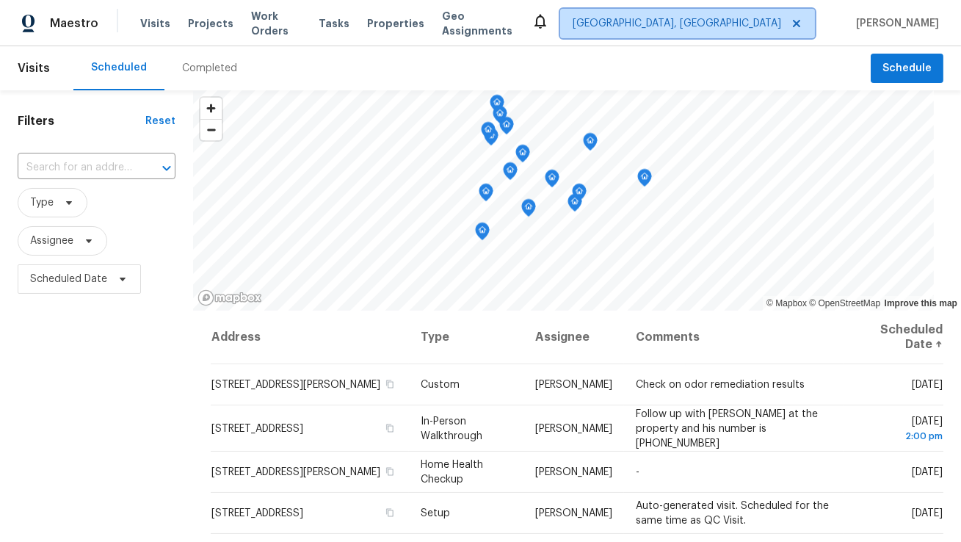
click at [765, 19] on span "Albuquerque, NM" at bounding box center [677, 23] width 209 height 15
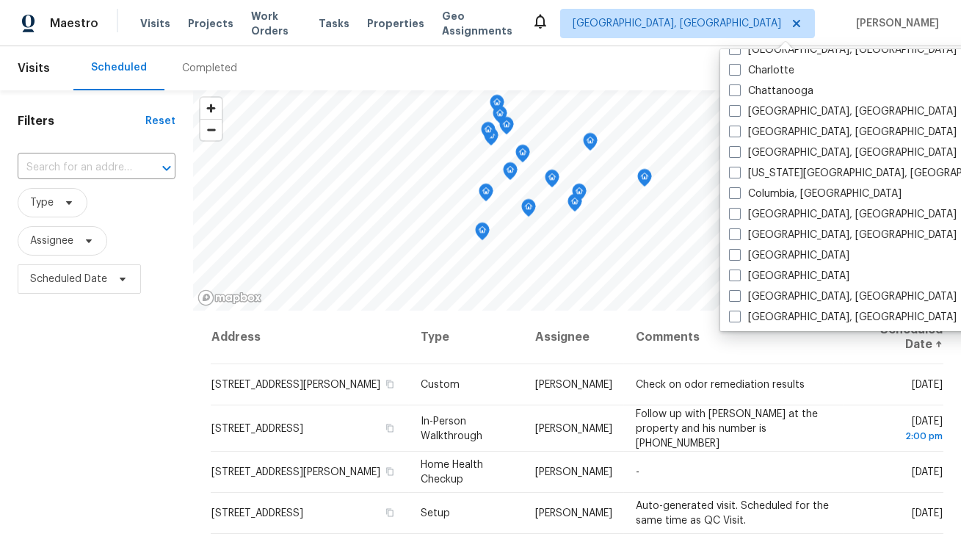
scroll to position [471, 0]
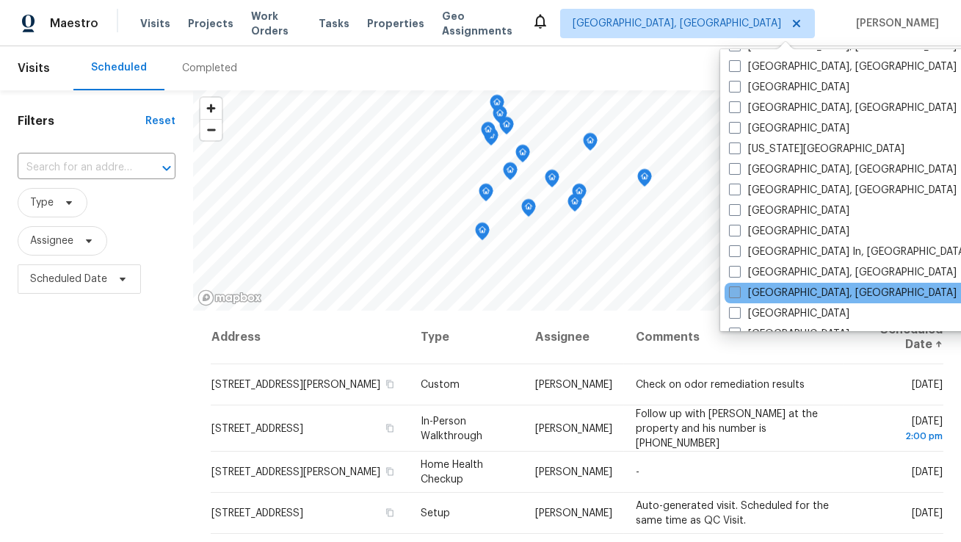
click at [765, 293] on label "Miami, FL" at bounding box center [843, 293] width 228 height 15
click at [739, 293] on input "Miami, FL" at bounding box center [734, 291] width 10 height 10
checkbox input "true"
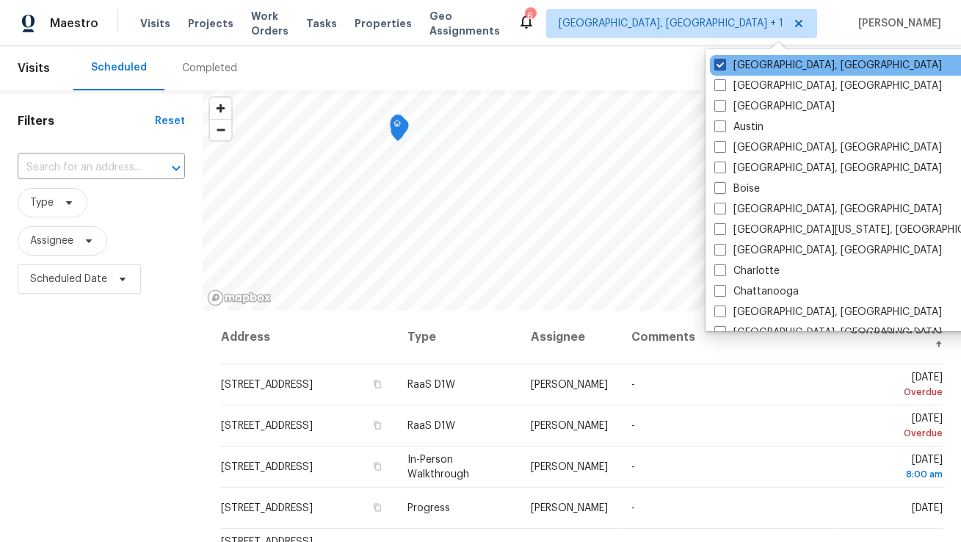
click at [752, 68] on label "Albuquerque, NM" at bounding box center [829, 65] width 228 height 15
click at [724, 68] on input "Albuquerque, NM" at bounding box center [720, 63] width 10 height 10
checkbox input "false"
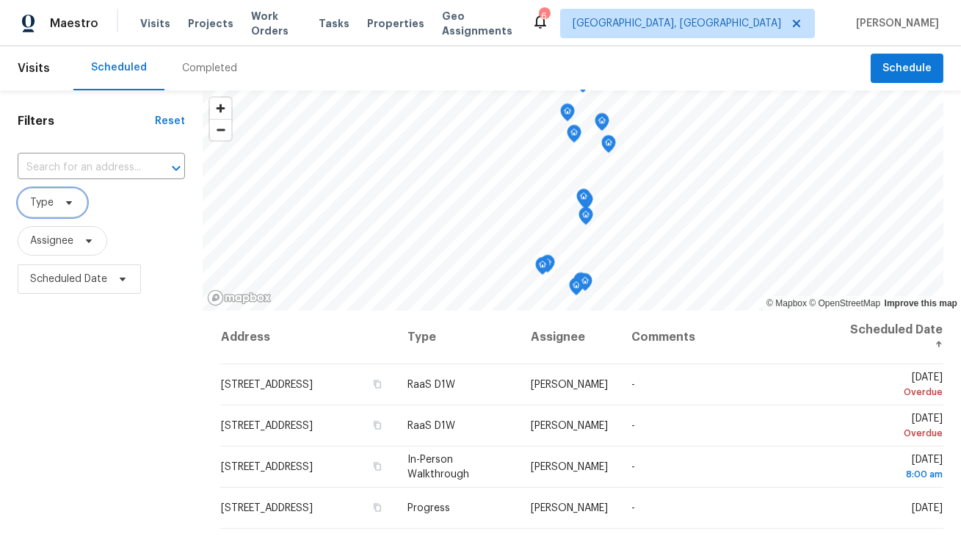
click at [65, 204] on icon at bounding box center [69, 203] width 12 height 12
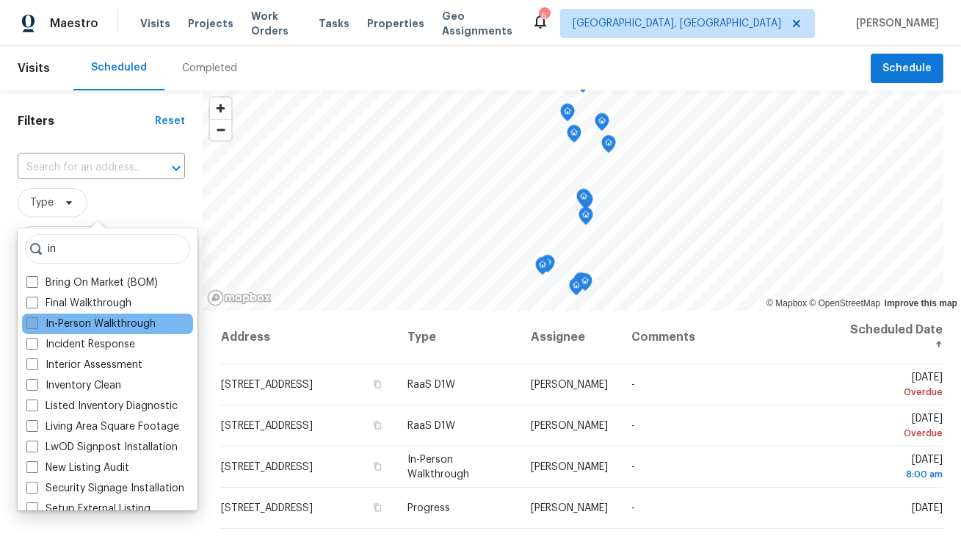
type input "in"
click at [62, 322] on label "In-Person Walkthrough" at bounding box center [90, 324] width 129 height 15
click at [36, 322] on input "In-Person Walkthrough" at bounding box center [31, 322] width 10 height 10
checkbox input "true"
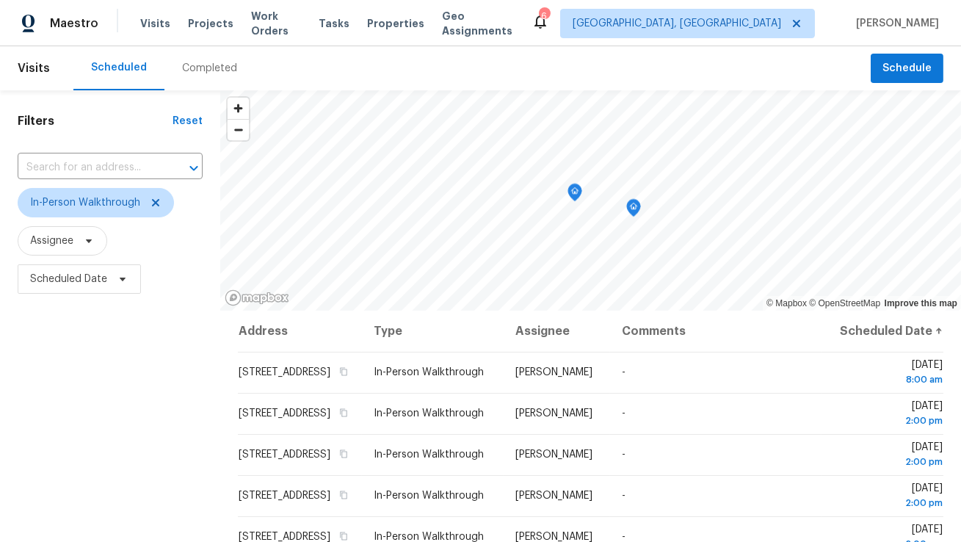
click at [70, 337] on div "Filters Reset ​ In-Person Walkthrough Assignee Scheduled Date" at bounding box center [110, 417] width 220 height 654
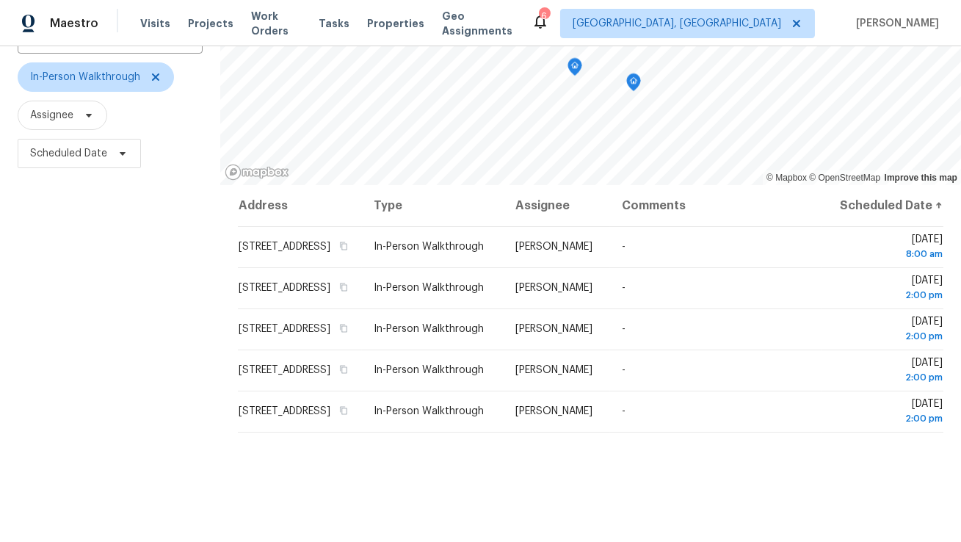
scroll to position [154, 0]
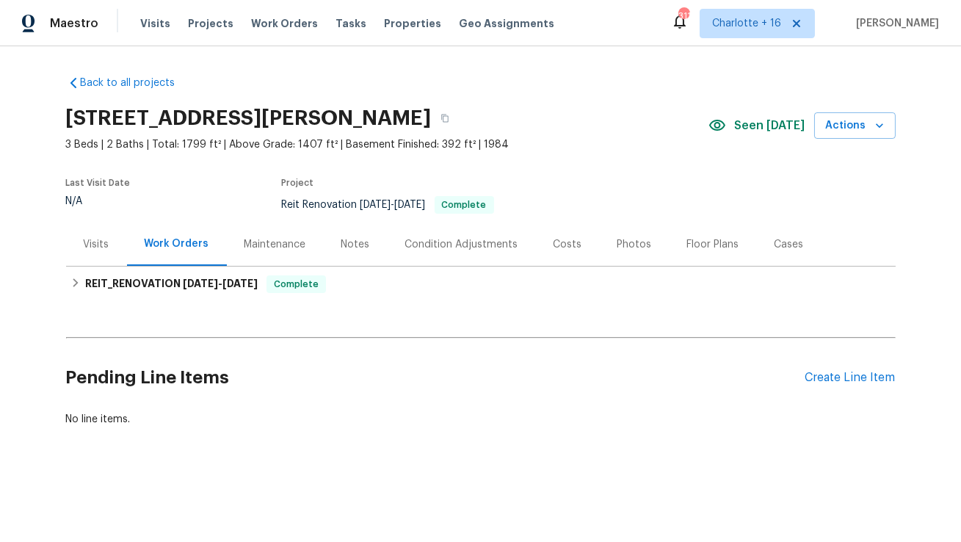
click at [565, 242] on div "Costs" at bounding box center [568, 244] width 29 height 15
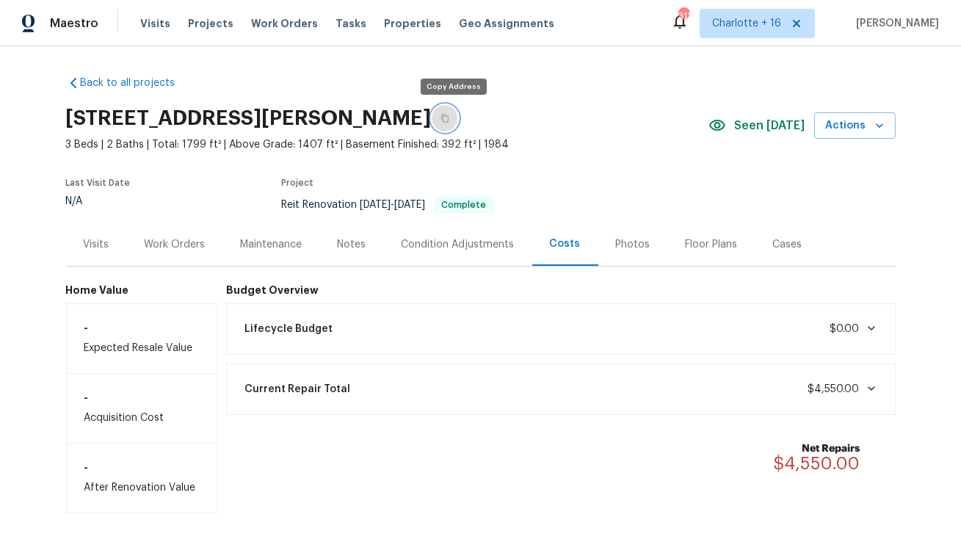
click at [439, 120] on button "button" at bounding box center [445, 118] width 26 height 26
click at [449, 118] on icon "button" at bounding box center [445, 118] width 9 height 9
click at [164, 237] on div "Work Orders" at bounding box center [175, 244] width 61 height 15
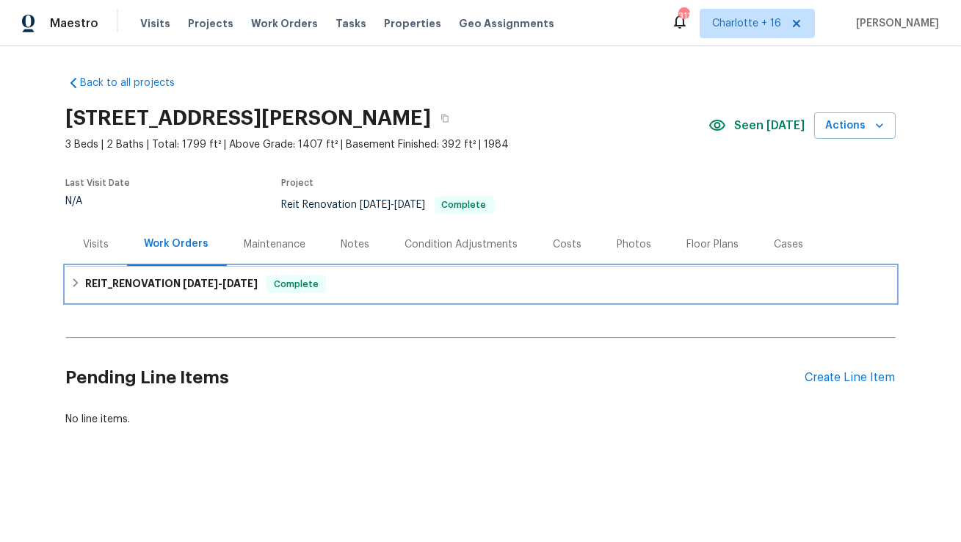
click at [203, 286] on span "[DATE]" at bounding box center [200, 283] width 35 height 10
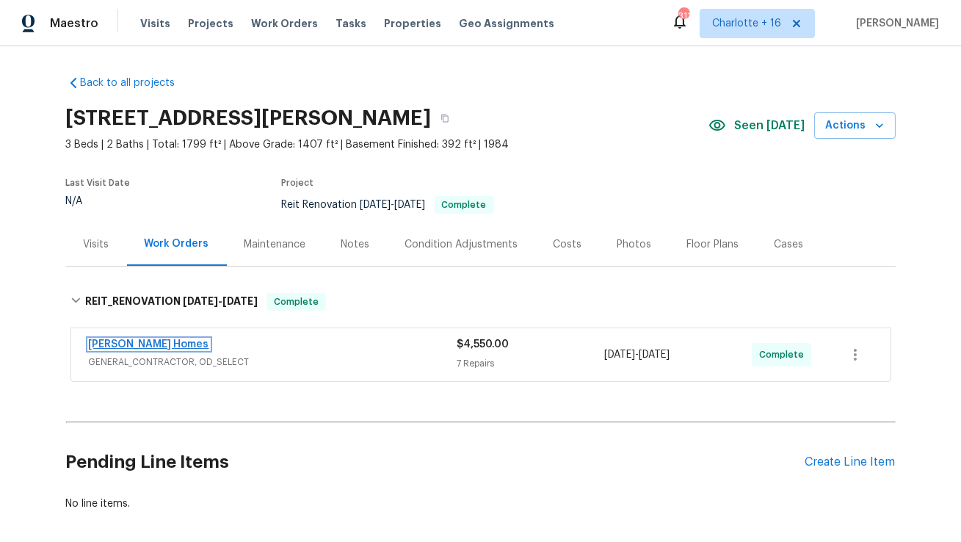
click at [140, 347] on link "[PERSON_NAME] Homes" at bounding box center [149, 344] width 120 height 10
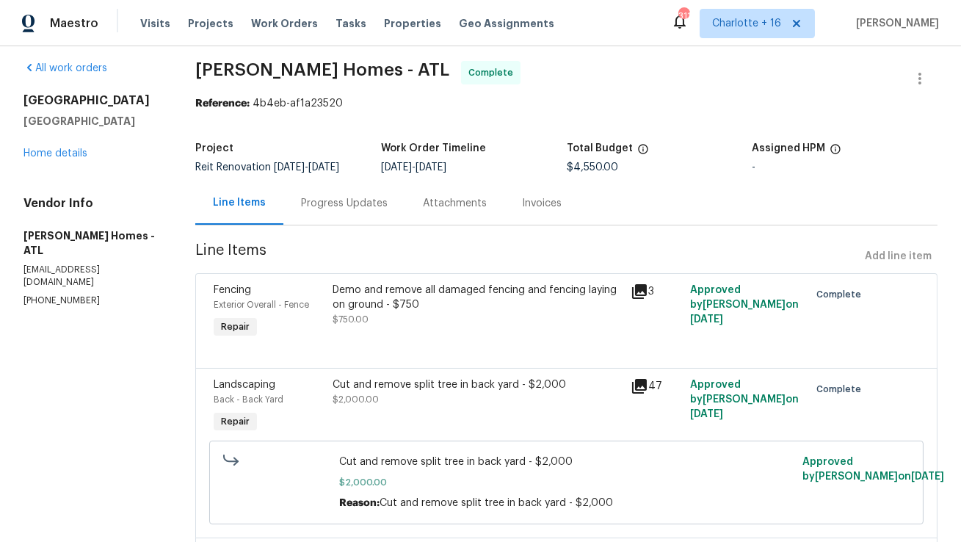
scroll to position [10, 0]
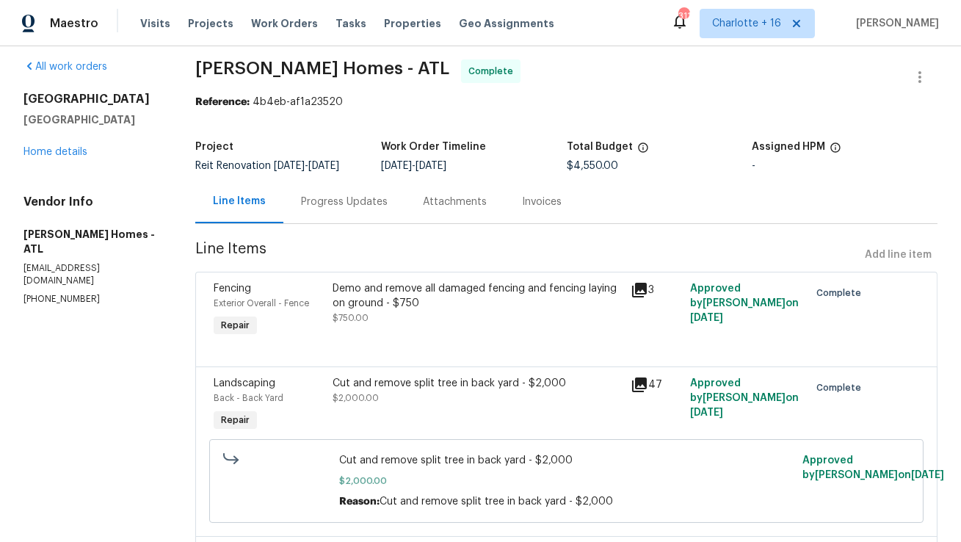
click at [363, 303] on div "Demo and remove all damaged fencing and fencing laying on ground - $750" at bounding box center [477, 295] width 289 height 29
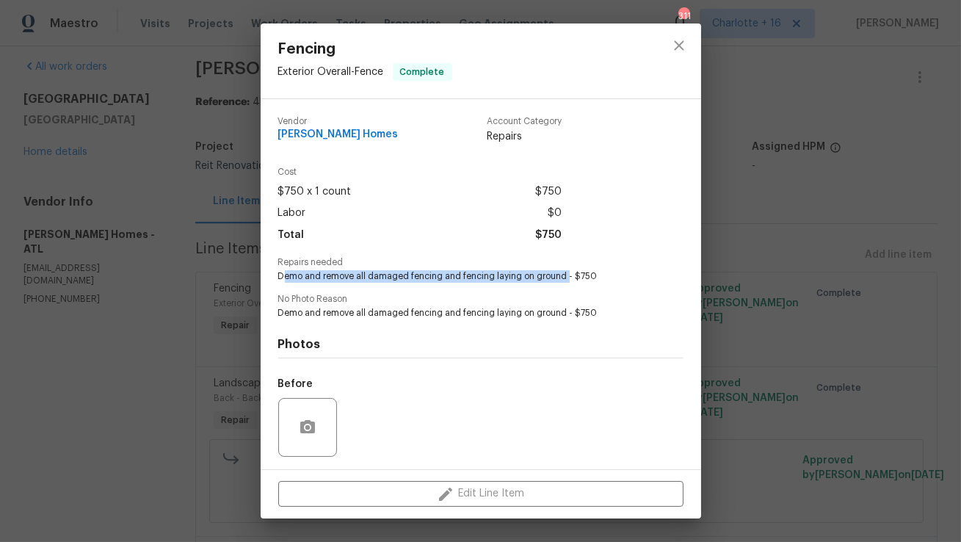
drag, startPoint x: 282, startPoint y: 278, endPoint x: 565, endPoint y: 277, distance: 282.8
click at [565, 277] on span "Demo and remove all damaged fencing and fencing laying on ground - $750" at bounding box center [460, 276] width 365 height 12
copy span "emo and remove all damaged fencing and fencing laying on ground"
click at [683, 46] on icon "close" at bounding box center [680, 46] width 18 height 18
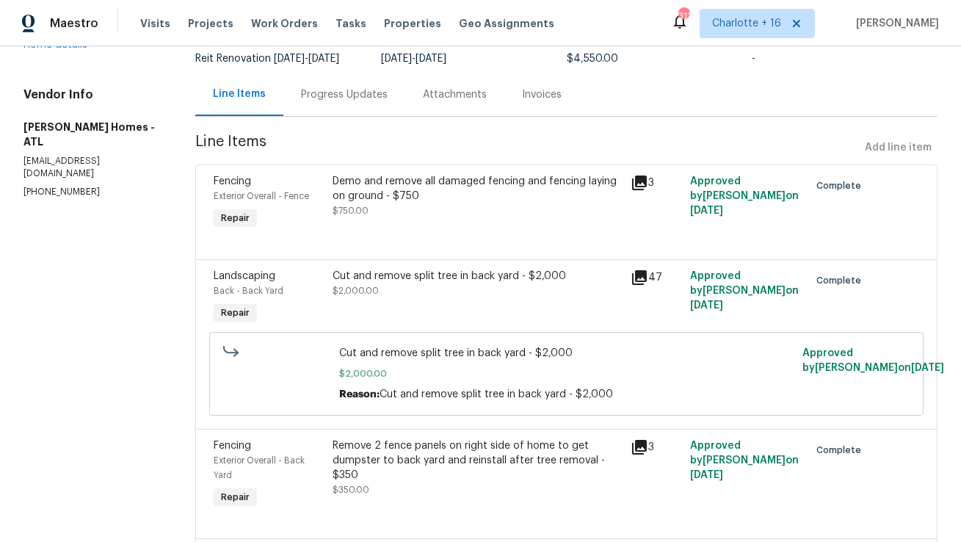
scroll to position [176, 0]
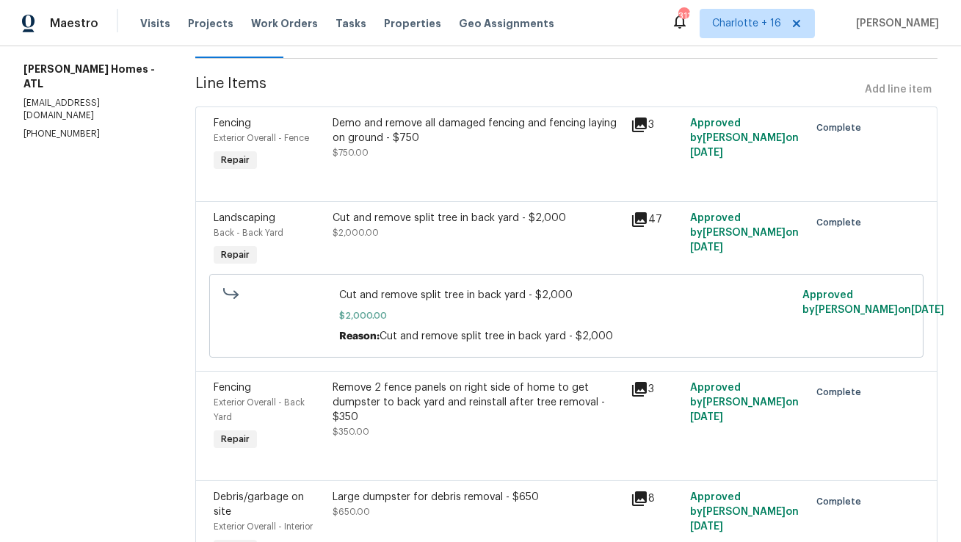
click at [466, 221] on div "Cut and remove split tree in back yard - $2,000" at bounding box center [477, 218] width 289 height 15
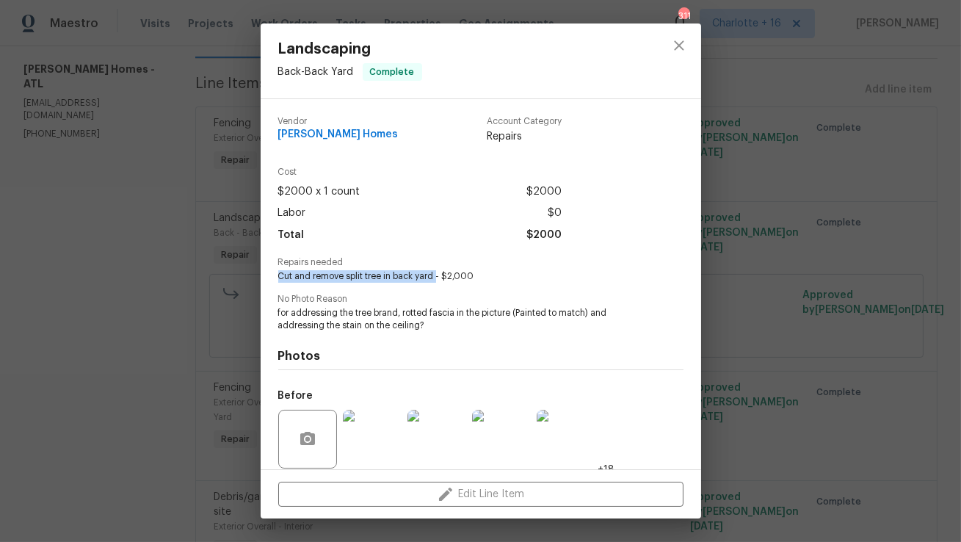
drag, startPoint x: 277, startPoint y: 275, endPoint x: 435, endPoint y: 278, distance: 157.9
click at [435, 278] on div "Vendor [PERSON_NAME] Homes Account Category Repairs Cost $2000 x 1 count $2000 …" at bounding box center [481, 284] width 441 height 370
copy span "Cut and remove split tree in back yard"
click at [679, 48] on icon "close" at bounding box center [680, 46] width 18 height 18
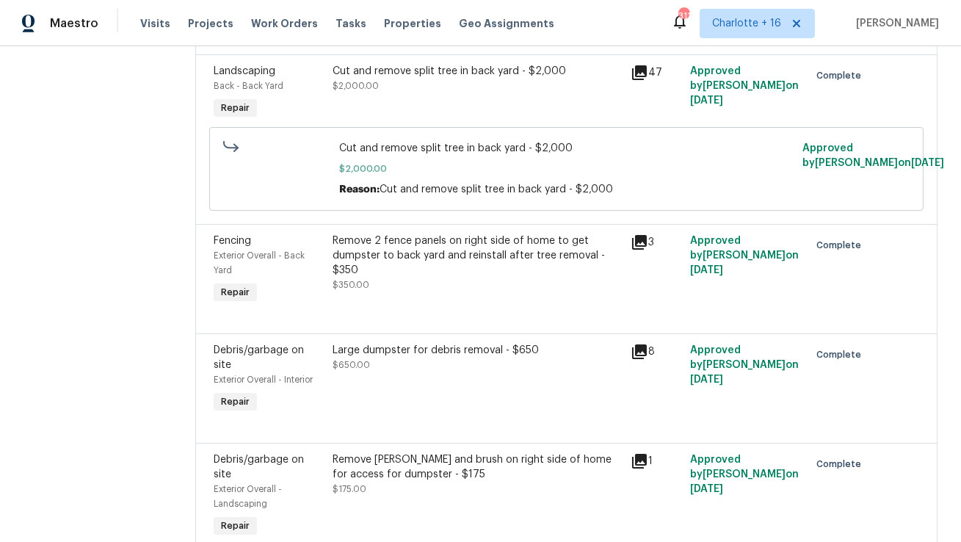
scroll to position [337, 0]
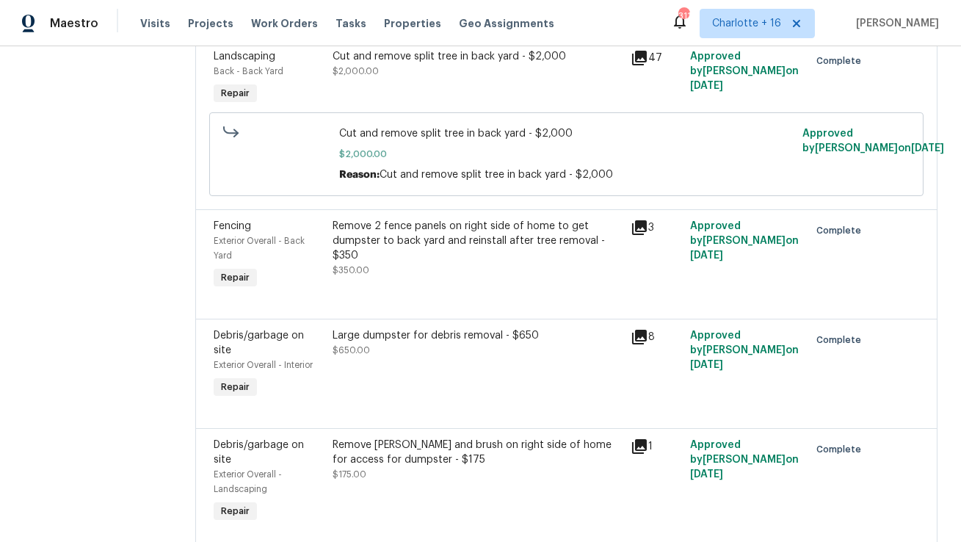
click at [490, 253] on div "Remove 2 fence panels on right side of home to get dumpster to back yard and re…" at bounding box center [477, 241] width 289 height 44
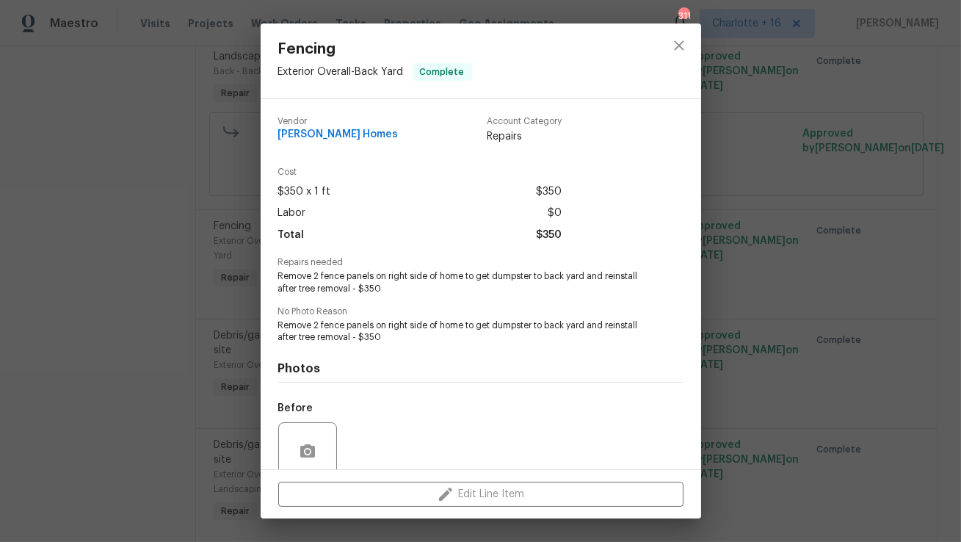
click at [348, 290] on span "Remove 2 fence panels on right side of home to get dumpster to back yard and re…" at bounding box center [460, 282] width 365 height 25
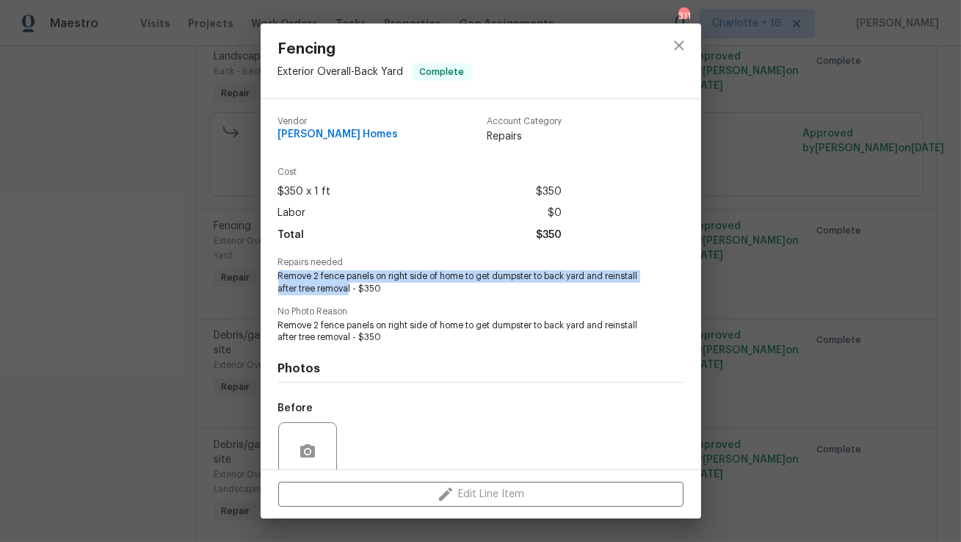
drag, startPoint x: 350, startPoint y: 289, endPoint x: 278, endPoint y: 277, distance: 72.9
click at [278, 277] on span "Remove 2 fence panels on right side of home to get dumpster to back yard and re…" at bounding box center [460, 282] width 365 height 25
copy span "Remove 2 fence panels on right side of home to get dumpster to back yard and re…"
click at [681, 45] on icon "close" at bounding box center [680, 46] width 18 height 18
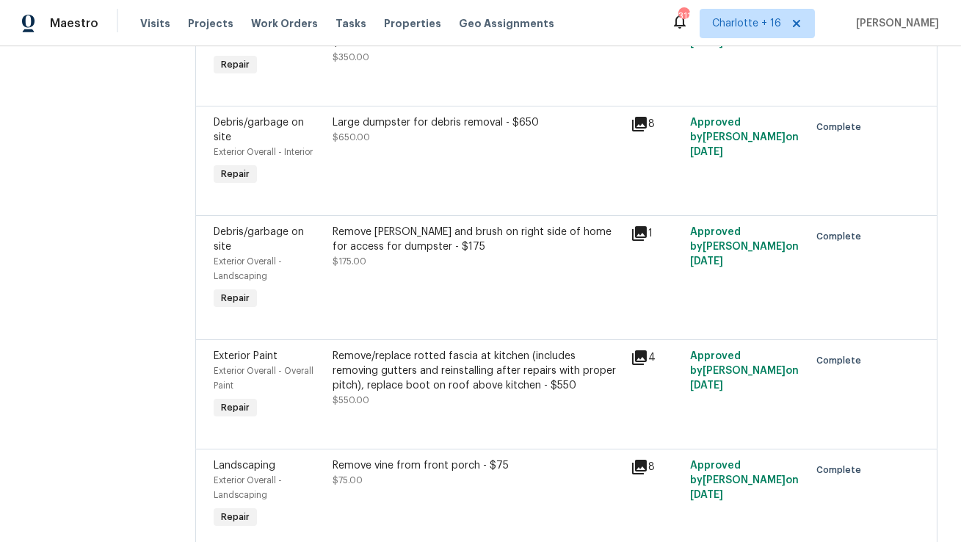
scroll to position [552, 0]
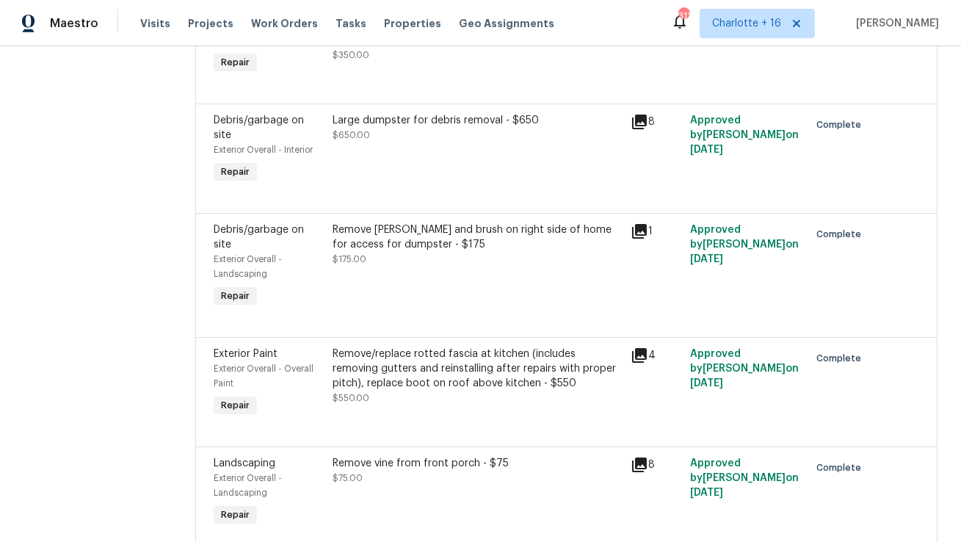
click at [417, 350] on div "Remove/replace rotted fascia at kitchen (includes removing gutters and reinstal…" at bounding box center [477, 369] width 289 height 44
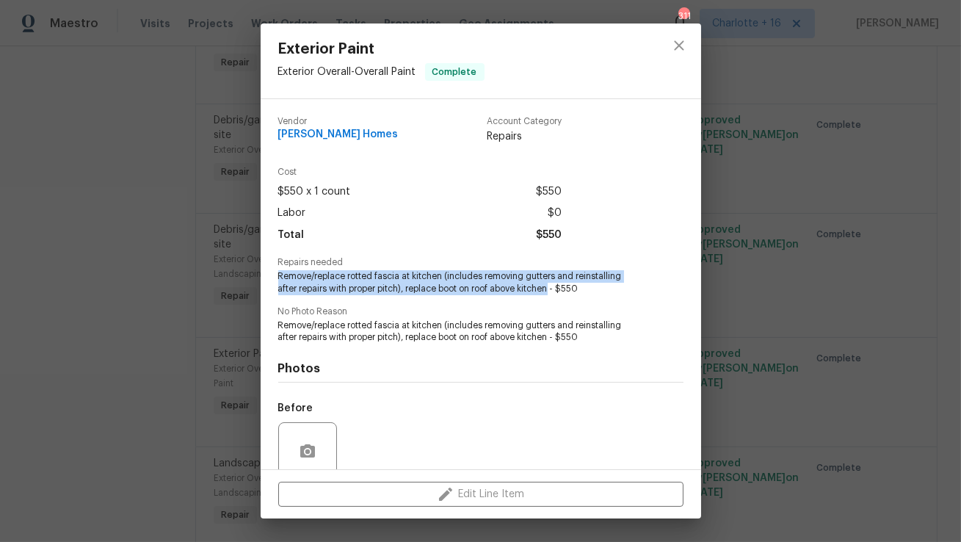
drag, startPoint x: 532, startPoint y: 287, endPoint x: 277, endPoint y: 283, distance: 254.9
click at [277, 283] on div "Vendor Therrien Homes Account Category Repairs Cost $550 x 1 count $550 Labor $…" at bounding box center [481, 284] width 441 height 370
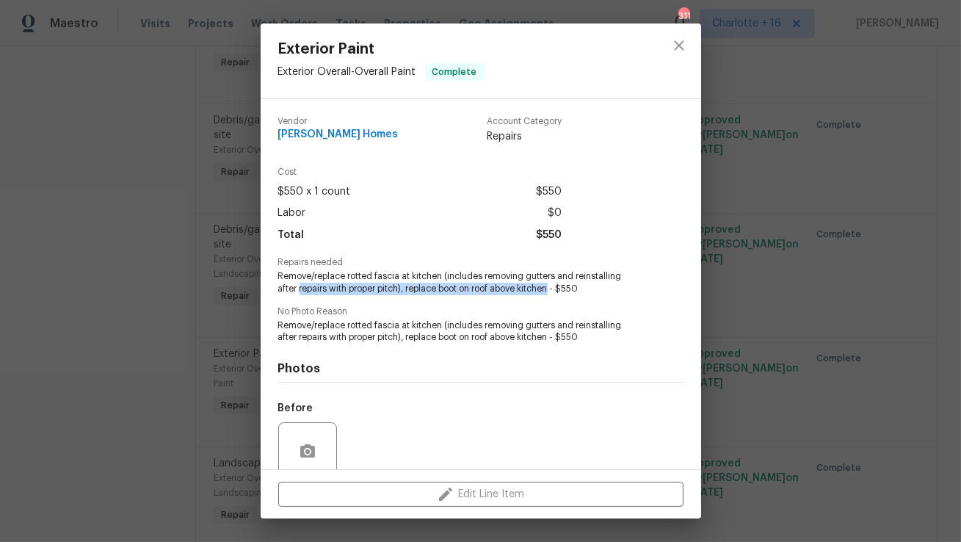
copy span "repairs with proper pitch), replace boot on roof above kitchen"
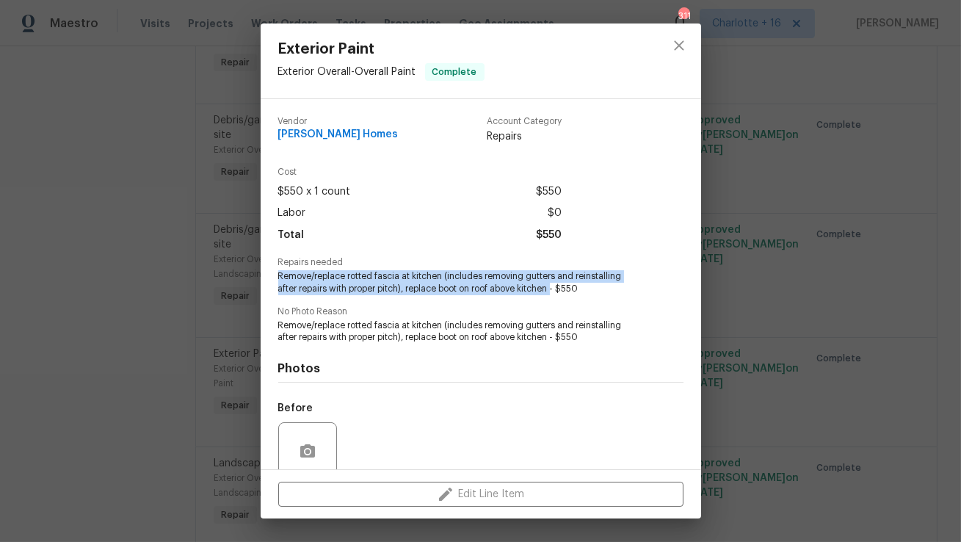
drag, startPoint x: 278, startPoint y: 277, endPoint x: 534, endPoint y: 287, distance: 255.8
click at [534, 287] on span "Remove/replace rotted fascia at kitchen (includes removing gutters and reinstal…" at bounding box center [460, 282] width 365 height 25
copy span "Remove/replace rotted fascia at kitchen (includes removing gutters and reinstal…"
click at [690, 42] on button "close" at bounding box center [679, 45] width 35 height 35
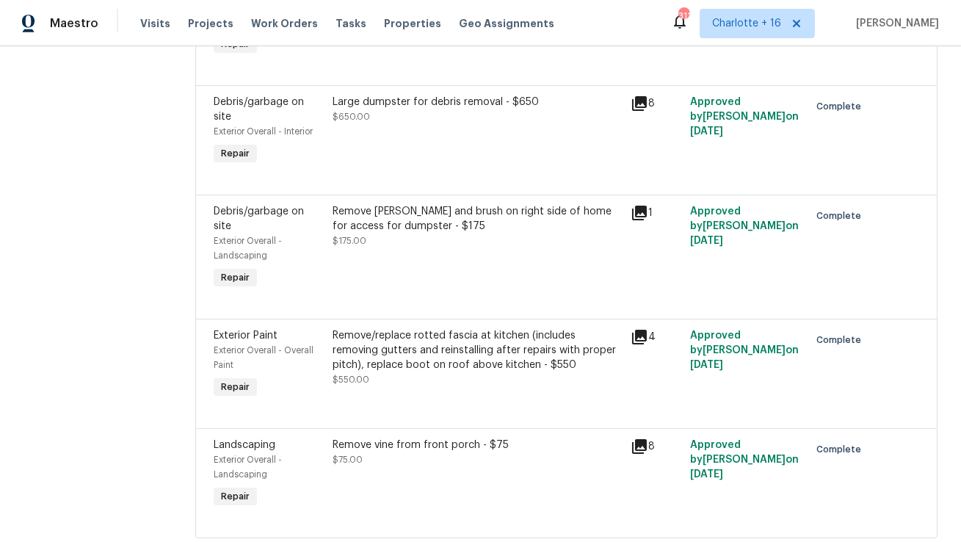
scroll to position [583, 0]
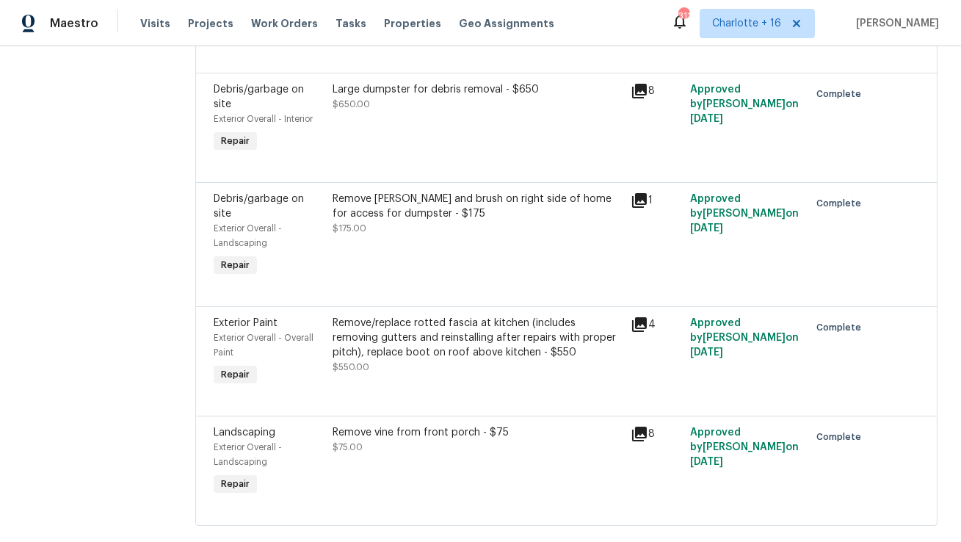
click at [413, 433] on div "Remove vine from front porch - $75 $75.00" at bounding box center [476, 462] width 297 height 82
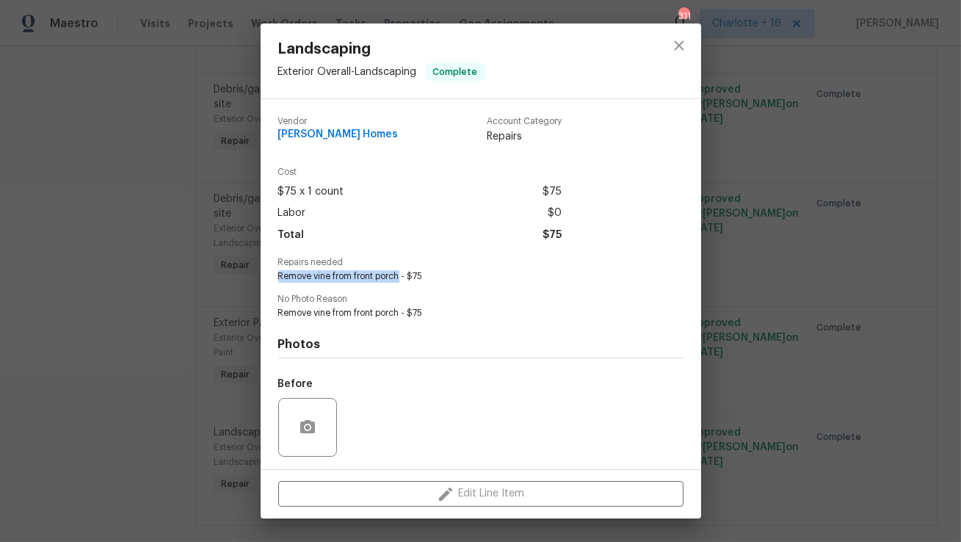
drag, startPoint x: 400, startPoint y: 273, endPoint x: 268, endPoint y: 281, distance: 131.7
click at [268, 281] on div "Vendor Therrien Homes Account Category Repairs Cost $75 x 1 count $75 Labor $0 …" at bounding box center [481, 284] width 441 height 370
copy span "Remove vine from front porch"
click at [682, 43] on icon "close" at bounding box center [679, 45] width 10 height 10
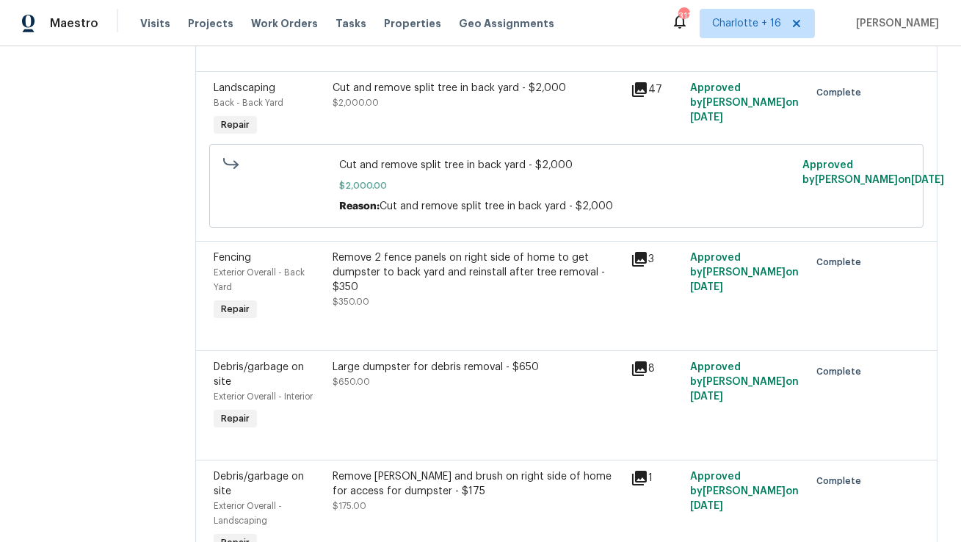
scroll to position [45, 0]
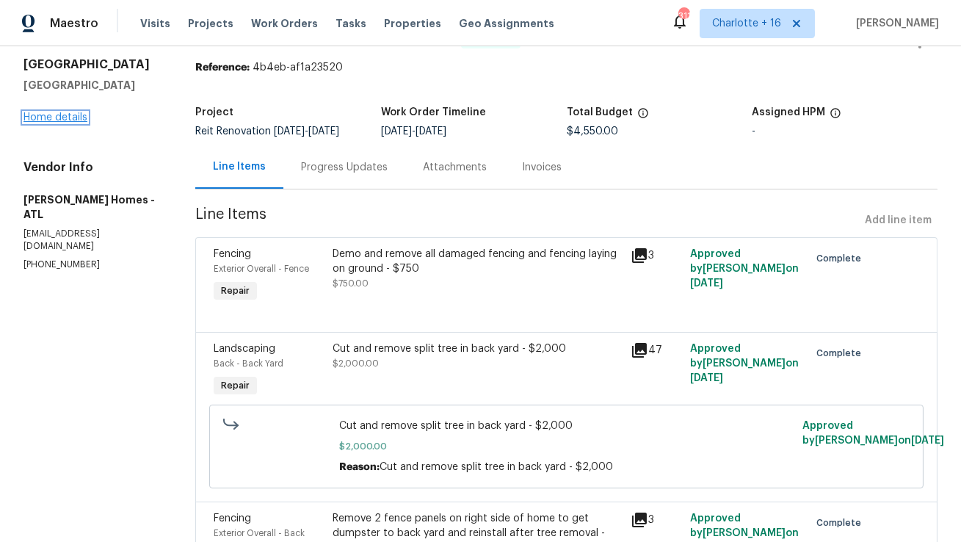
click at [69, 113] on link "Home details" at bounding box center [56, 117] width 64 height 10
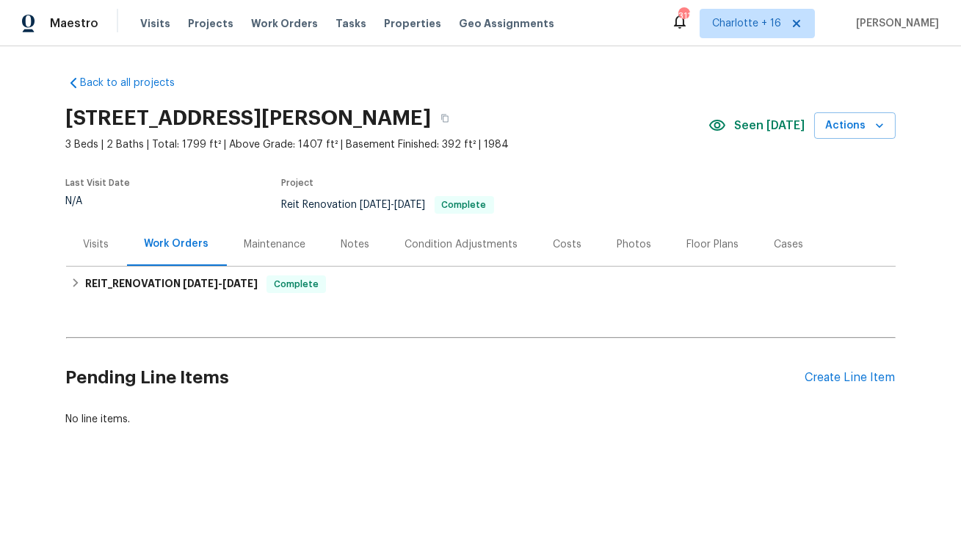
click at [557, 247] on div "Costs" at bounding box center [568, 244] width 29 height 15
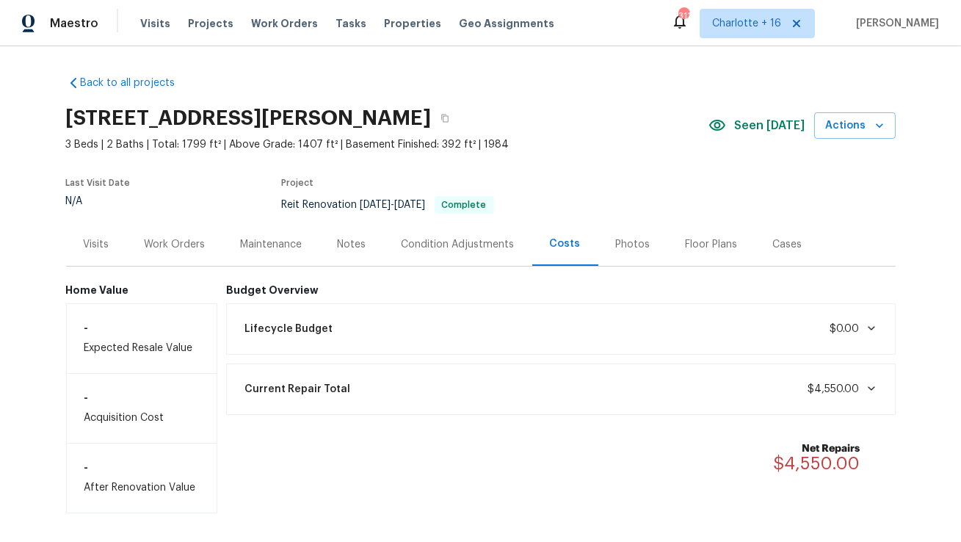
click at [179, 245] on div "Work Orders" at bounding box center [175, 244] width 61 height 15
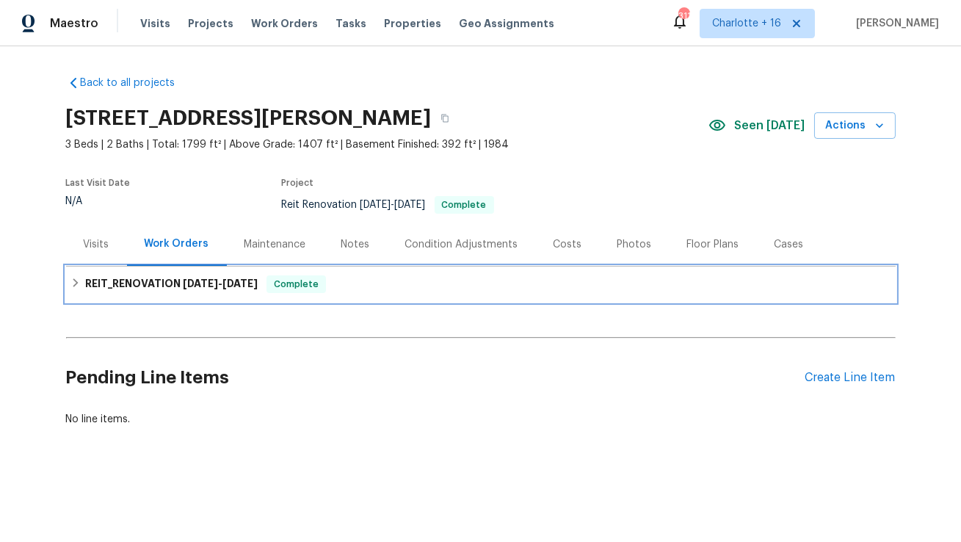
click at [223, 279] on span "8/27/25 - 8/28/25" at bounding box center [220, 283] width 75 height 10
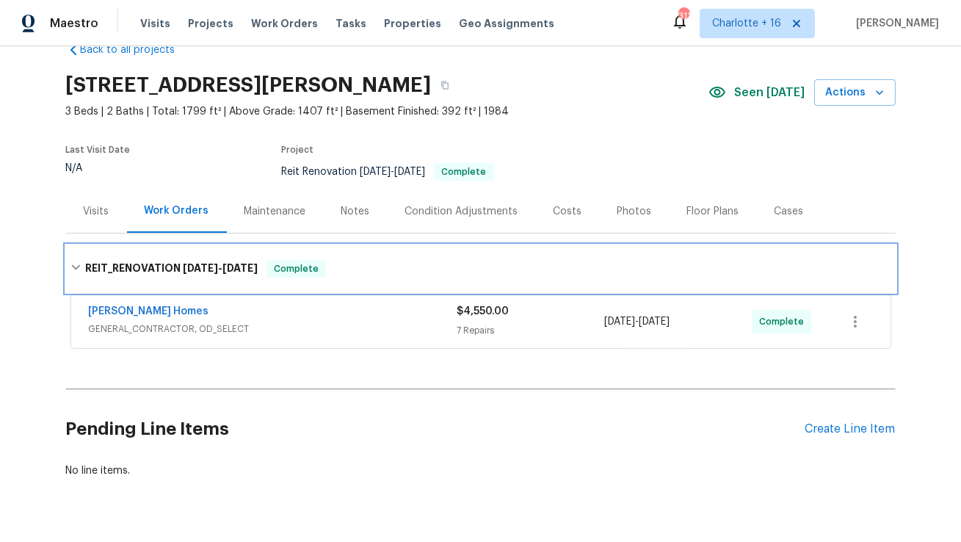
scroll to position [38, 0]
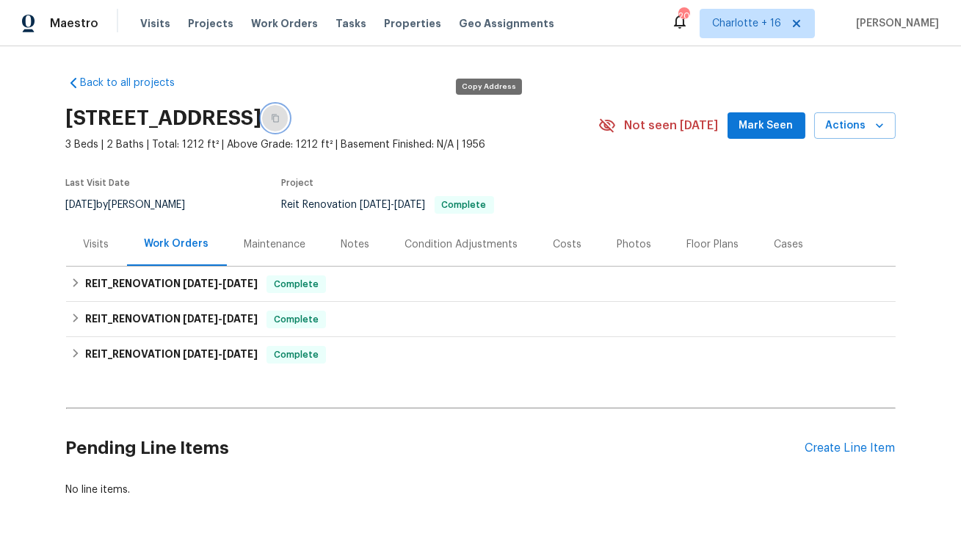
click at [280, 114] on icon "button" at bounding box center [275, 118] width 9 height 9
click at [144, 23] on span "Visits" at bounding box center [155, 23] width 30 height 15
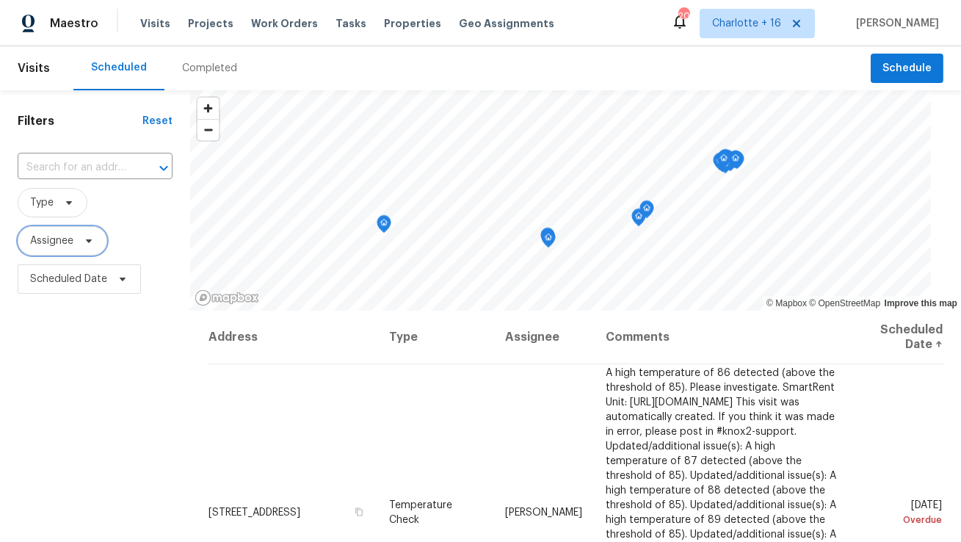
click at [75, 236] on span "Assignee" at bounding box center [63, 240] width 90 height 29
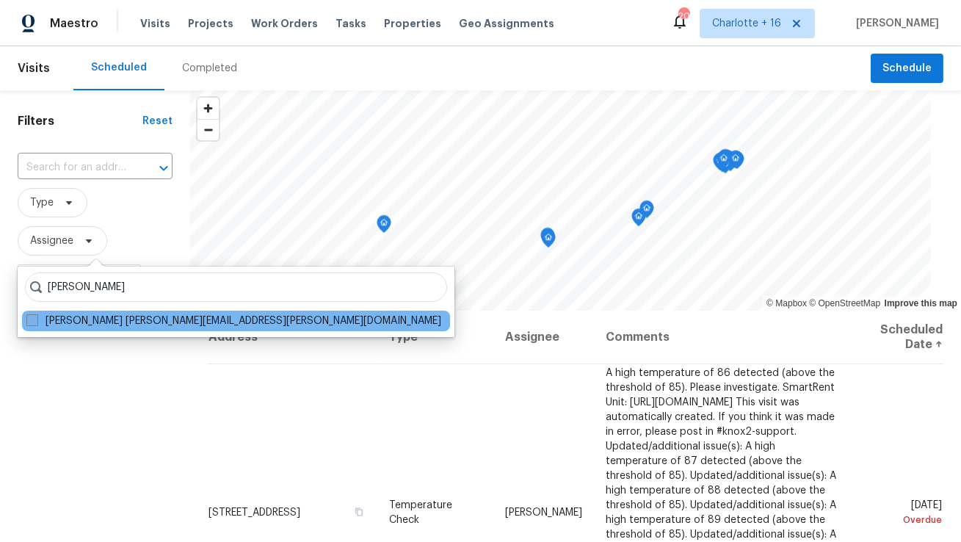
type input "[PERSON_NAME]"
click at [26, 319] on span at bounding box center [32, 320] width 12 height 12
click at [26, 319] on input "[PERSON_NAME] [PERSON_NAME][EMAIL_ADDRESS][PERSON_NAME][DOMAIN_NAME]" at bounding box center [31, 319] width 10 height 10
checkbox input "true"
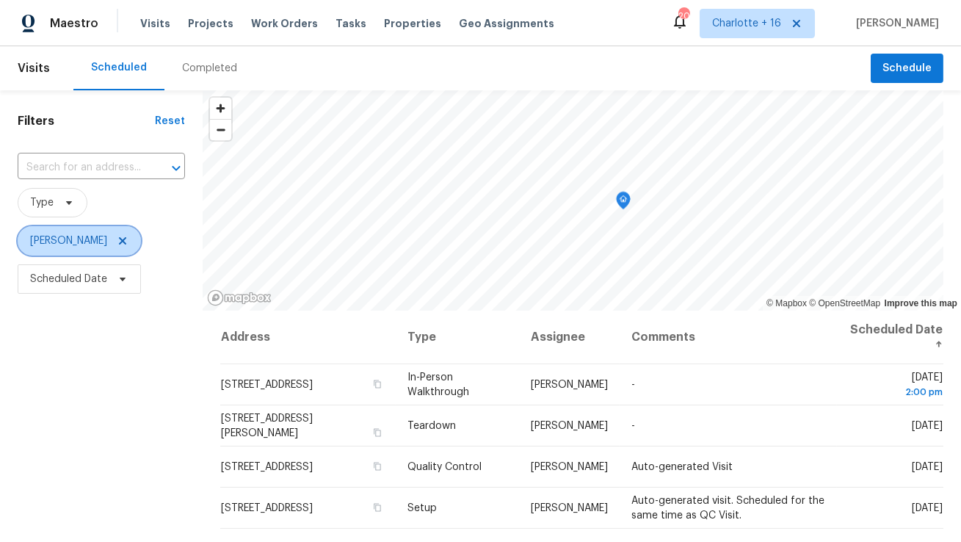
click at [117, 245] on icon at bounding box center [123, 241] width 12 height 12
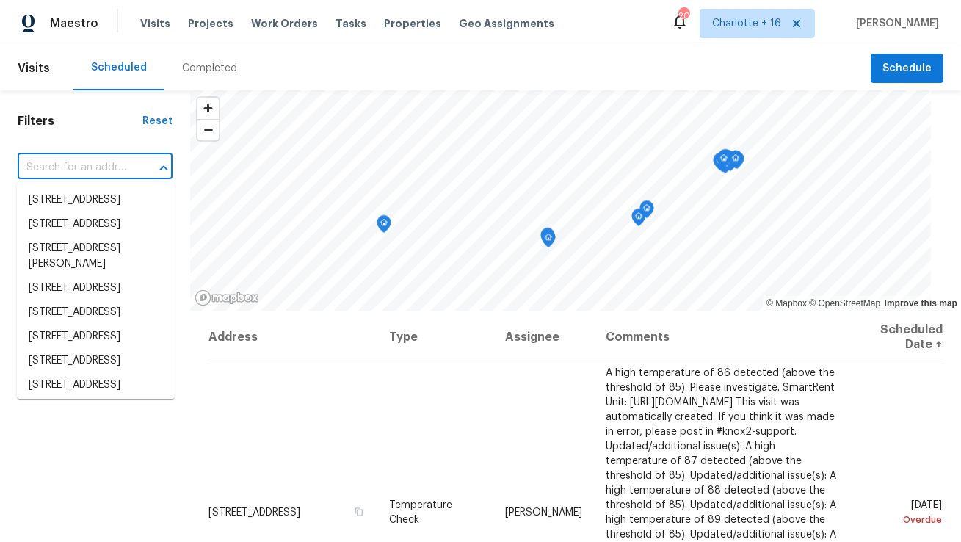
click at [112, 156] on input "text" at bounding box center [75, 167] width 114 height 23
paste input "[STREET_ADDRESS]"
type input "[STREET_ADDRESS]"
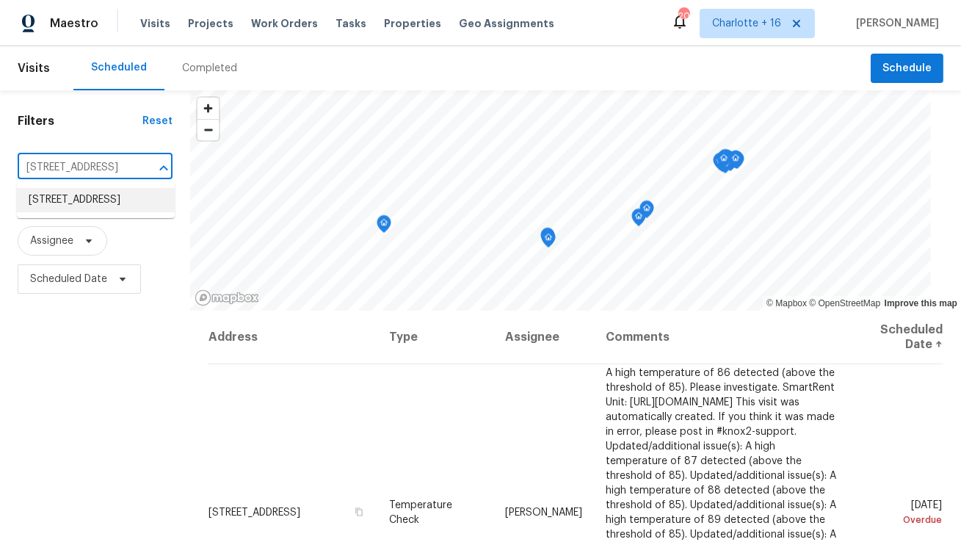
click at [91, 209] on li "[STREET_ADDRESS]" at bounding box center [96, 200] width 158 height 24
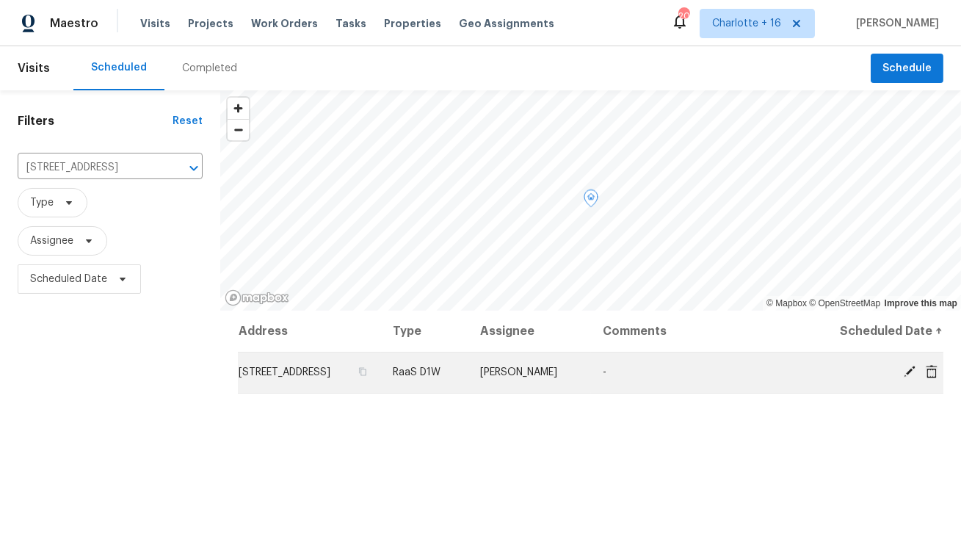
click at [935, 368] on icon at bounding box center [932, 370] width 12 height 13
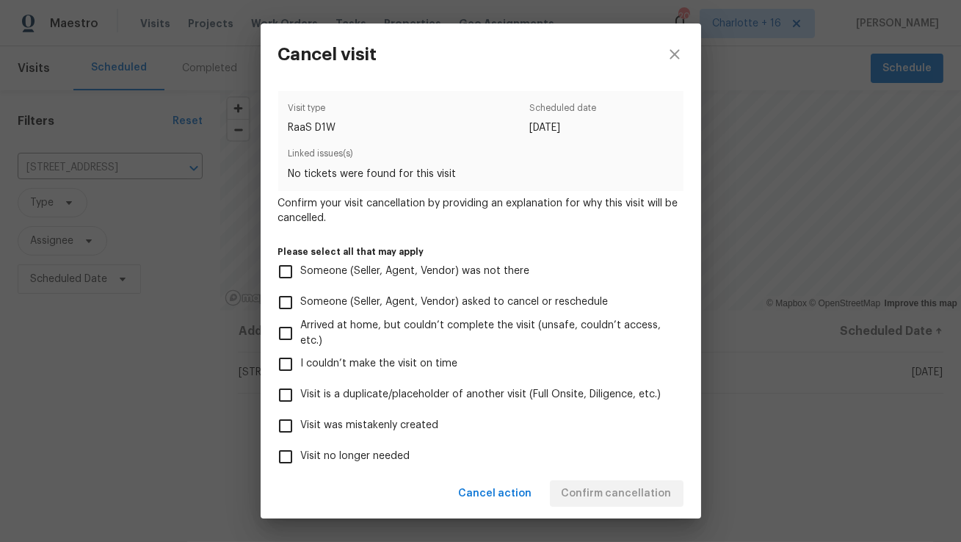
click at [426, 424] on span "Visit was mistakenly created" at bounding box center [370, 425] width 138 height 15
click at [301, 424] on input "Visit was mistakenly created" at bounding box center [285, 426] width 31 height 31
checkbox input "true"
click at [650, 477] on div "Cancel action Confirm cancellation" at bounding box center [481, 494] width 441 height 51
click at [647, 492] on span "Confirm cancellation" at bounding box center [617, 494] width 110 height 18
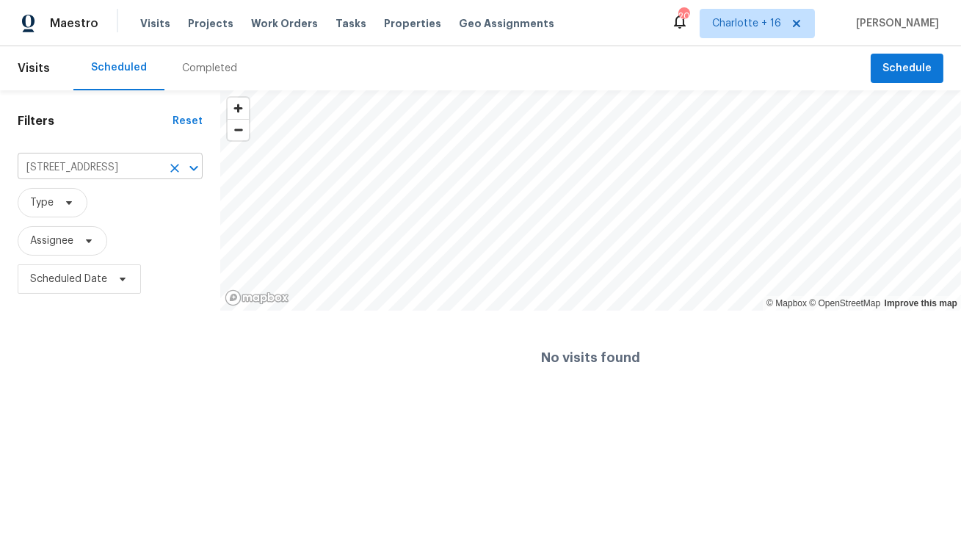
click at [109, 172] on input "[STREET_ADDRESS]" at bounding box center [90, 167] width 144 height 23
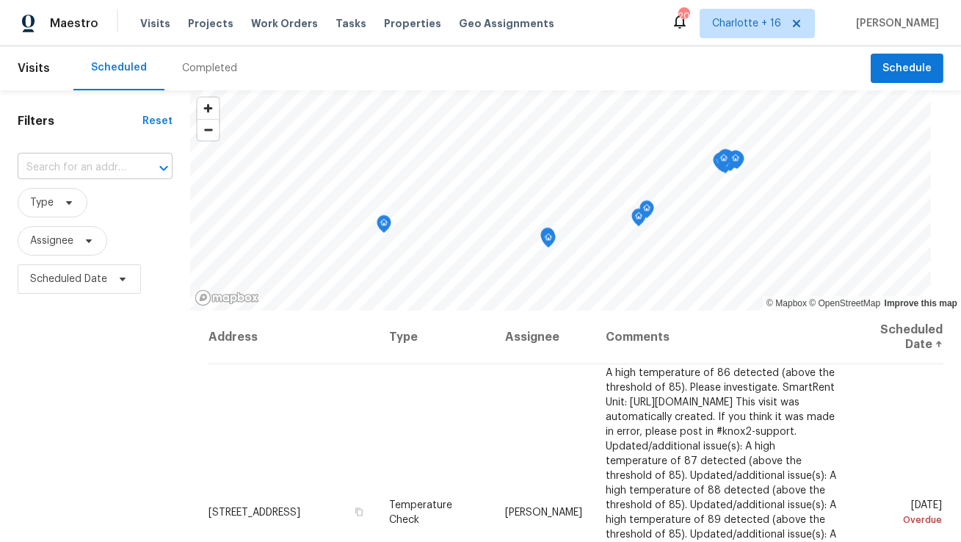
click at [118, 162] on input "text" at bounding box center [75, 167] width 114 height 23
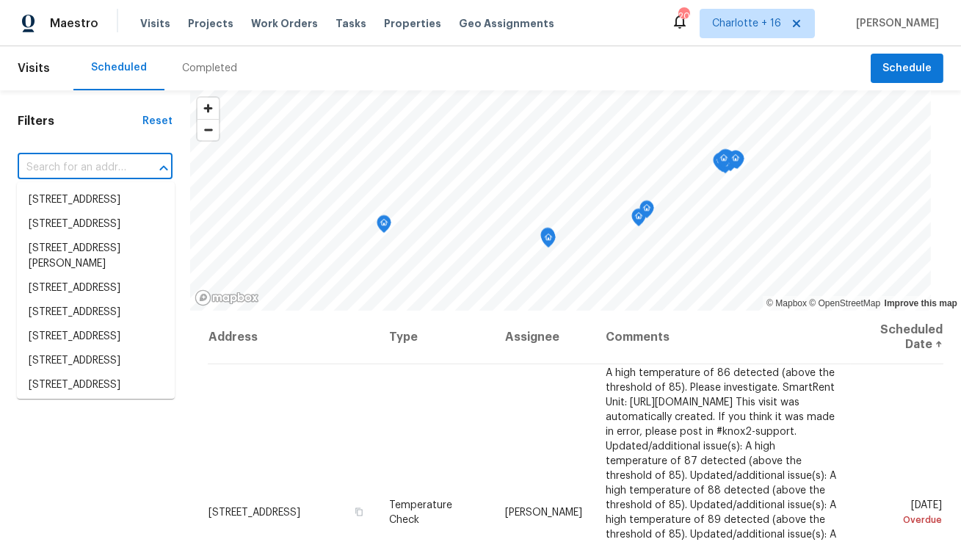
paste input "[STREET_ADDRESS]"
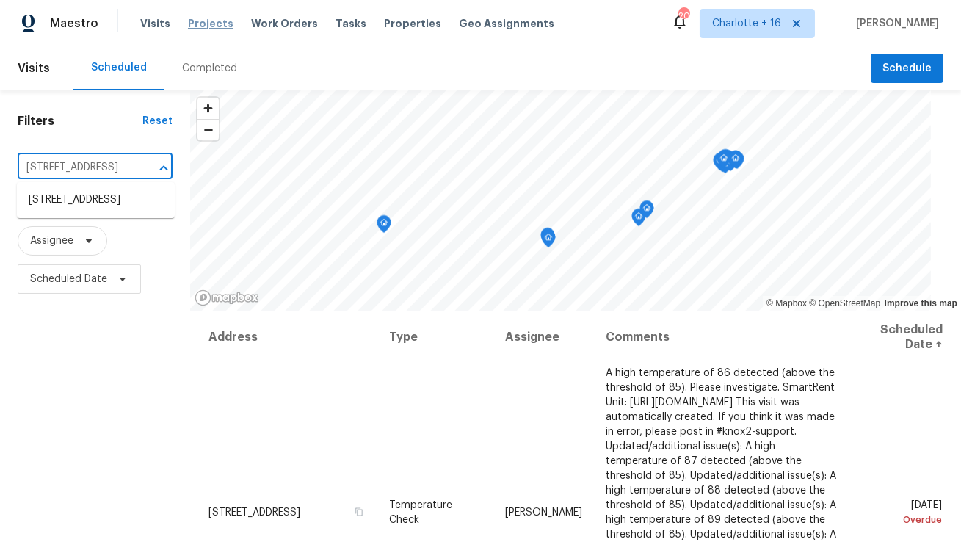
type input "[STREET_ADDRESS]"
click at [202, 22] on span "Projects" at bounding box center [211, 23] width 46 height 15
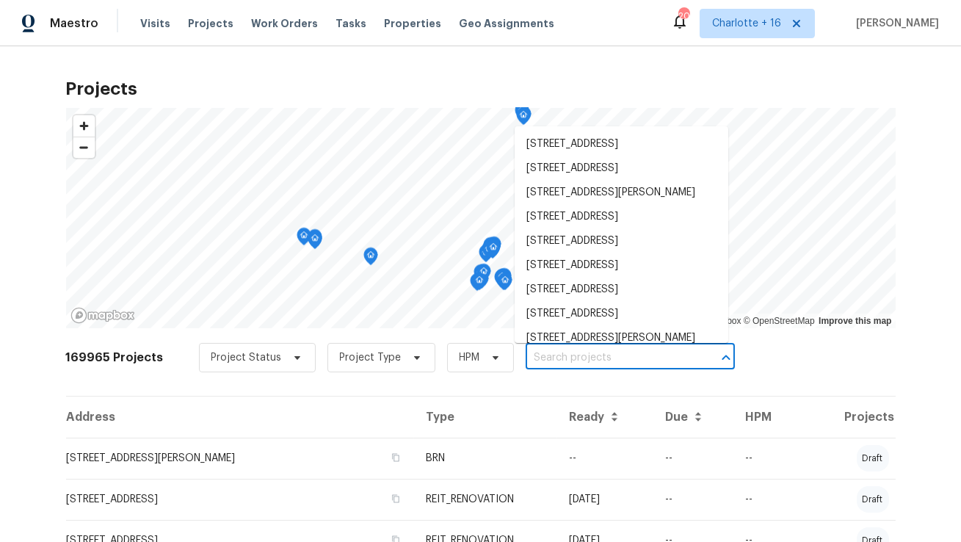
click at [546, 358] on input "text" at bounding box center [610, 358] width 168 height 23
paste input "[STREET_ADDRESS]"
type input "[STREET_ADDRESS]"
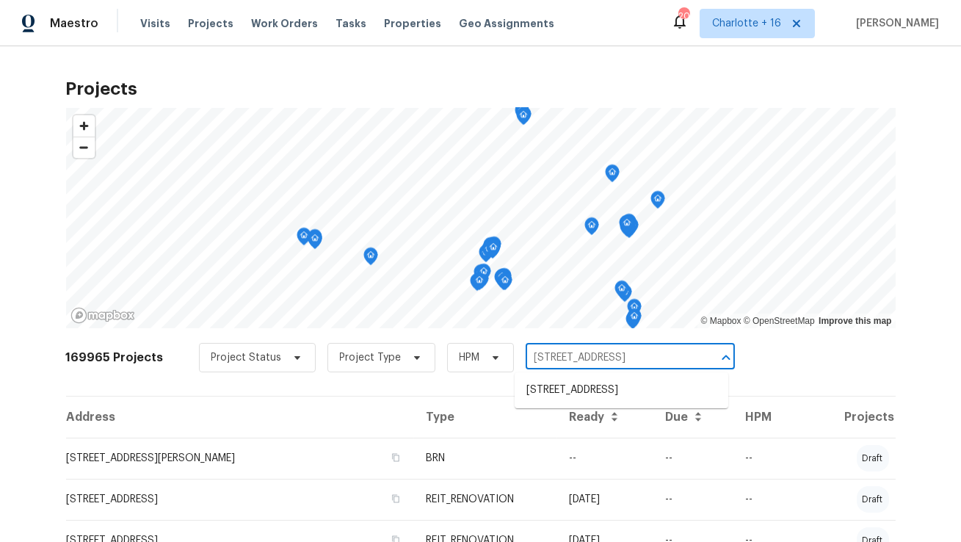
scroll to position [0, 29]
click at [539, 387] on li "[STREET_ADDRESS]" at bounding box center [622, 390] width 214 height 24
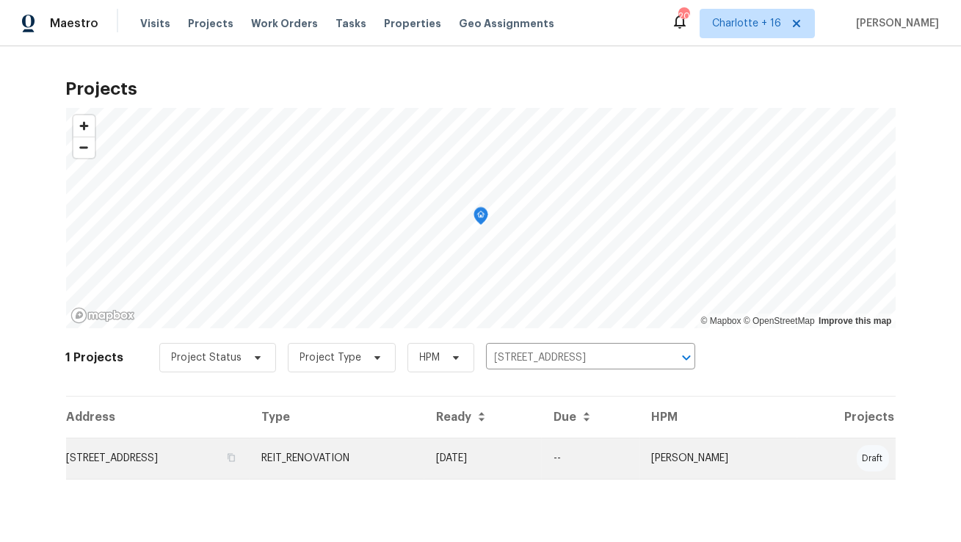
click at [214, 445] on td "[STREET_ADDRESS]" at bounding box center [158, 458] width 184 height 41
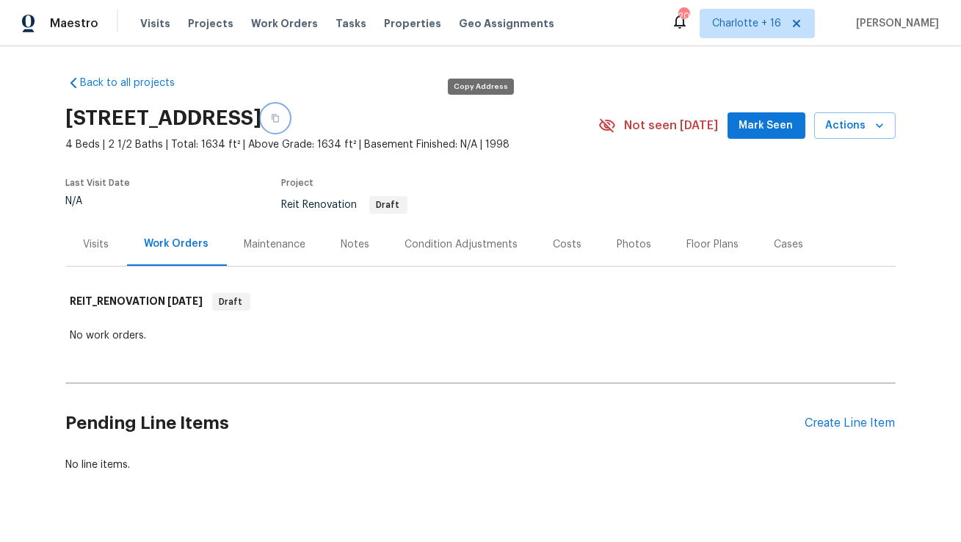
click at [289, 120] on button "button" at bounding box center [275, 118] width 26 height 26
click at [151, 26] on span "Visits" at bounding box center [155, 23] width 30 height 15
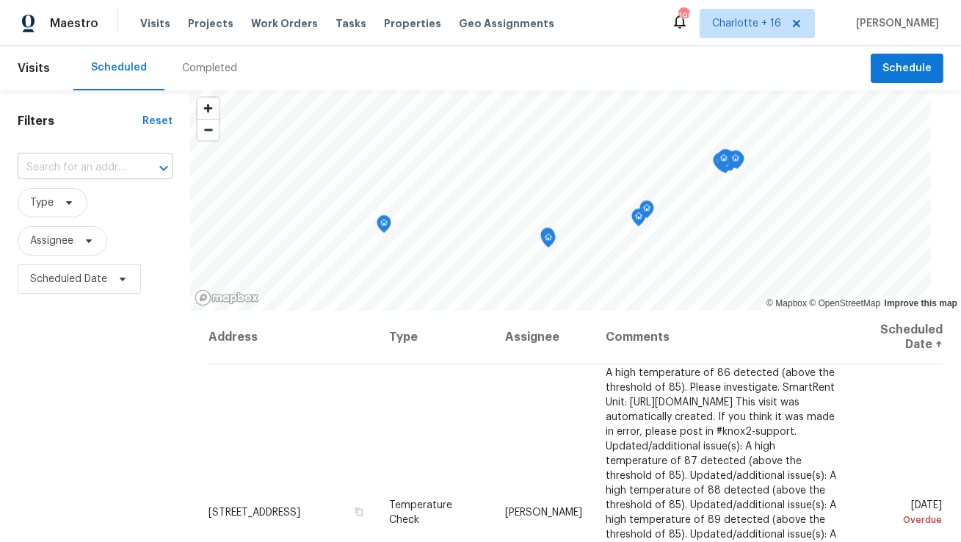
click at [78, 167] on input "text" at bounding box center [75, 167] width 114 height 23
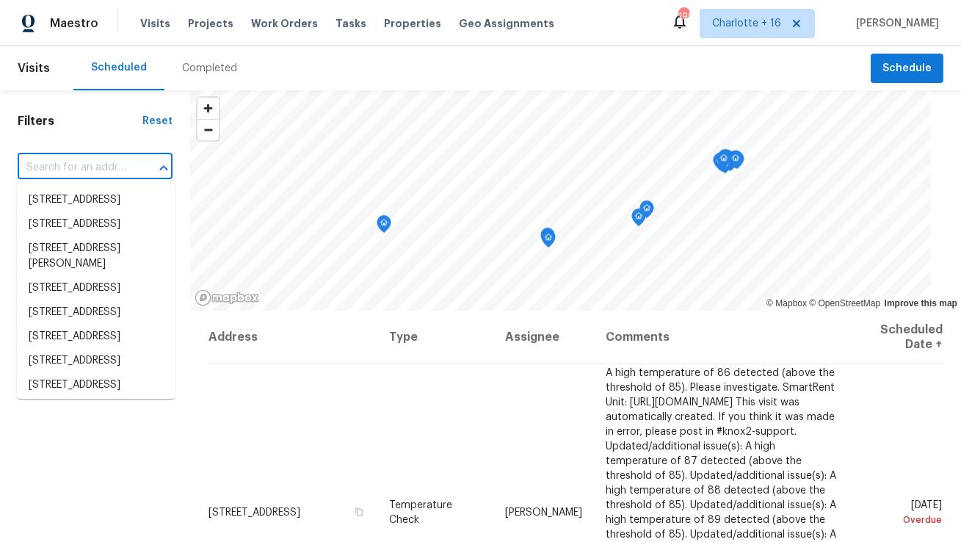
paste input "[STREET_ADDRESS]"
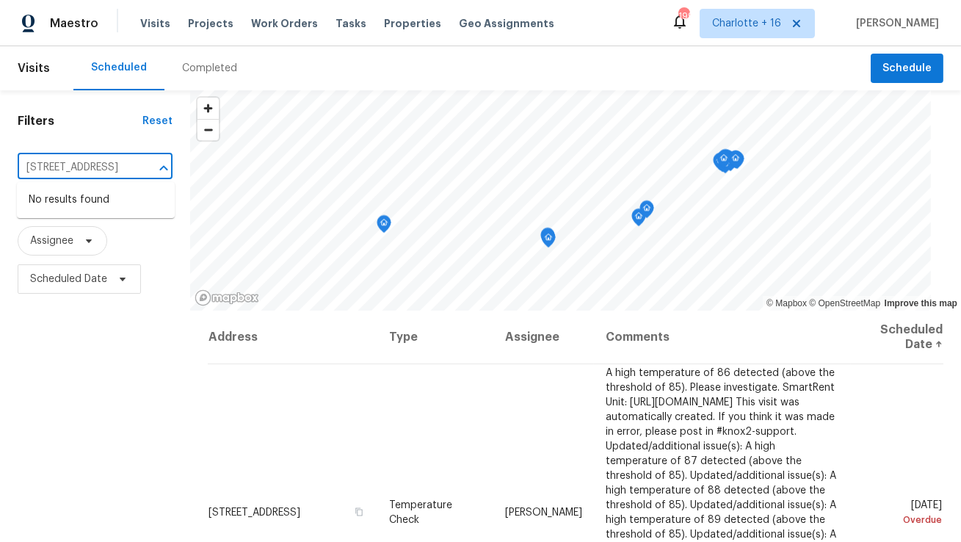
type input "[STREET_ADDRESS]"
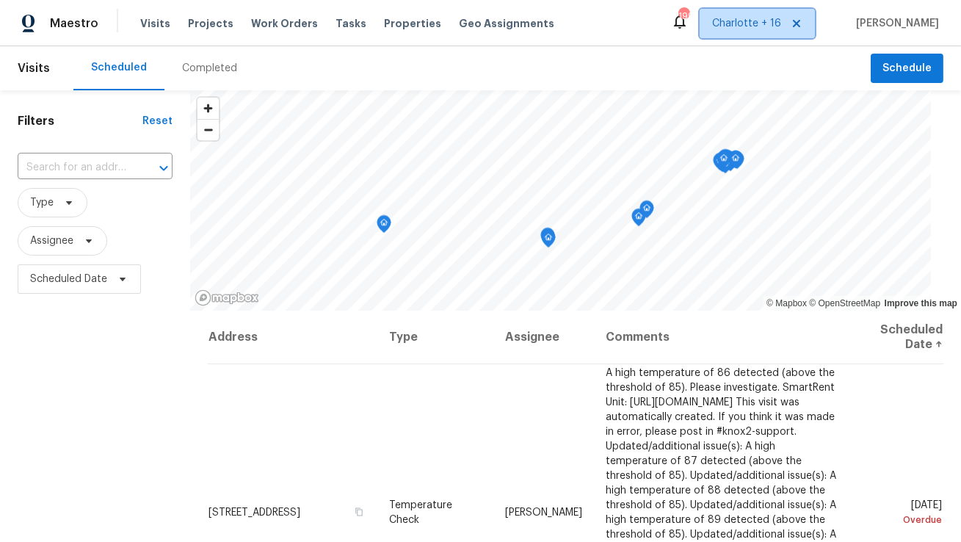
click at [762, 20] on span "Charlotte + 16" at bounding box center [746, 23] width 69 height 15
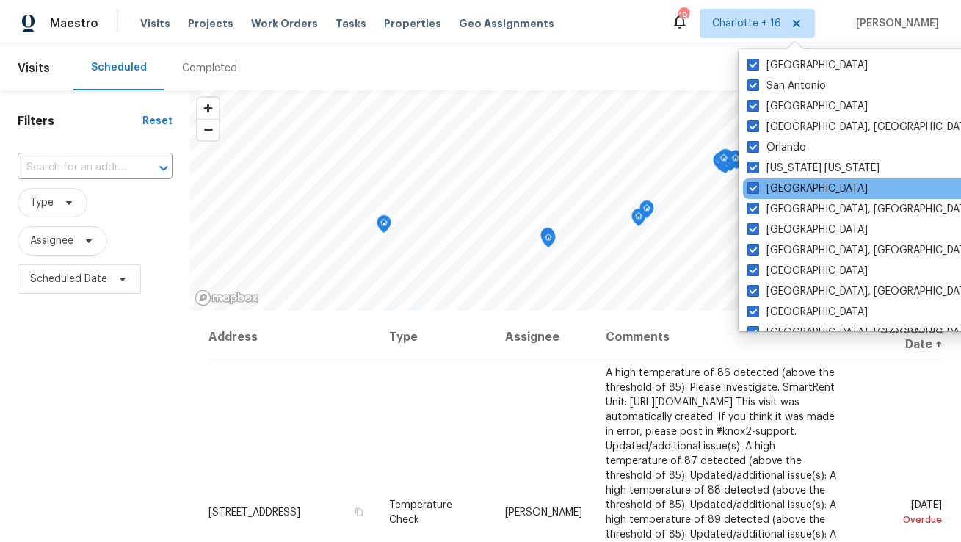
scroll to position [169, 0]
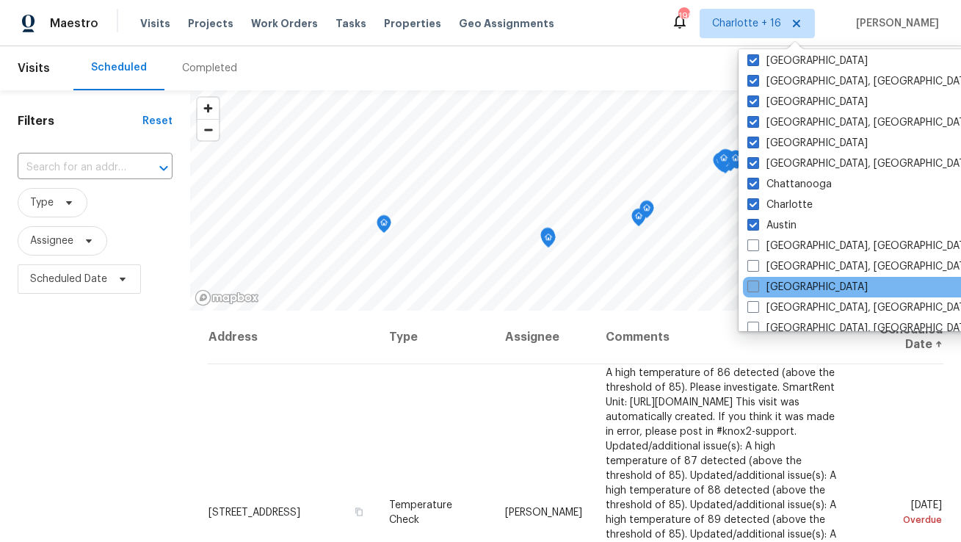
click at [789, 289] on label "Atlanta" at bounding box center [808, 287] width 120 height 15
click at [757, 289] on input "Atlanta" at bounding box center [753, 285] width 10 height 10
checkbox input "true"
click at [97, 174] on input "text" at bounding box center [75, 167] width 114 height 23
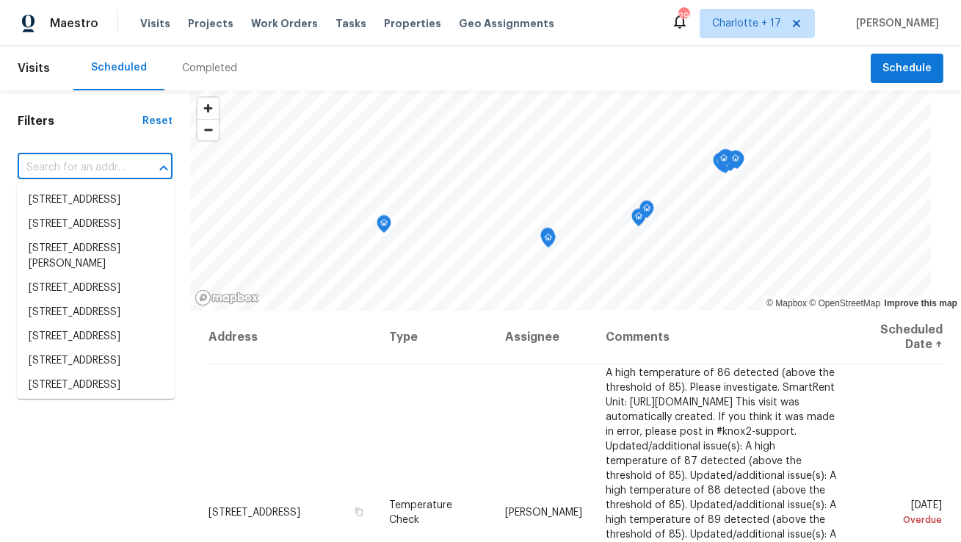
paste input "[STREET_ADDRESS]"
type input "[STREET_ADDRESS]"
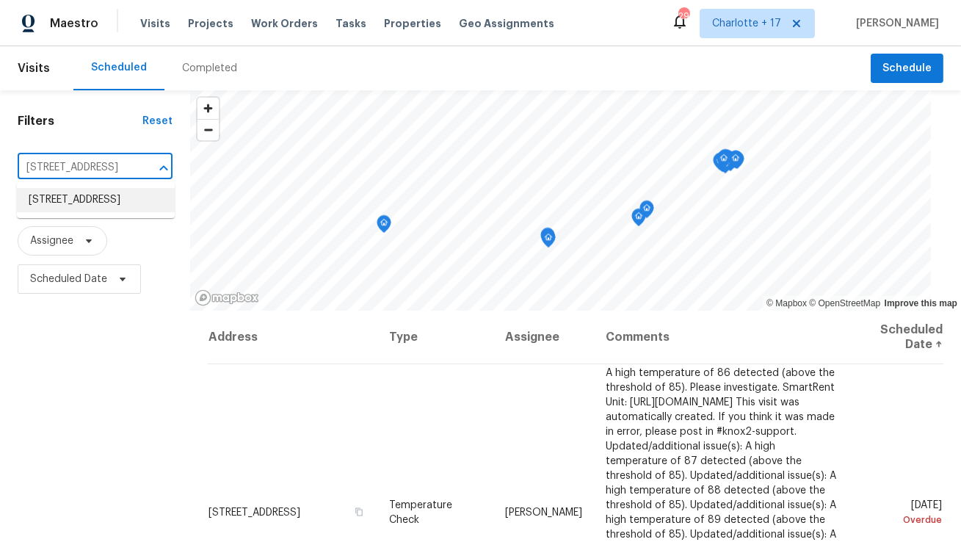
click at [102, 203] on li "[STREET_ADDRESS]" at bounding box center [96, 200] width 158 height 24
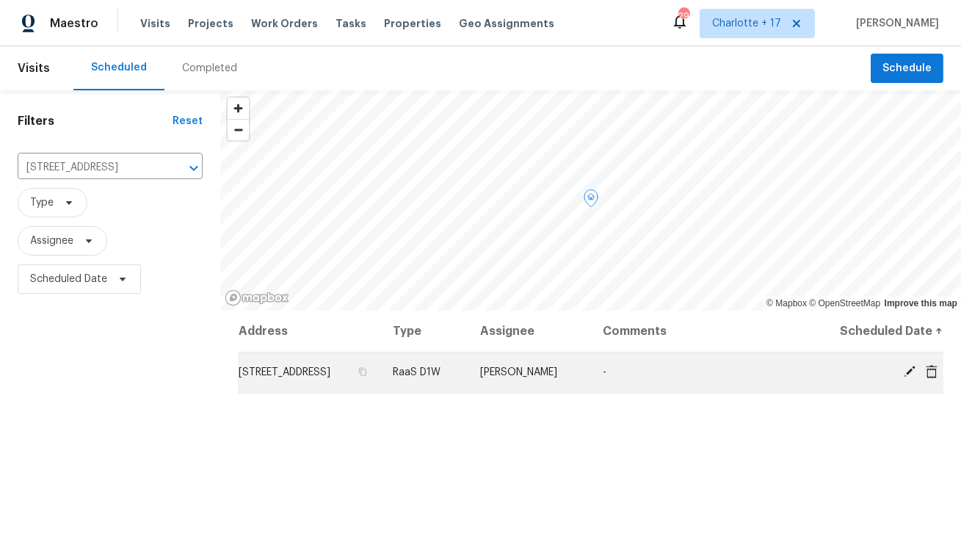
click at [935, 377] on icon at bounding box center [932, 370] width 12 height 13
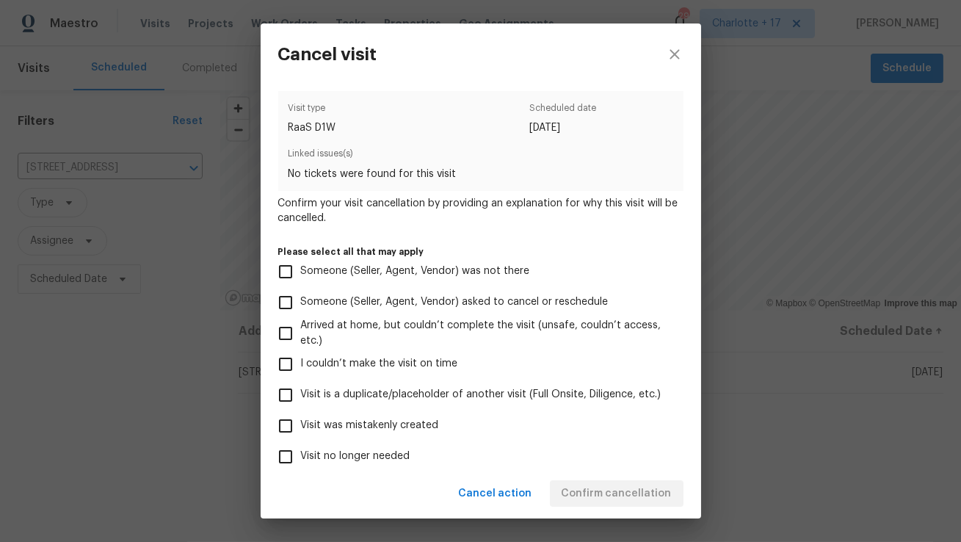
click at [379, 458] on span "Visit no longer needed" at bounding box center [355, 456] width 109 height 15
click at [301, 458] on input "Visit no longer needed" at bounding box center [285, 456] width 31 height 31
checkbox input "true"
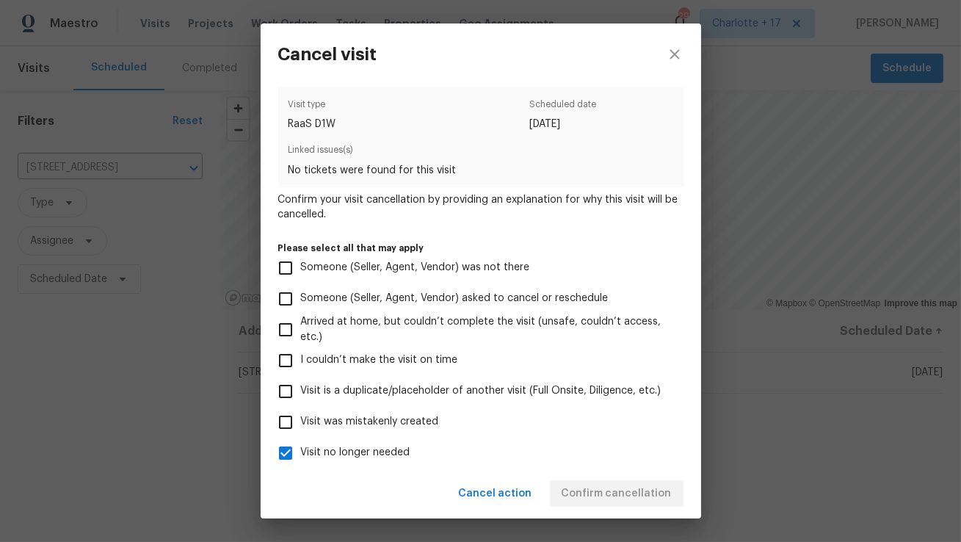
click at [403, 426] on span "Visit was mistakenly created" at bounding box center [370, 421] width 138 height 15
click at [301, 426] on input "Visit was mistakenly created" at bounding box center [285, 422] width 31 height 31
checkbox input "true"
click at [393, 450] on span "Visit no longer needed" at bounding box center [355, 452] width 109 height 15
click at [301, 450] on input "Visit no longer needed" at bounding box center [285, 453] width 31 height 31
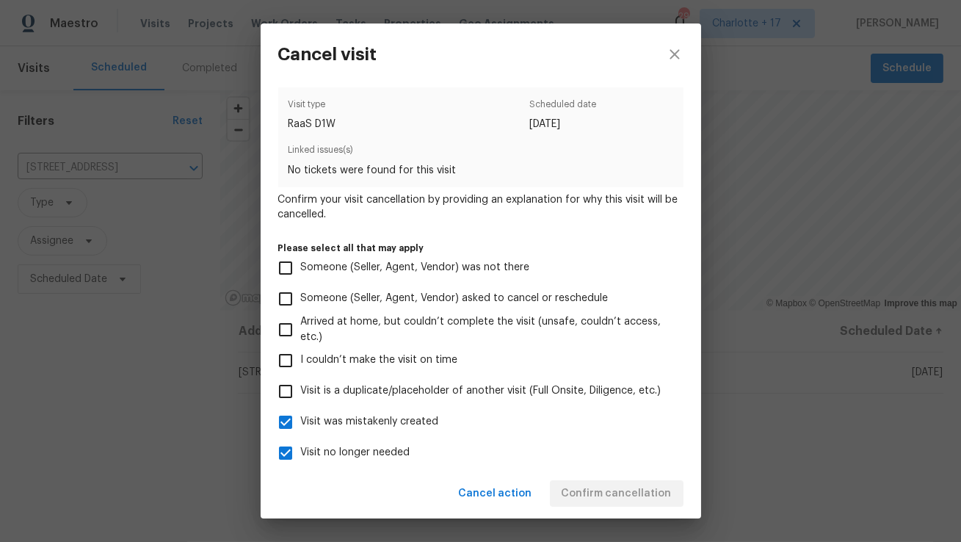
checkbox input "false"
click at [605, 481] on button "Confirm cancellation" at bounding box center [617, 493] width 134 height 27
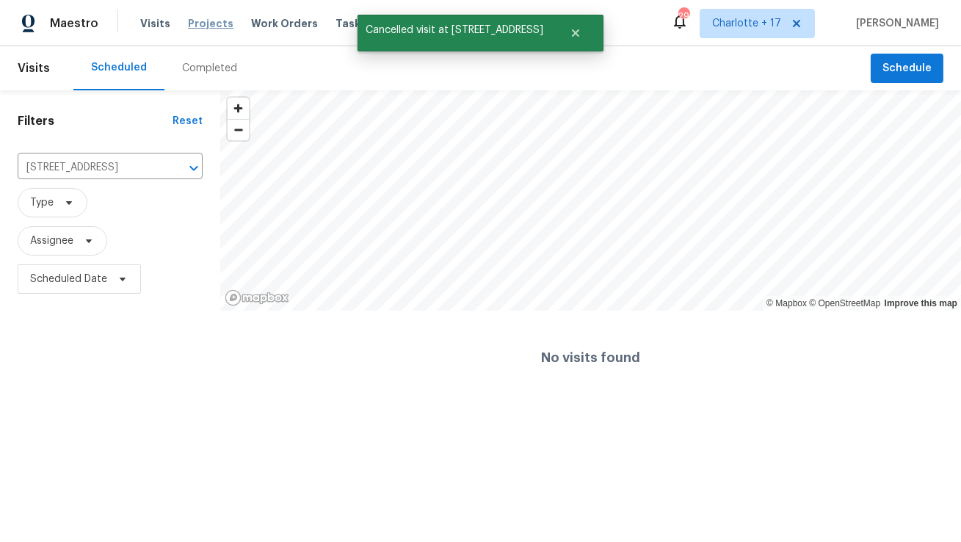
click at [206, 28] on span "Projects" at bounding box center [211, 23] width 46 height 15
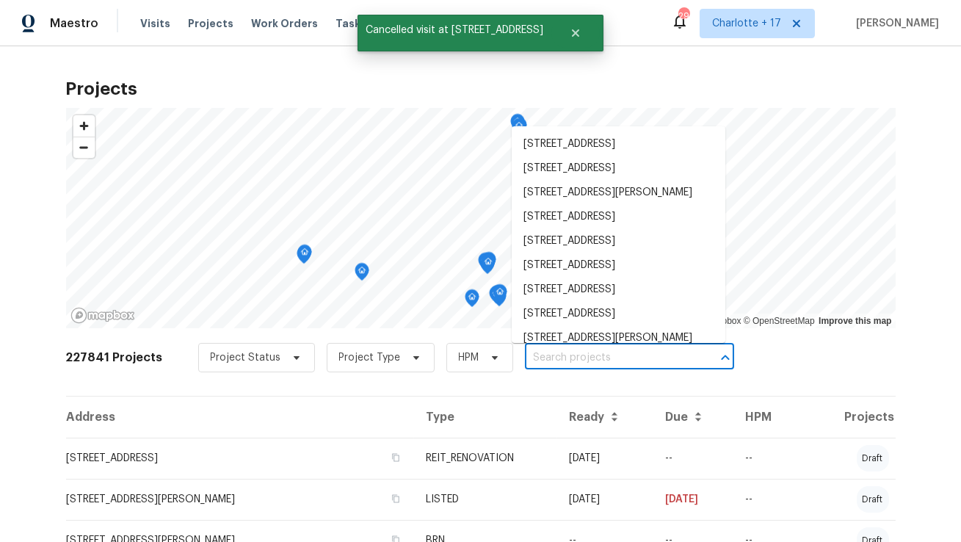
click at [538, 364] on input "text" at bounding box center [609, 358] width 168 height 23
paste input "[STREET_ADDRESS]"
type input "[STREET_ADDRESS]"
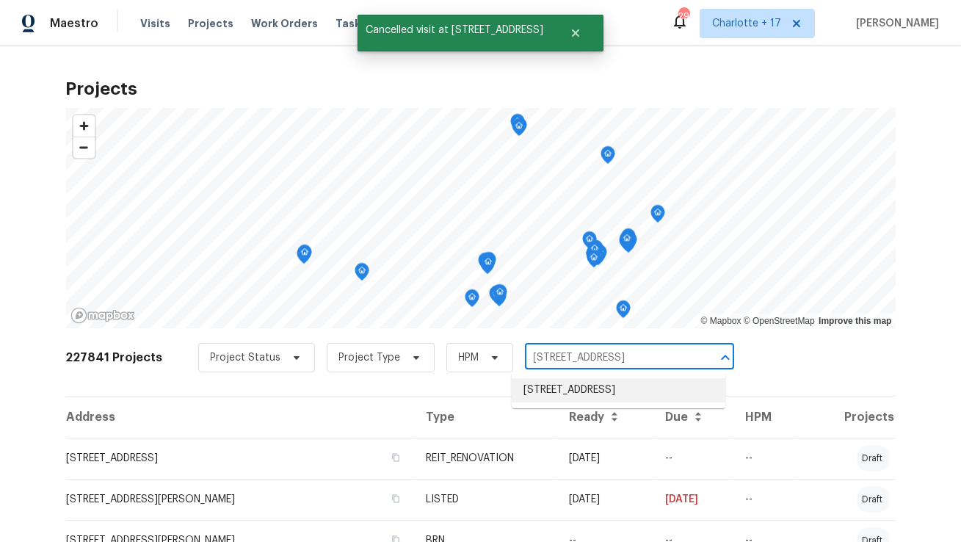
click at [527, 399] on li "[STREET_ADDRESS]" at bounding box center [619, 390] width 214 height 24
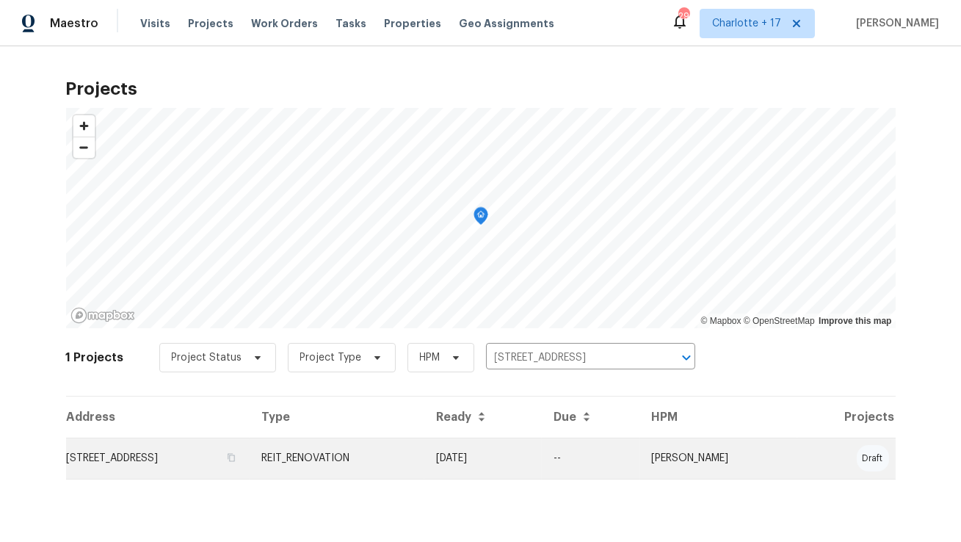
click at [176, 460] on td "[STREET_ADDRESS]" at bounding box center [158, 458] width 184 height 41
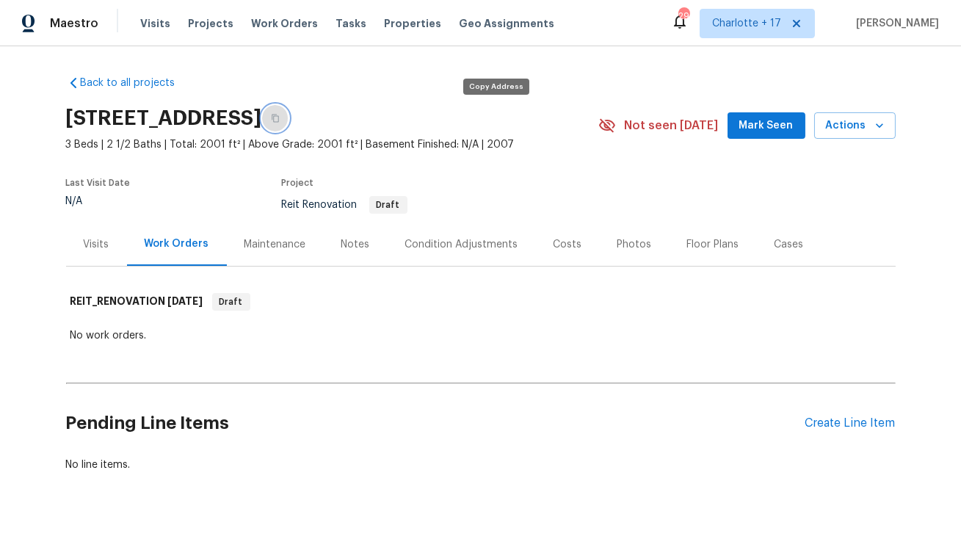
click at [279, 117] on icon "button" at bounding box center [275, 119] width 7 height 8
click at [146, 27] on span "Visits" at bounding box center [155, 23] width 30 height 15
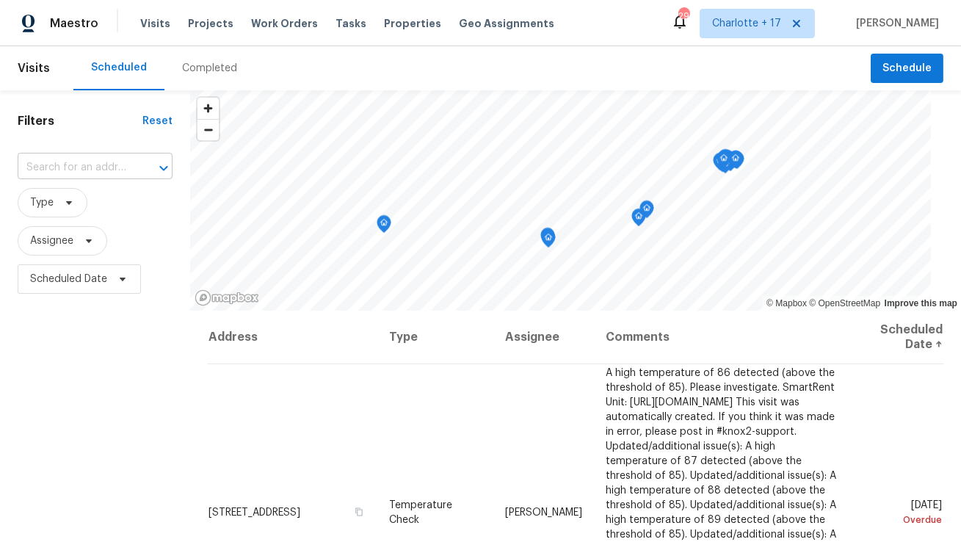
click at [129, 167] on input "text" at bounding box center [75, 167] width 114 height 23
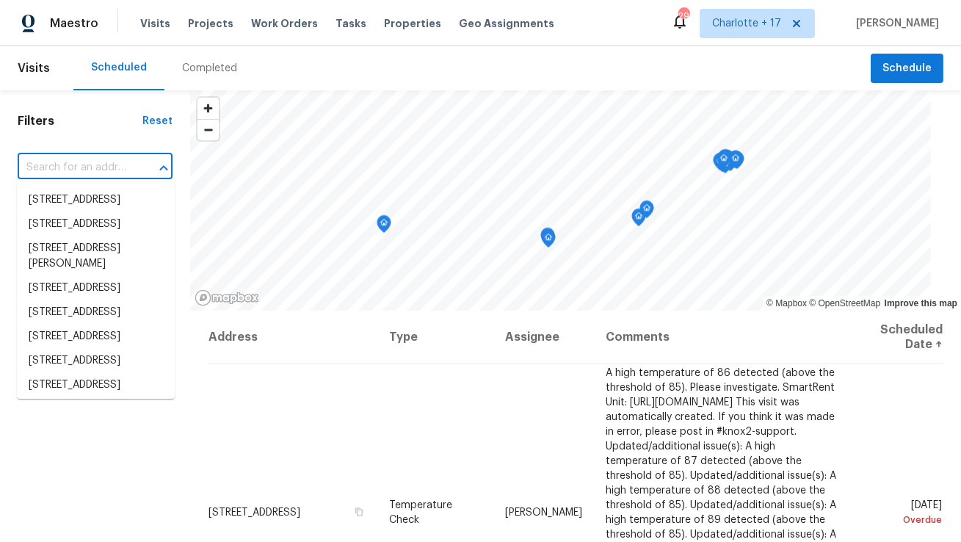
paste input "[STREET_ADDRESS]"
type input "[STREET_ADDRESS]"
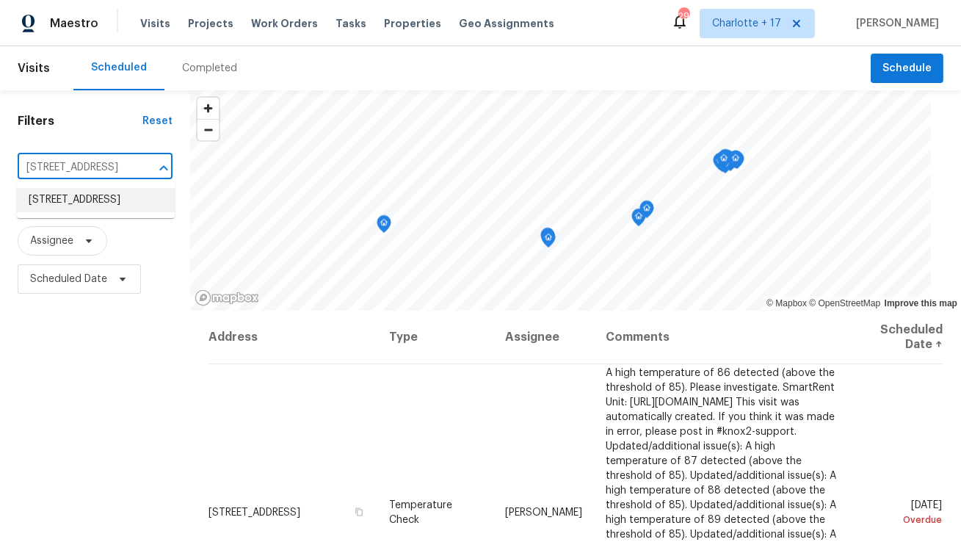
click at [86, 204] on li "[STREET_ADDRESS]" at bounding box center [96, 200] width 158 height 24
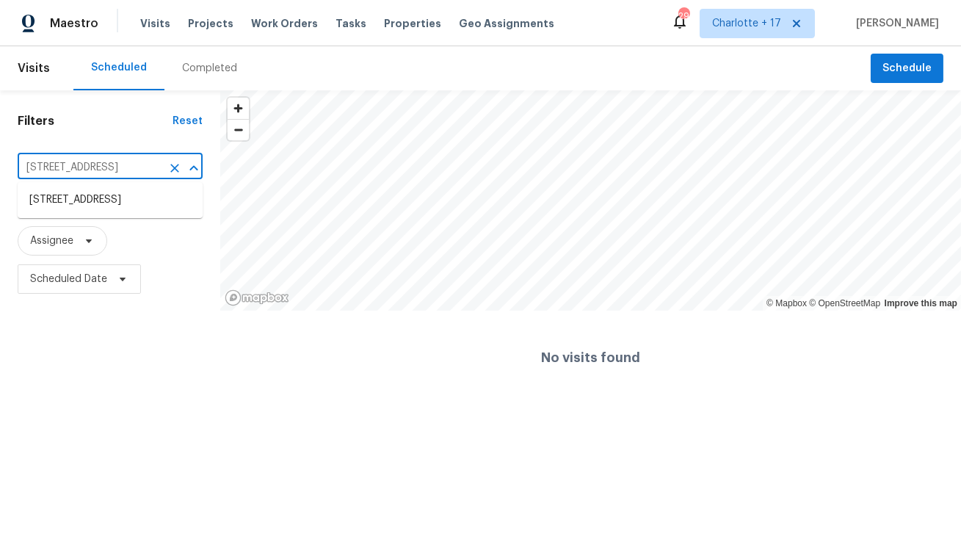
click at [109, 173] on input "[STREET_ADDRESS]" at bounding box center [90, 167] width 144 height 23
paste input "1914"
paste input "[STREET_ADDRESS]"
type input "[STREET_ADDRESS]"
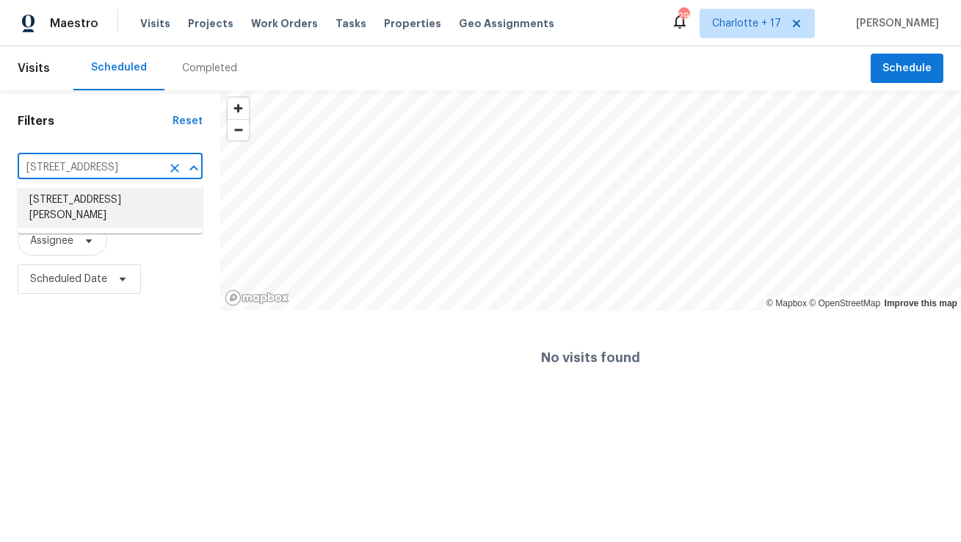
click at [65, 224] on li "[STREET_ADDRESS][PERSON_NAME]" at bounding box center [110, 208] width 185 height 40
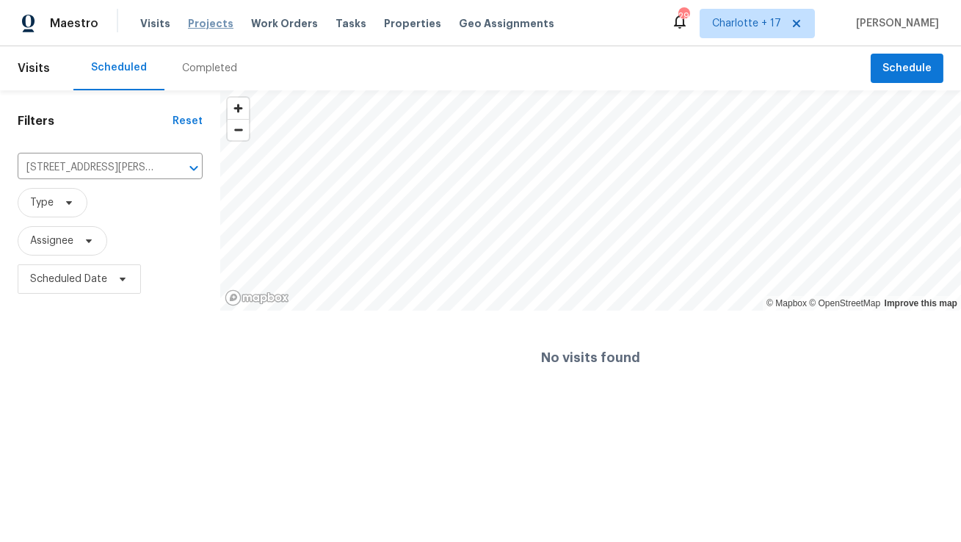
click at [192, 18] on span "Projects" at bounding box center [211, 23] width 46 height 15
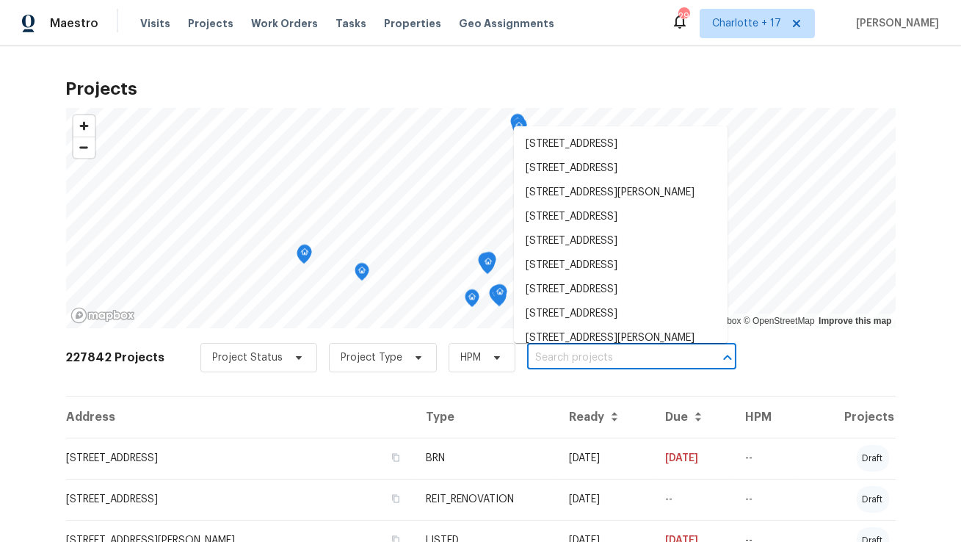
click at [574, 356] on input "text" at bounding box center [611, 358] width 168 height 23
paste input "[STREET_ADDRESS]"
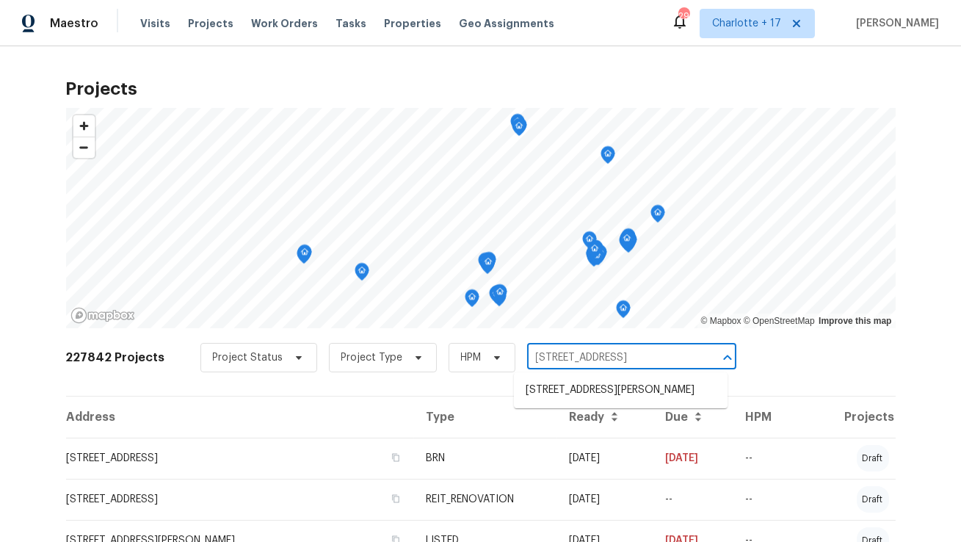
type input "[STREET_ADDRESS]"
click at [574, 394] on li "[STREET_ADDRESS][PERSON_NAME]" at bounding box center [621, 390] width 214 height 24
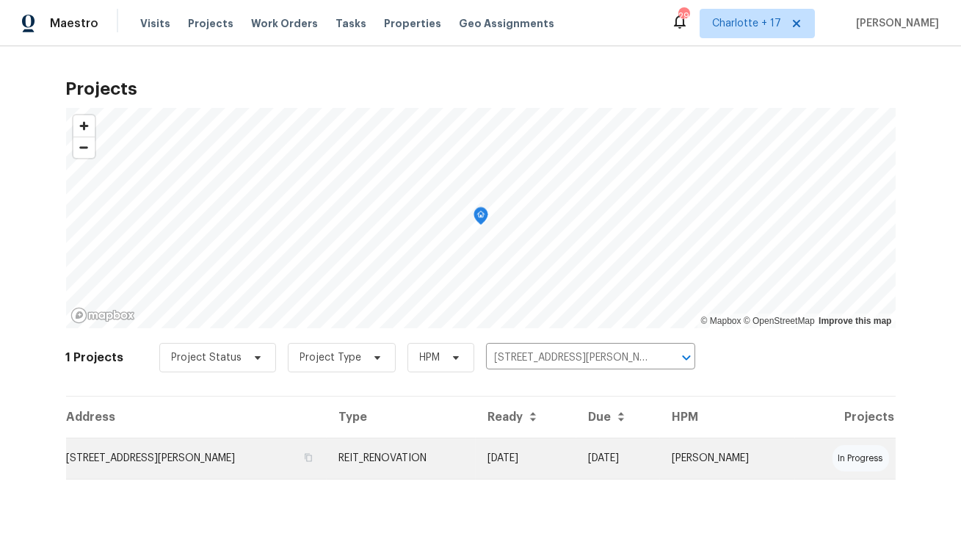
click at [195, 459] on td "[STREET_ADDRESS][PERSON_NAME]" at bounding box center [196, 458] width 261 height 41
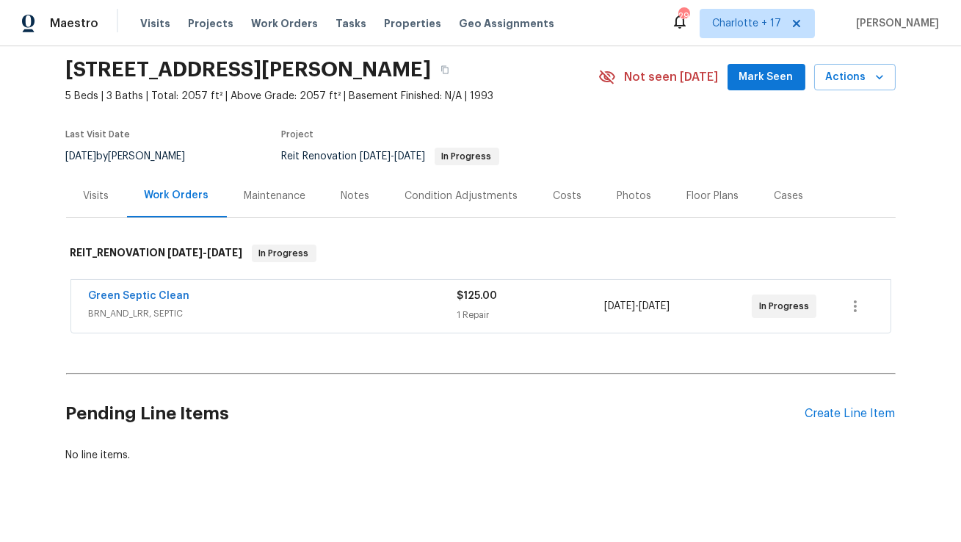
scroll to position [68, 0]
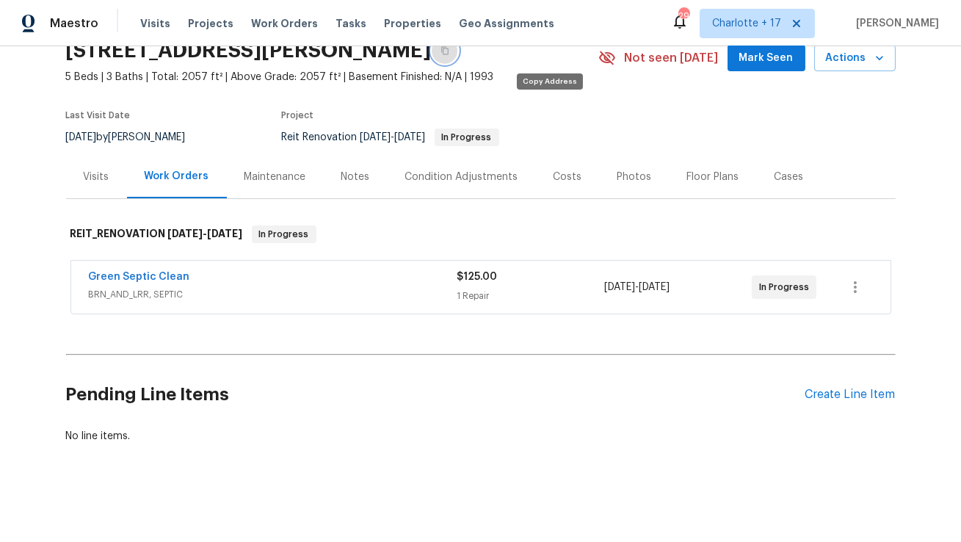
click at [449, 52] on icon "button" at bounding box center [444, 51] width 7 height 8
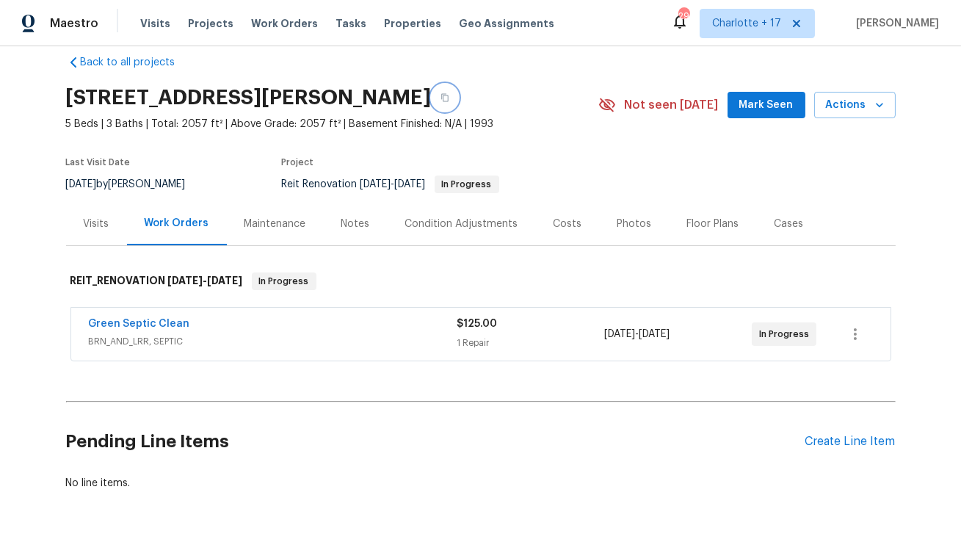
scroll to position [20, 0]
click at [151, 18] on span "Visits" at bounding box center [155, 23] width 30 height 15
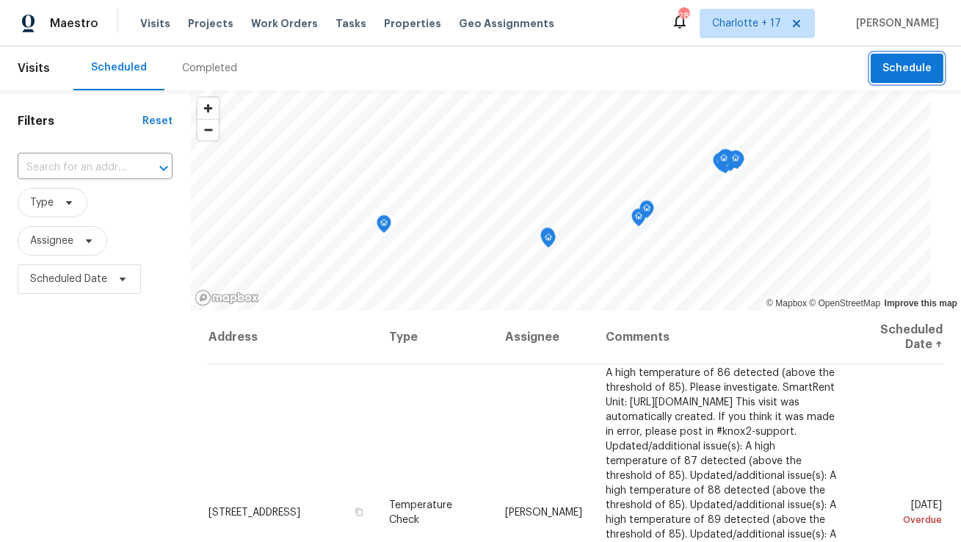
click at [916, 73] on span "Schedule" at bounding box center [907, 68] width 49 height 18
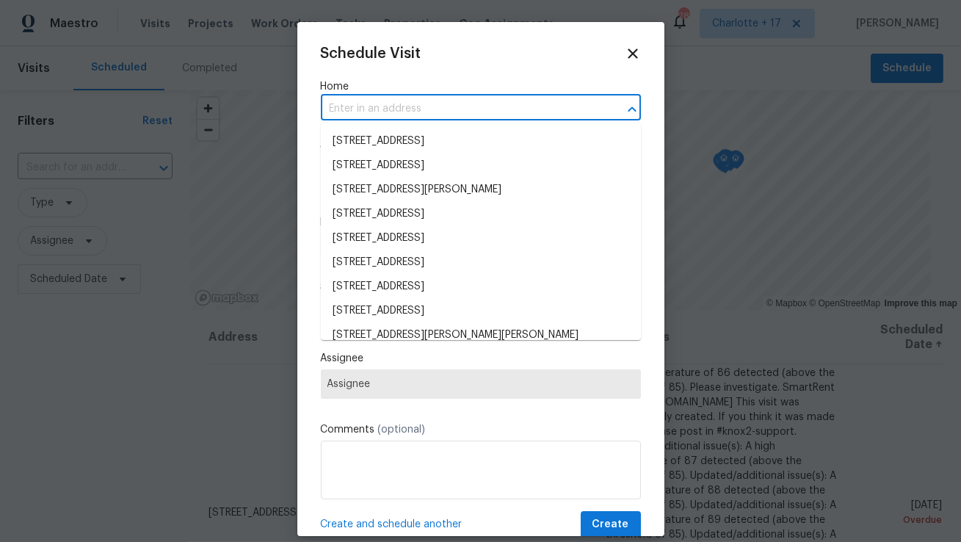
click at [513, 100] on input "text" at bounding box center [460, 109] width 279 height 23
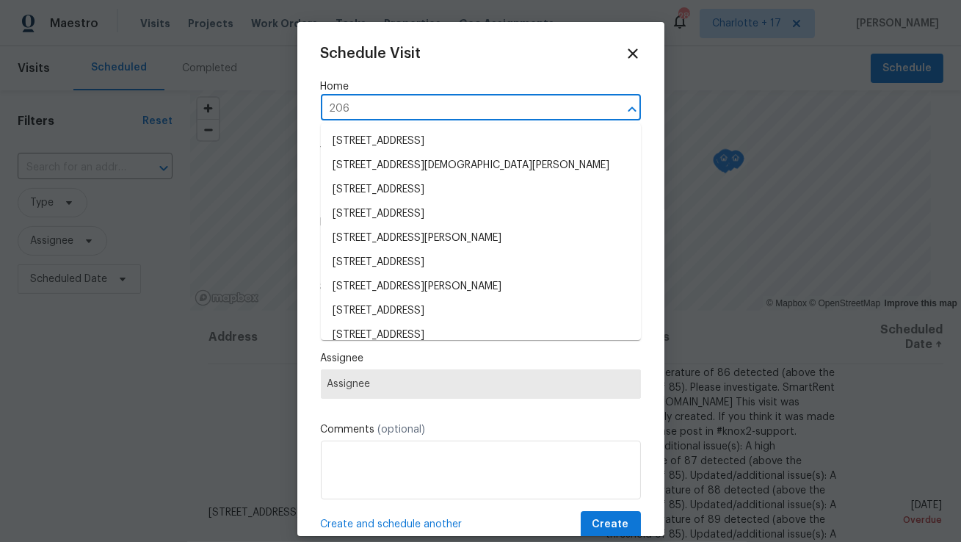
type input "206"
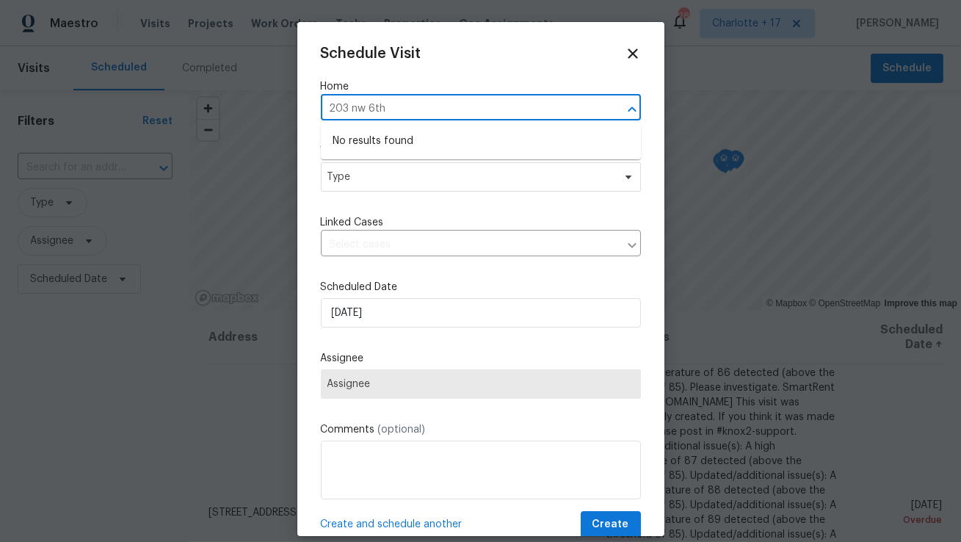
type input "203 nw 6th"
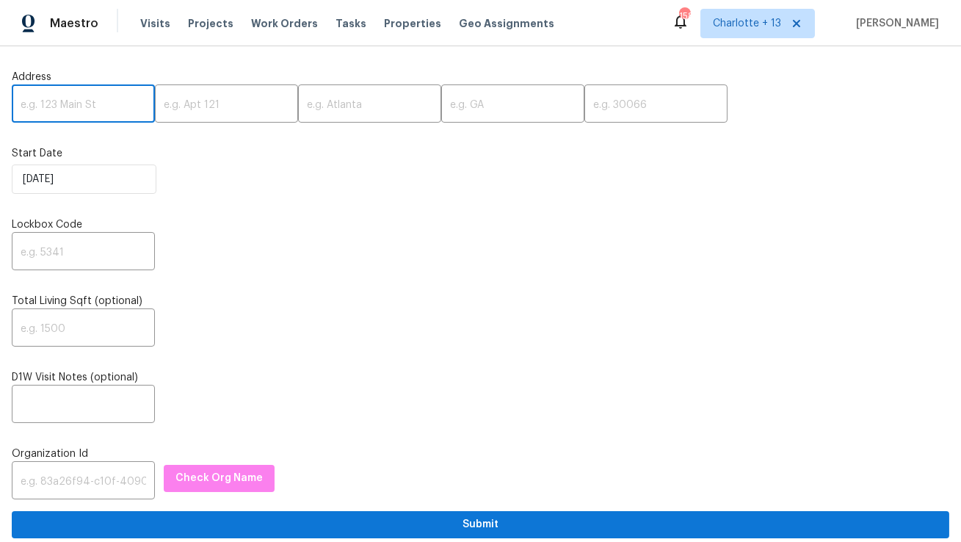
click at [94, 98] on input "text" at bounding box center [83, 105] width 143 height 35
paste input "Please confirm that that hvac line is repaired and no longer leaking. Please cl…"
type input "Please confirm that that hvac line is repaired and no longer leaking. Please cl…"
paste input "[STREET_ADDRESS]"
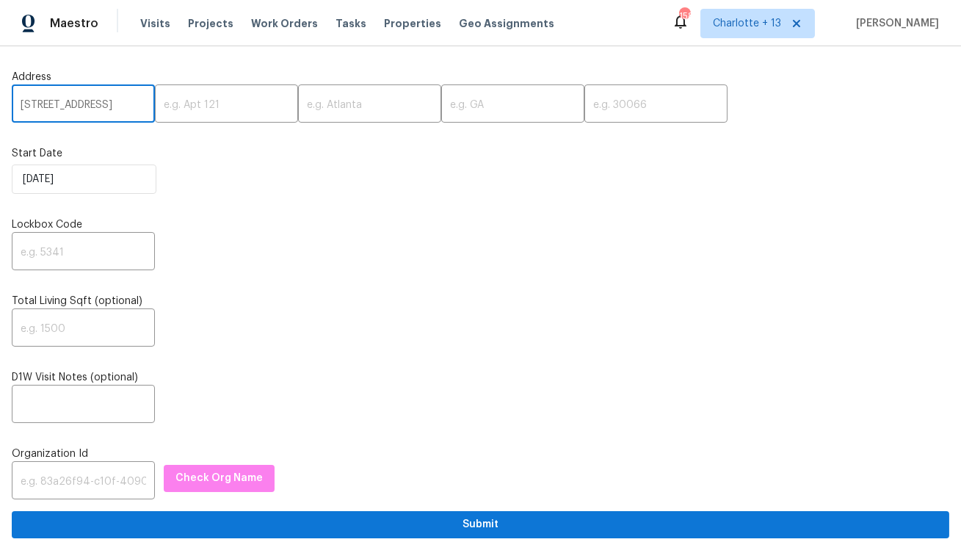
click at [120, 109] on input "[STREET_ADDRESS]" at bounding box center [83, 105] width 143 height 35
type input "[STREET_ADDRESS]"
click at [585, 110] on input "text" at bounding box center [656, 105] width 143 height 35
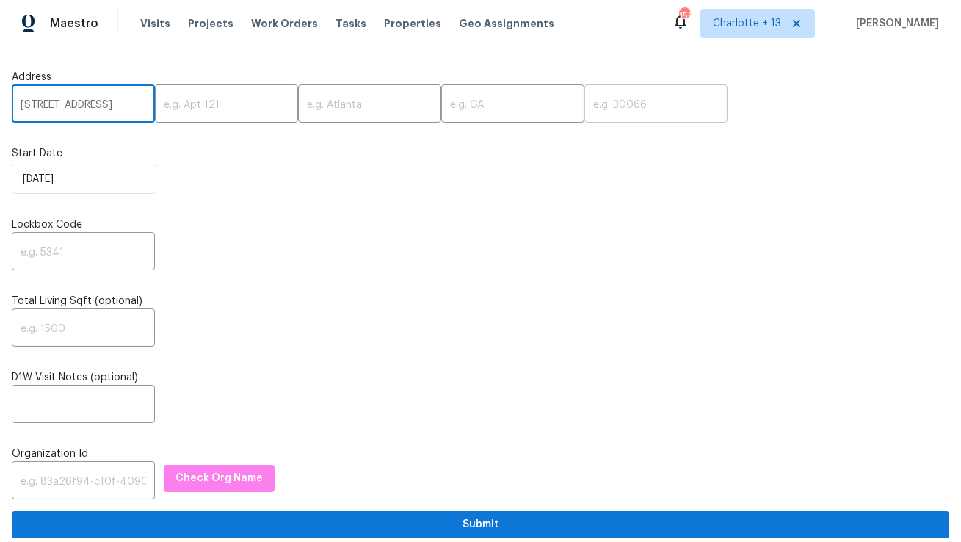
scroll to position [0, 0]
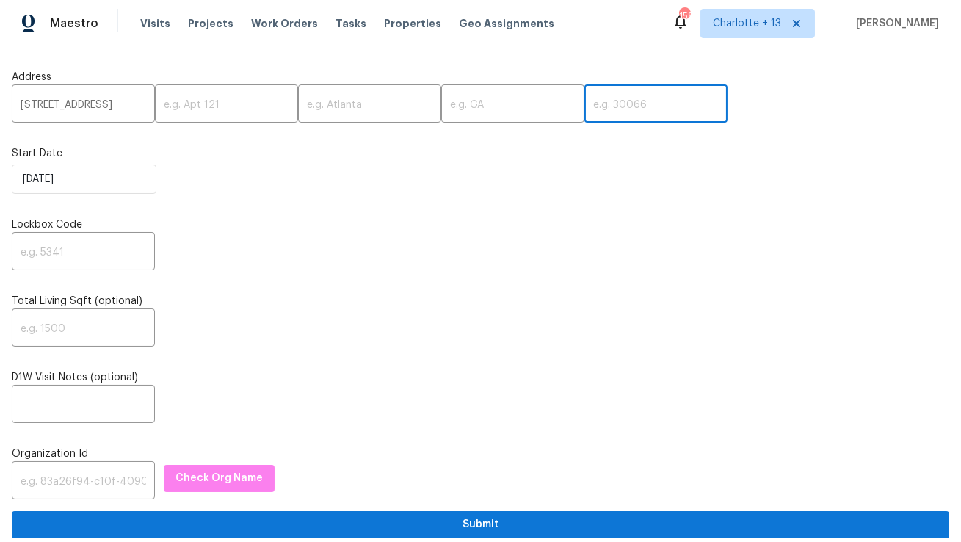
paste input "78218"
type input "78218"
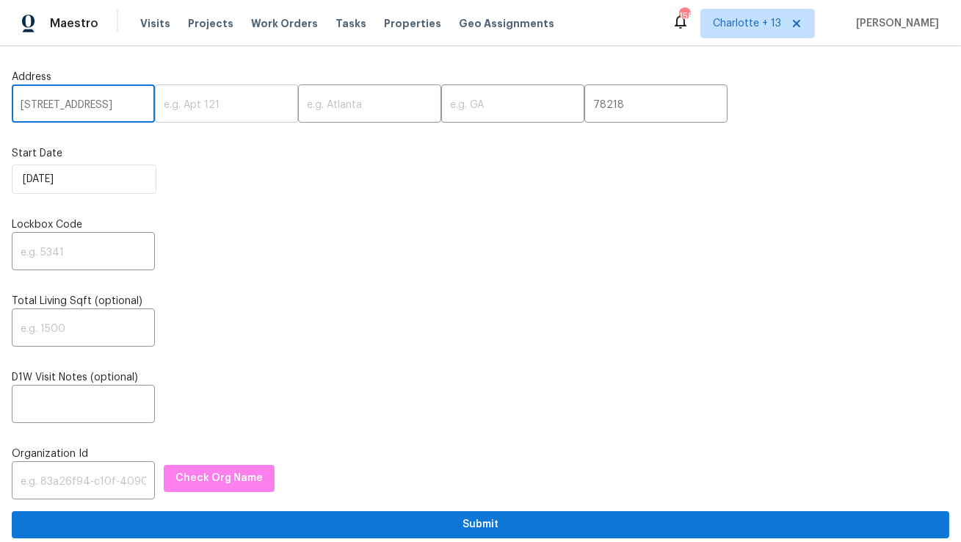
scroll to position [0, 56]
click at [112, 101] on input "[STREET_ADDRESS]" at bounding box center [83, 105] width 143 height 35
type input "[STREET_ADDRESS]"
click at [298, 107] on input "text" at bounding box center [369, 105] width 143 height 35
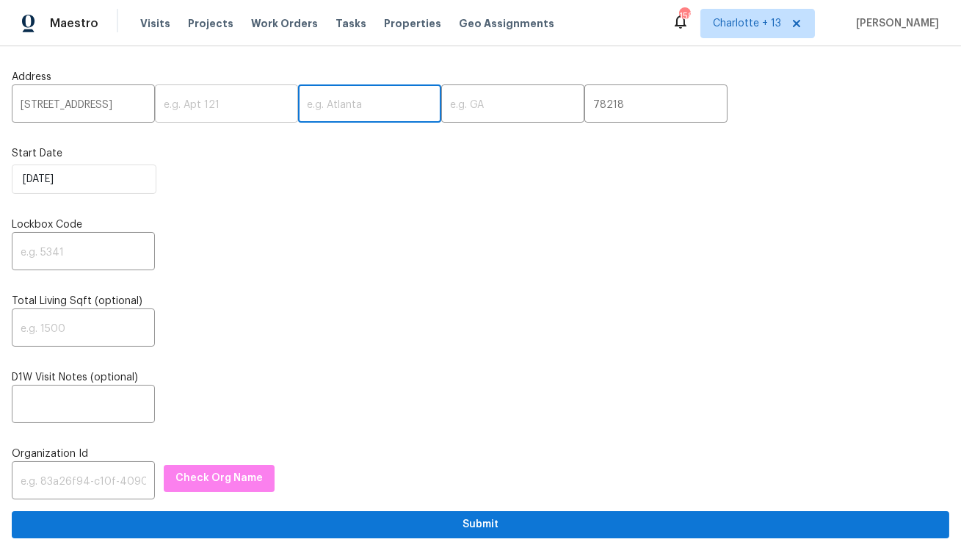
paste input "San Antonio"
type input "San Antonio"
click at [125, 110] on input "[STREET_ADDRESS]" at bounding box center [83, 105] width 143 height 35
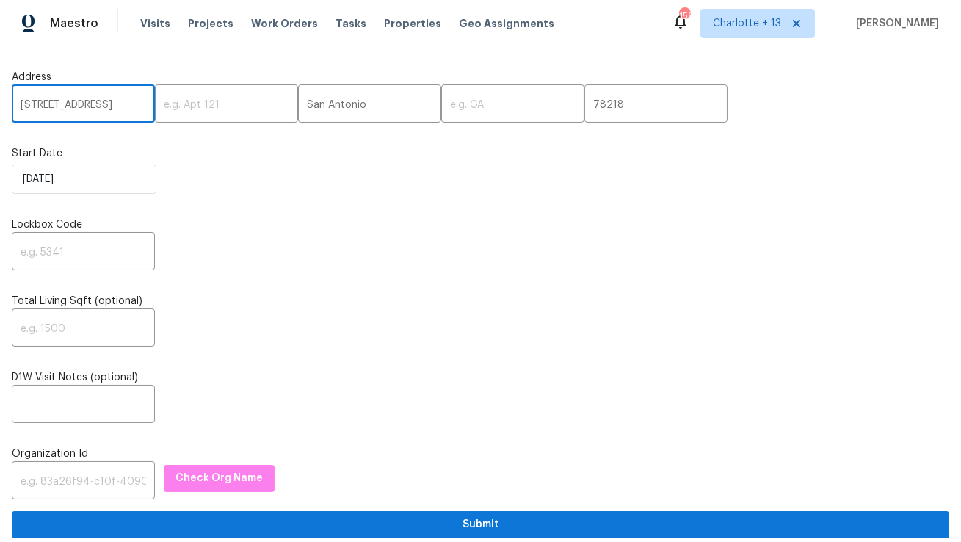
click at [125, 110] on input "[STREET_ADDRESS]" at bounding box center [83, 105] width 143 height 35
type input "[STREET_ADDRESS] ,"
click at [459, 104] on input "text" at bounding box center [512, 105] width 143 height 35
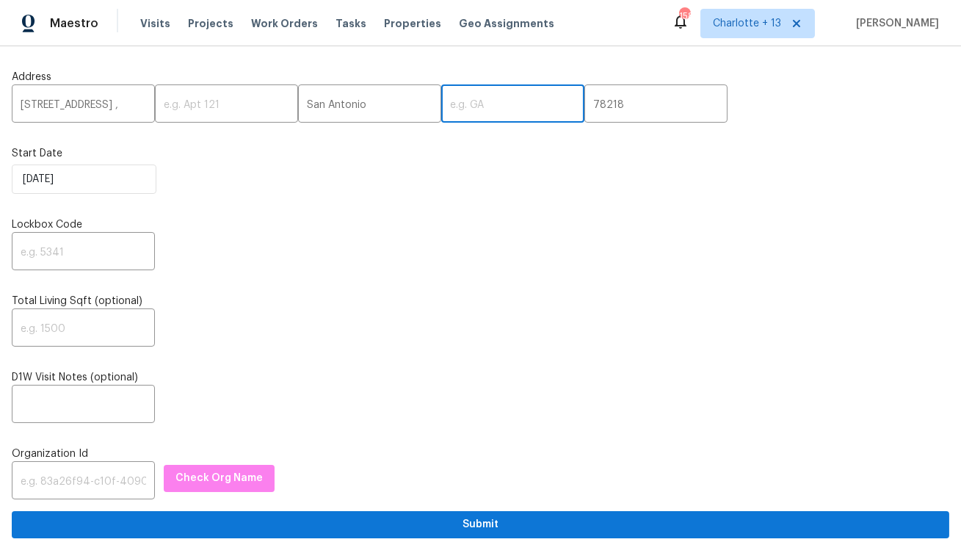
paste input "[GEOGRAPHIC_DATA]"
type input "[GEOGRAPHIC_DATA]"
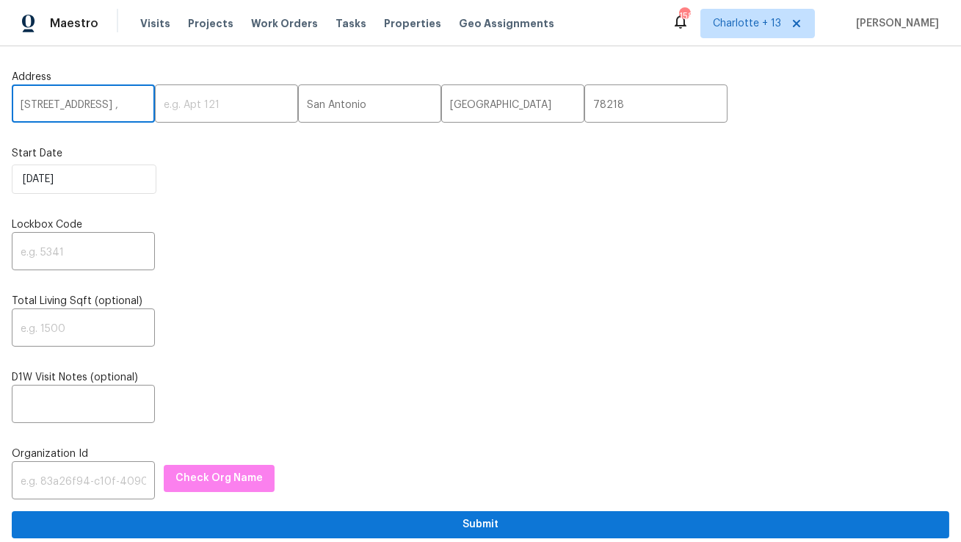
click at [136, 112] on input "[STREET_ADDRESS] ," at bounding box center [83, 105] width 143 height 35
type input "[STREET_ADDRESS]"
click at [117, 253] on input "text" at bounding box center [83, 253] width 143 height 35
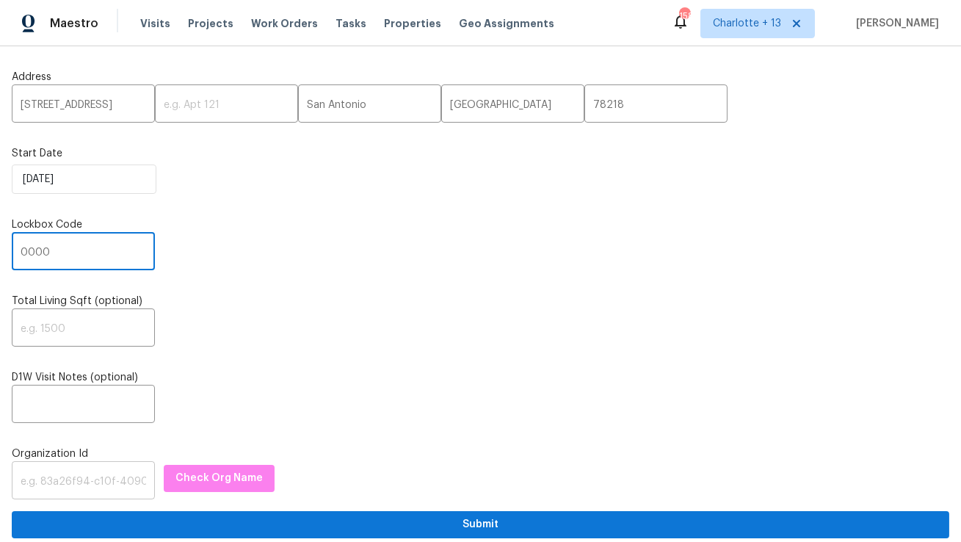
type input "0000"
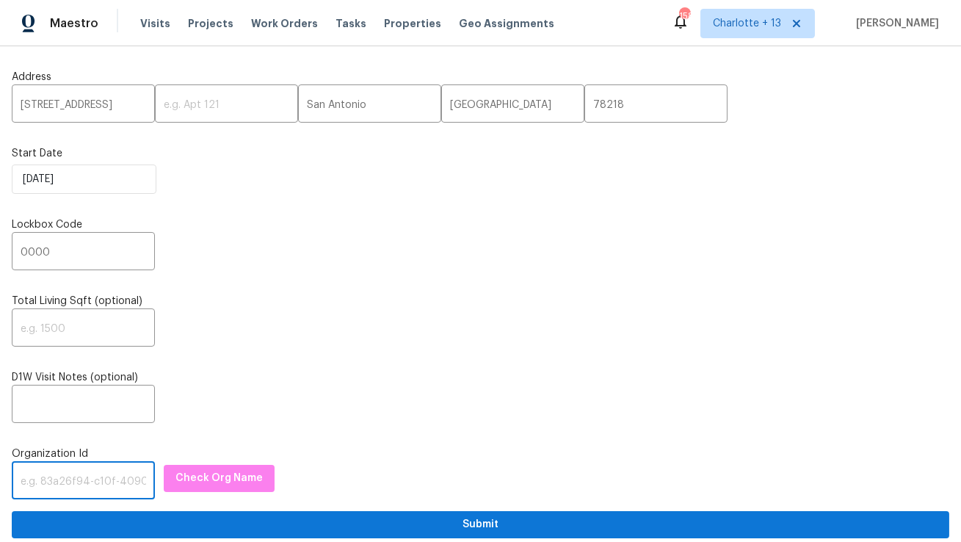
click at [79, 488] on input "text" at bounding box center [83, 482] width 143 height 35
paste input "758a34e9-0551-496c-9c40-e120e2da879b"
type input "758a34e9-0551-496c-9c40-e120e2da879b"
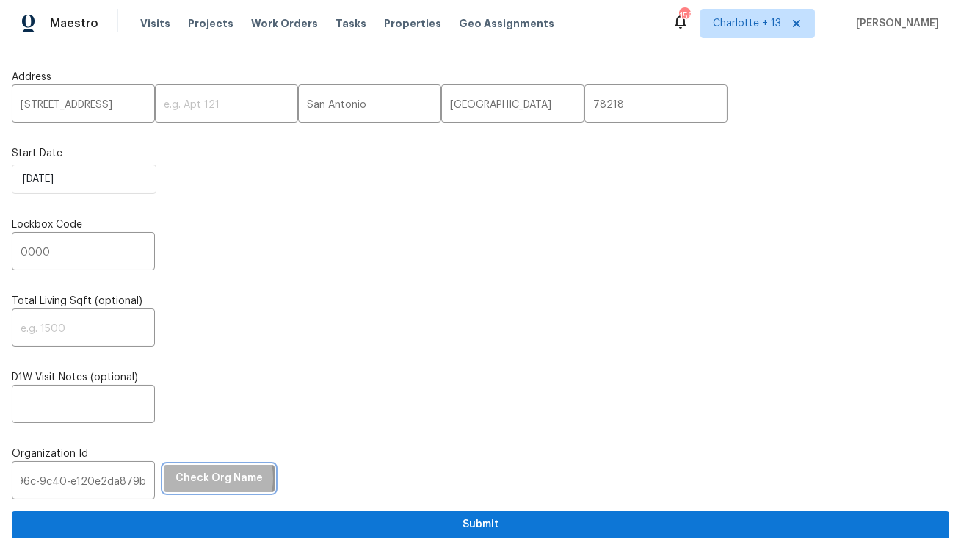
click at [194, 480] on span "Check Org Name" at bounding box center [219, 478] width 87 height 18
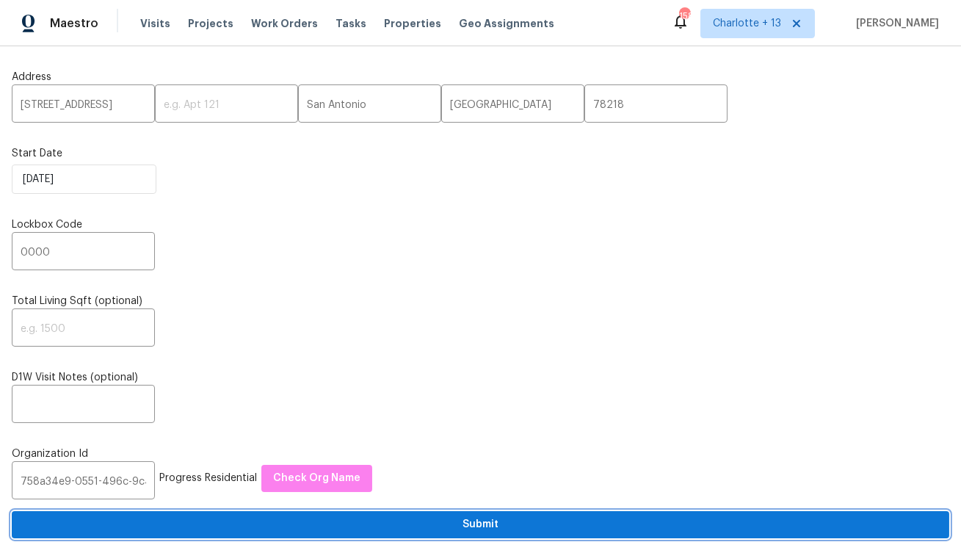
click at [201, 524] on span "Submit" at bounding box center [481, 525] width 914 height 18
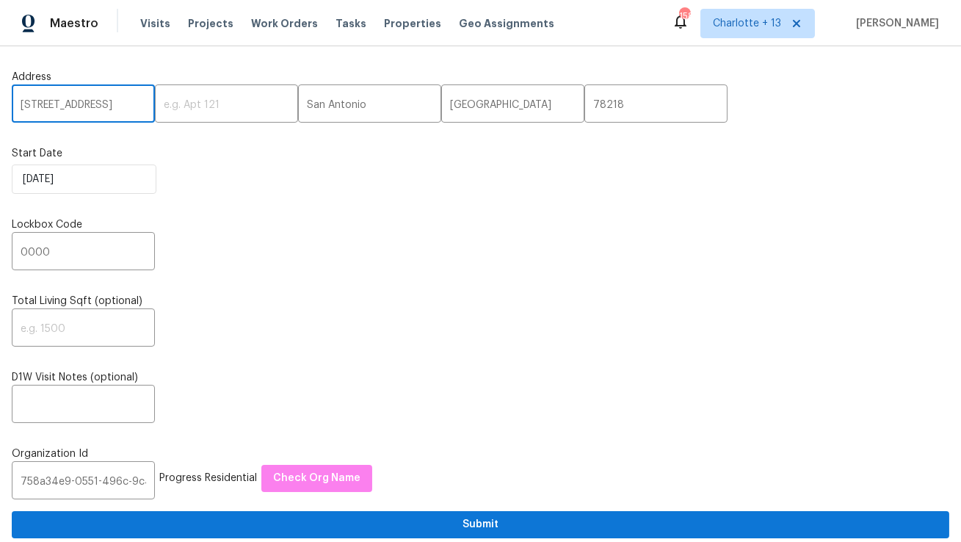
click at [68, 104] on input "[STREET_ADDRESS]" at bounding box center [83, 105] width 143 height 35
paste input "[STREET_ADDRESS]"
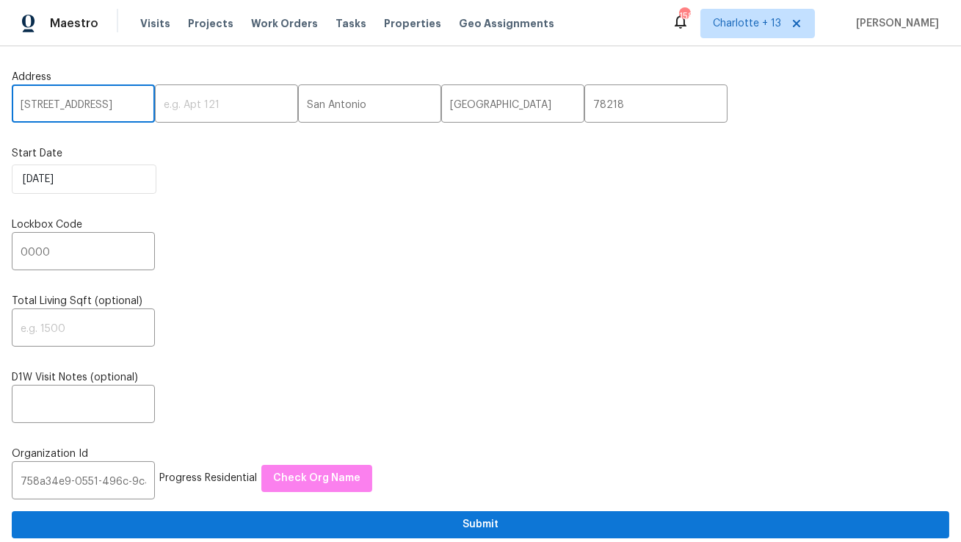
click at [120, 106] on input "[STREET_ADDRESS]" at bounding box center [83, 105] width 143 height 35
type input "[STREET_ADDRESS]"
click at [585, 109] on input "78218" at bounding box center [656, 105] width 143 height 35
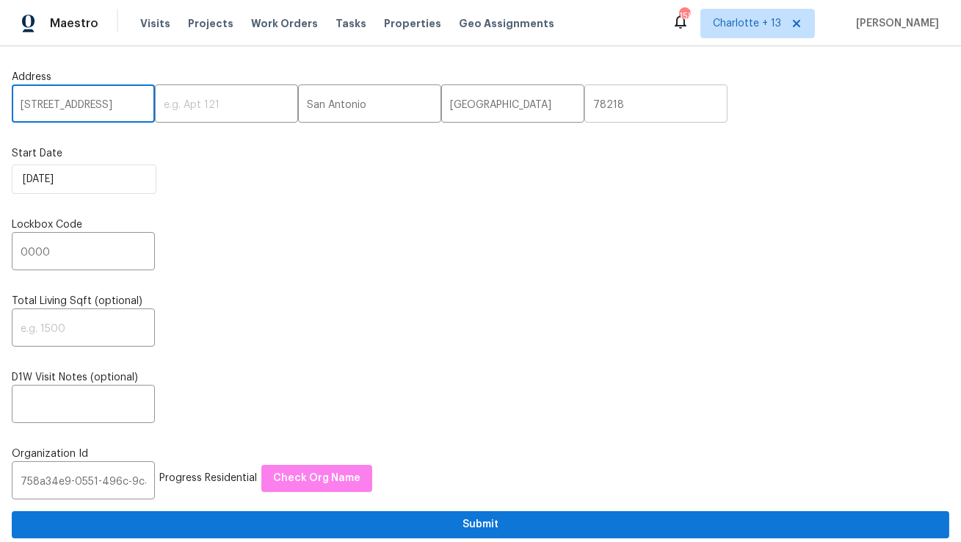
scroll to position [0, 0]
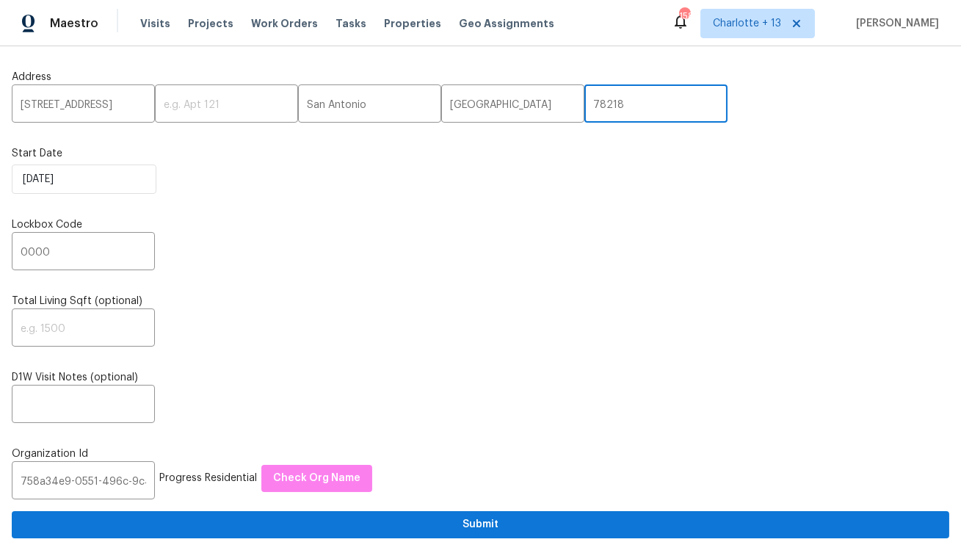
click at [585, 109] on input "78218" at bounding box center [656, 105] width 143 height 35
paste input "7047"
type input "77047"
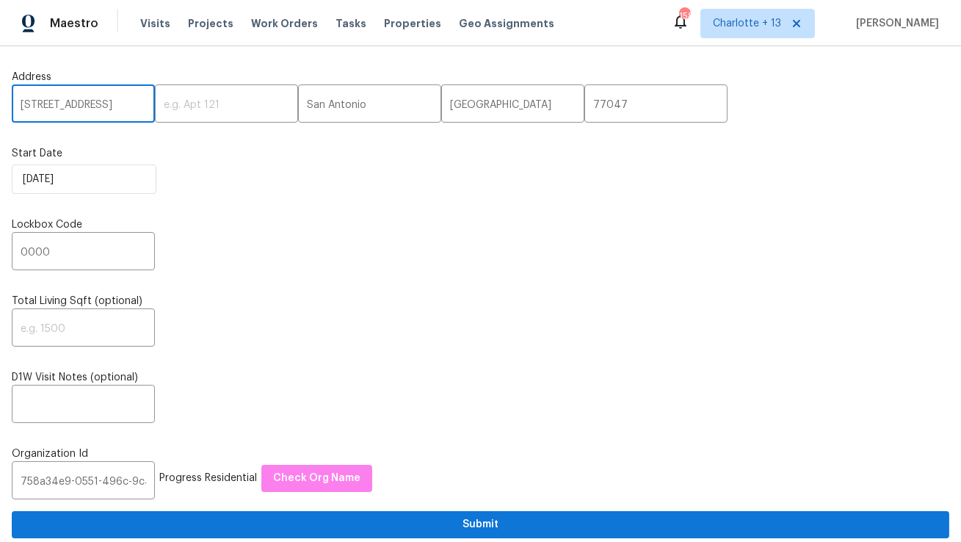
click at [109, 106] on input "[STREET_ADDRESS]" at bounding box center [83, 105] width 143 height 35
click at [96, 105] on input "[STREET_ADDRESS]" at bounding box center [83, 105] width 143 height 35
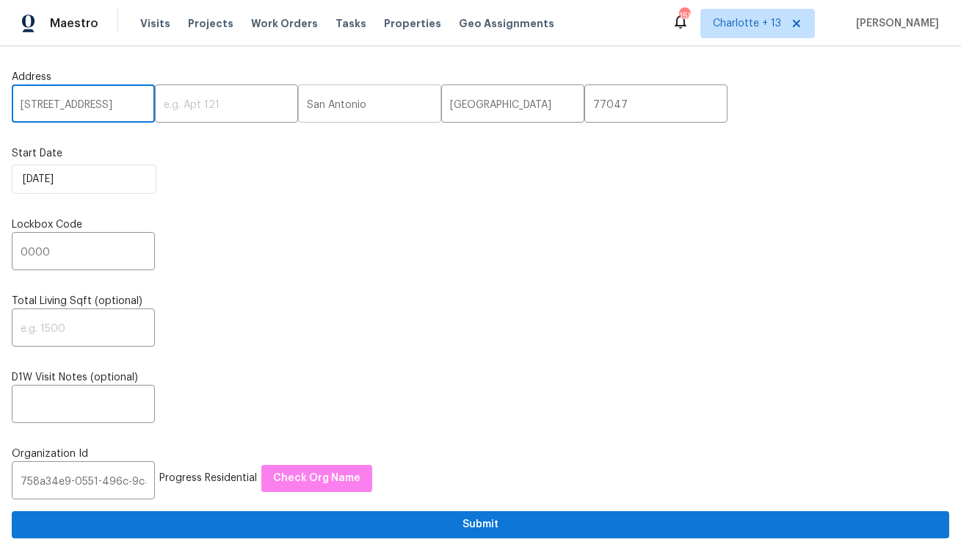
type input "[STREET_ADDRESS]"
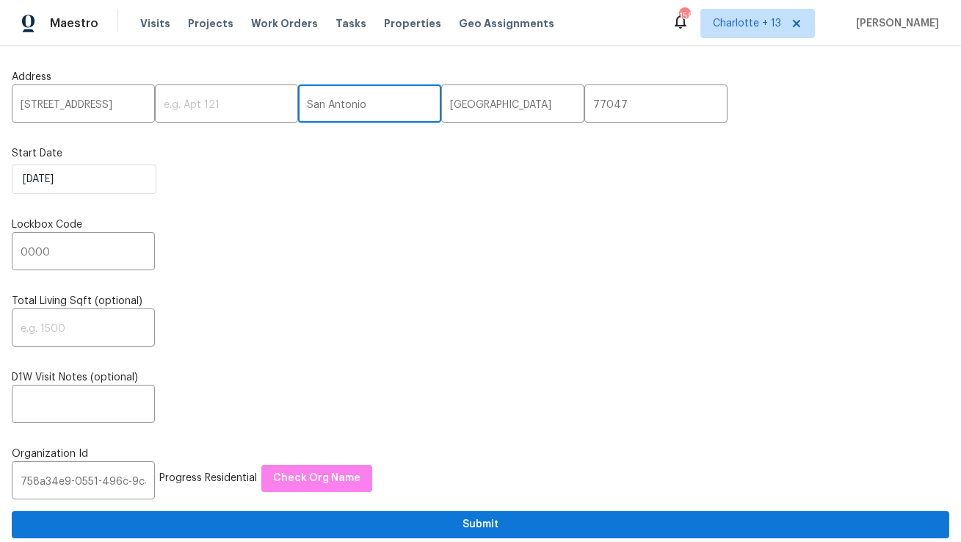
scroll to position [0, 0]
click at [298, 103] on input "San Antonio" at bounding box center [369, 105] width 143 height 35
paste input "[GEOGRAPHIC_DATA]"
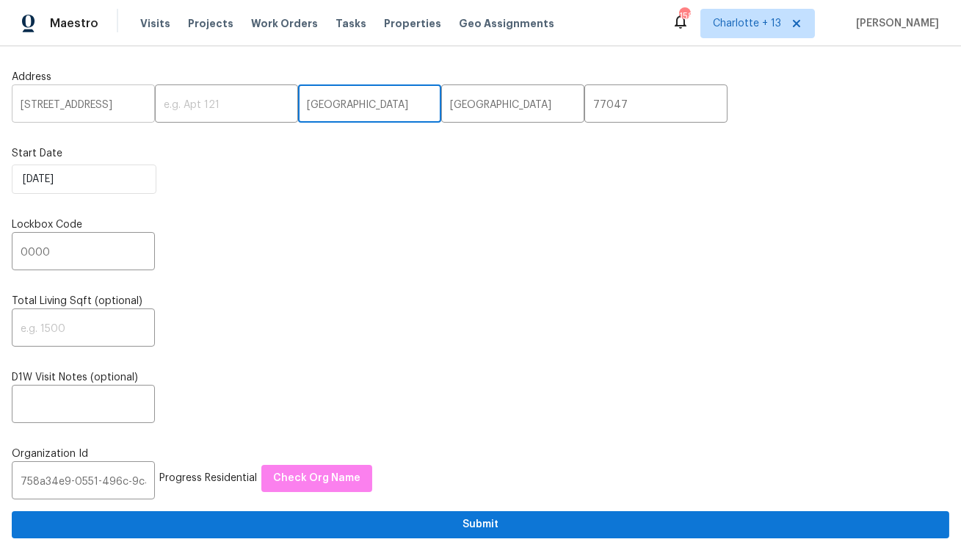
type input "[GEOGRAPHIC_DATA]"
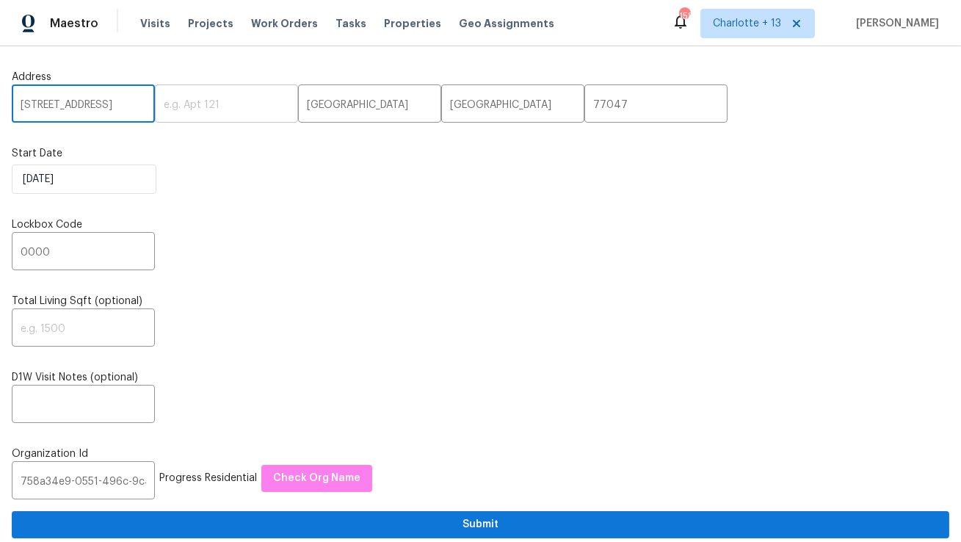
scroll to position [0, 7]
drag, startPoint x: 118, startPoint y: 108, endPoint x: 205, endPoint y: 107, distance: 86.7
click at [205, 107] on div "[STREET_ADDRESS] ​" at bounding box center [481, 105] width 938 height 35
type input "[STREET_ADDRESS]"
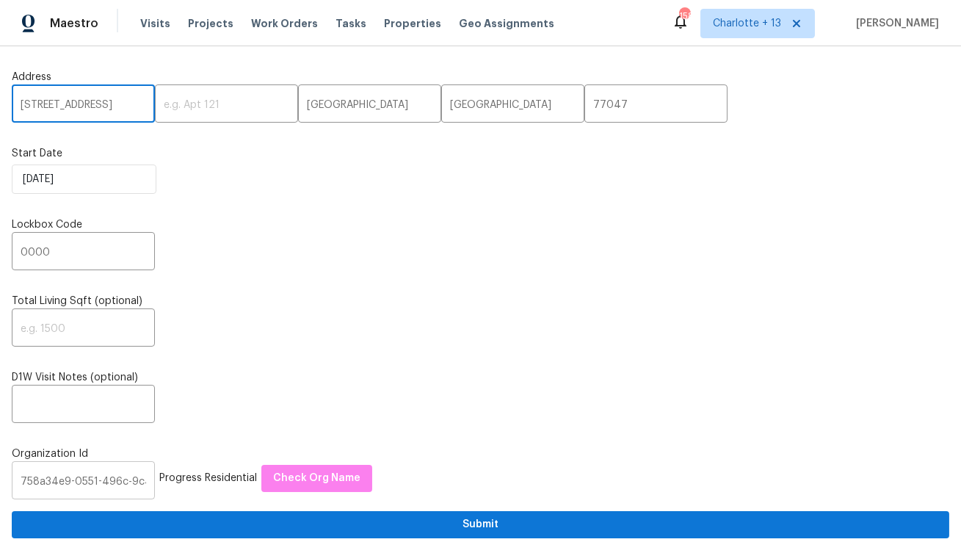
click at [87, 483] on input "758a34e9-0551-496c-9c40-e120e2da879b" at bounding box center [83, 482] width 143 height 35
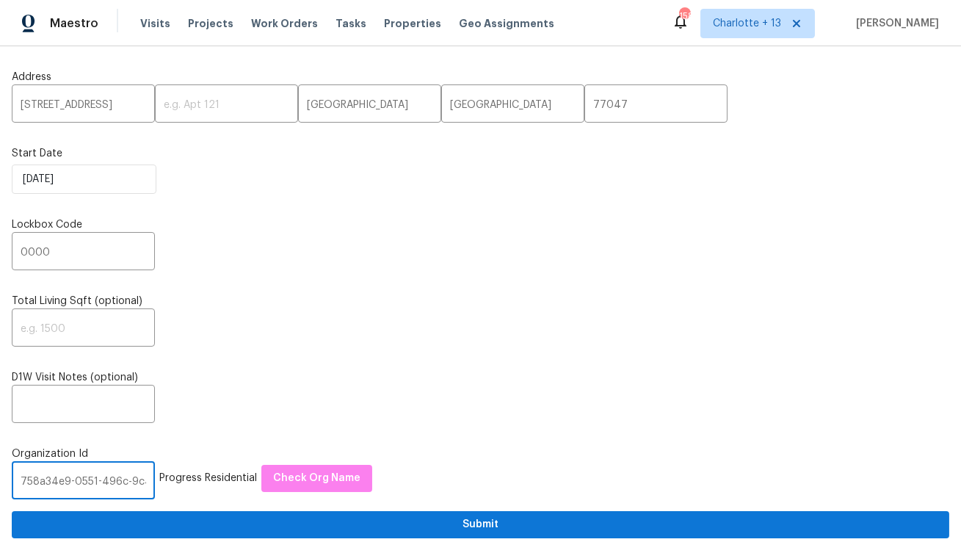
click at [87, 483] on input "758a34e9-0551-496c-9c40-e120e2da879b" at bounding box center [83, 482] width 143 height 35
paste input "845f7ff3-78ac-4044-be1e-2a70ff45d03f"
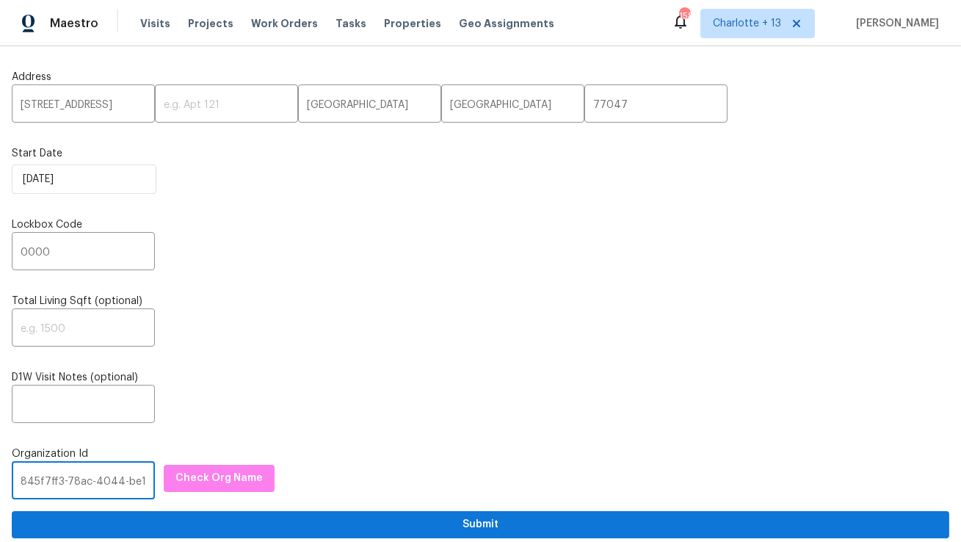
scroll to position [0, 78]
type input "845f7ff3-78ac-4044-be1e-2a70ff45d03f"
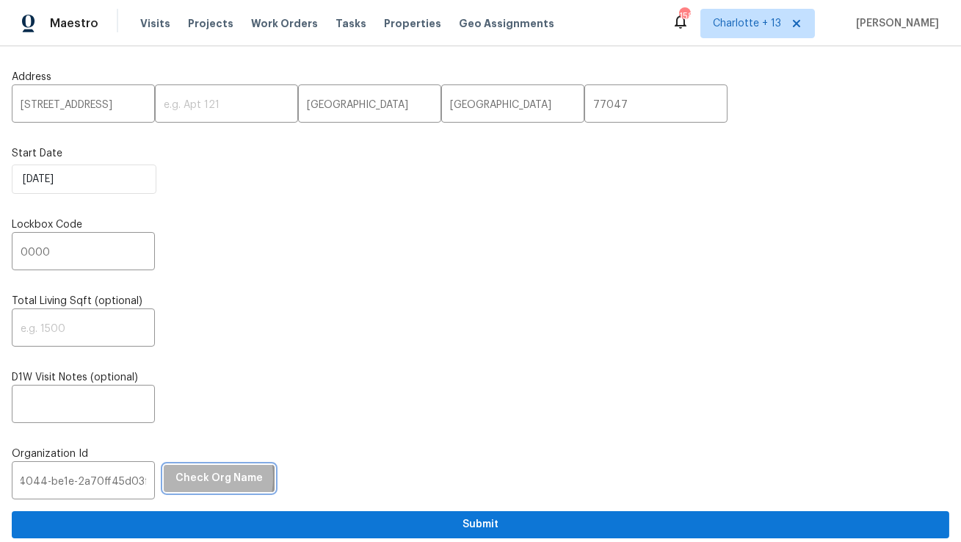
scroll to position [0, 0]
click at [176, 479] on span "Check Org Name" at bounding box center [219, 478] width 87 height 18
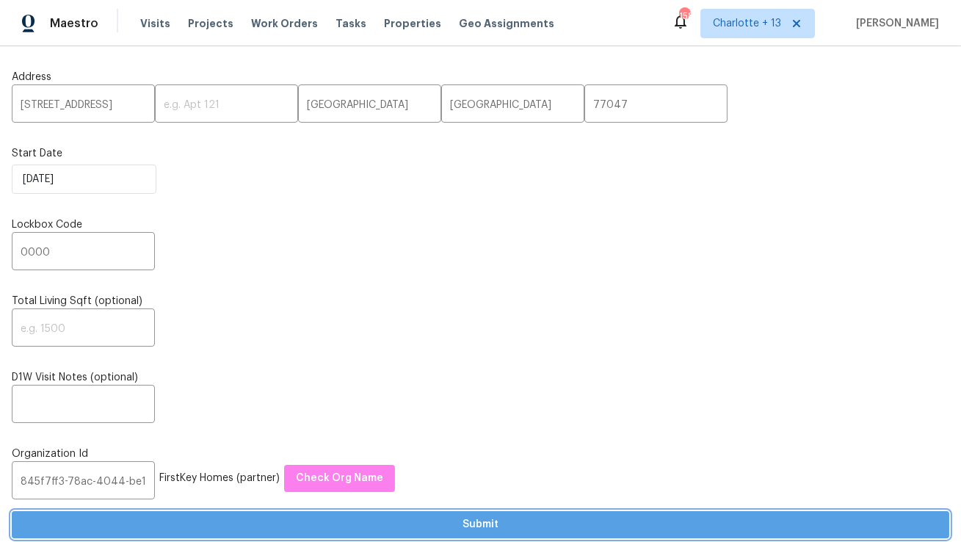
click at [163, 521] on span "Submit" at bounding box center [481, 525] width 914 height 18
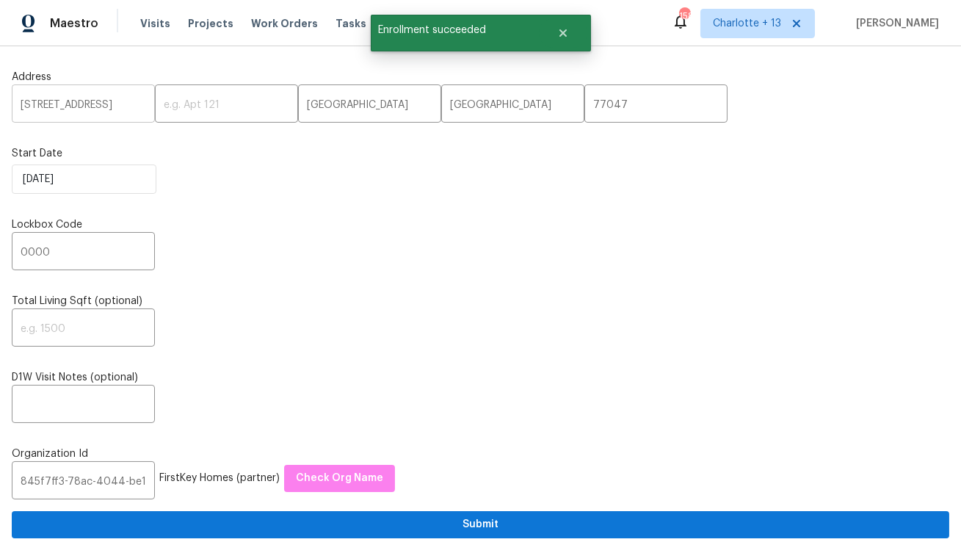
click at [76, 104] on input "[STREET_ADDRESS]" at bounding box center [83, 105] width 143 height 35
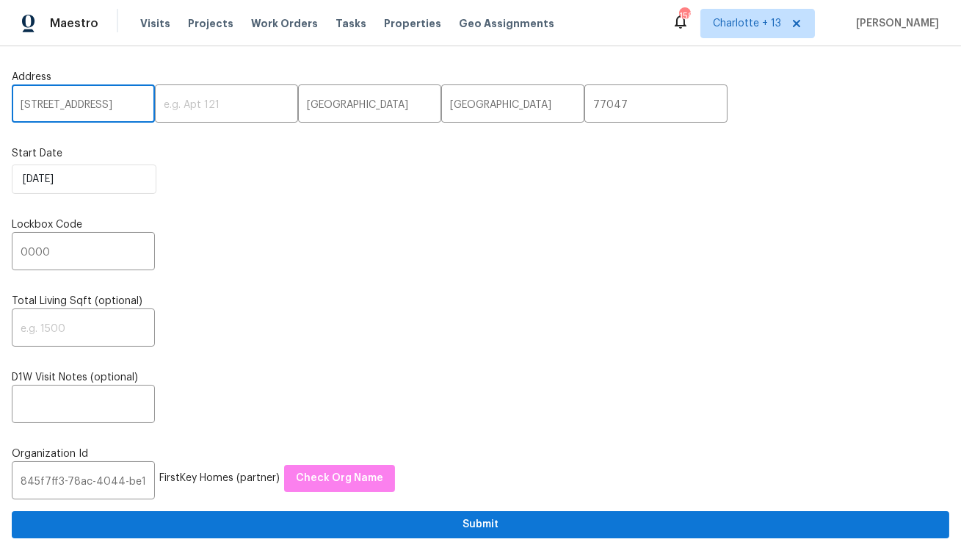
paste input "[STREET_ADDRESS]"
click at [110, 107] on input "[STREET_ADDRESS]" at bounding box center [83, 105] width 143 height 35
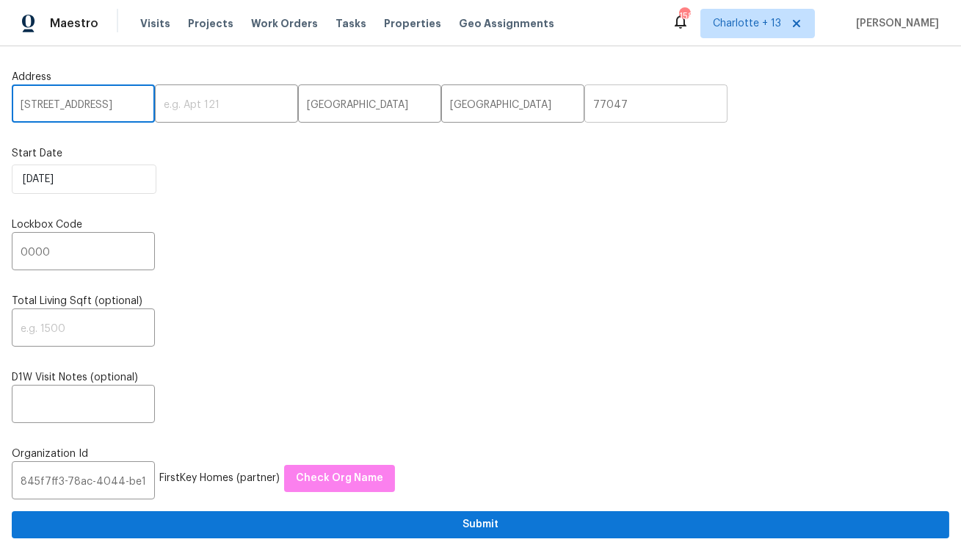
type input "[STREET_ADDRESS]"
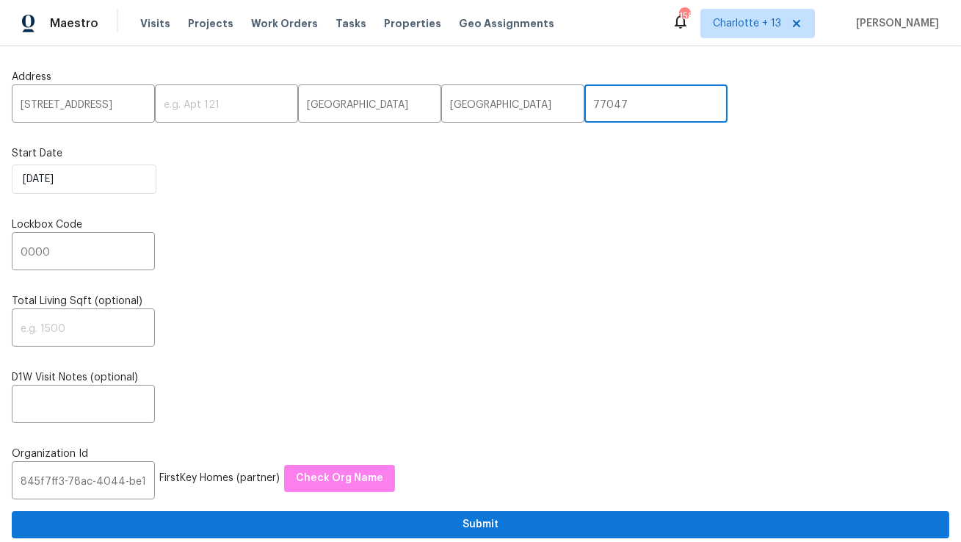
click at [585, 100] on input "77047" at bounding box center [656, 105] width 143 height 35
paste input "30058"
type input "30058"
click at [134, 104] on input "[STREET_ADDRESS]" at bounding box center [83, 105] width 143 height 35
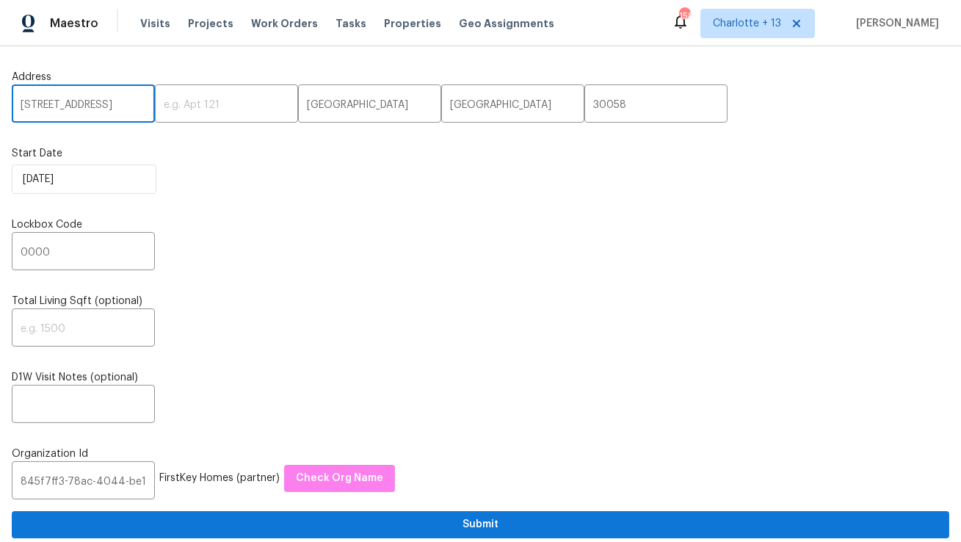
click at [134, 104] on input "[STREET_ADDRESS]" at bounding box center [83, 105] width 143 height 35
click at [121, 107] on input "[STREET_ADDRESS]" at bounding box center [83, 105] width 143 height 35
click at [85, 104] on input "[STREET_ADDRESS]" at bounding box center [83, 105] width 143 height 35
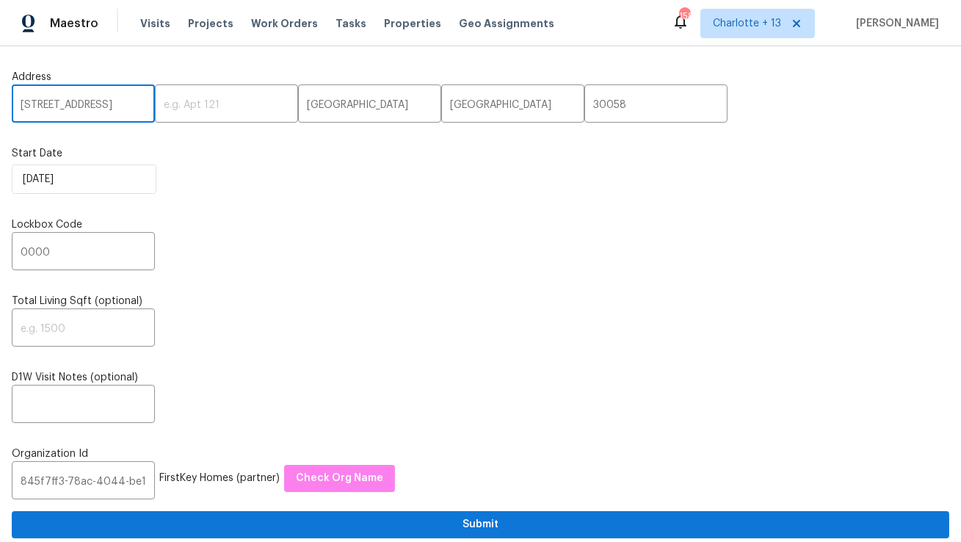
scroll to position [0, 14]
type input "[STREET_ADDRESS]"
click at [298, 98] on input "[GEOGRAPHIC_DATA]" at bounding box center [369, 105] width 143 height 35
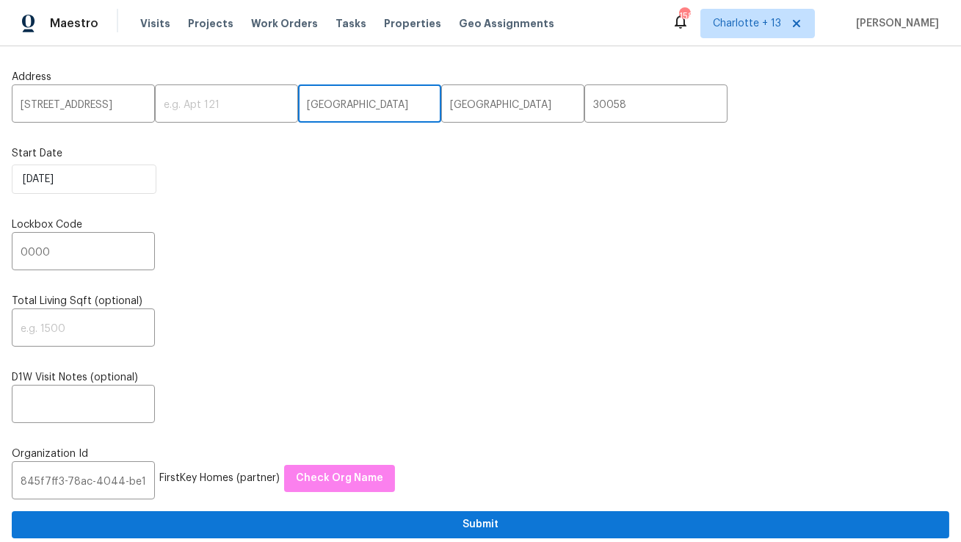
click at [298, 98] on input "[GEOGRAPHIC_DATA]" at bounding box center [369, 105] width 143 height 35
paste input "Lithonia"
type input "Lithonia"
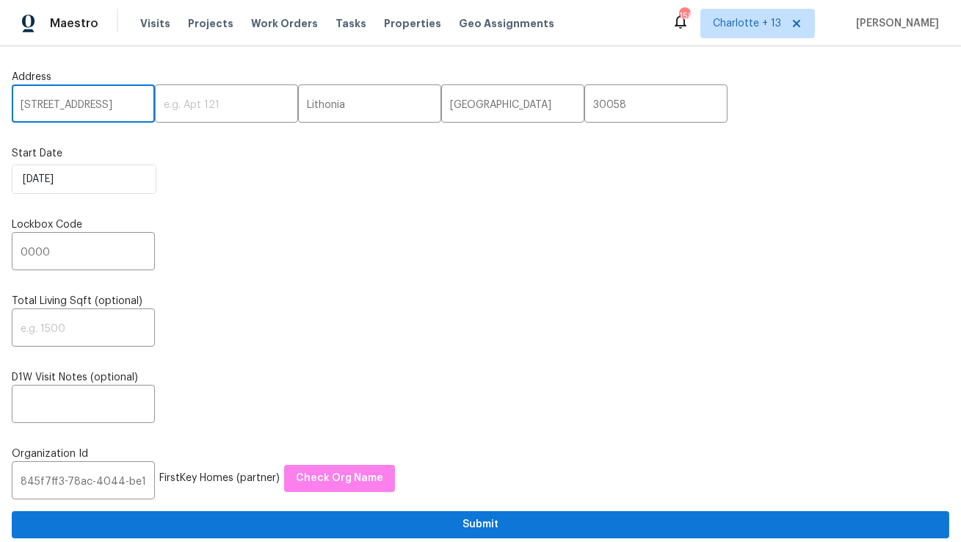
click at [106, 111] on input "[STREET_ADDRESS]" at bounding box center [83, 105] width 143 height 35
click at [115, 107] on input "[STREET_ADDRESS]" at bounding box center [83, 105] width 143 height 35
click at [129, 106] on input "[STREET_ADDRESS]" at bounding box center [83, 105] width 143 height 35
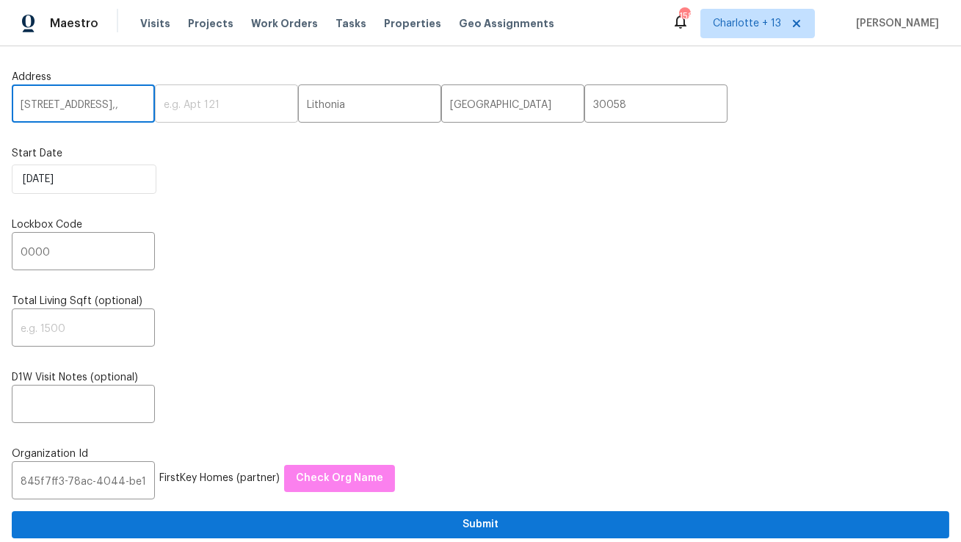
scroll to position [0, 0]
type input "[STREET_ADDRESS],,"
click at [441, 107] on input "[GEOGRAPHIC_DATA]" at bounding box center [512, 105] width 143 height 35
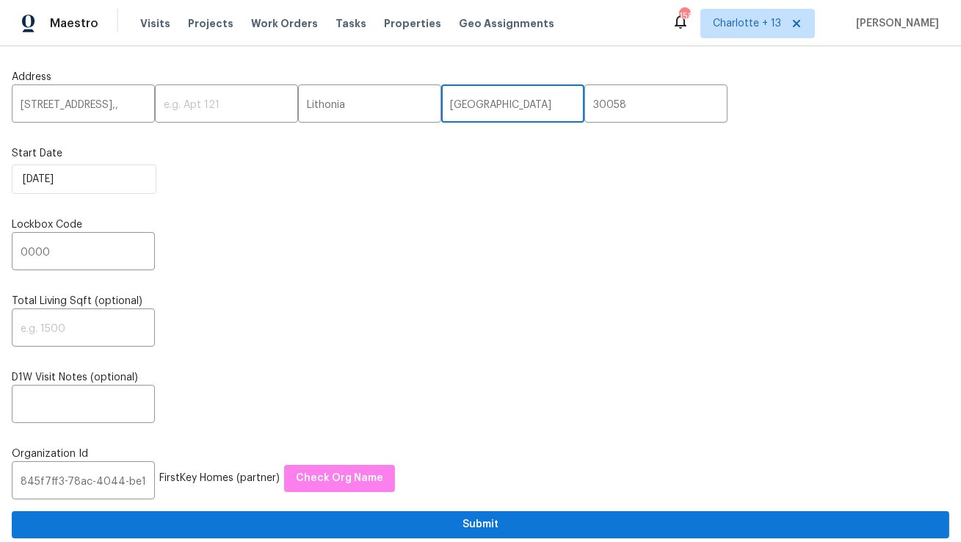
click at [441, 107] on input "[GEOGRAPHIC_DATA]" at bounding box center [512, 105] width 143 height 35
paste input "GA"
type input "GA"
click at [131, 109] on input "[STREET_ADDRESS],," at bounding box center [83, 105] width 143 height 35
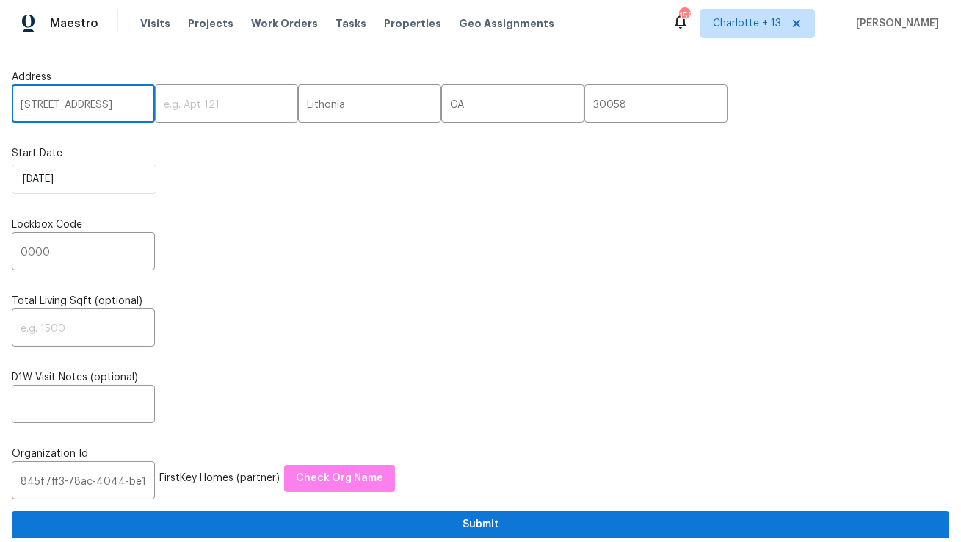
click at [62, 104] on input "[STREET_ADDRESS]" at bounding box center [83, 105] width 143 height 35
type input "[STREET_ADDRESS]"
click at [93, 256] on input "0000" at bounding box center [83, 253] width 143 height 35
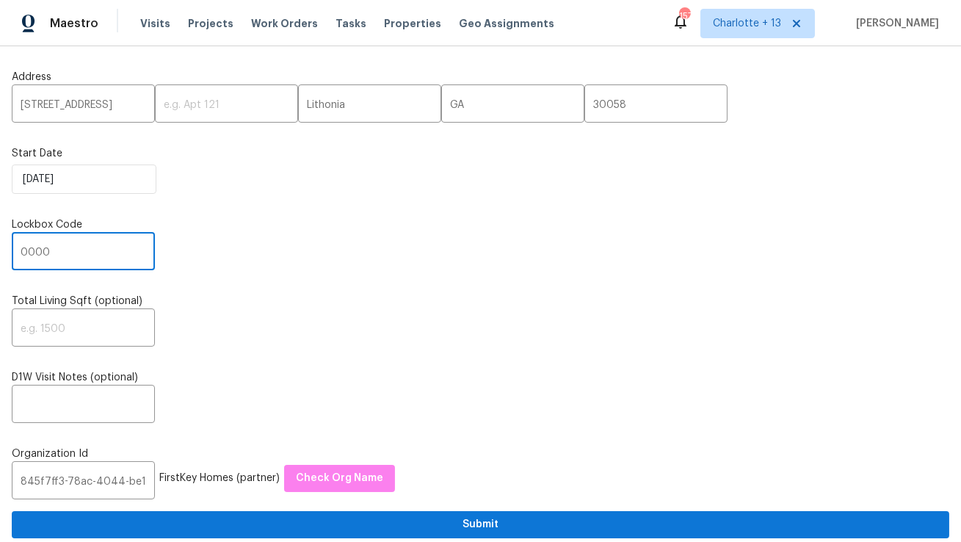
paste input "1914"
click at [102, 260] on input "0000 1914" at bounding box center [83, 253] width 143 height 35
paste input "text"
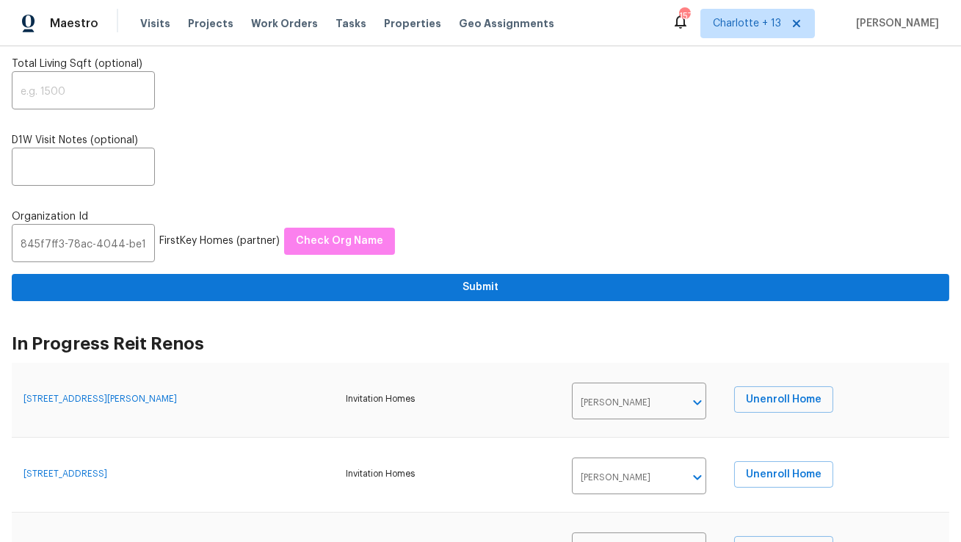
scroll to position [239, 0]
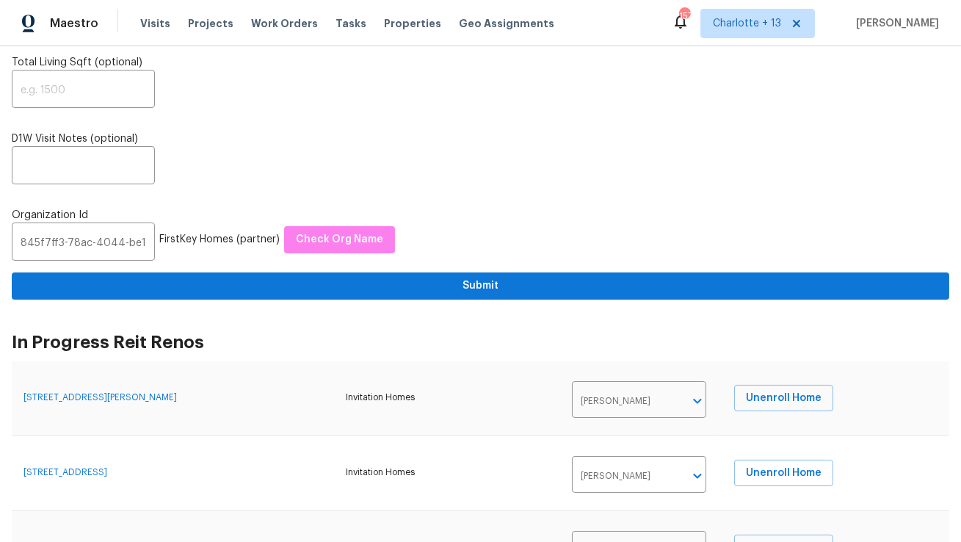
type input "1914"
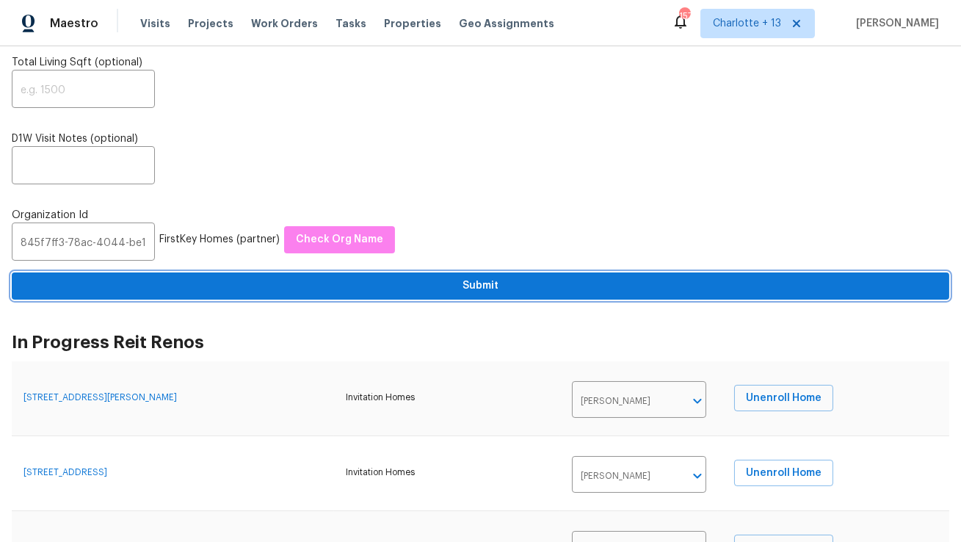
click at [512, 294] on span "Submit" at bounding box center [481, 286] width 914 height 18
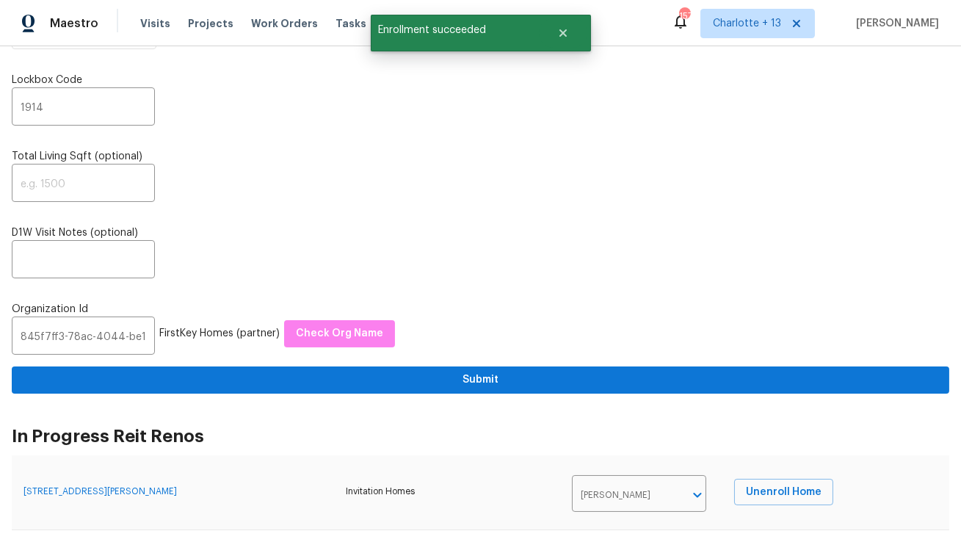
scroll to position [0, 0]
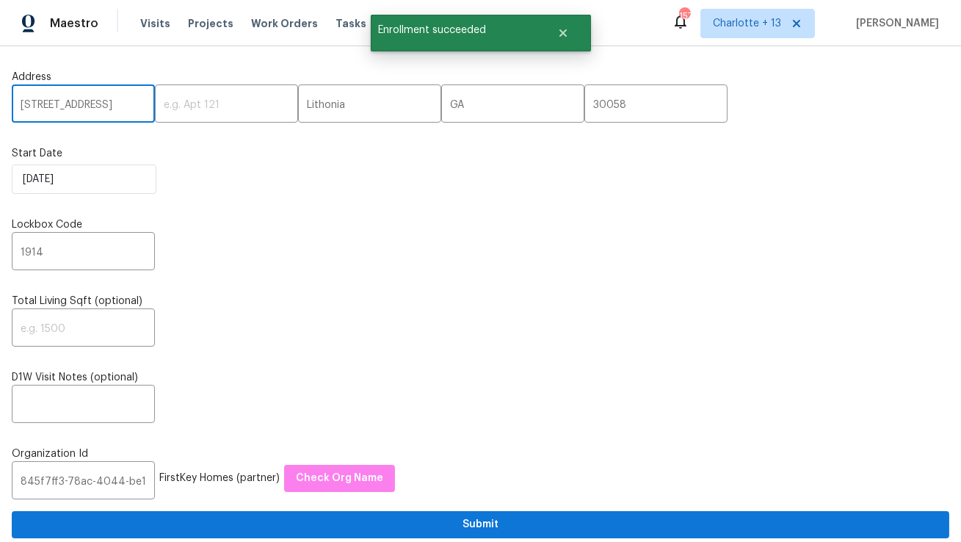
click at [59, 107] on input "[STREET_ADDRESS]" at bounding box center [83, 105] width 143 height 35
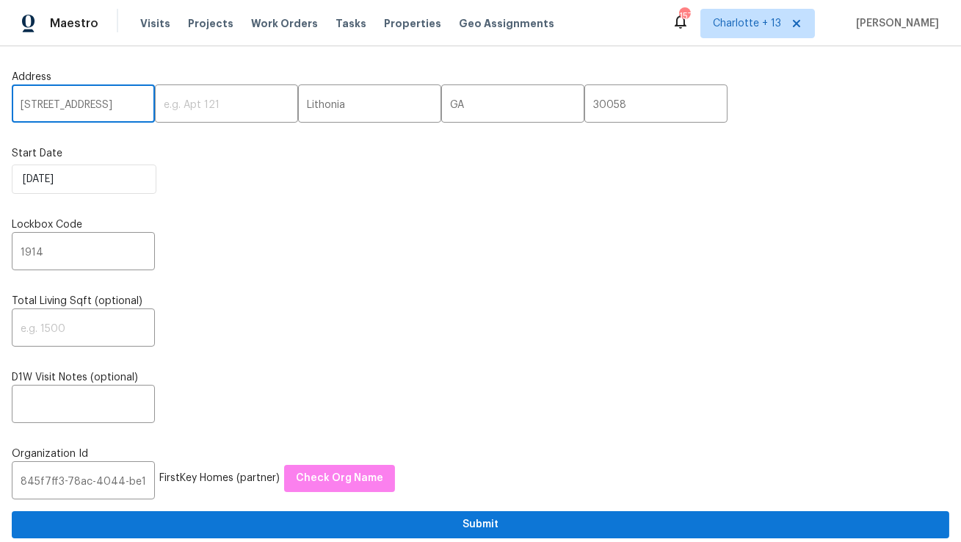
paste input "[STREET_ADDRESS][PERSON_NAME]"
click at [114, 102] on input "[STREET_ADDRESS][PERSON_NAME]" at bounding box center [83, 105] width 143 height 35
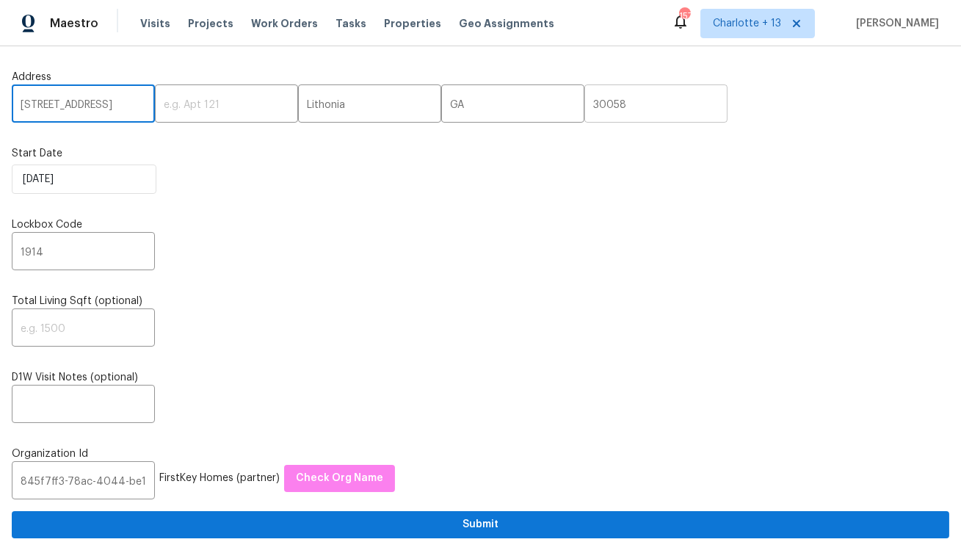
type input "[STREET_ADDRESS]"
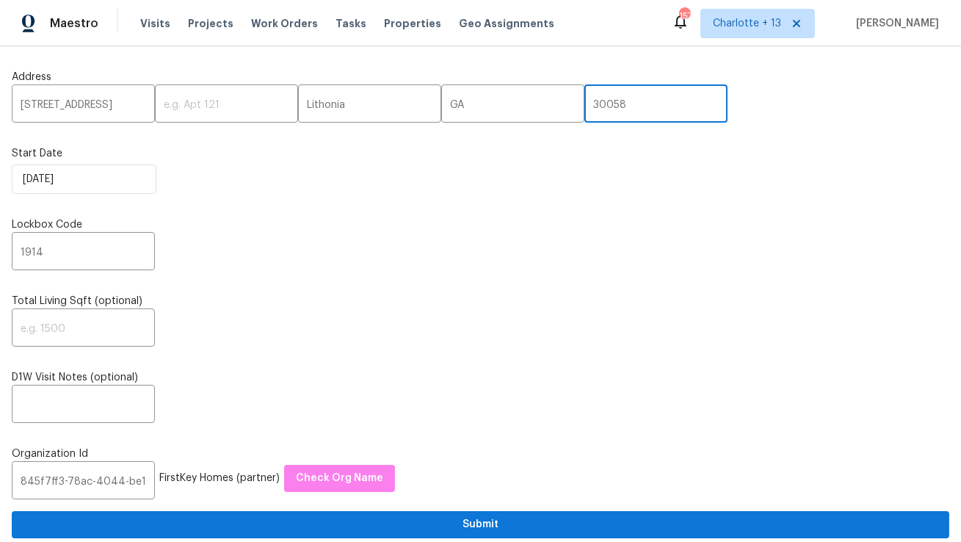
click at [585, 107] on input "30058" at bounding box center [656, 105] width 143 height 35
paste input "252"
type input "30252"
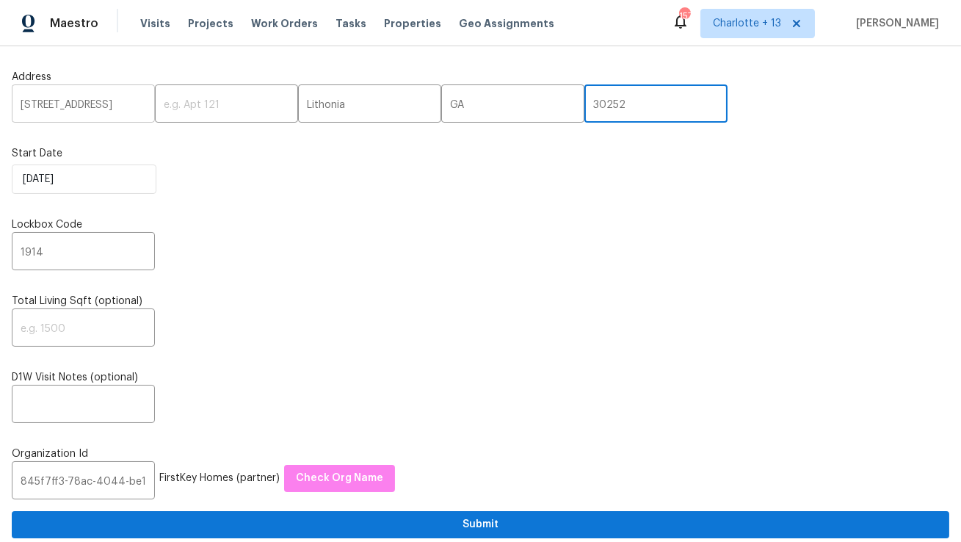
click at [98, 98] on input "[STREET_ADDRESS]" at bounding box center [83, 105] width 143 height 35
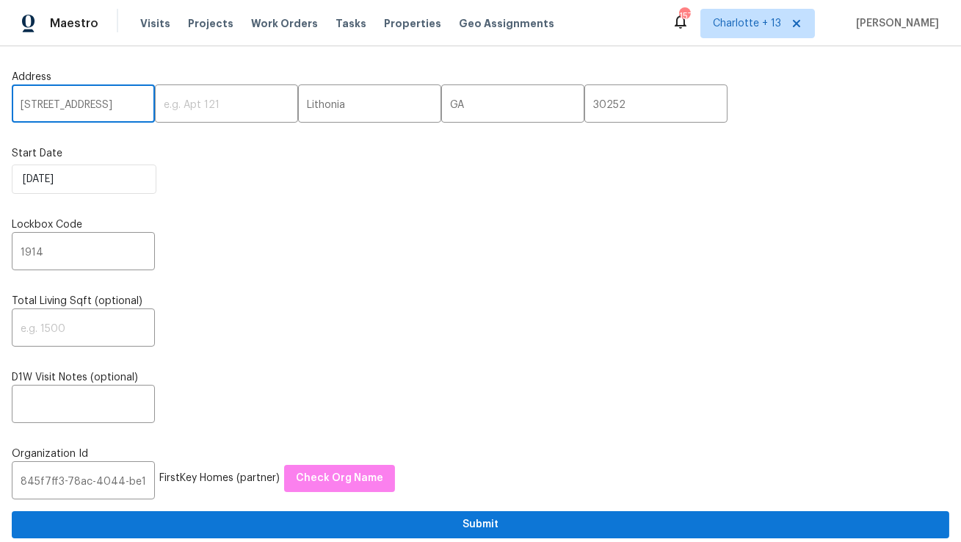
click at [98, 110] on input "[STREET_ADDRESS]" at bounding box center [83, 105] width 143 height 35
drag, startPoint x: 111, startPoint y: 105, endPoint x: 54, endPoint y: 104, distance: 57.3
click at [54, 104] on input "[STREET_ADDRESS]" at bounding box center [83, 105] width 143 height 35
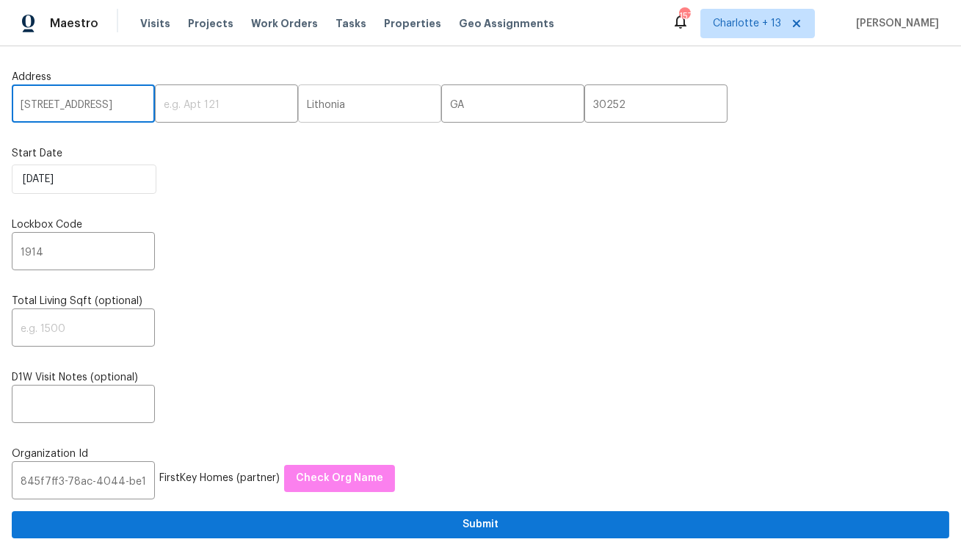
type input "[STREET_ADDRESS]"
click at [299, 107] on input "Lithonia" at bounding box center [369, 105] width 143 height 35
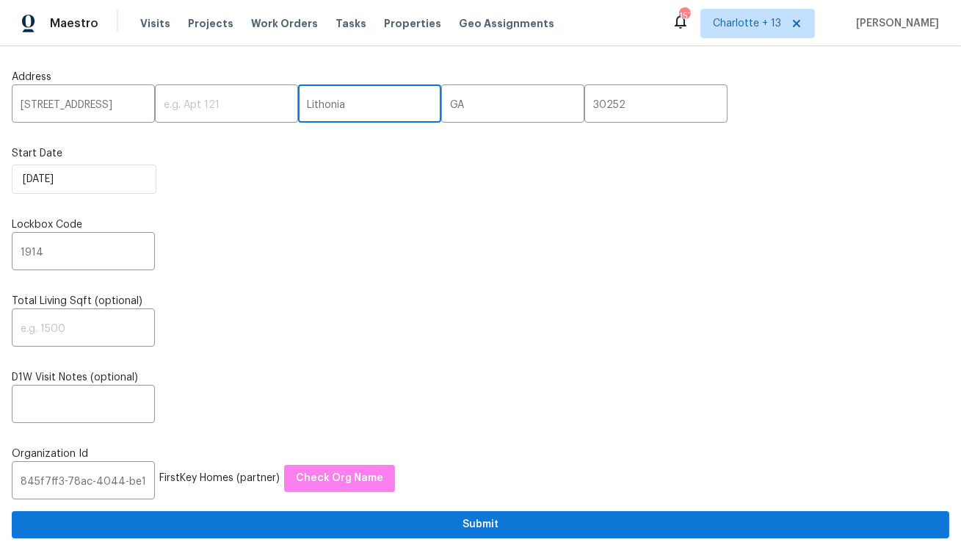
click at [299, 107] on input "Lithonia" at bounding box center [369, 105] width 143 height 35
paste input "[PERSON_NAME]"
type input "[PERSON_NAME]"
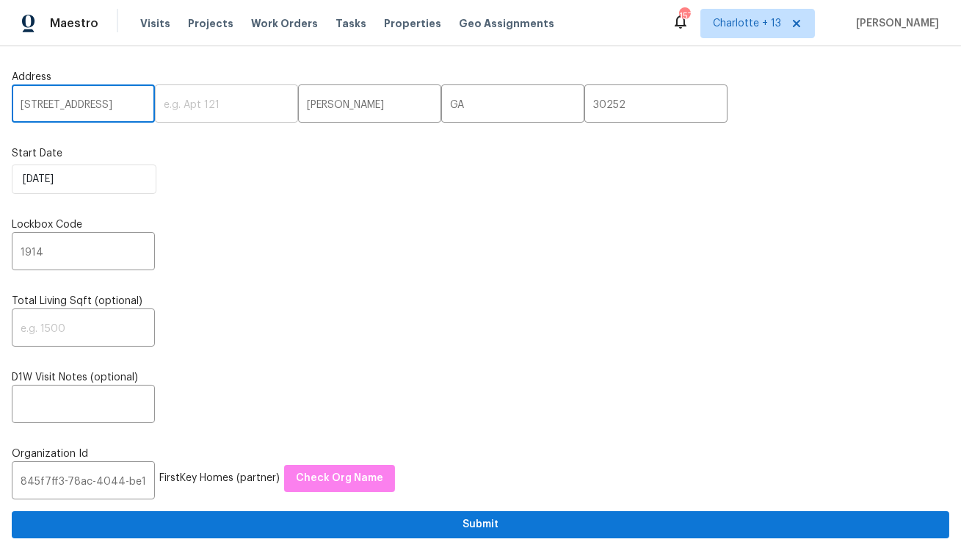
scroll to position [0, 24]
drag, startPoint x: 130, startPoint y: 109, endPoint x: 167, endPoint y: 113, distance: 37.7
click at [167, 113] on div "[STREET_ADDRESS] ​ ​ [PERSON_NAME] ​ GA ​ 30252 ​" at bounding box center [481, 105] width 938 height 35
type input "[STREET_ADDRESS]"
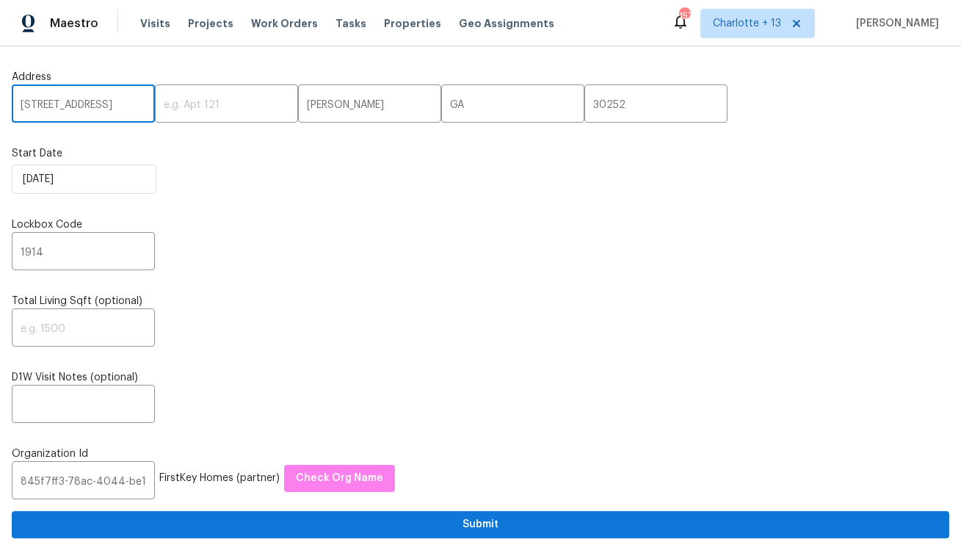
scroll to position [44, 0]
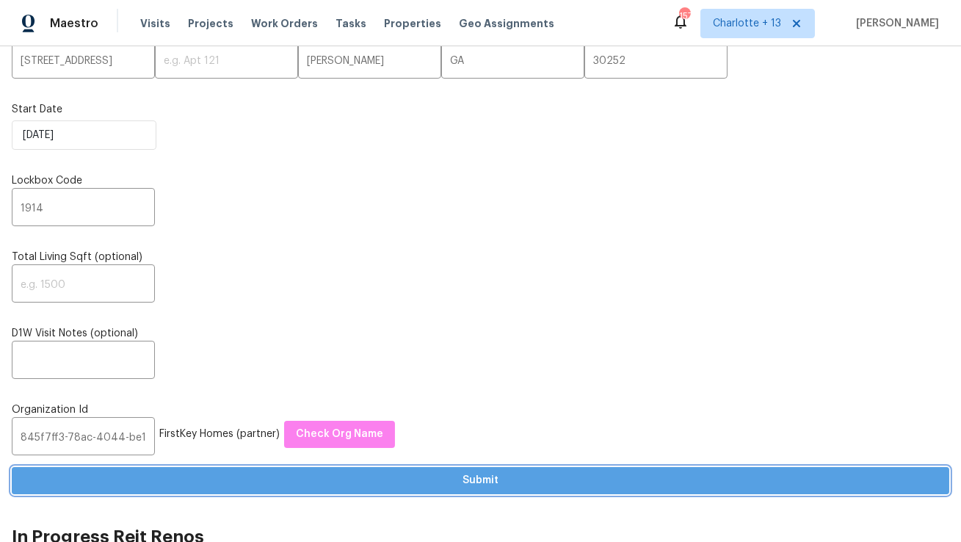
click at [348, 483] on span "Submit" at bounding box center [481, 480] width 914 height 18
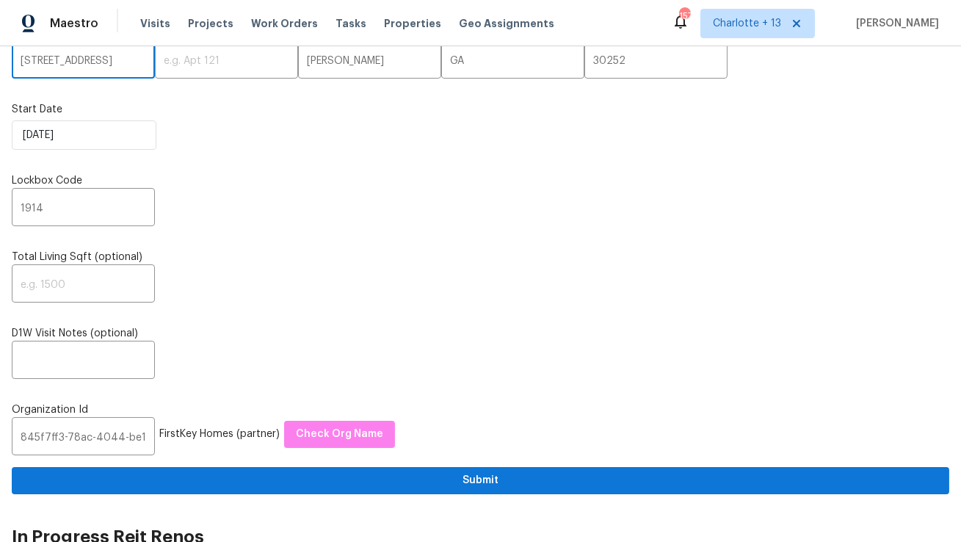
click at [109, 59] on input "[STREET_ADDRESS]" at bounding box center [83, 61] width 143 height 35
